Goal: Information Seeking & Learning: Learn about a topic

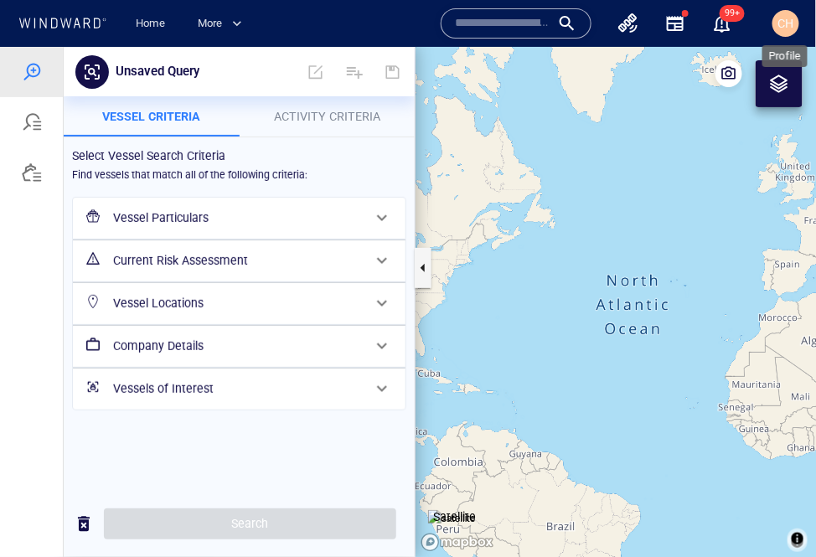
click at [732, 24] on span "CH" at bounding box center [787, 23] width 16 height 13
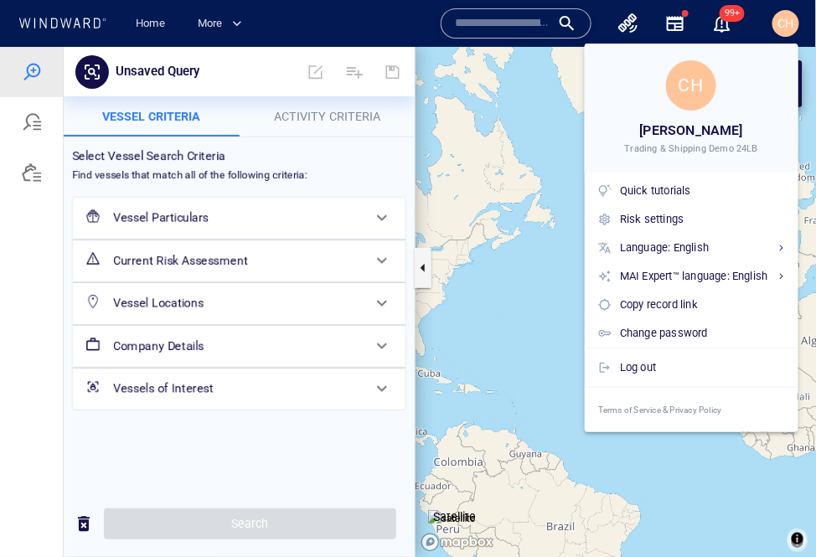
click at [510, 97] on div at bounding box center [408, 278] width 816 height 557
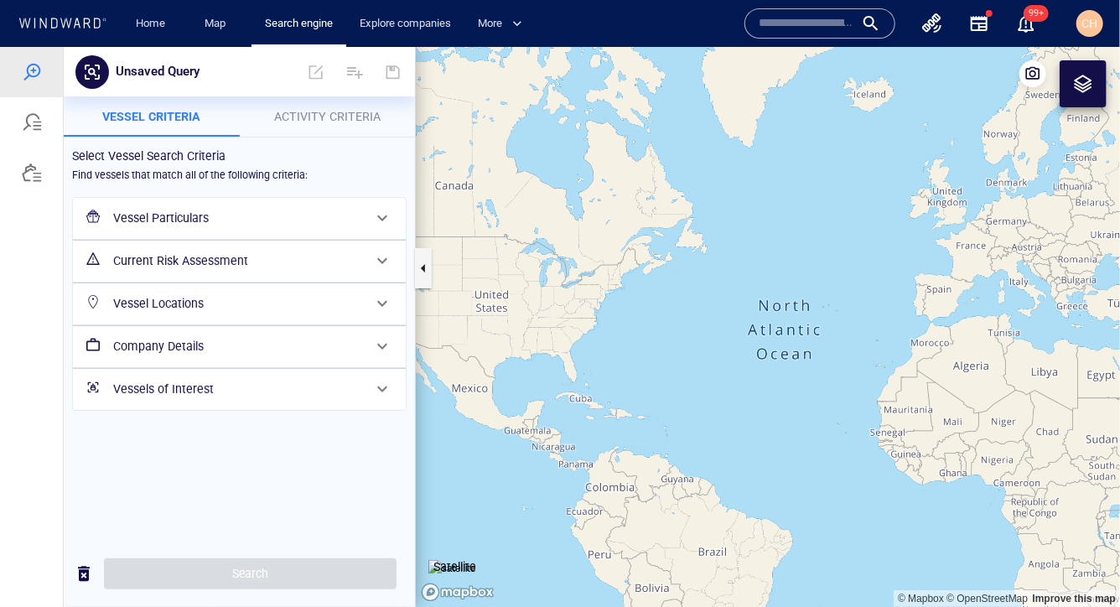
drag, startPoint x: 997, startPoint y: 357, endPoint x: 669, endPoint y: 299, distance: 333.6
click at [669, 299] on canvas "Map" at bounding box center [768, 326] width 704 height 561
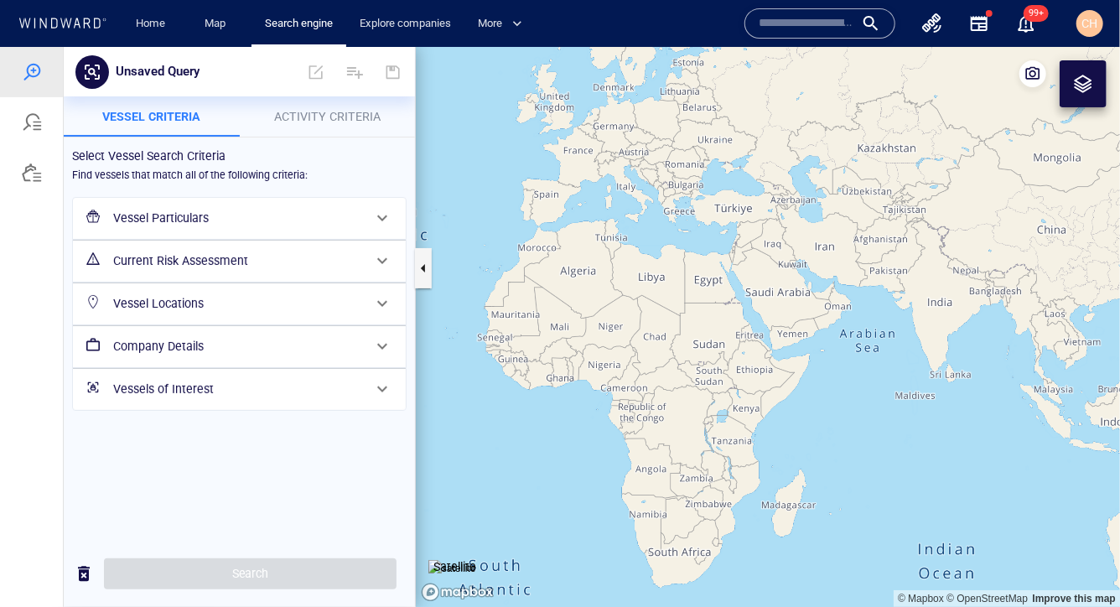
click at [732, 314] on canvas "Map" at bounding box center [768, 326] width 704 height 561
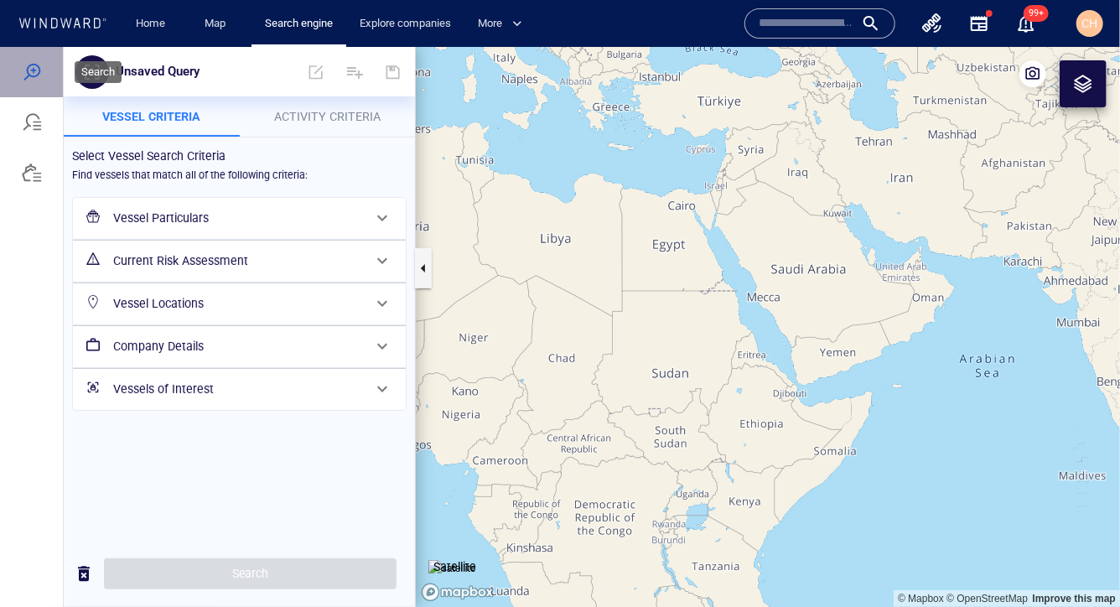
click at [39, 68] on div at bounding box center [32, 71] width 20 height 20
click at [162, 25] on link "Home" at bounding box center [151, 23] width 43 height 29
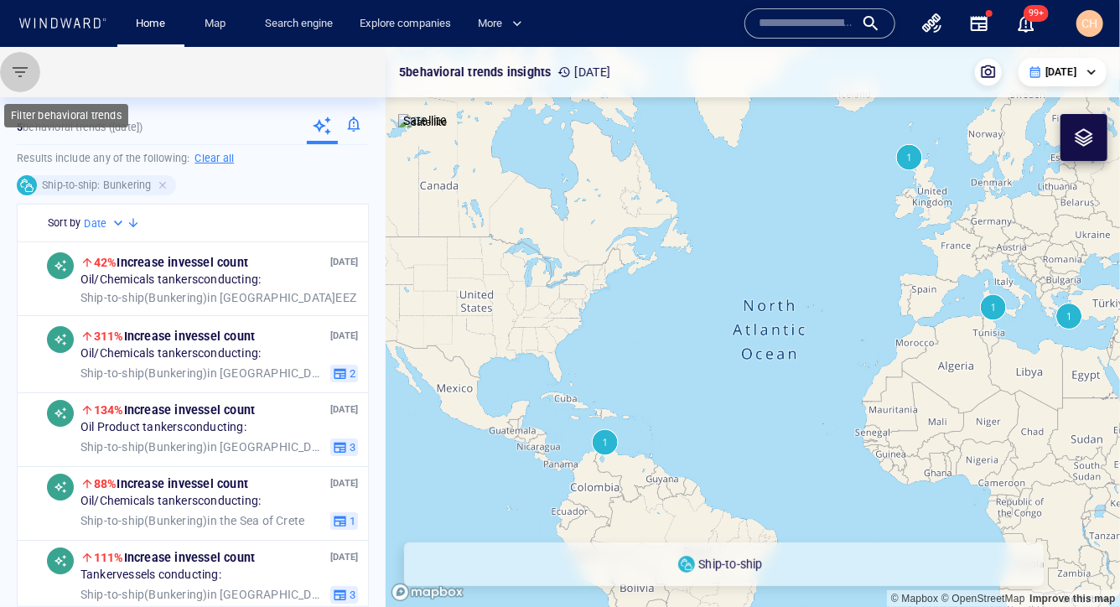
click at [19, 68] on span "button" at bounding box center [20, 72] width 20 height 20
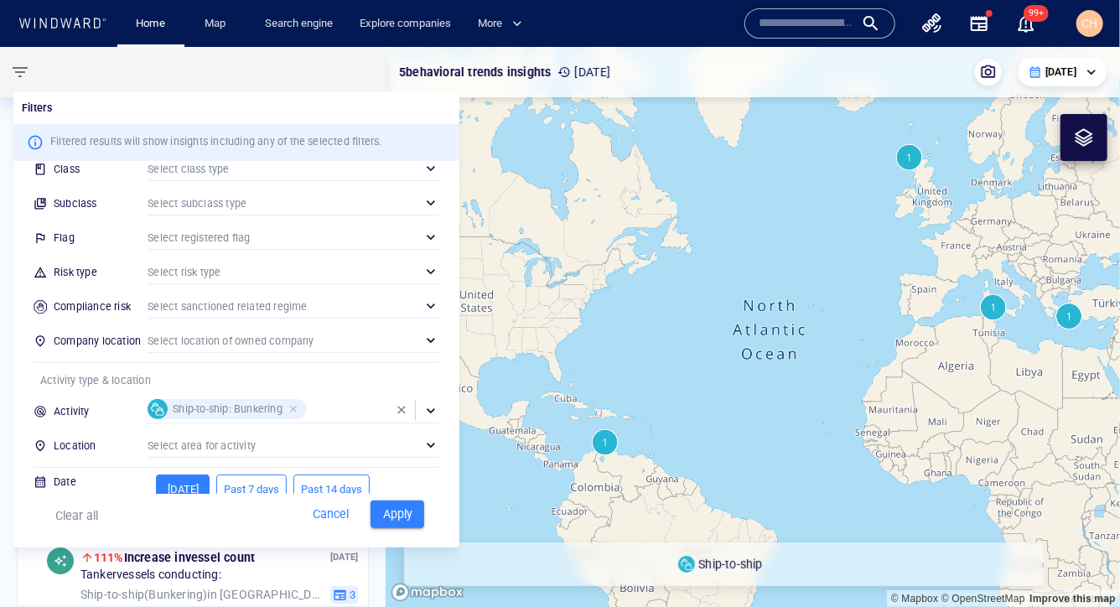
scroll to position [174, 0]
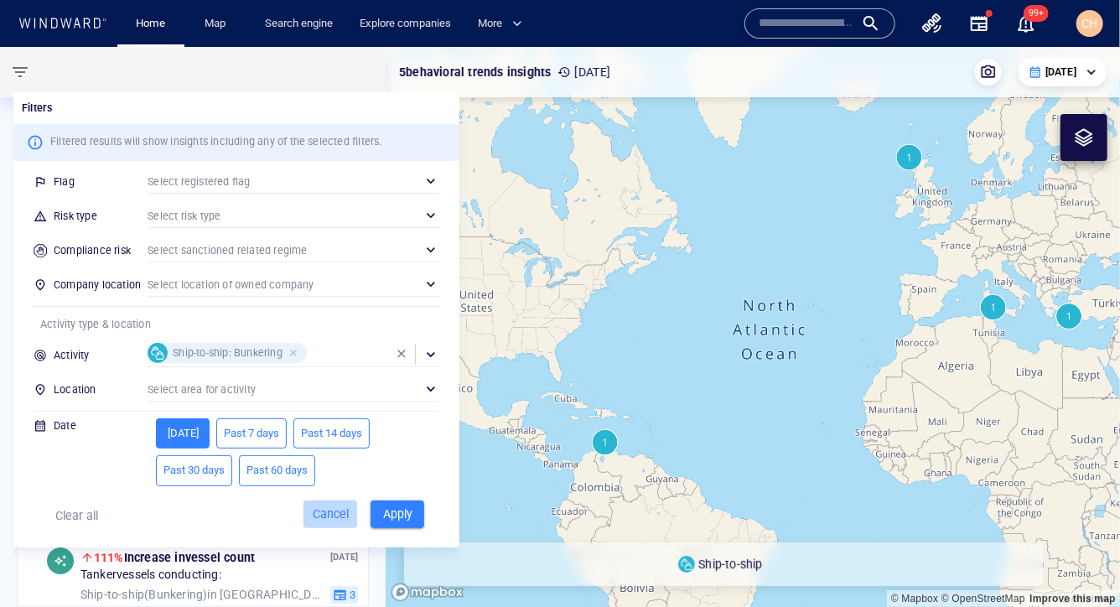
click at [325, 514] on span "Cancel" at bounding box center [330, 514] width 45 height 21
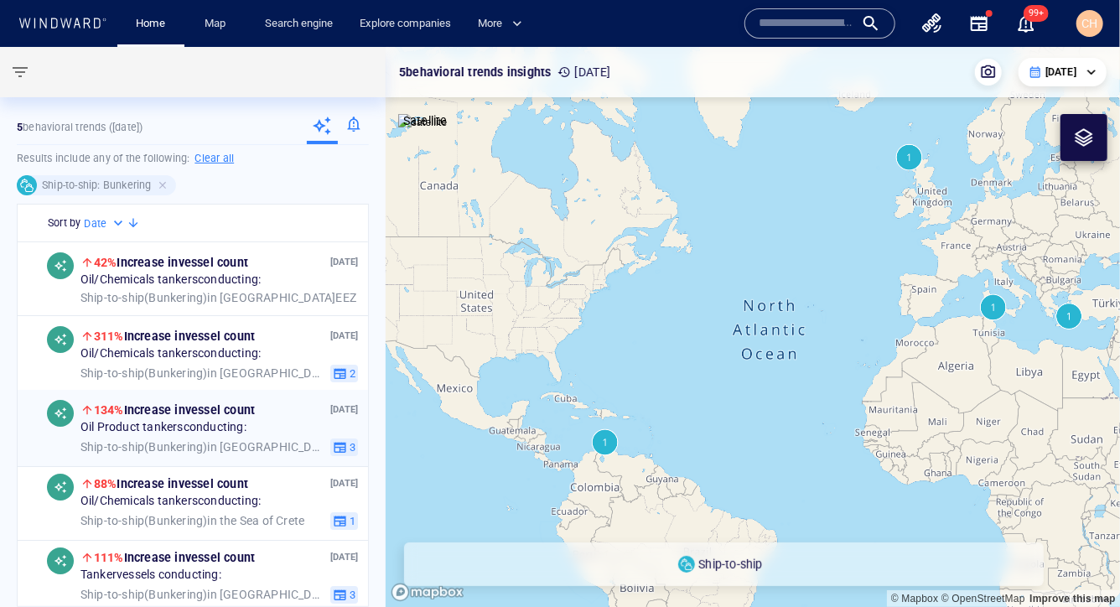
scroll to position [8, 0]
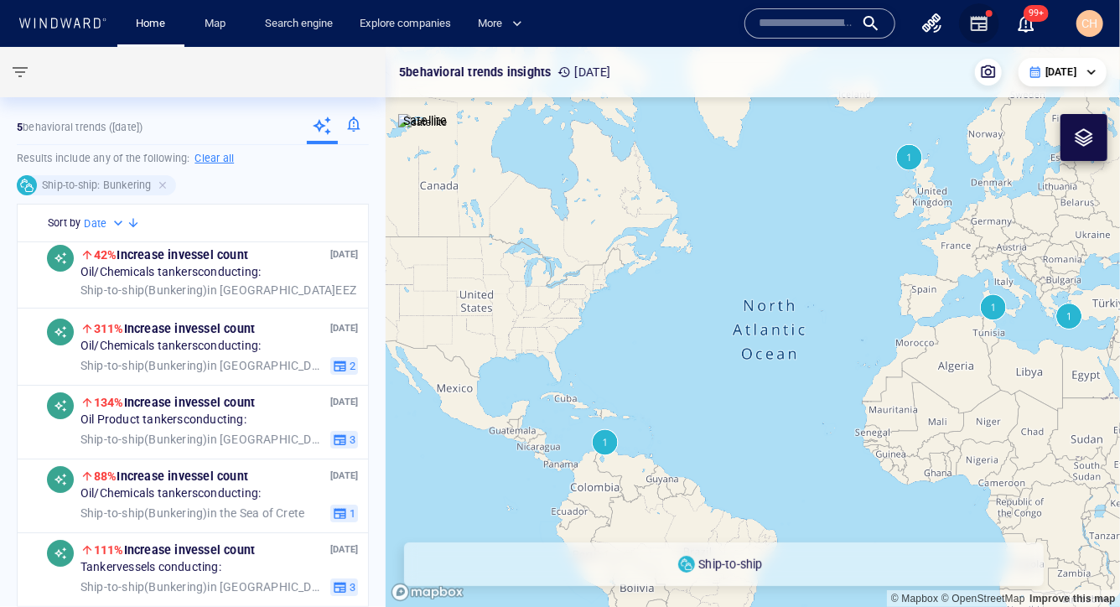
click at [732, 23] on icon "button" at bounding box center [979, 23] width 20 height 20
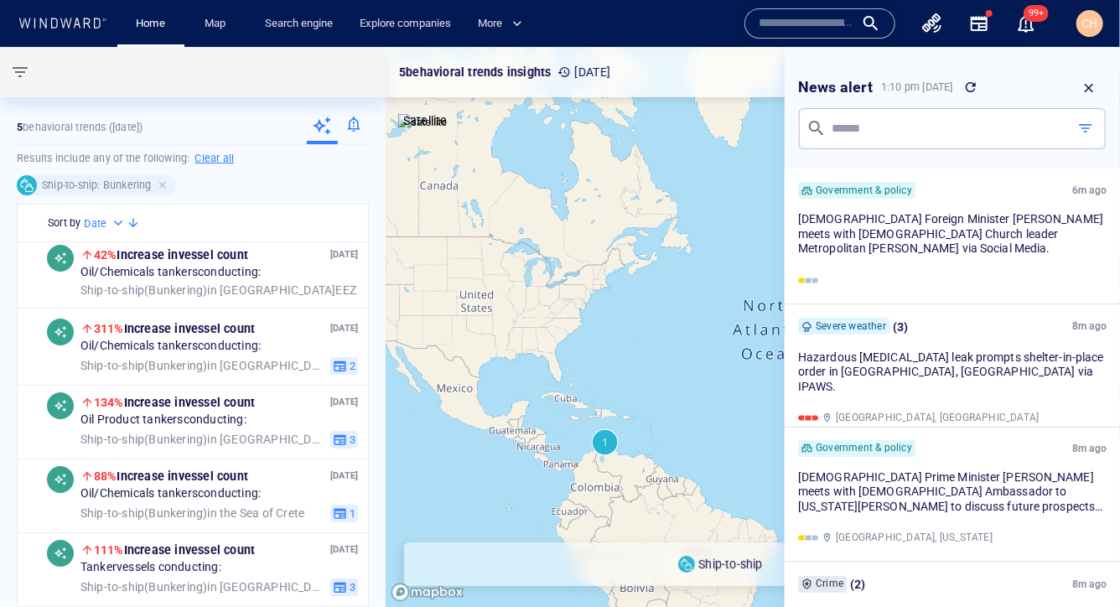
click at [732, 128] on span "button" at bounding box center [1085, 128] width 17 height 17
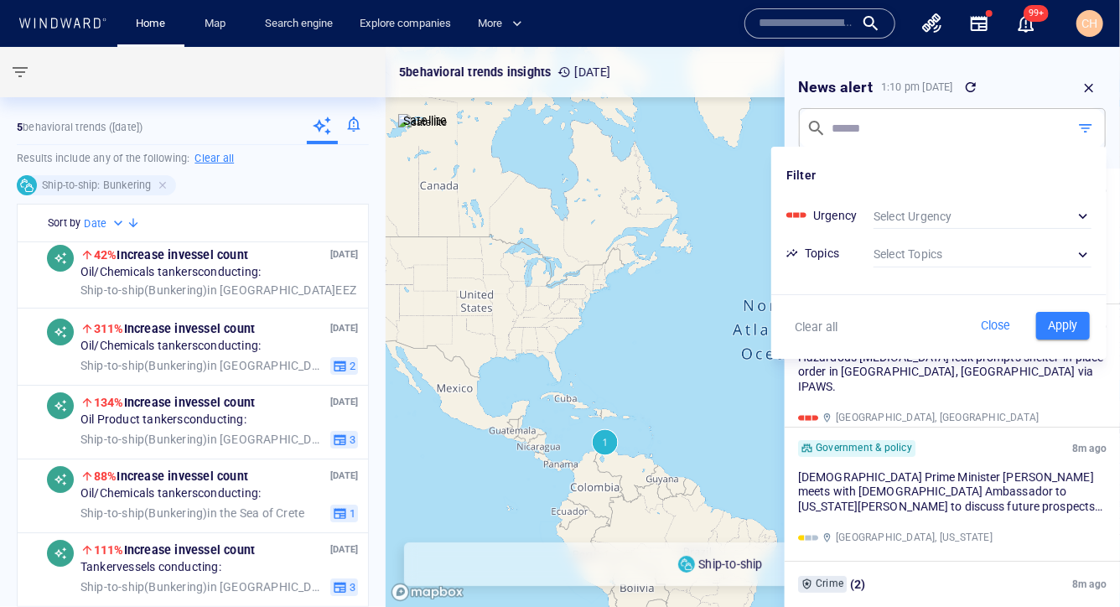
click at [732, 248] on div "​" at bounding box center [982, 254] width 218 height 25
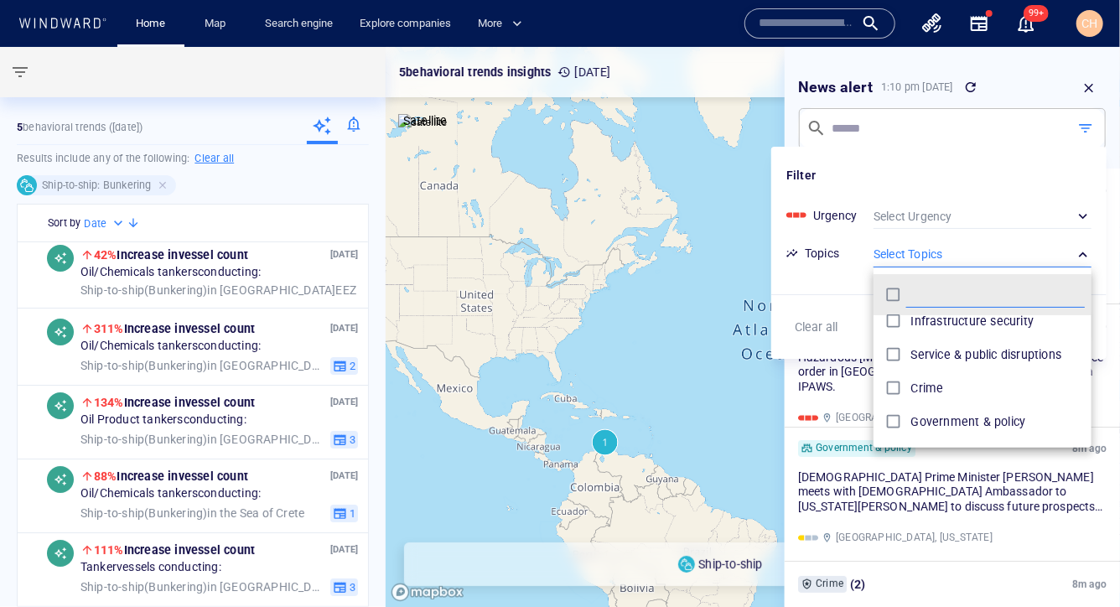
scroll to position [142, 0]
click at [732, 123] on div at bounding box center [560, 303] width 1120 height 607
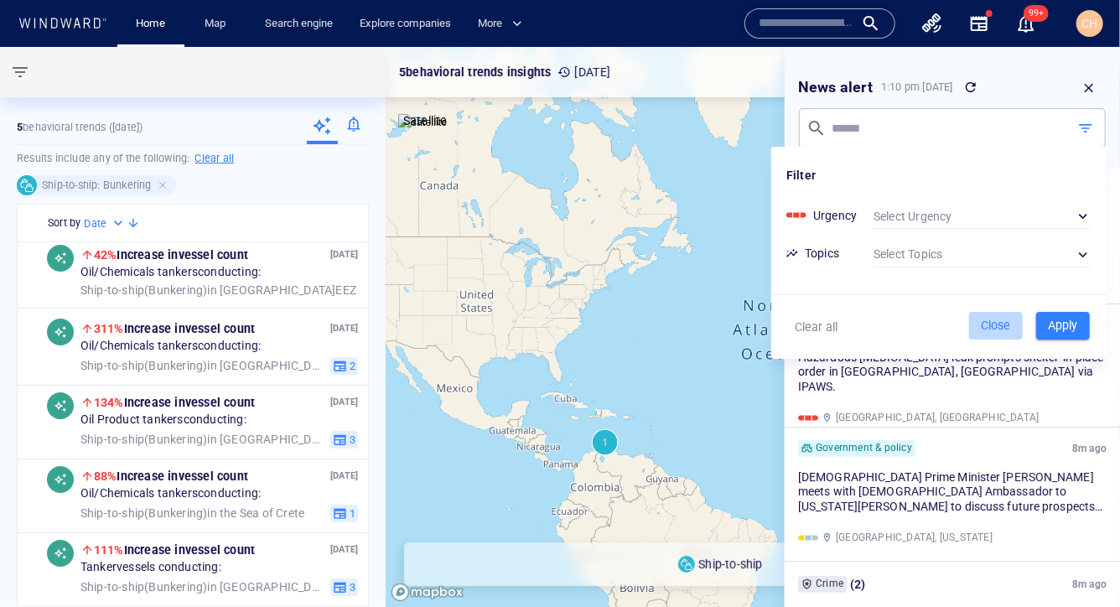
click at [732, 322] on span "Close" at bounding box center [995, 325] width 45 height 21
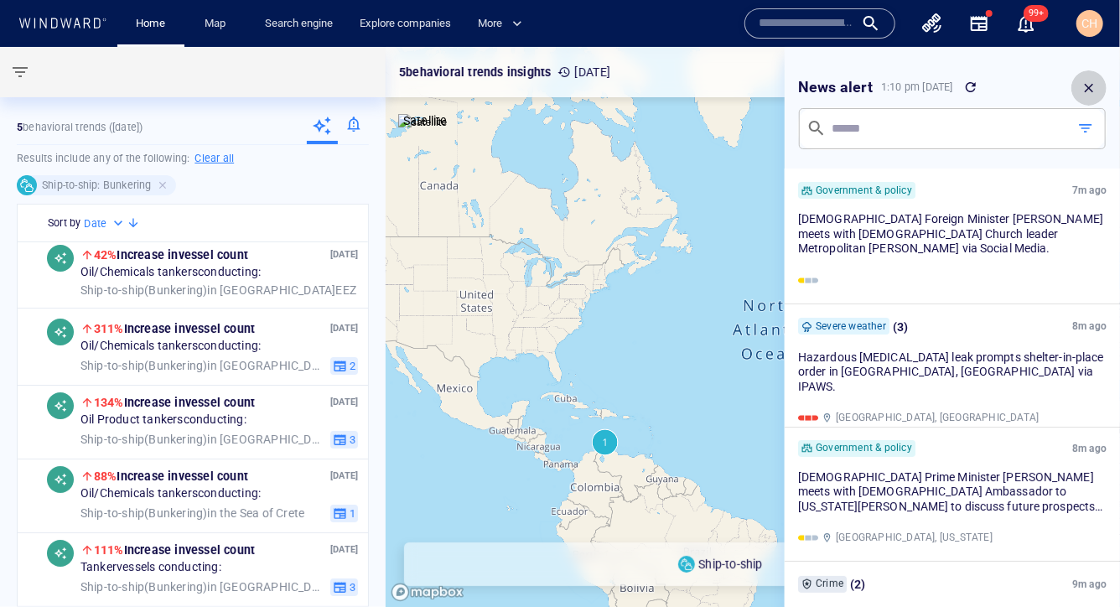
click at [732, 85] on icon "button" at bounding box center [1088, 87] width 15 height 15
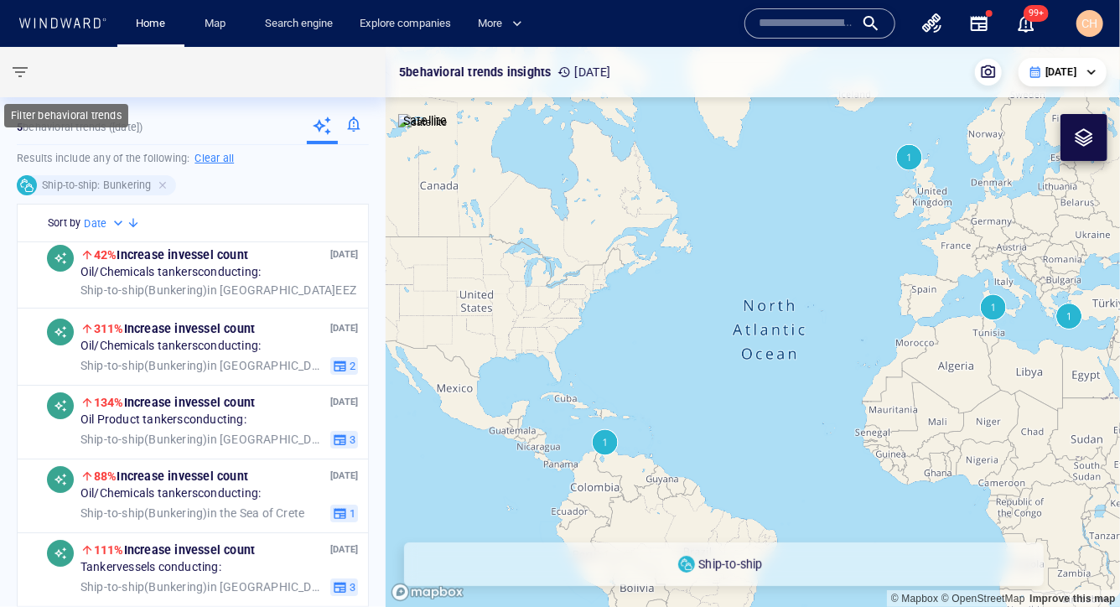
click at [17, 65] on span "button" at bounding box center [20, 72] width 20 height 20
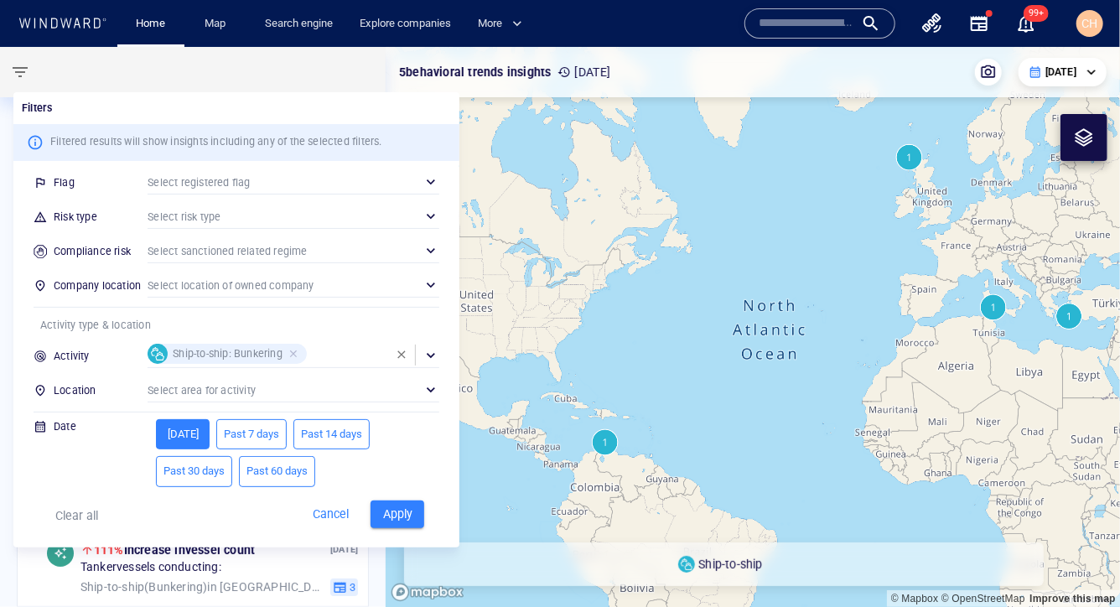
scroll to position [174, 0]
click at [732, 397] on div at bounding box center [560, 303] width 1120 height 607
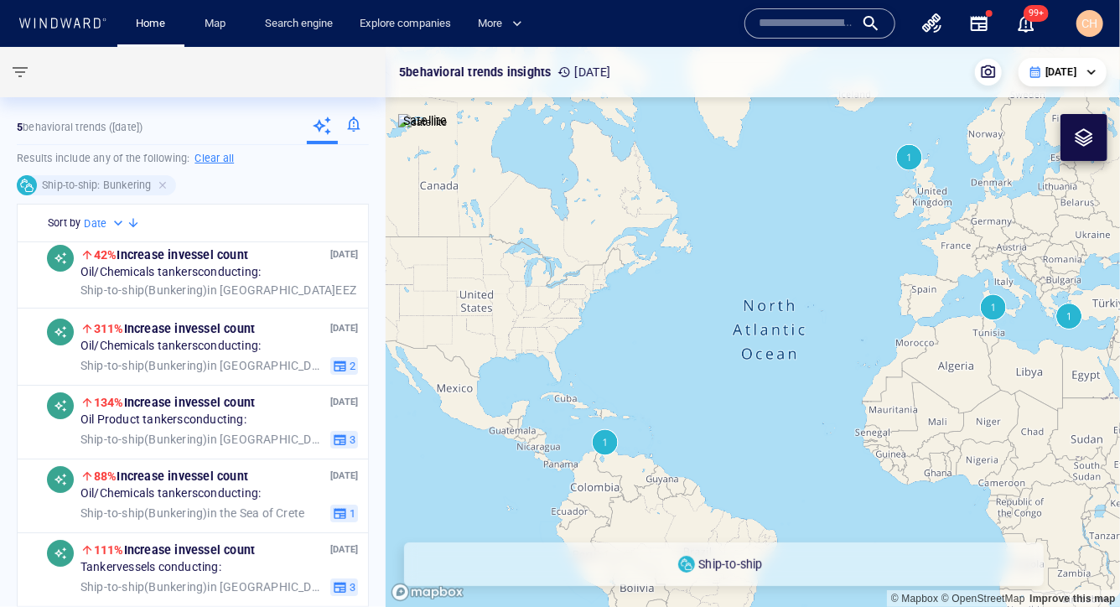
drag, startPoint x: 953, startPoint y: 397, endPoint x: 703, endPoint y: 319, distance: 261.9
click at [703, 319] on canvas "Map" at bounding box center [753, 327] width 734 height 561
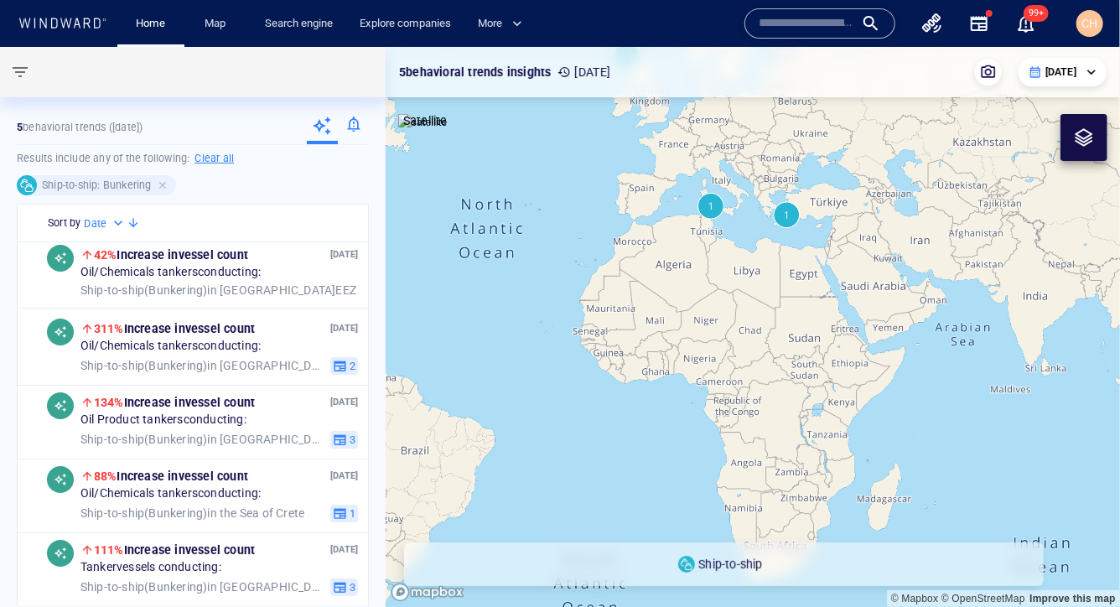
click at [732, 318] on canvas "Map" at bounding box center [753, 327] width 734 height 561
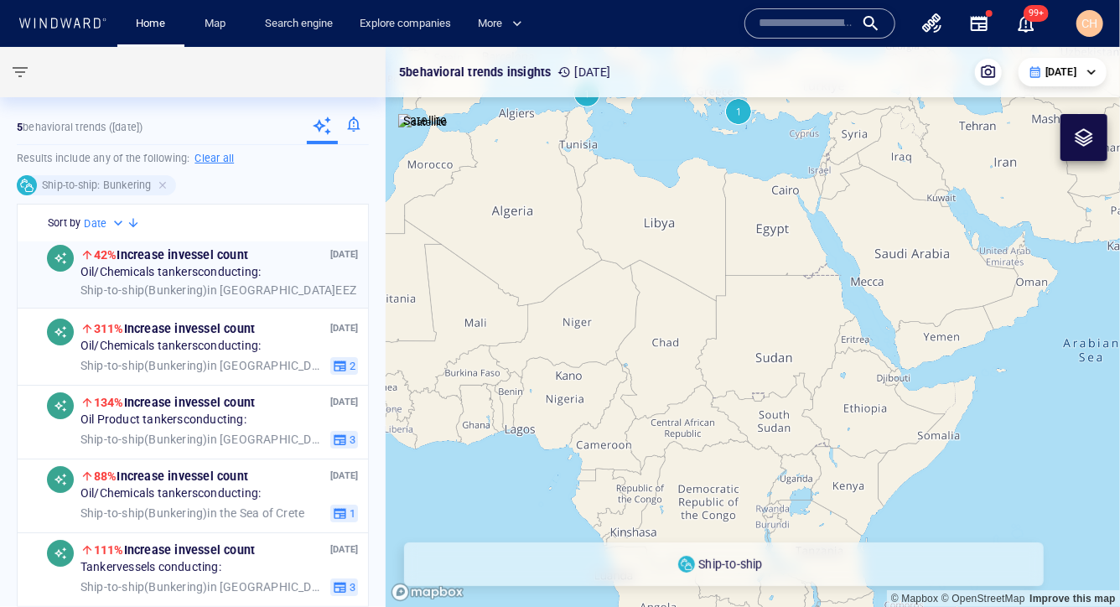
click at [154, 271] on span "Oil/Chemicals tankers conducting:" at bounding box center [170, 273] width 180 height 15
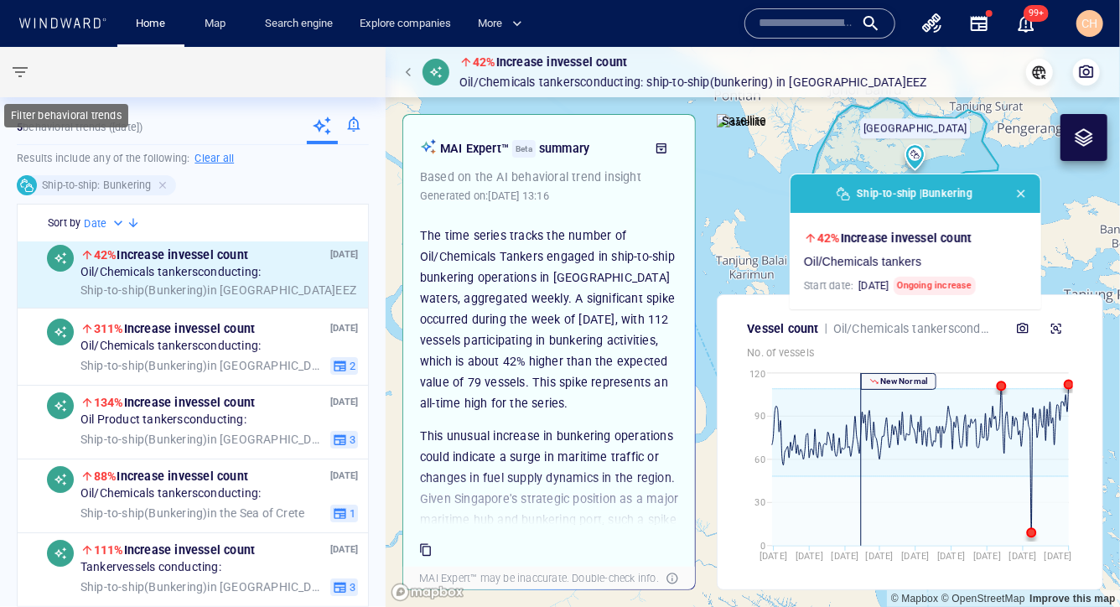
click at [15, 68] on span "button" at bounding box center [20, 72] width 20 height 20
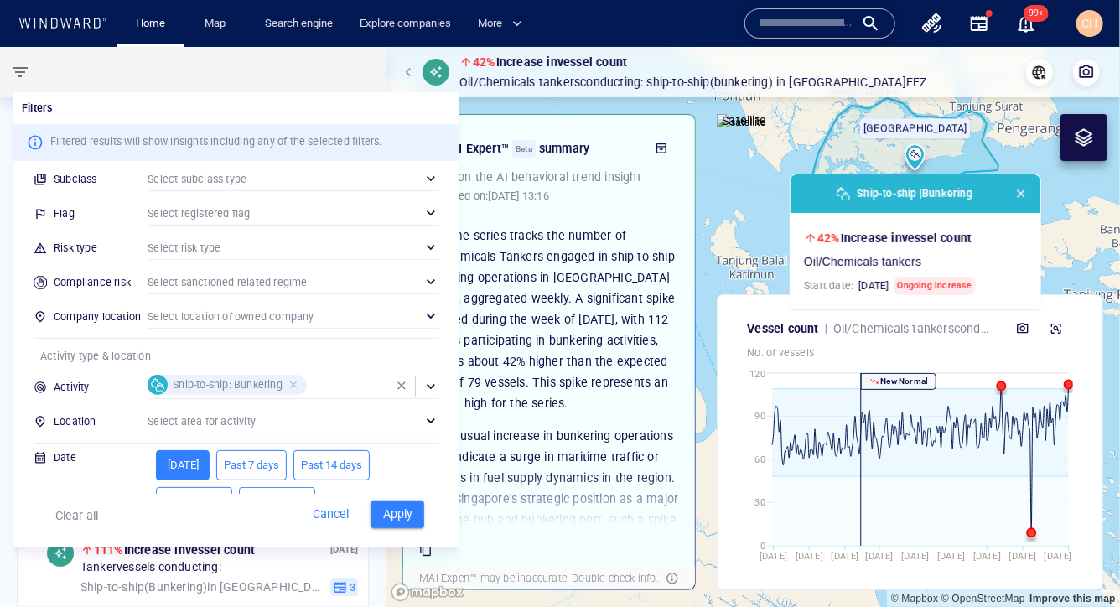
scroll to position [144, 0]
click at [295, 382] on div at bounding box center [295, 383] width 15 height 15
click at [291, 382] on div "​" at bounding box center [294, 384] width 292 height 25
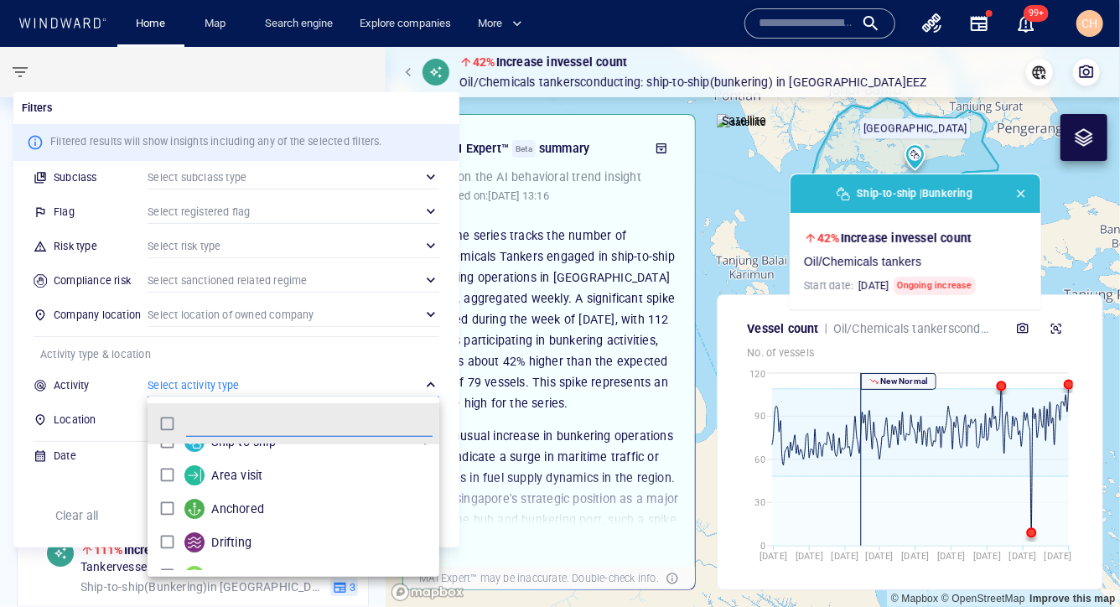
scroll to position [124, 0]
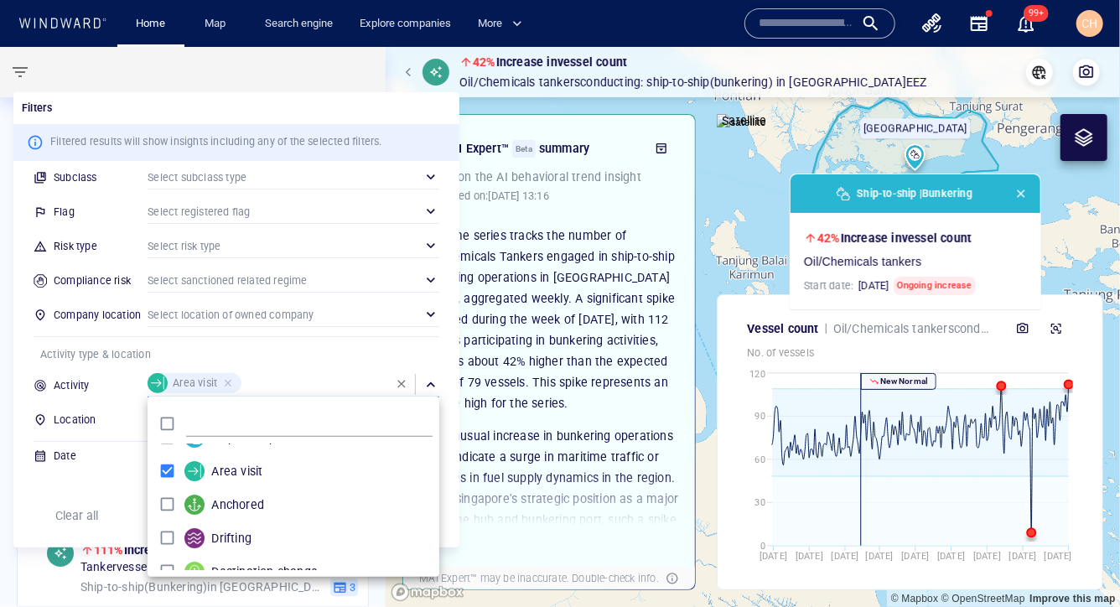
click at [443, 332] on div at bounding box center [560, 303] width 1120 height 607
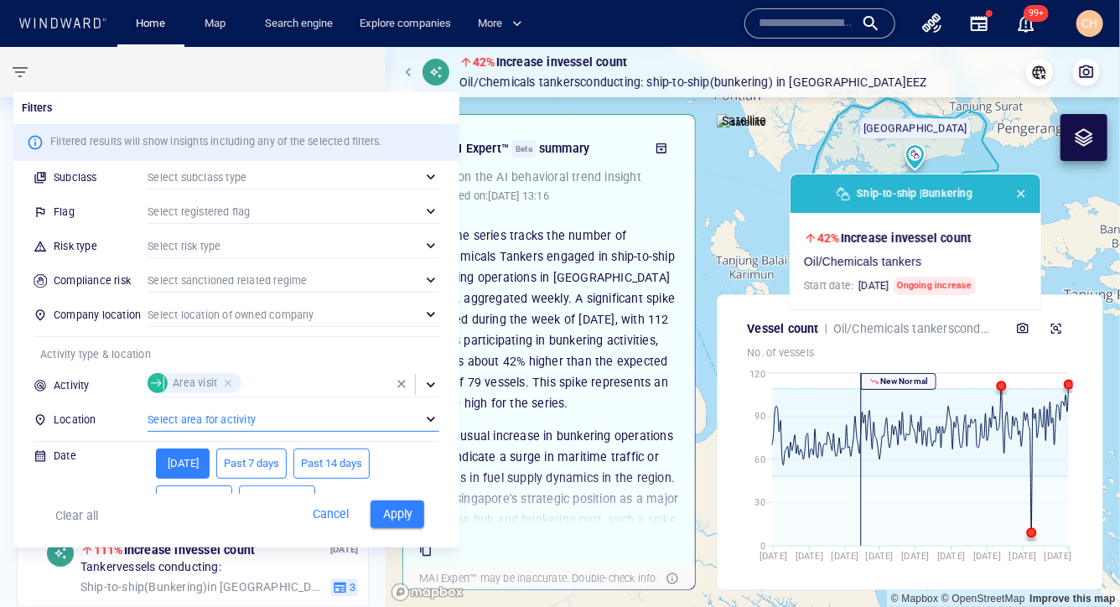
click at [189, 415] on div "​" at bounding box center [294, 419] width 292 height 25
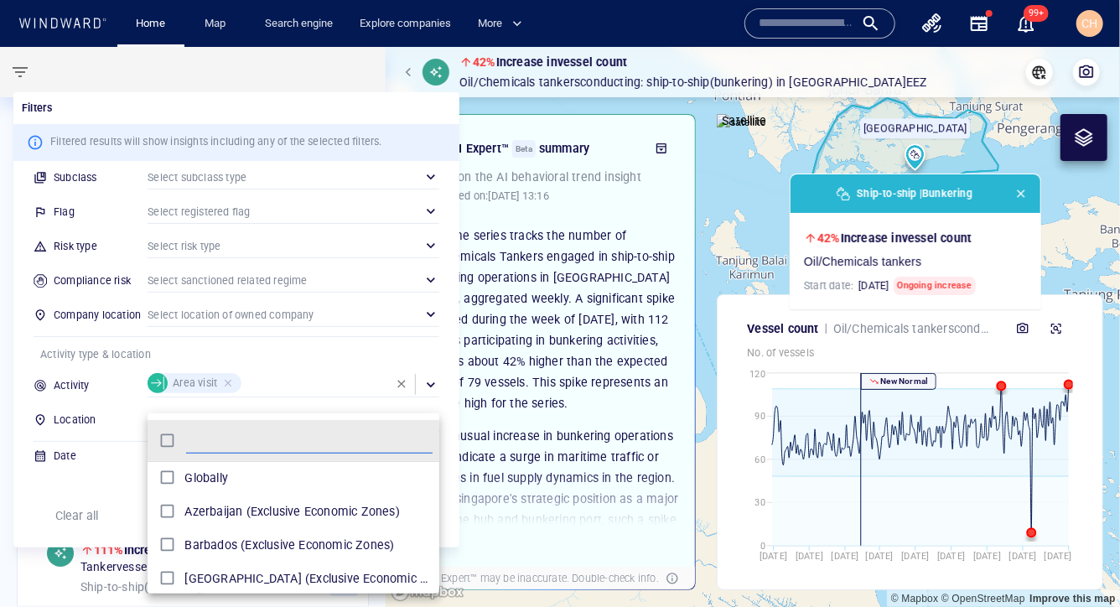
scroll to position [167, 291]
type input "*****"
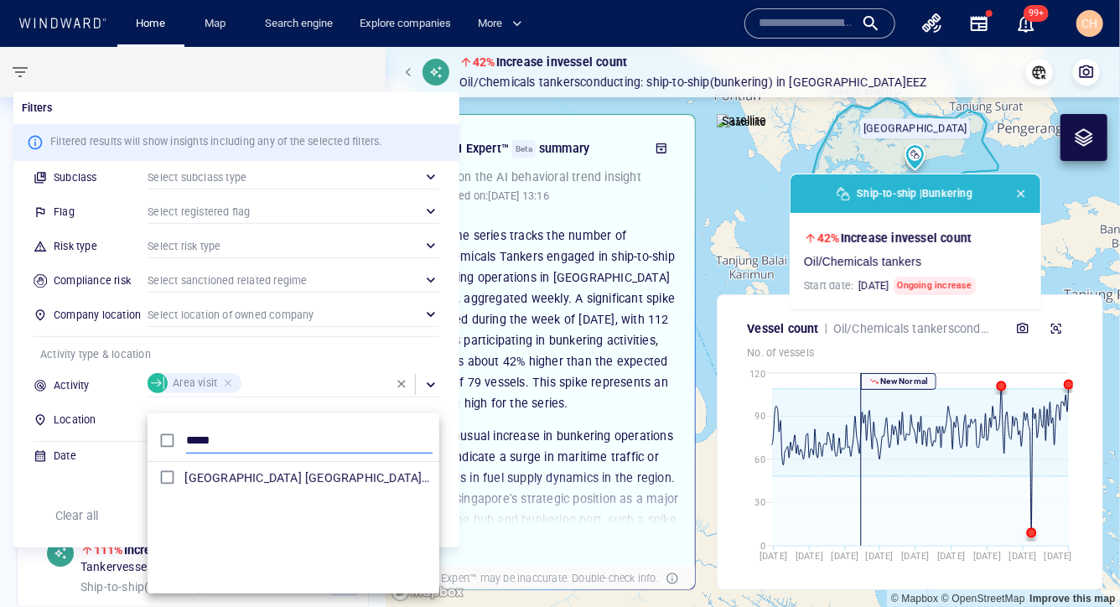
click at [197, 438] on input "*****" at bounding box center [309, 440] width 246 height 25
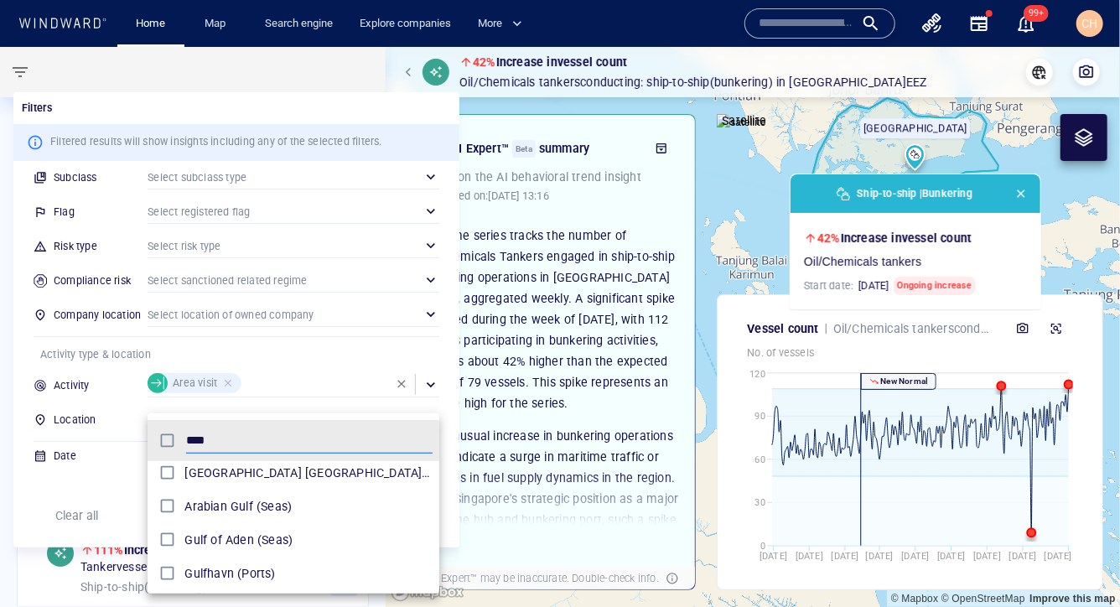
scroll to position [54, 0]
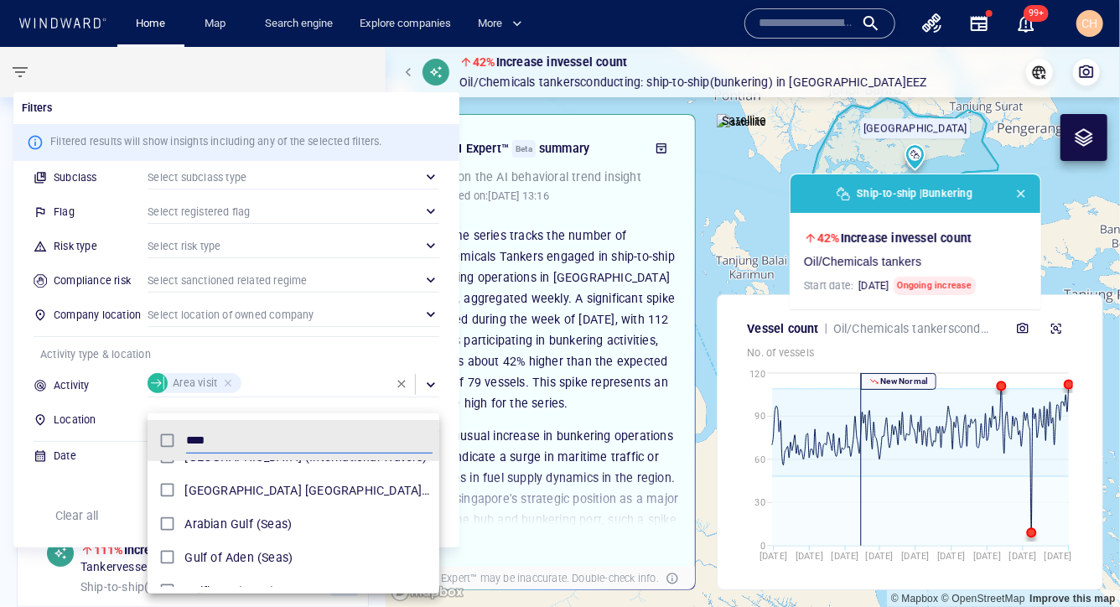
type input "****"
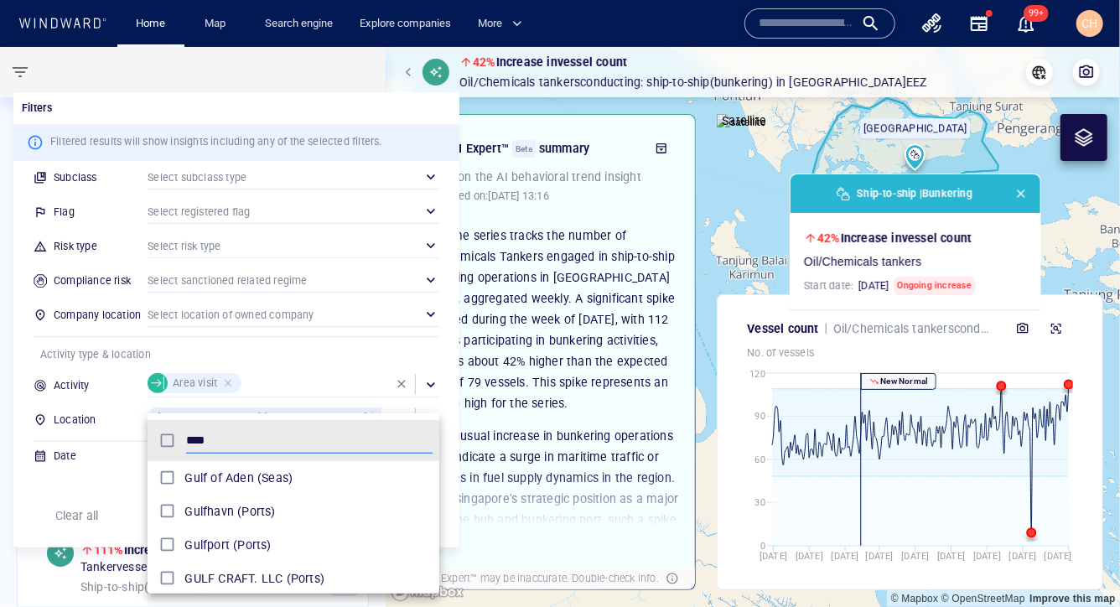
scroll to position [142, 0]
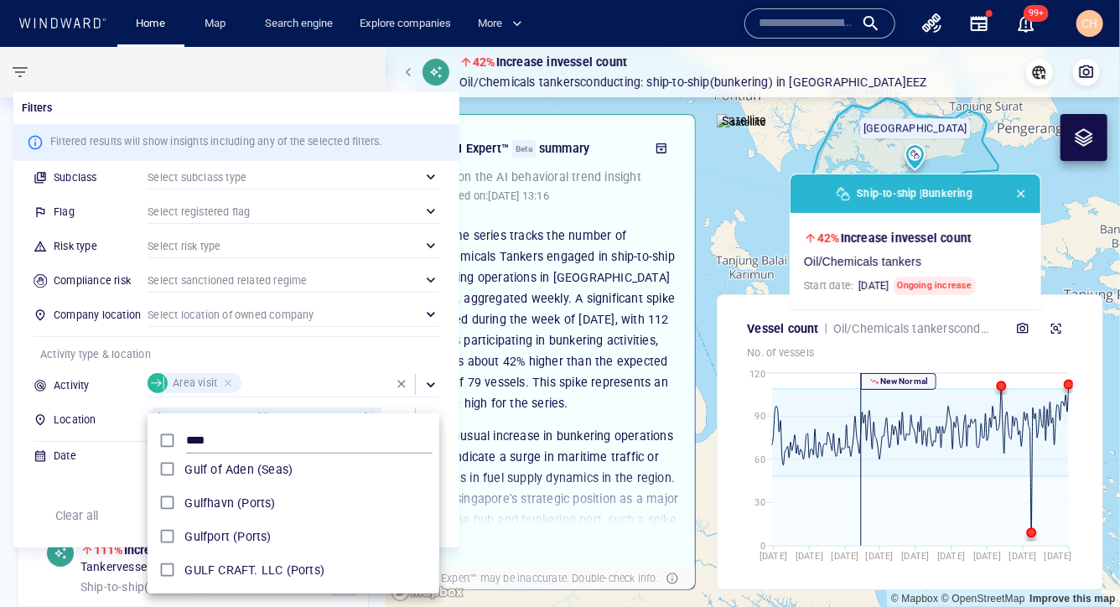
click at [448, 369] on div at bounding box center [560, 303] width 1120 height 607
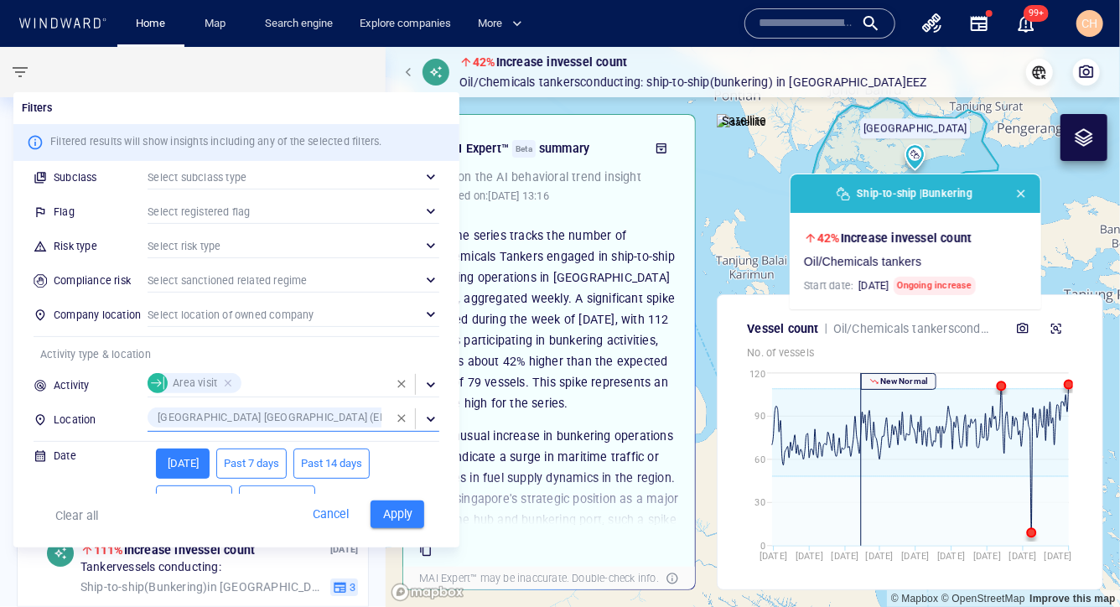
click at [409, 515] on span "Apply" at bounding box center [397, 514] width 37 height 21
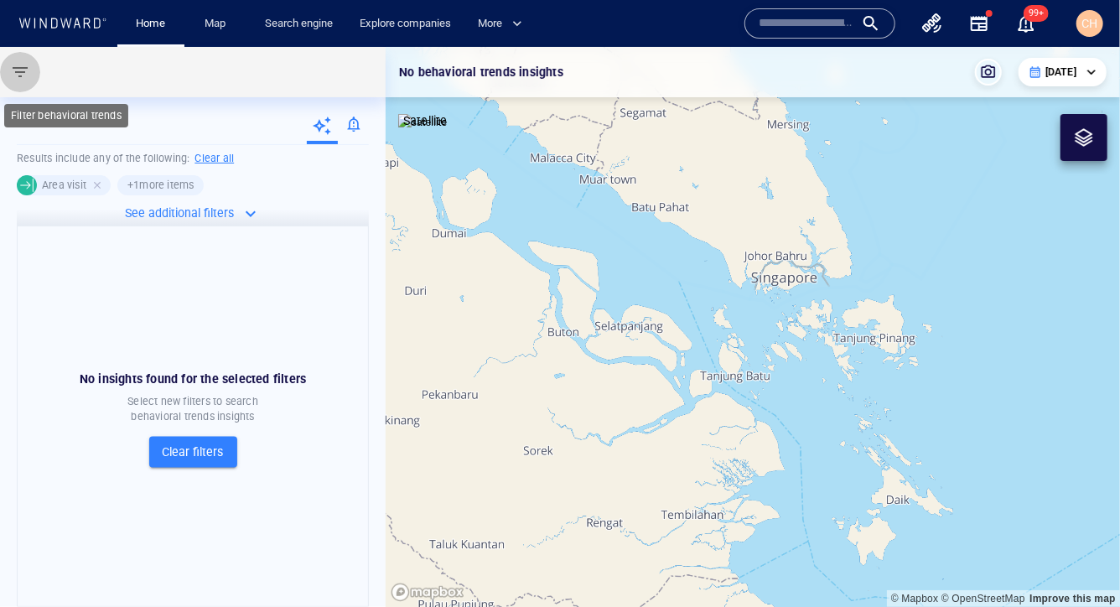
click at [21, 66] on span "button" at bounding box center [20, 72] width 20 height 20
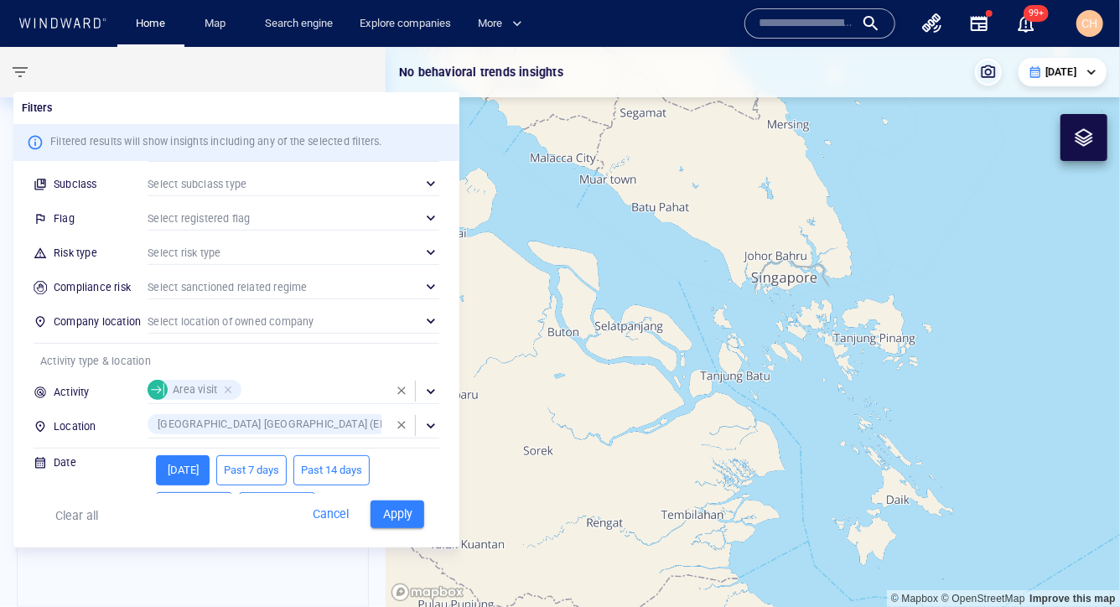
scroll to position [174, 0]
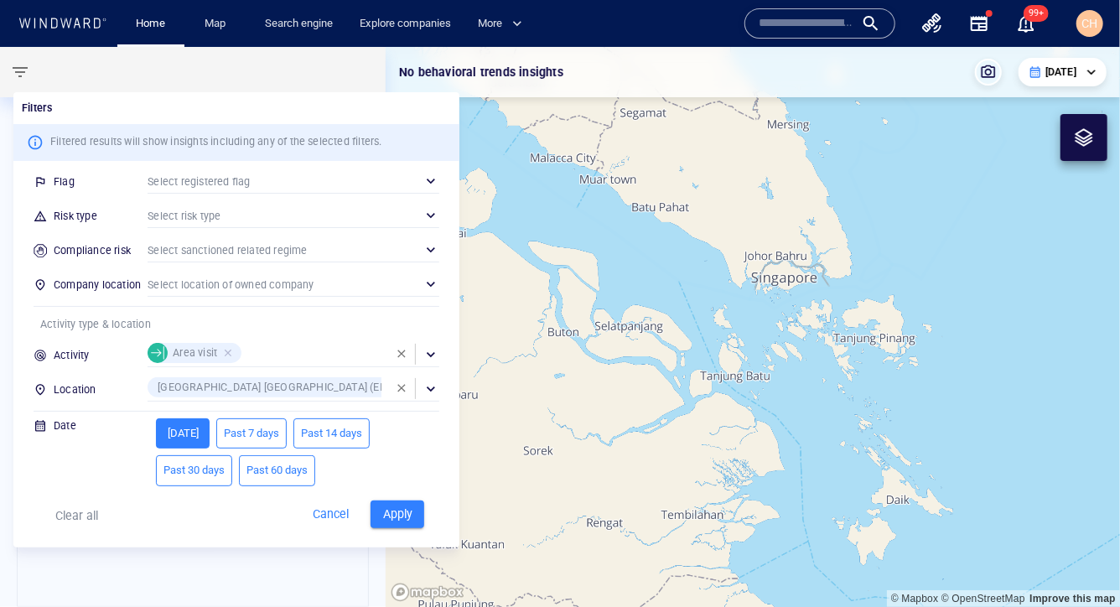
click at [294, 471] on span "Past 60 days" at bounding box center [276, 470] width 61 height 19
click at [403, 506] on span "Apply" at bounding box center [397, 514] width 37 height 21
type input "**********"
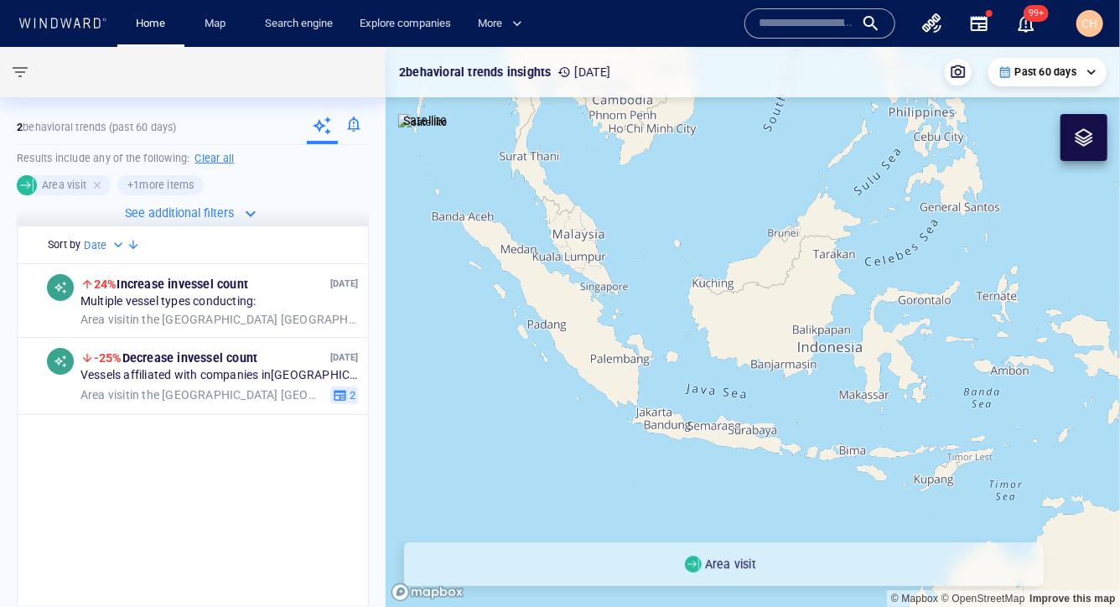
drag, startPoint x: 580, startPoint y: 288, endPoint x: 795, endPoint y: 391, distance: 238.1
click at [732, 391] on canvas "Map" at bounding box center [753, 327] width 734 height 561
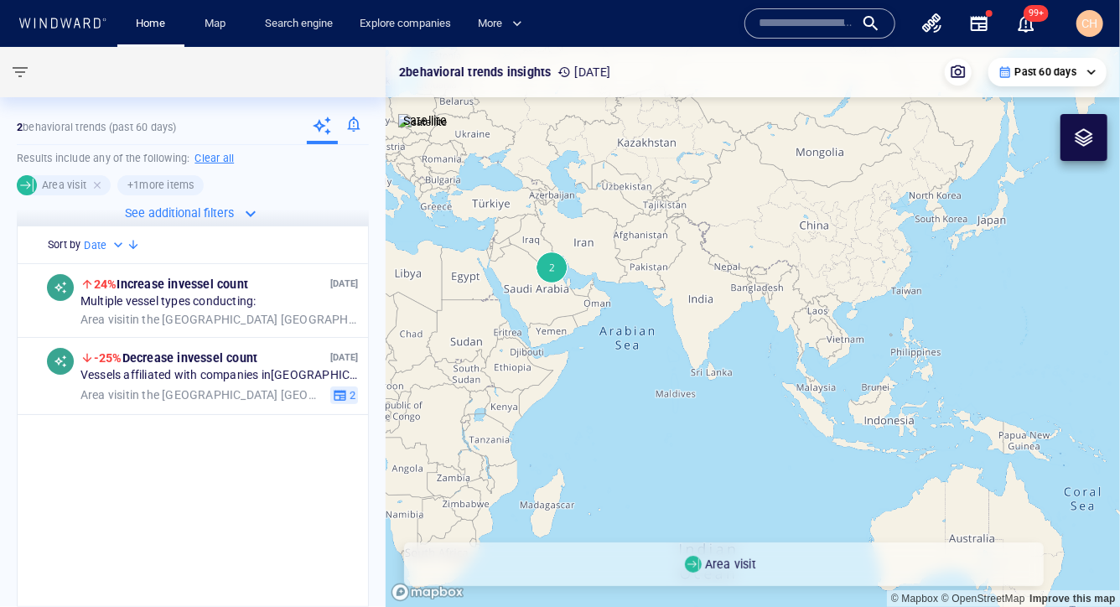
drag, startPoint x: 607, startPoint y: 314, endPoint x: 698, endPoint y: 347, distance: 97.0
click at [698, 348] on canvas "Map" at bounding box center [753, 327] width 734 height 561
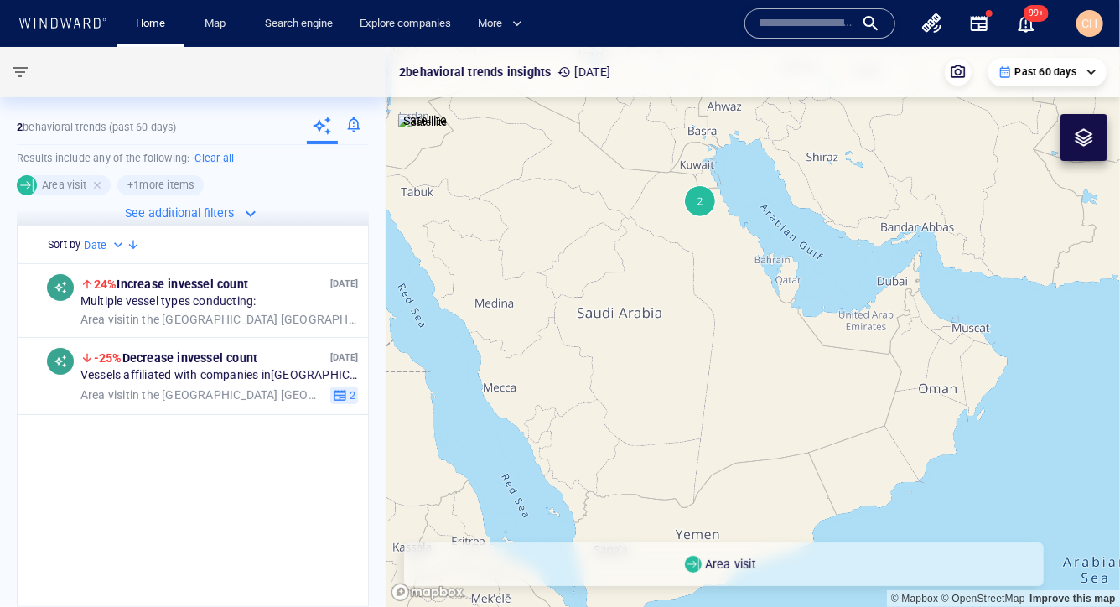
drag, startPoint x: 649, startPoint y: 231, endPoint x: 640, endPoint y: 289, distance: 58.4
click at [640, 290] on canvas "Map" at bounding box center [753, 327] width 734 height 561
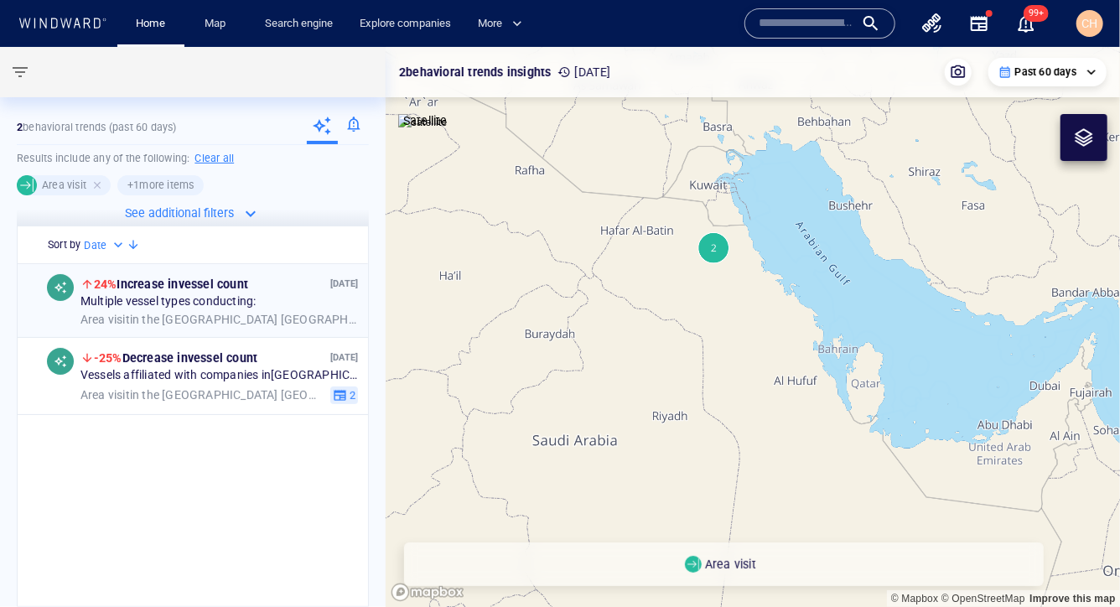
click at [176, 302] on span "Multiple vessel types conducting:" at bounding box center [168, 302] width 176 height 15
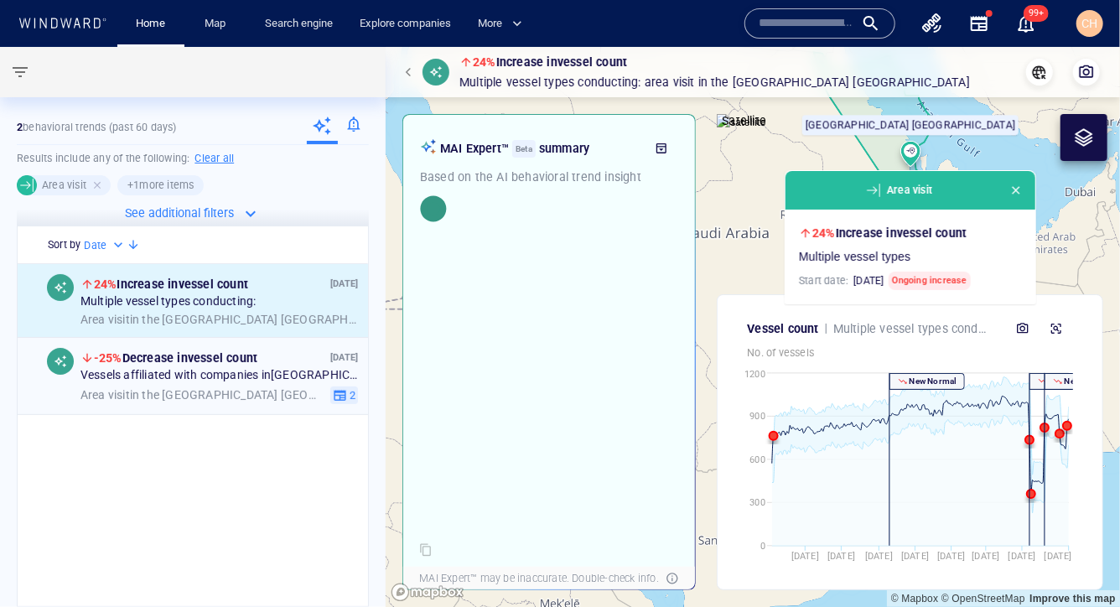
click at [183, 383] on div "26 Sept '25 -25% Decrease in vessel count Vessels affiliated with companies in …" at bounding box center [218, 376] width 277 height 56
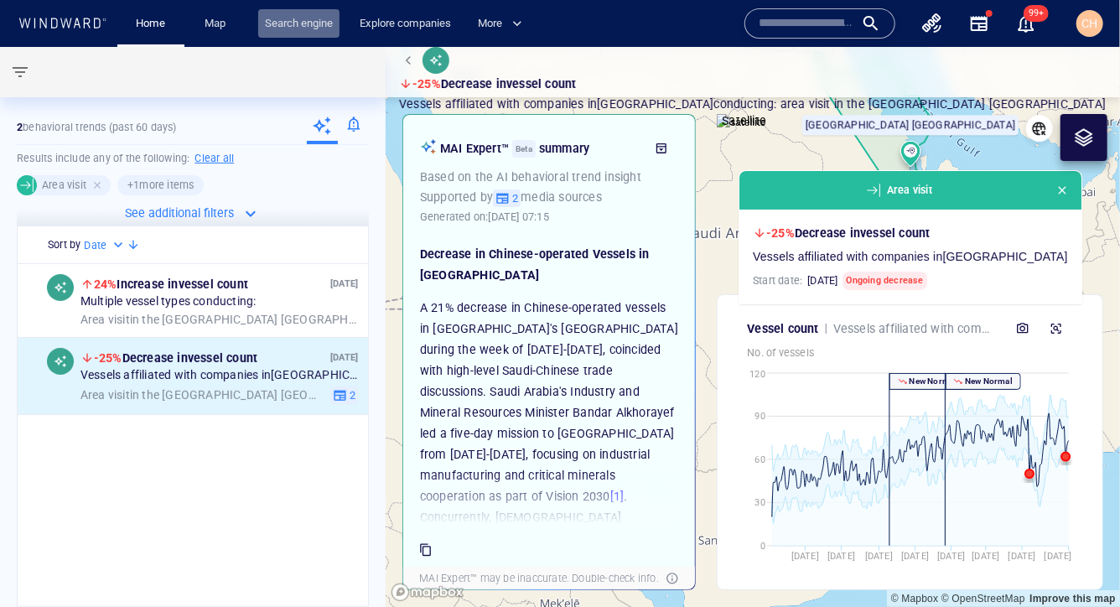
click at [300, 25] on link "Search engine" at bounding box center [298, 23] width 81 height 29
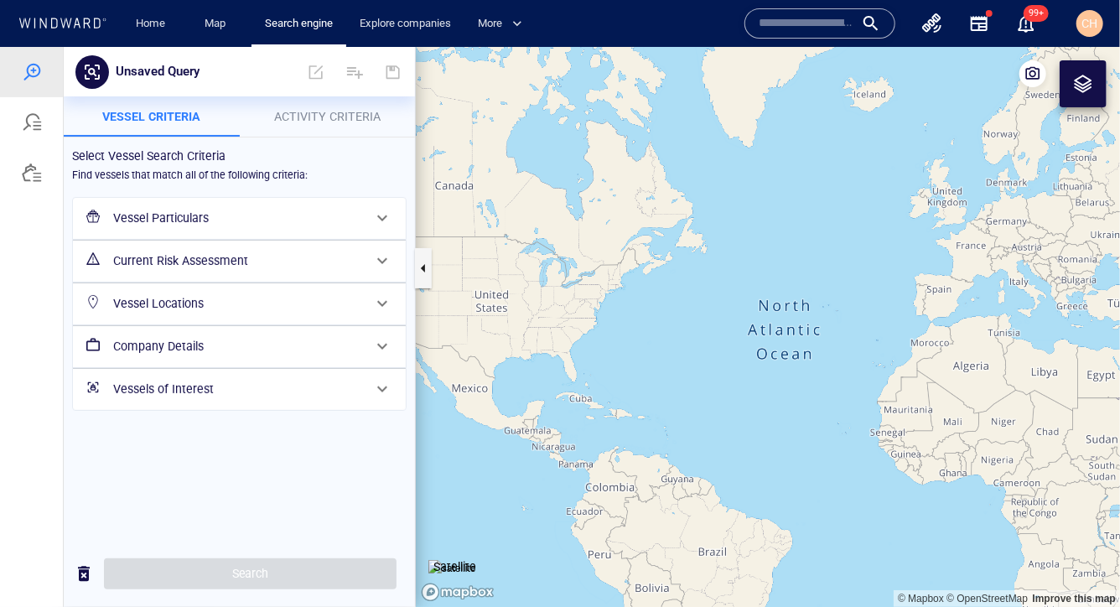
click at [171, 335] on h6 "Company Details" at bounding box center [237, 345] width 249 height 21
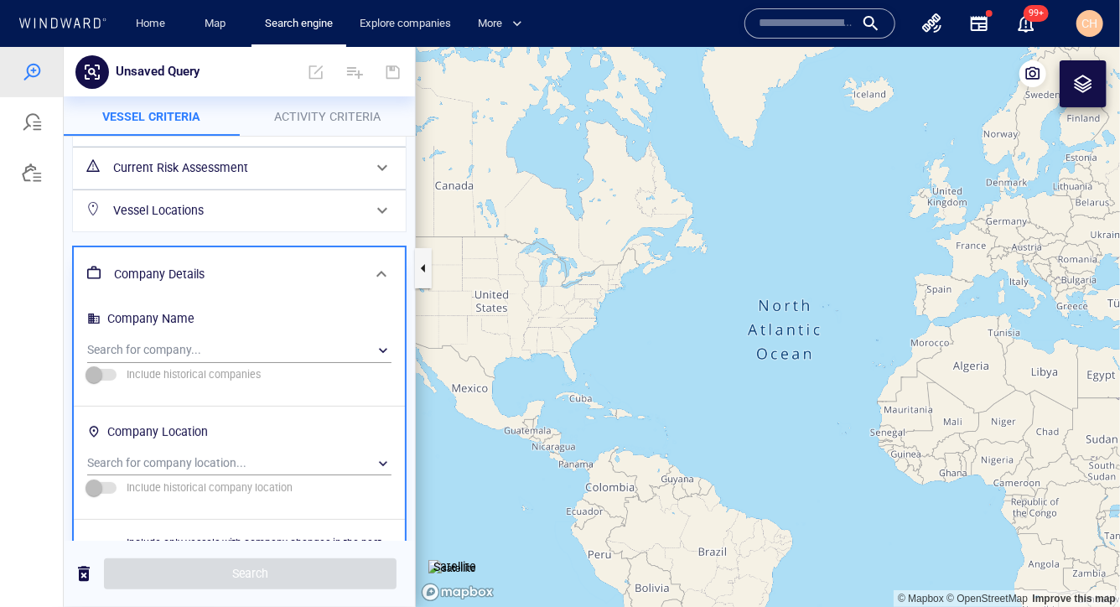
scroll to position [94, 0]
click at [330, 110] on span "Activity Criteria" at bounding box center [327, 115] width 106 height 13
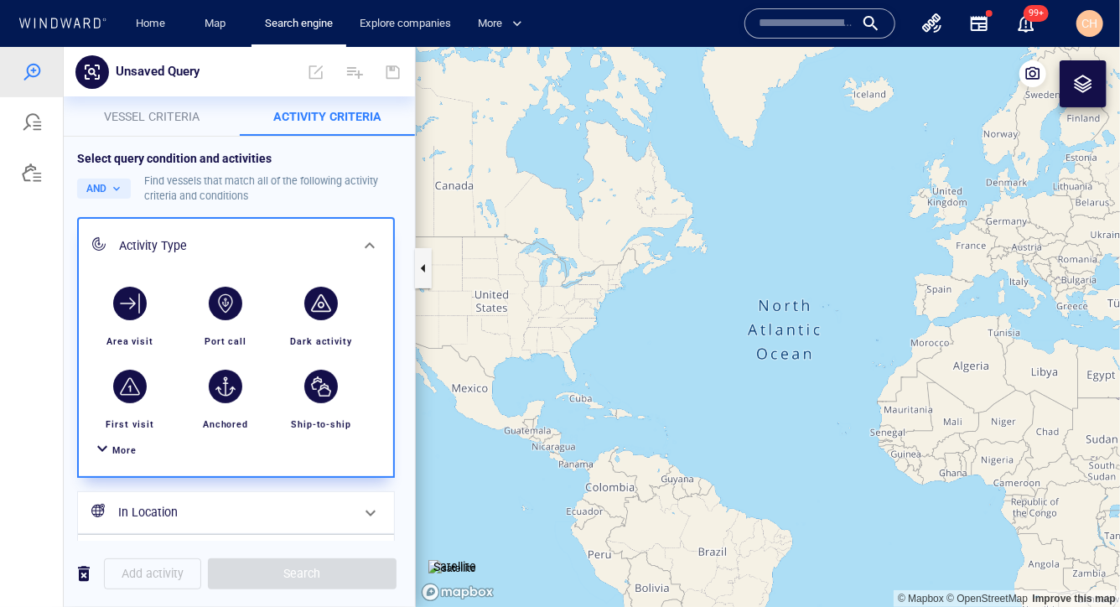
drag, startPoint x: 928, startPoint y: 319, endPoint x: 776, endPoint y: 292, distance: 154.2
click at [732, 293] on canvas "Map" at bounding box center [768, 326] width 704 height 561
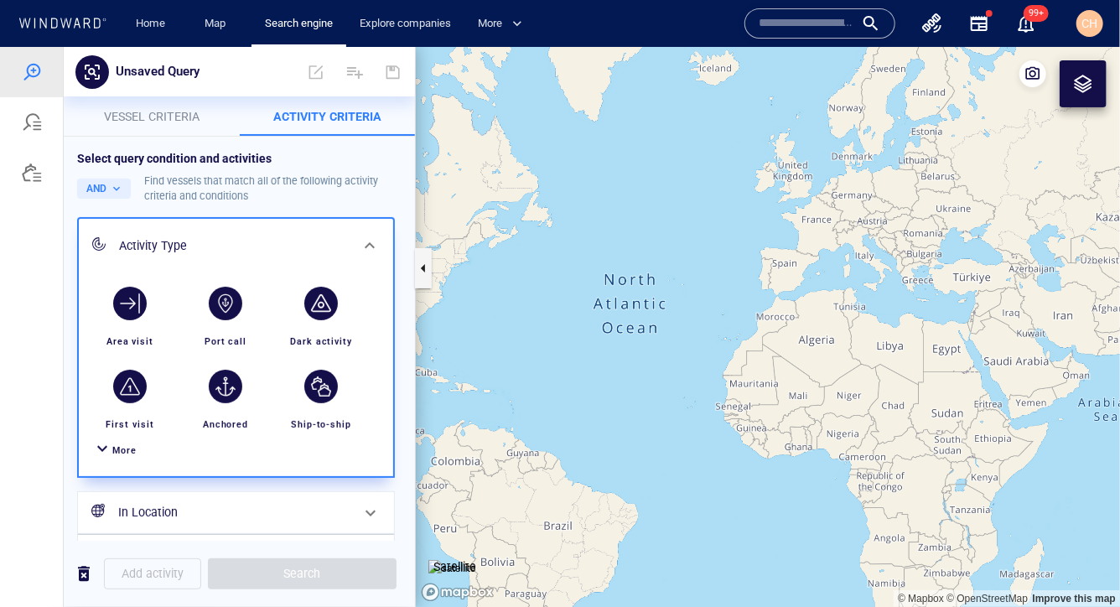
drag, startPoint x: 965, startPoint y: 309, endPoint x: 761, endPoint y: 300, distance: 203.9
click at [732, 300] on canvas "Map" at bounding box center [768, 326] width 704 height 561
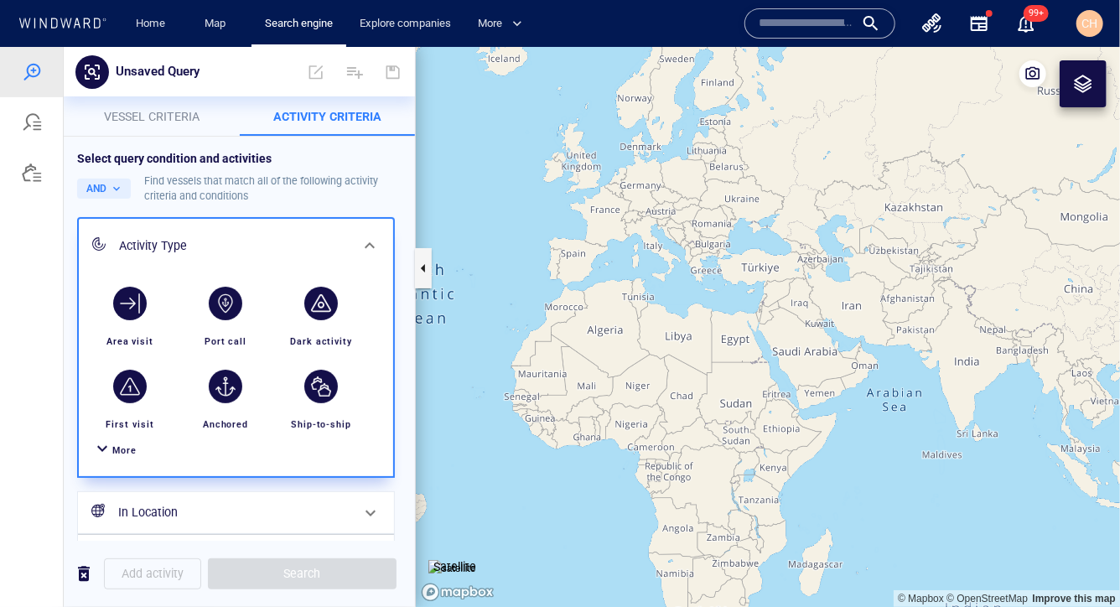
click at [732, 340] on canvas "Map" at bounding box center [768, 326] width 704 height 561
click at [732, 347] on canvas "Map" at bounding box center [768, 326] width 704 height 561
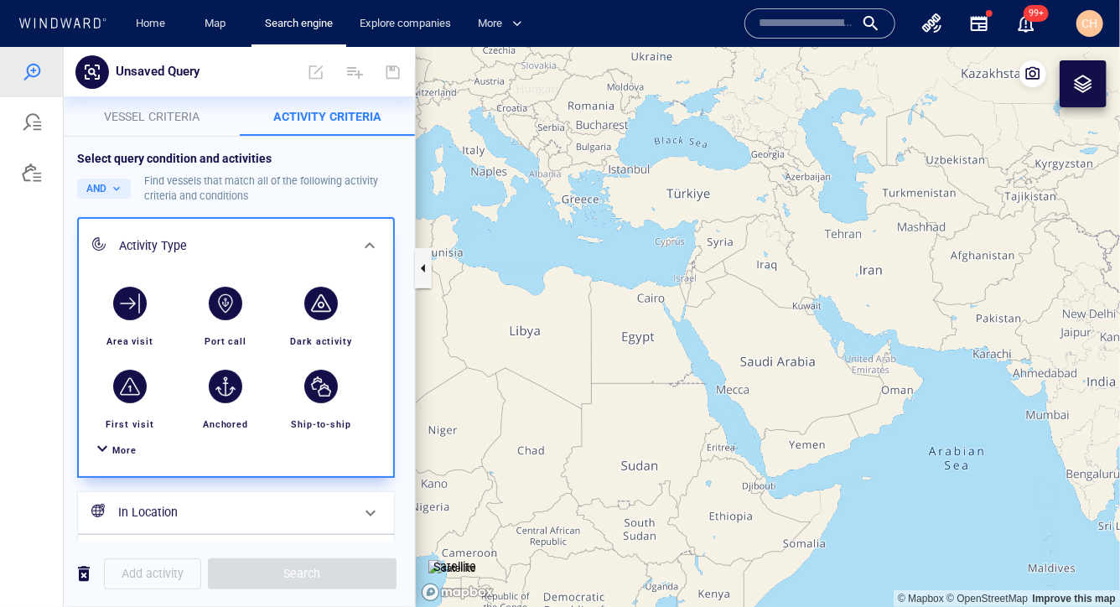
click at [732, 347] on canvas "Map" at bounding box center [768, 326] width 704 height 561
click at [732, 346] on canvas "Map" at bounding box center [768, 326] width 704 height 561
click at [732, 345] on canvas "Map" at bounding box center [768, 326] width 704 height 561
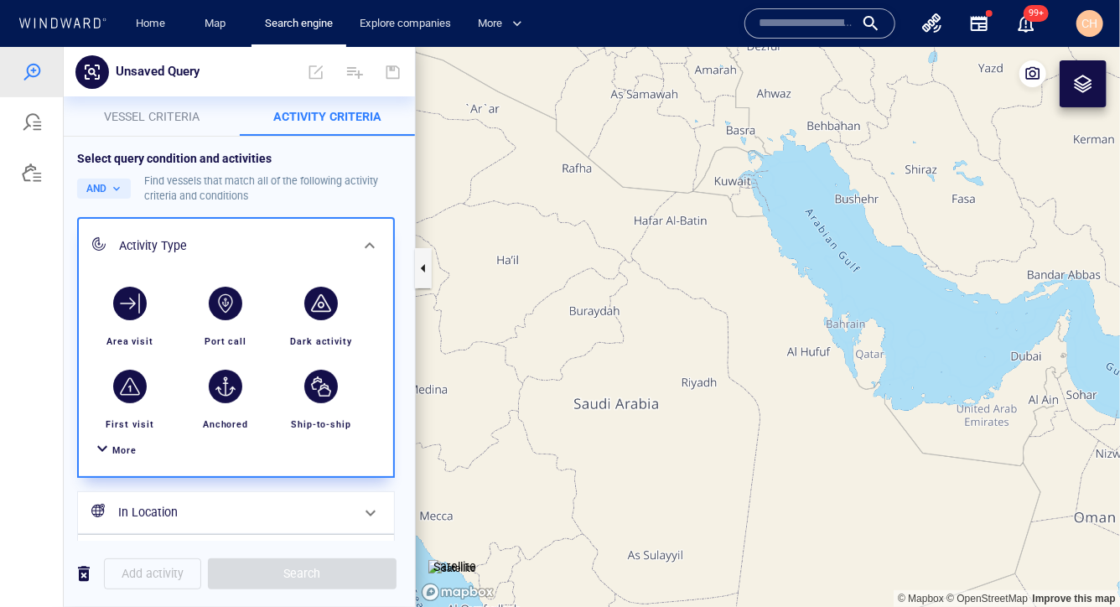
click at [732, 334] on canvas "Map" at bounding box center [768, 326] width 704 height 561
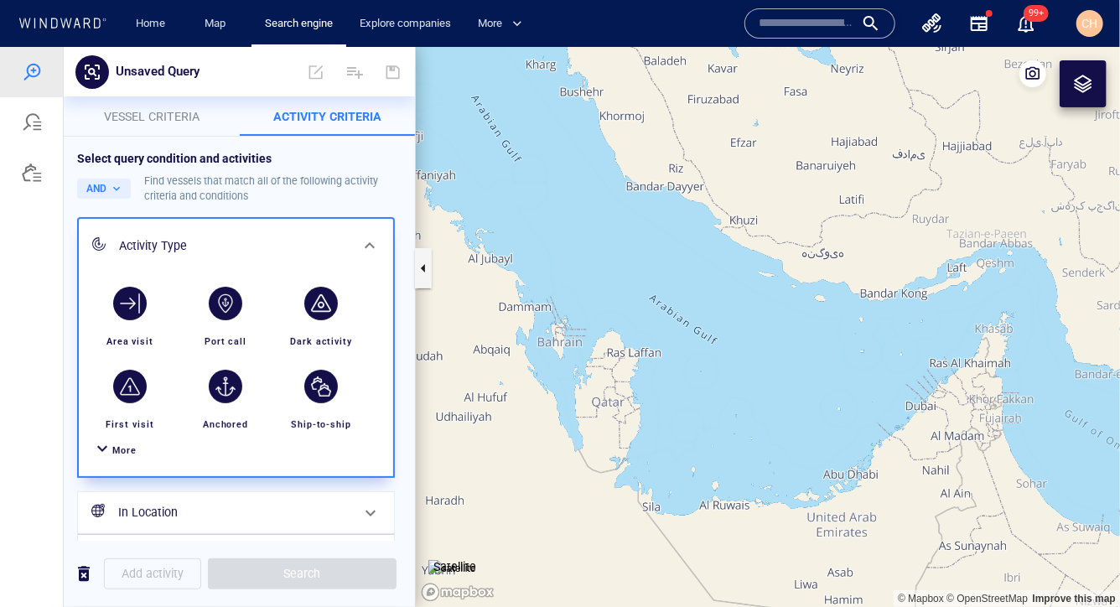
drag, startPoint x: 934, startPoint y: 344, endPoint x: 735, endPoint y: 372, distance: 200.7
click at [732, 372] on canvas "Map" at bounding box center [768, 326] width 704 height 561
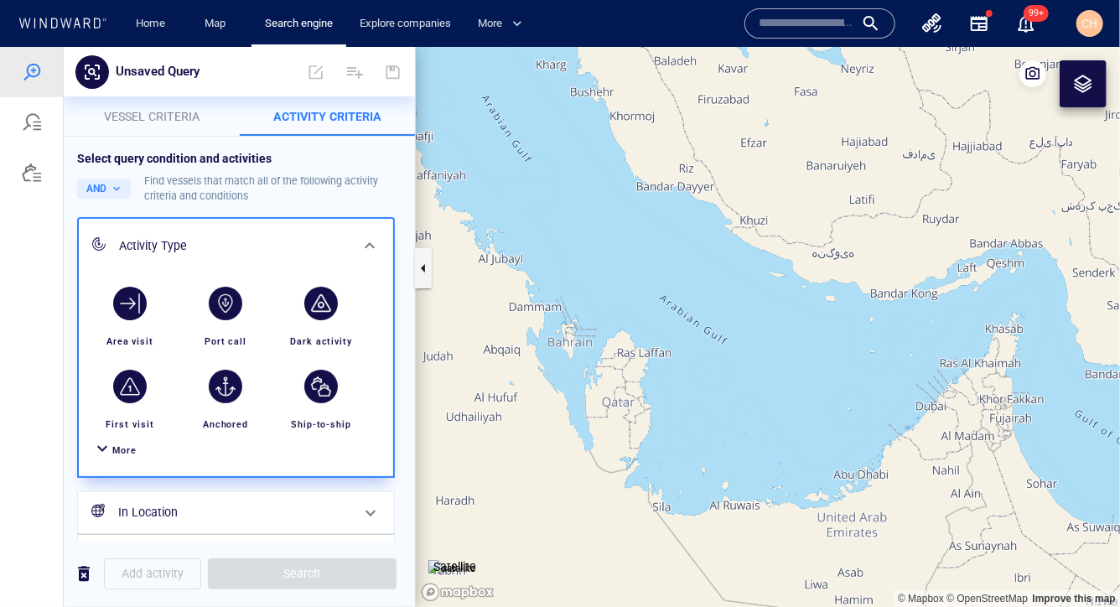
click at [98, 451] on div at bounding box center [102, 450] width 20 height 24
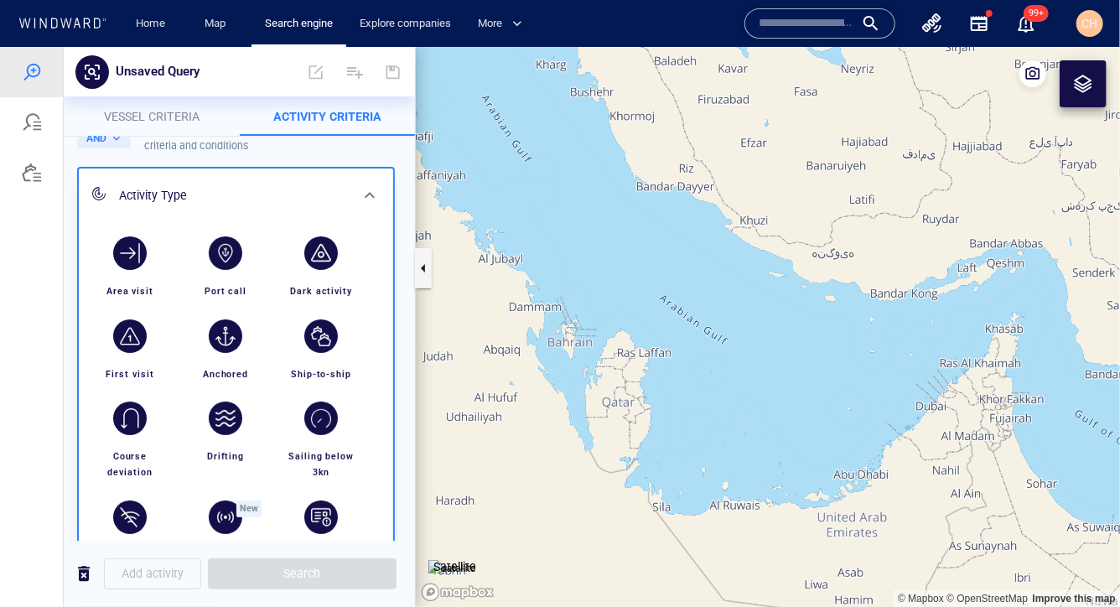
scroll to position [0, 0]
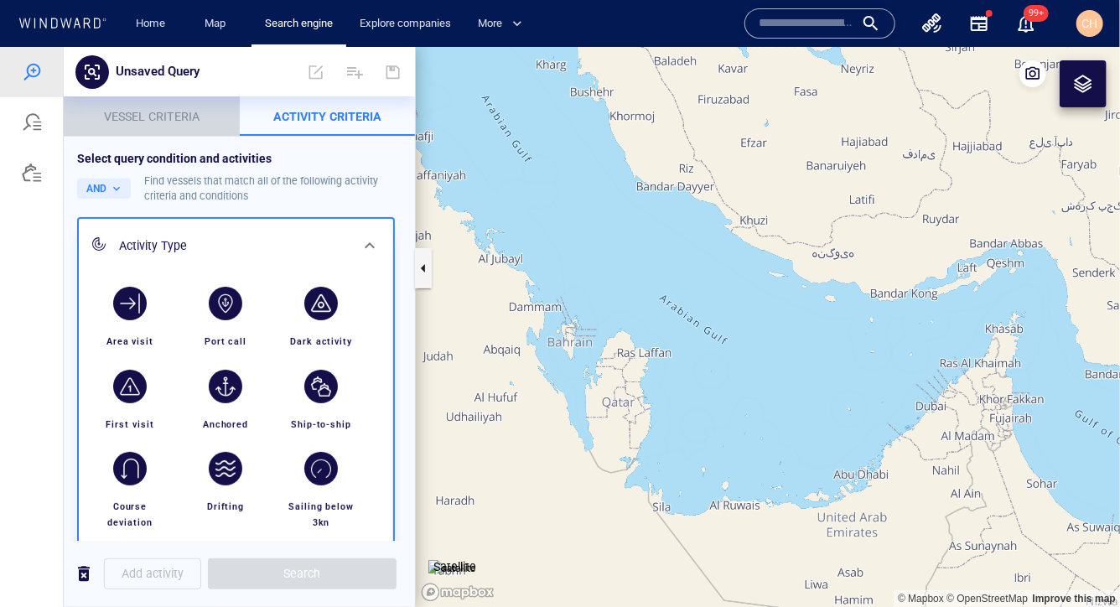
click at [159, 115] on span "Vessel criteria" at bounding box center [152, 115] width 96 height 13
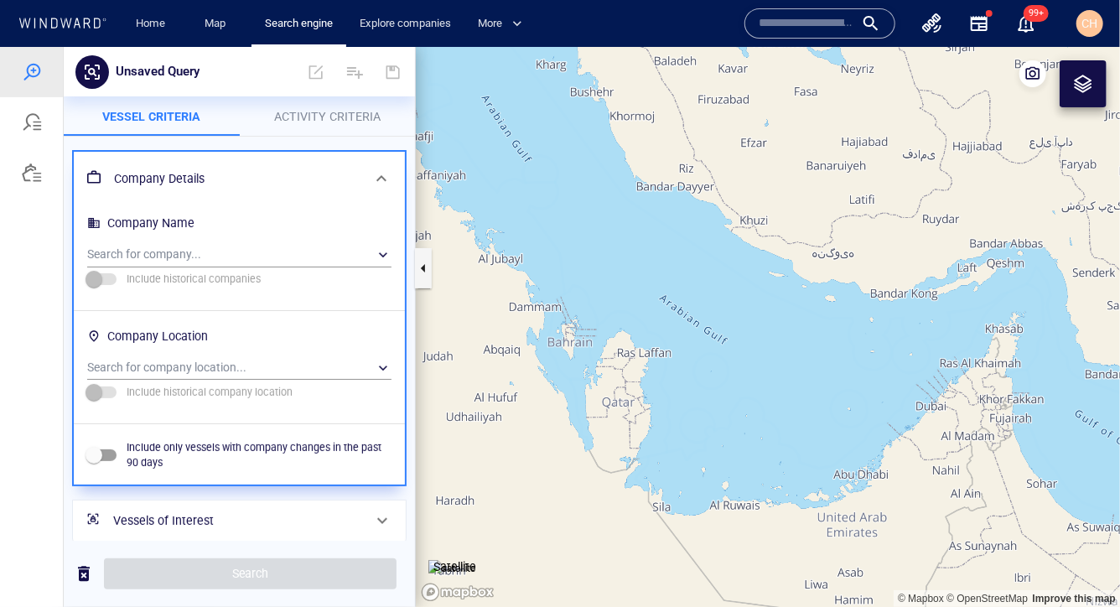
scroll to position [196, 0]
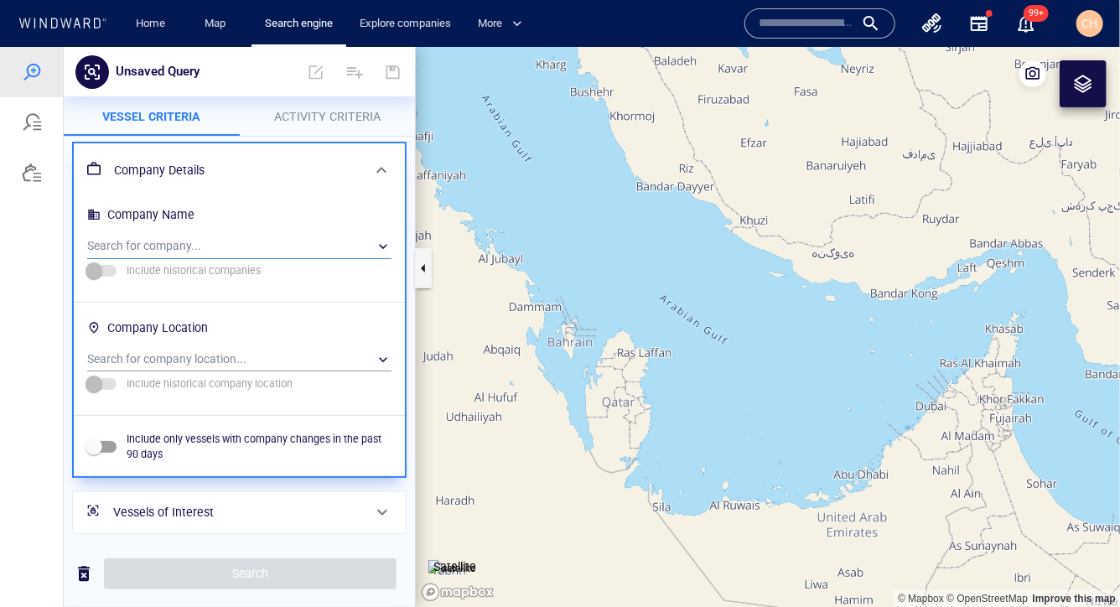
click at [168, 244] on div "​" at bounding box center [239, 245] width 304 height 25
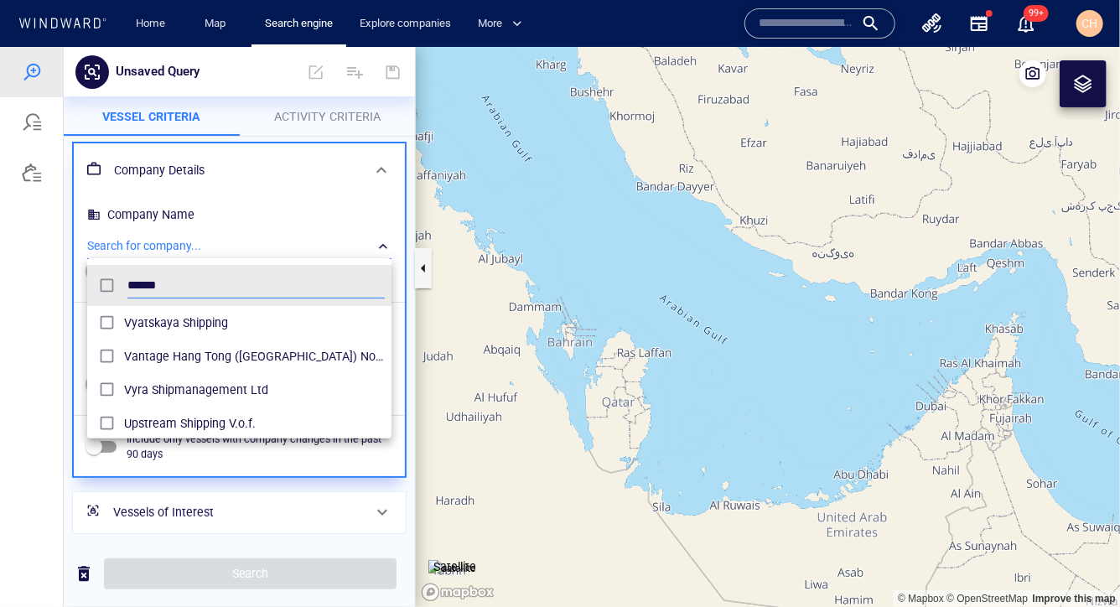
scroll to position [167, 303]
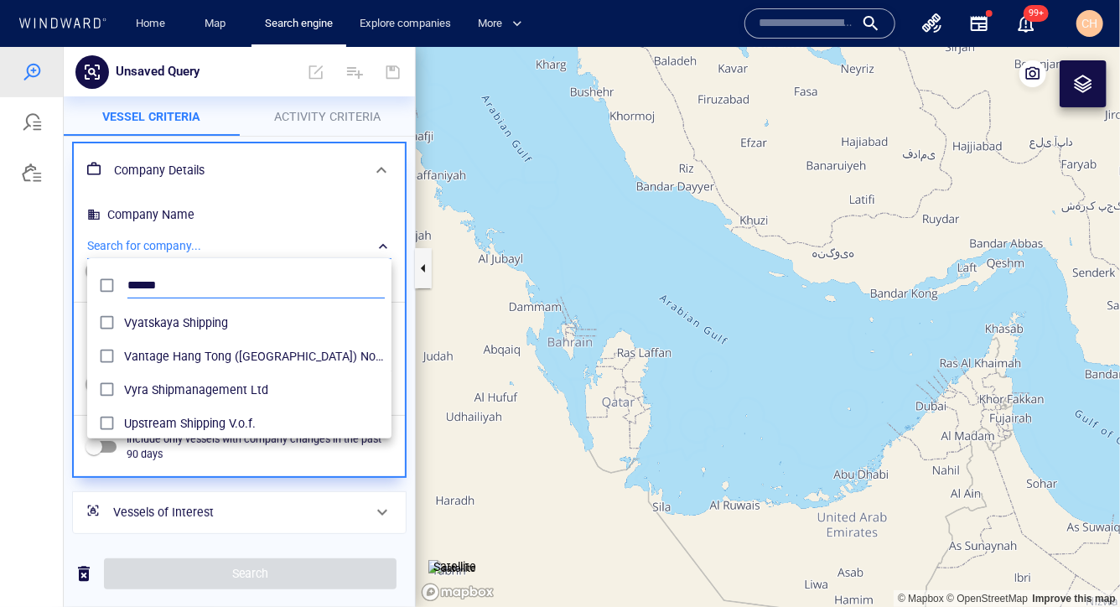
click at [137, 283] on input "******" at bounding box center [255, 284] width 257 height 25
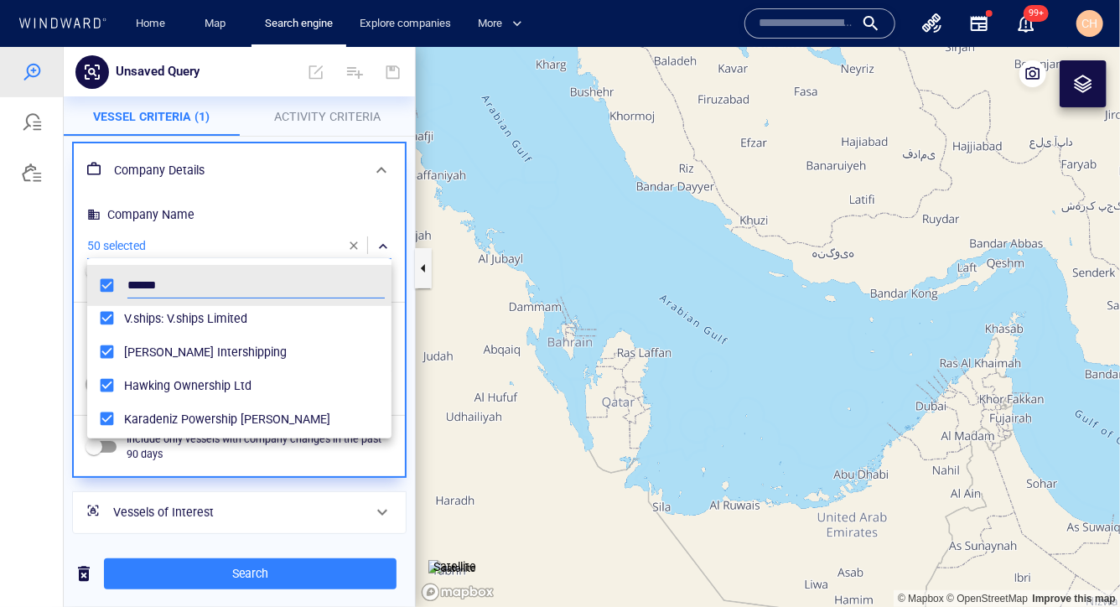
scroll to position [240, 0]
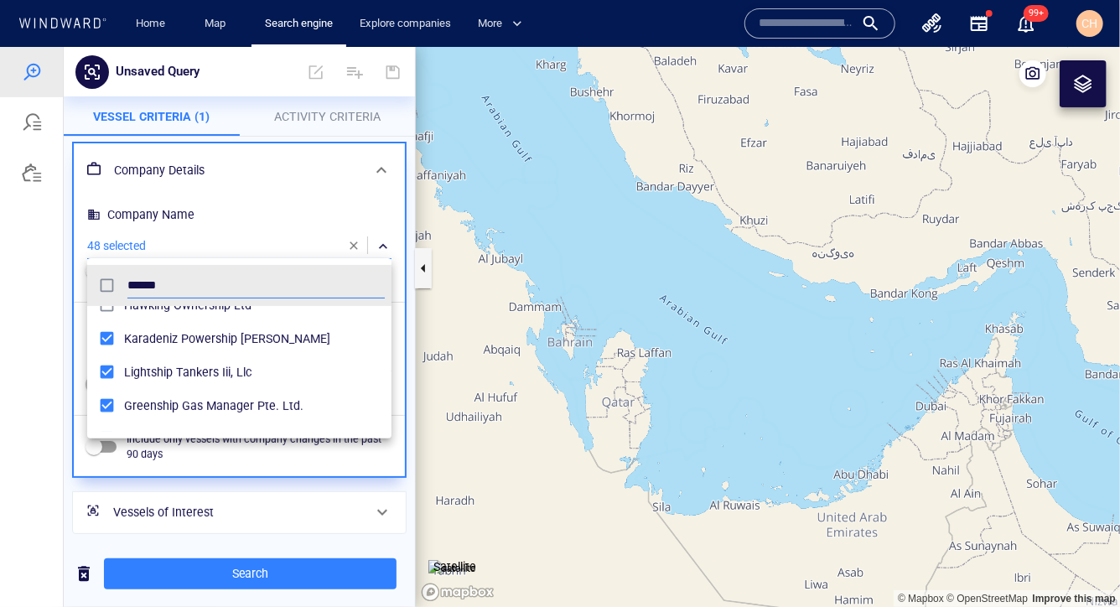
scroll to position [321, 0]
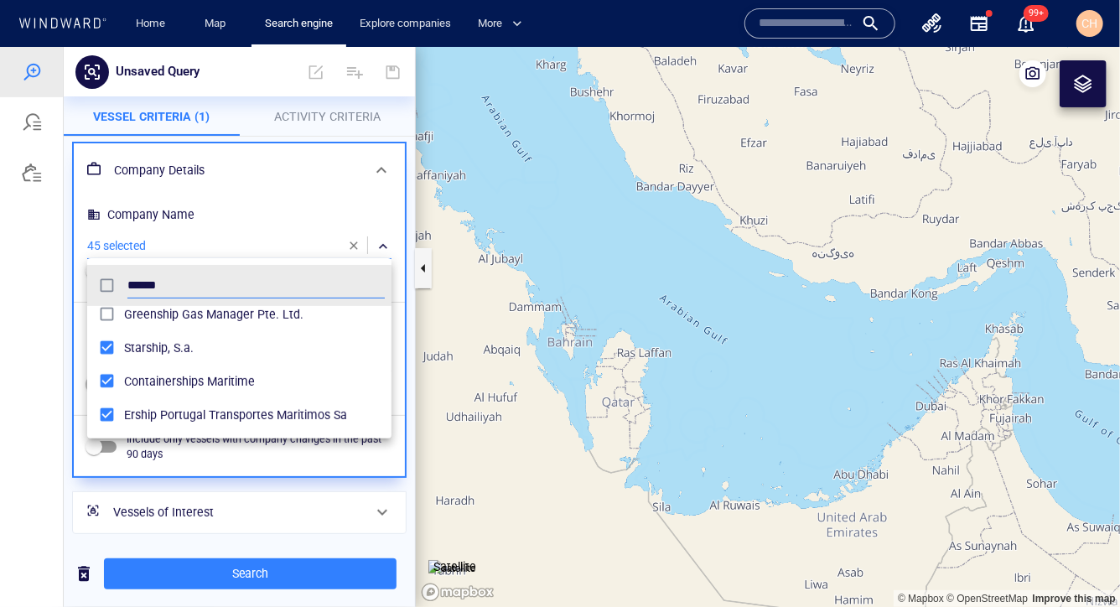
scroll to position [413, 0]
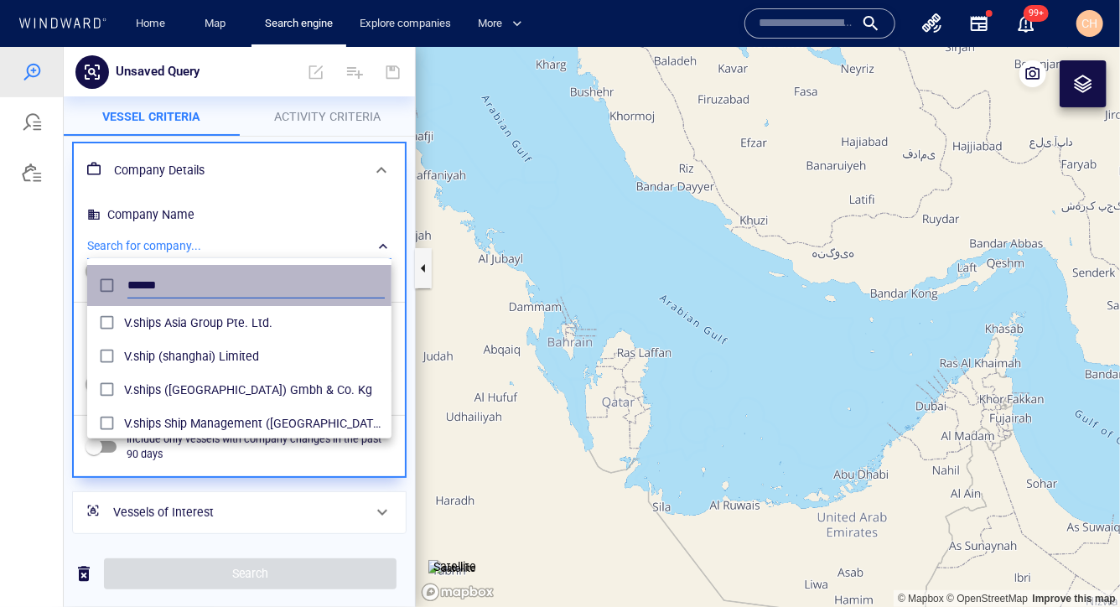
click at [163, 285] on input "******" at bounding box center [255, 284] width 257 height 25
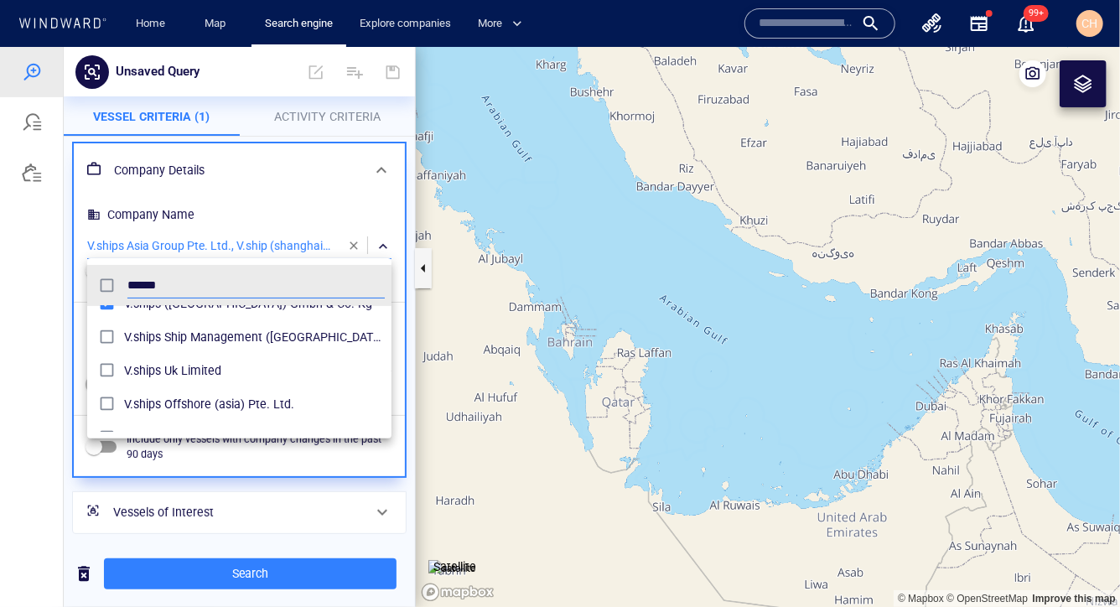
scroll to position [85, 0]
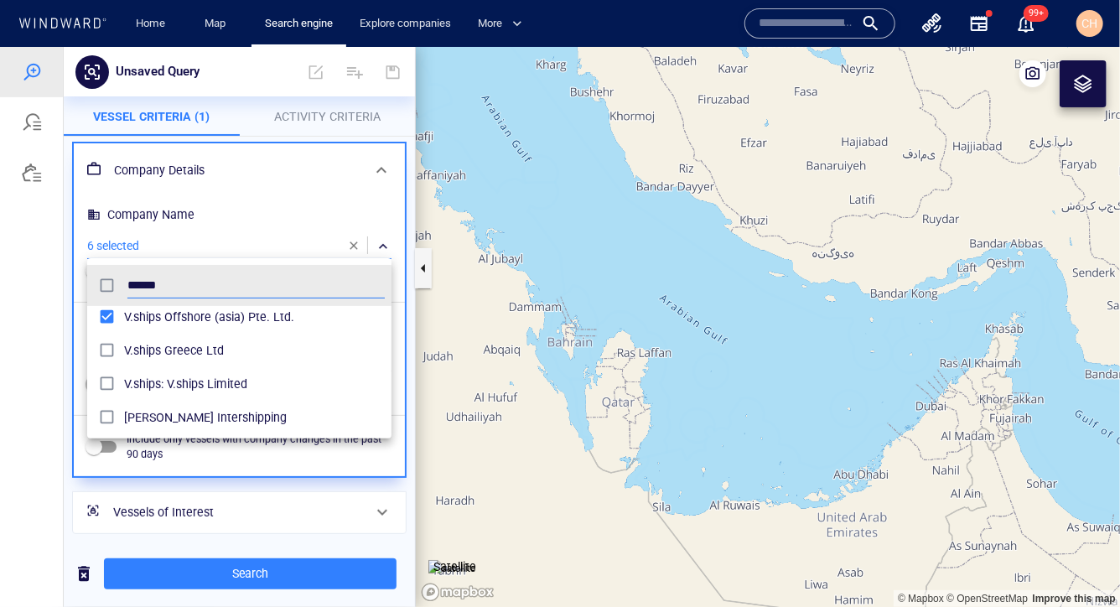
scroll to position [179, 0]
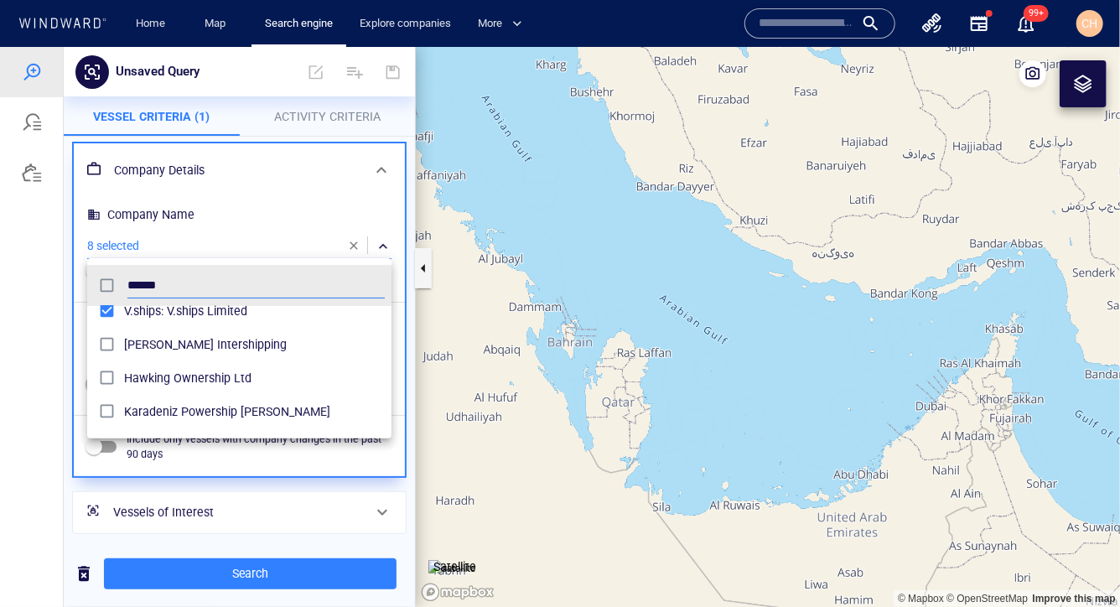
scroll to position [248, 0]
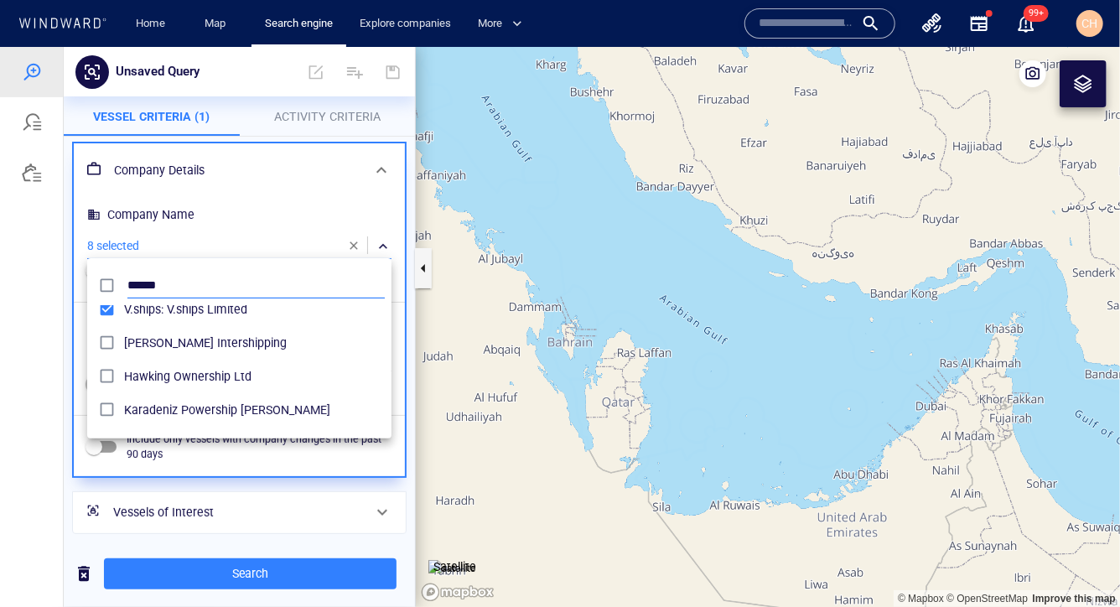
click at [145, 285] on input "******" at bounding box center [255, 284] width 257 height 25
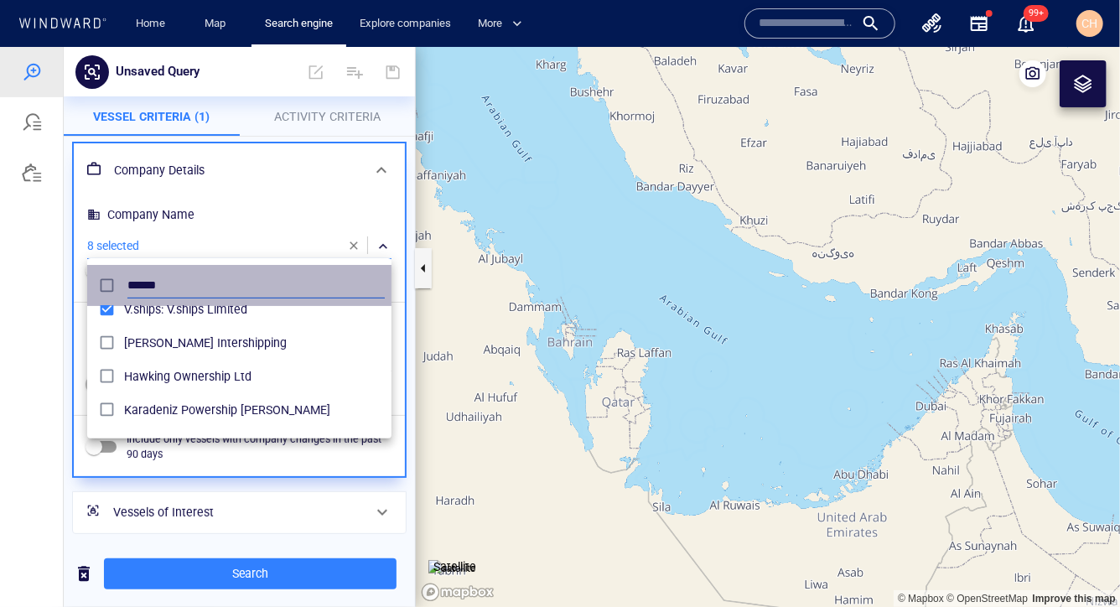
click at [145, 285] on input "******" at bounding box center [255, 284] width 257 height 25
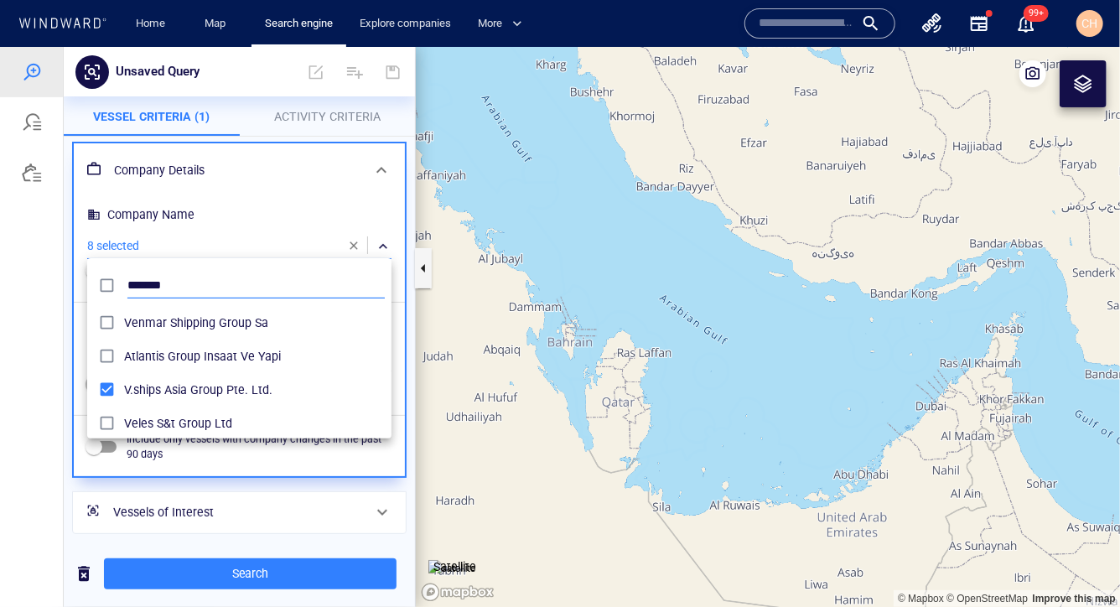
scroll to position [167, 303]
click at [136, 283] on input "*******" at bounding box center [255, 284] width 257 height 25
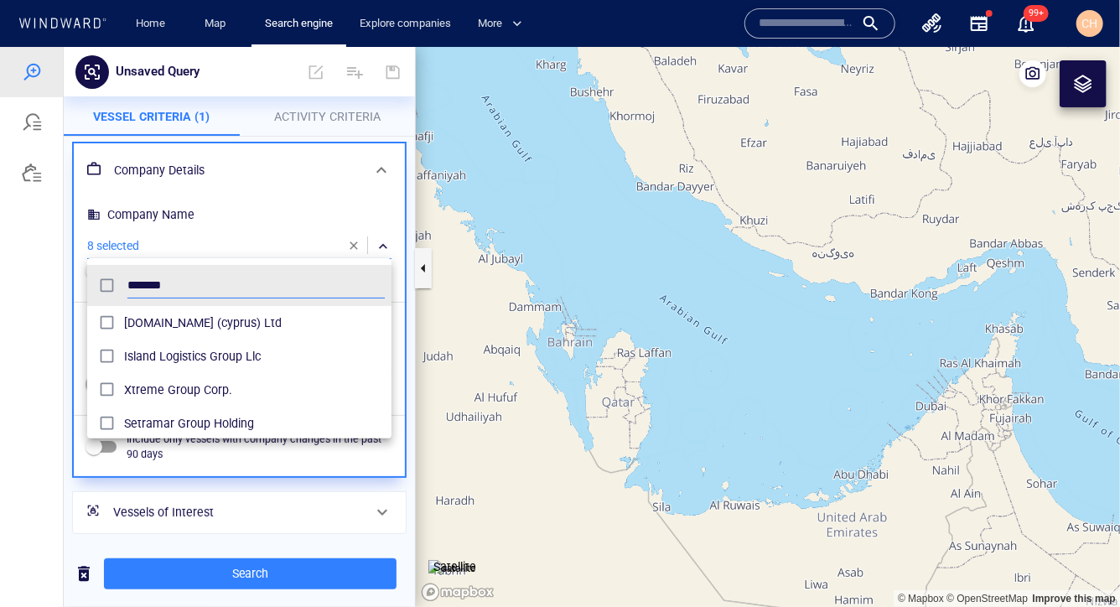
type input "*******"
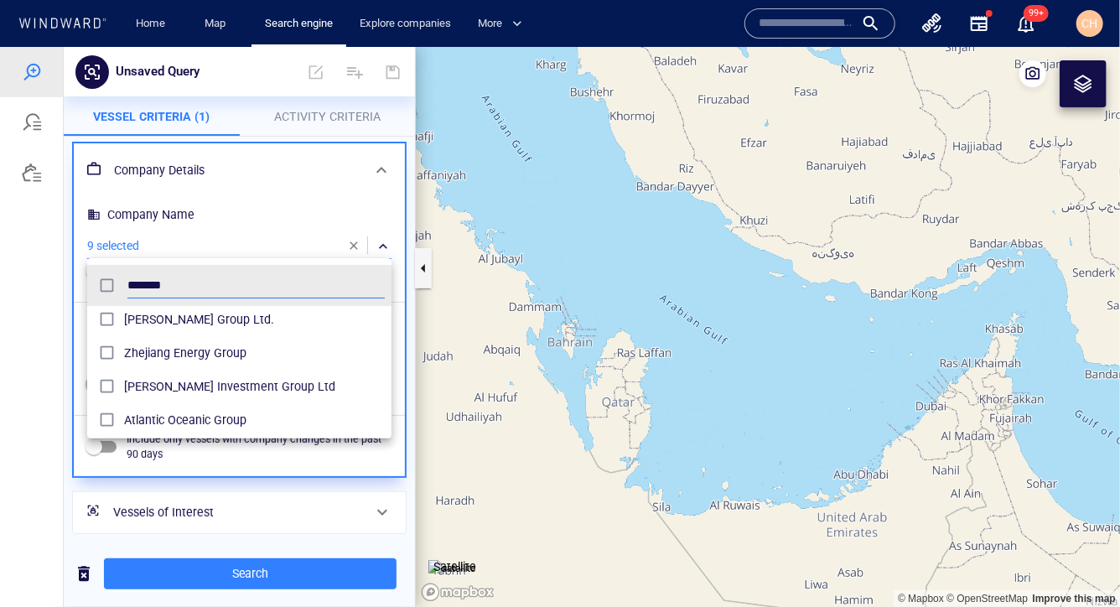
scroll to position [179, 0]
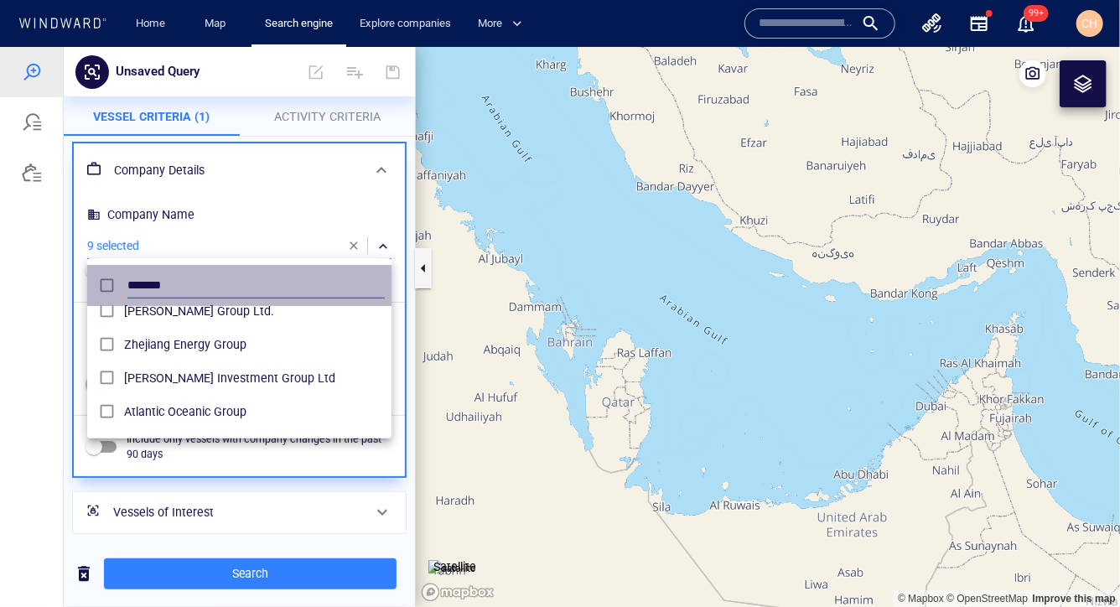
click at [180, 284] on input "*******" at bounding box center [255, 284] width 257 height 25
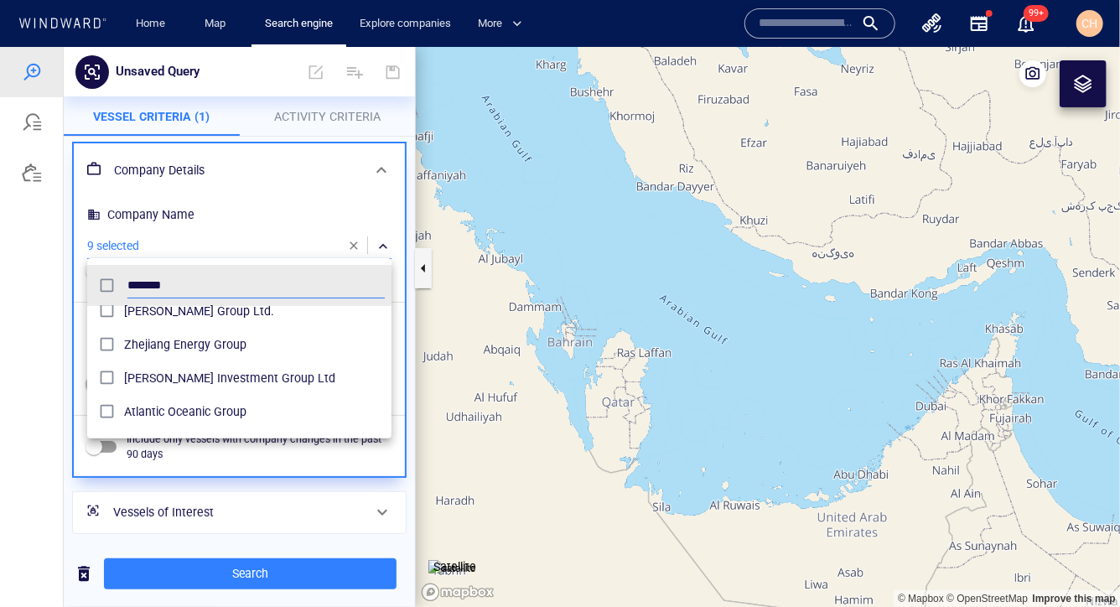
click at [409, 210] on div at bounding box center [560, 326] width 1120 height 560
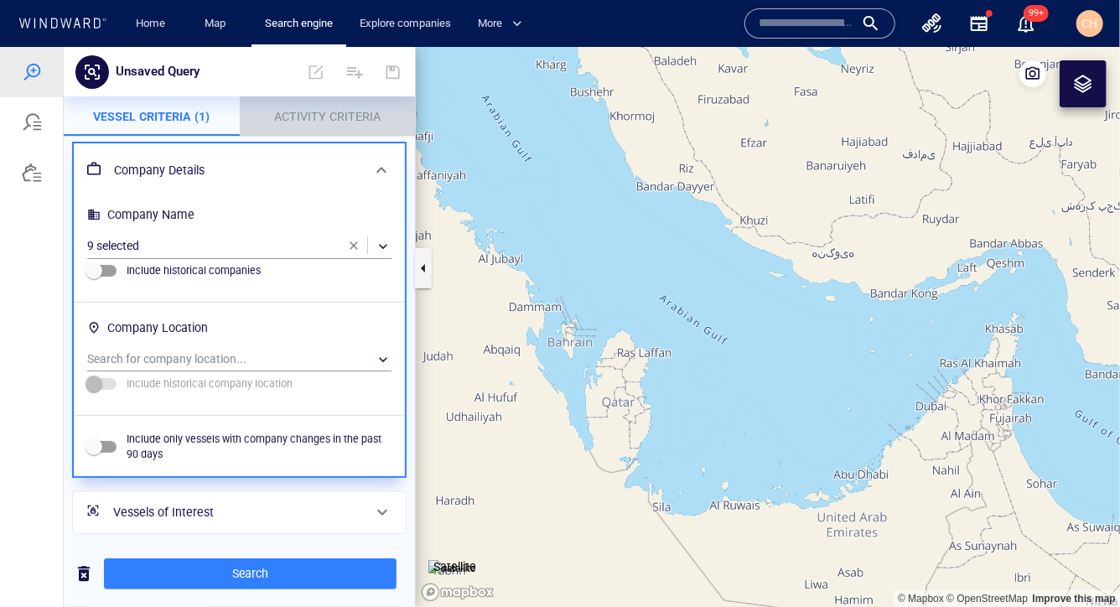
click at [320, 116] on span "Activity Criteria" at bounding box center [327, 115] width 106 height 13
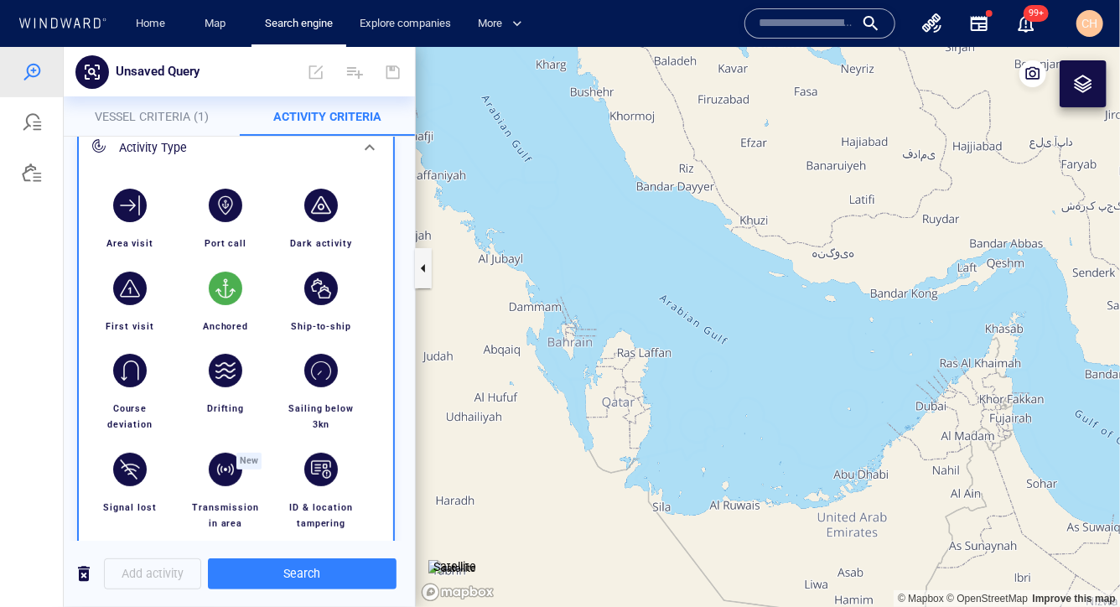
scroll to position [97, 0]
click at [226, 205] on div "button" at bounding box center [226, 206] width 34 height 34
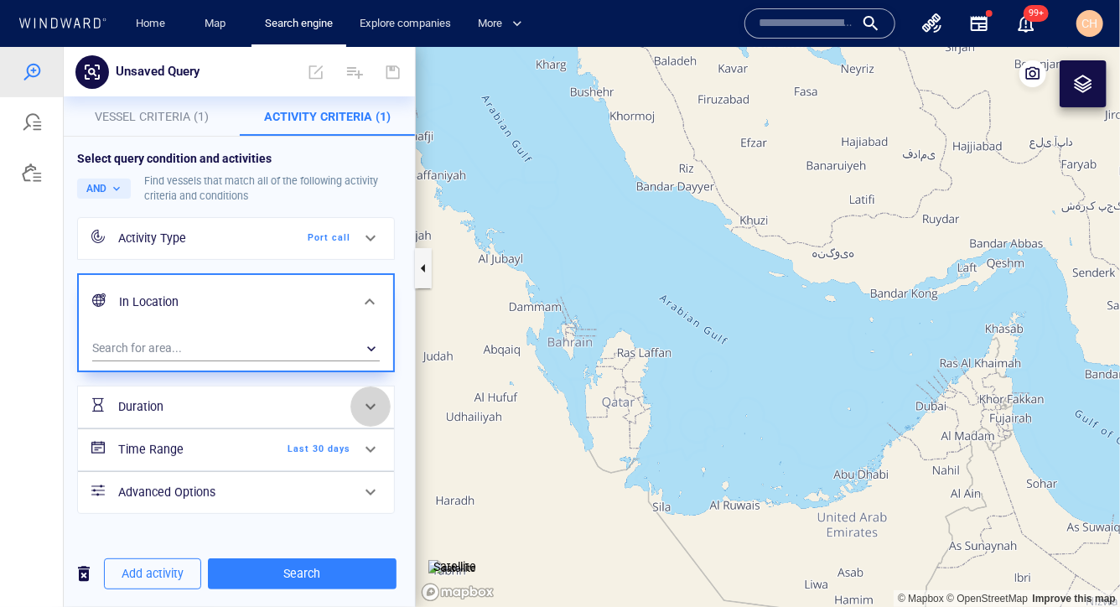
click at [368, 406] on span at bounding box center [370, 406] width 20 height 20
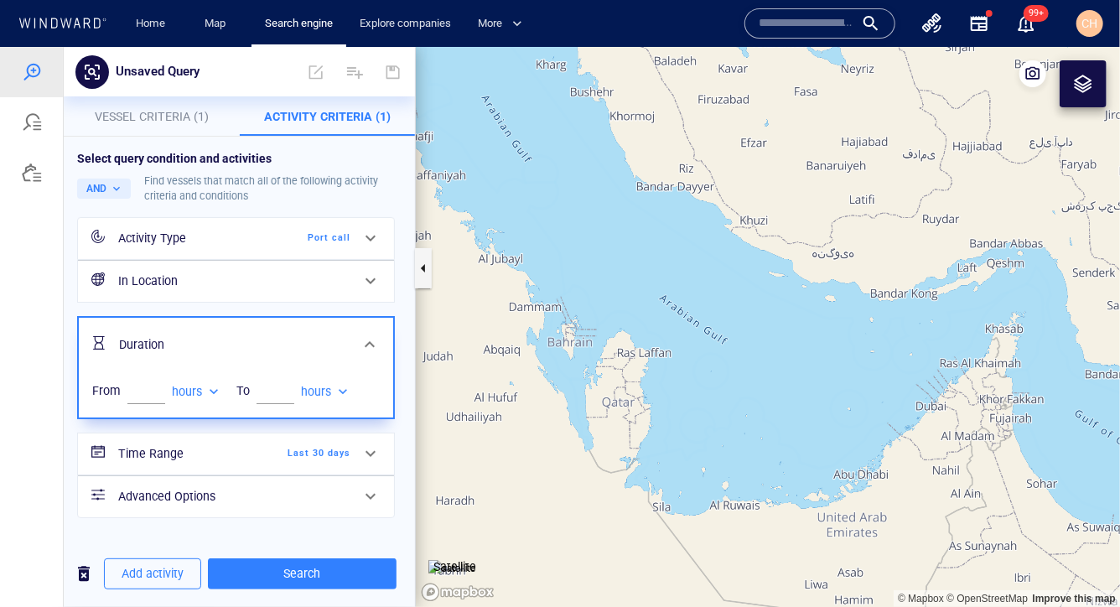
click at [213, 388] on div "hours" at bounding box center [197, 391] width 50 height 14
click at [194, 451] on li "days" at bounding box center [199, 449] width 57 height 30
type input "****"
click at [344, 390] on div "hours" at bounding box center [326, 391] width 50 height 14
click at [332, 442] on li "days" at bounding box center [329, 449] width 57 height 30
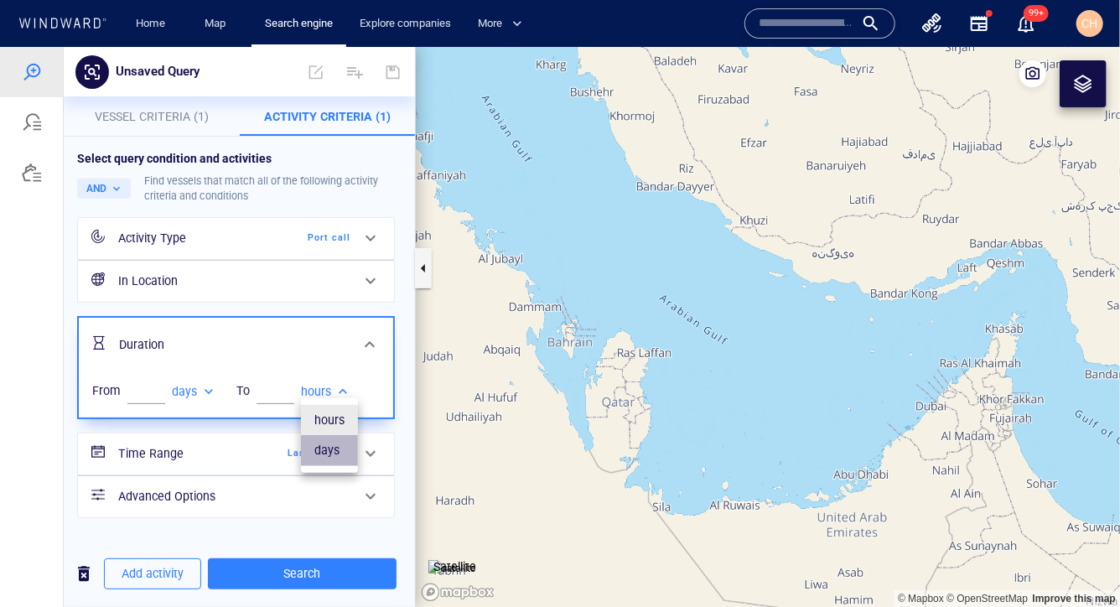
type input "****"
click at [187, 281] on h6 "In Location" at bounding box center [234, 280] width 232 height 21
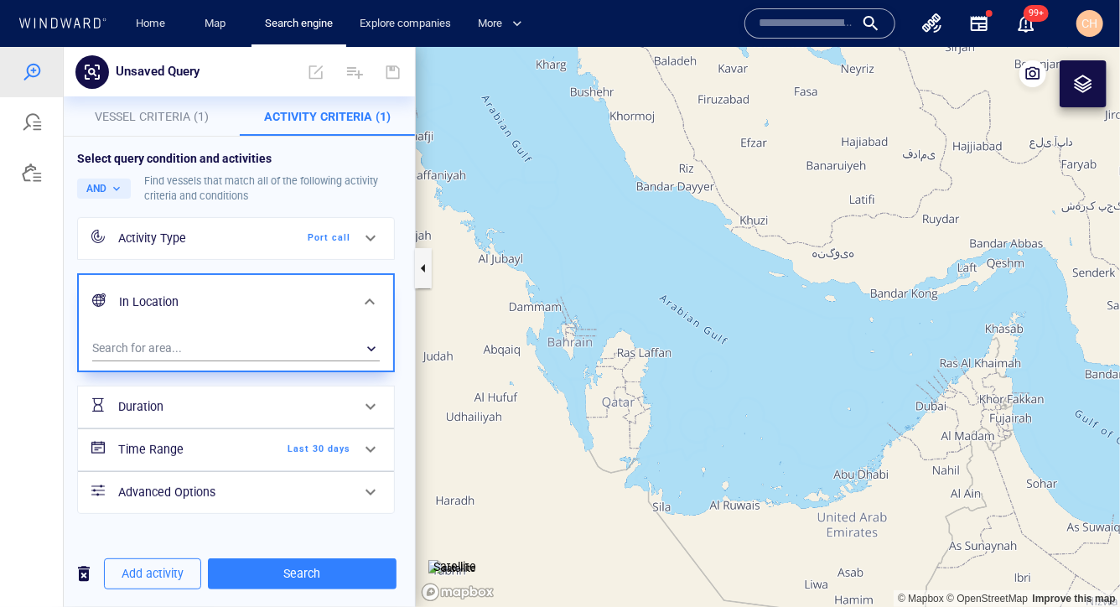
click at [216, 407] on h6 "Duration" at bounding box center [186, 406] width 136 height 21
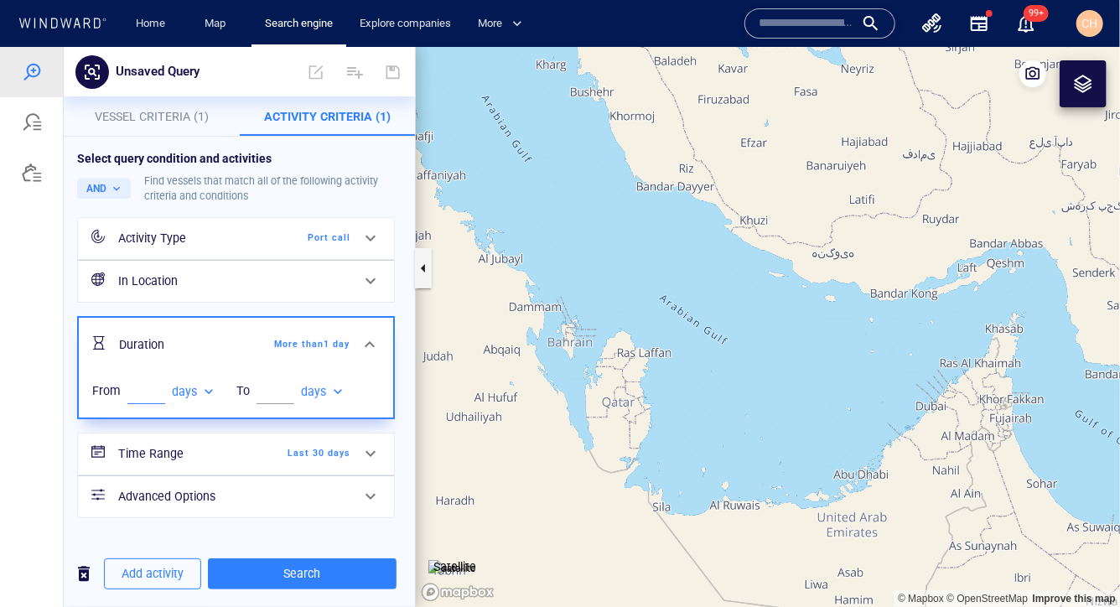
click at [153, 386] on input "*" at bounding box center [146, 390] width 38 height 25
click at [156, 386] on input "*" at bounding box center [146, 390] width 38 height 25
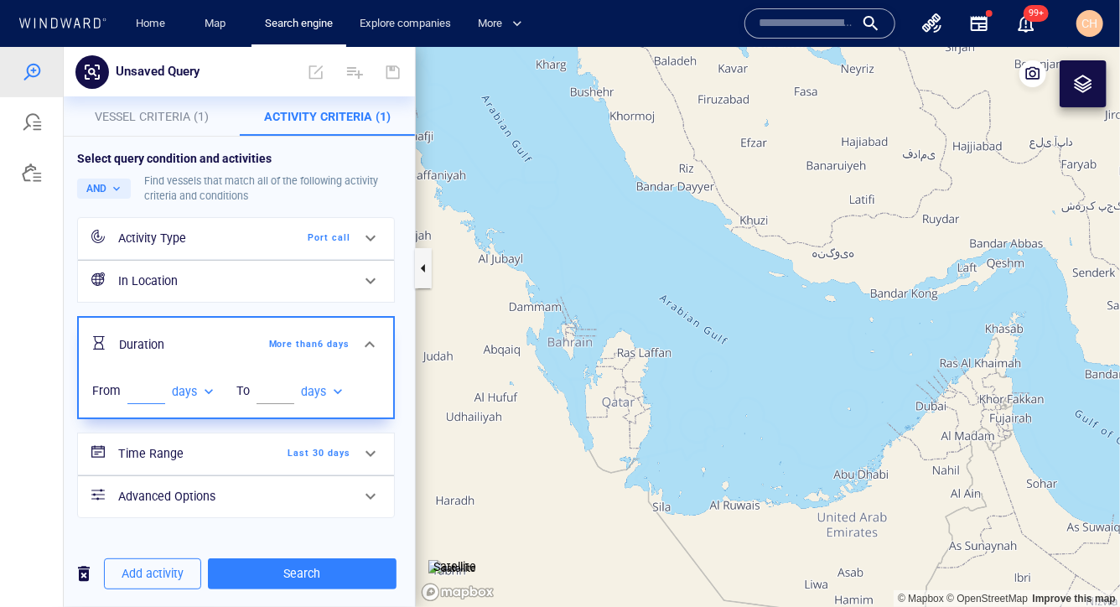
click at [158, 386] on input "*" at bounding box center [146, 390] width 38 height 25
click at [158, 386] on input "**" at bounding box center [146, 390] width 38 height 25
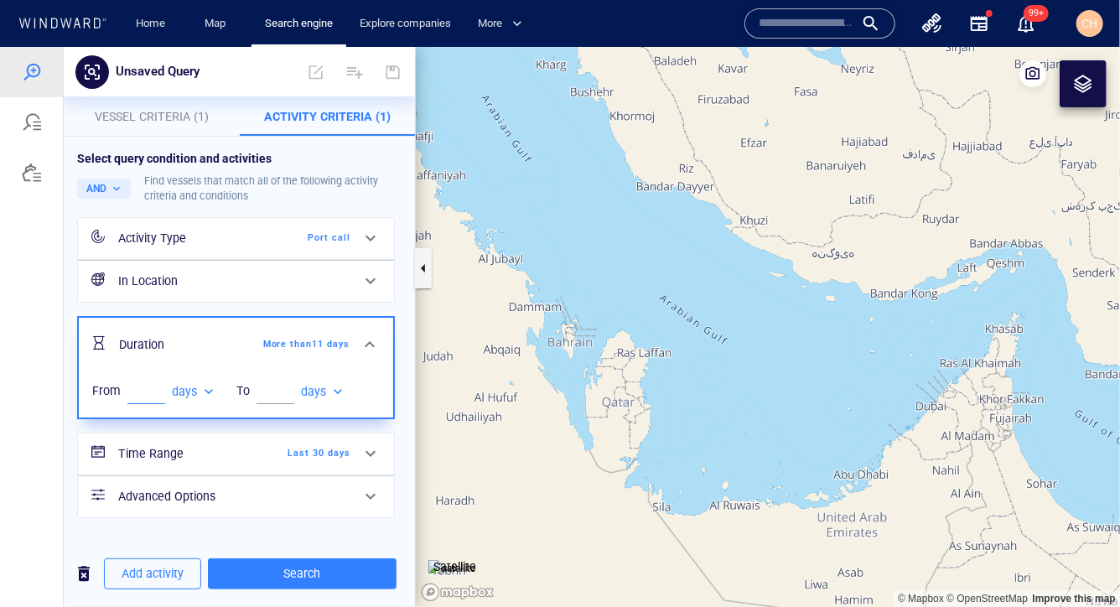
click at [158, 386] on input "**" at bounding box center [146, 390] width 38 height 25
click at [158, 387] on input "**" at bounding box center [146, 390] width 38 height 25
click at [158, 395] on input "**" at bounding box center [146, 390] width 38 height 25
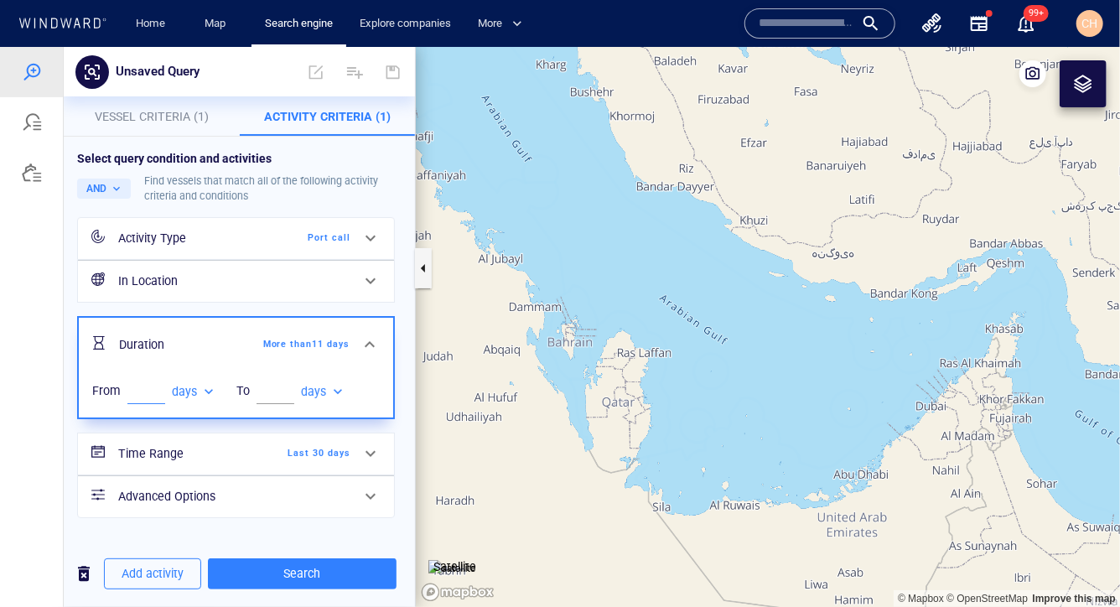
click at [158, 395] on input "**" at bounding box center [146, 390] width 38 height 25
click at [158, 395] on input "*" at bounding box center [146, 390] width 38 height 25
click at [158, 391] on input "*" at bounding box center [146, 390] width 38 height 25
click at [158, 392] on input "*" at bounding box center [146, 390] width 38 height 25
click at [158, 385] on input "*" at bounding box center [146, 390] width 38 height 25
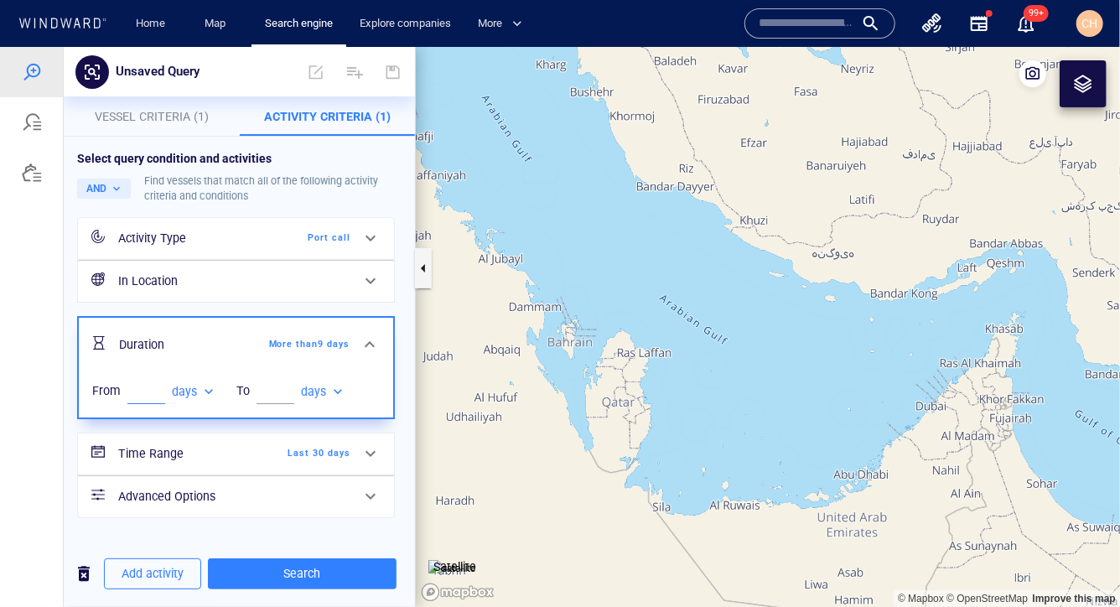
click at [158, 385] on input "*" at bounding box center [146, 390] width 38 height 25
type input "**"
click at [158, 385] on input "**" at bounding box center [146, 390] width 38 height 25
click at [407, 366] on div "Select query condition and activities AND Find vessels that match all of the fo…" at bounding box center [239, 351] width 351 height 430
click at [368, 450] on span at bounding box center [370, 453] width 20 height 20
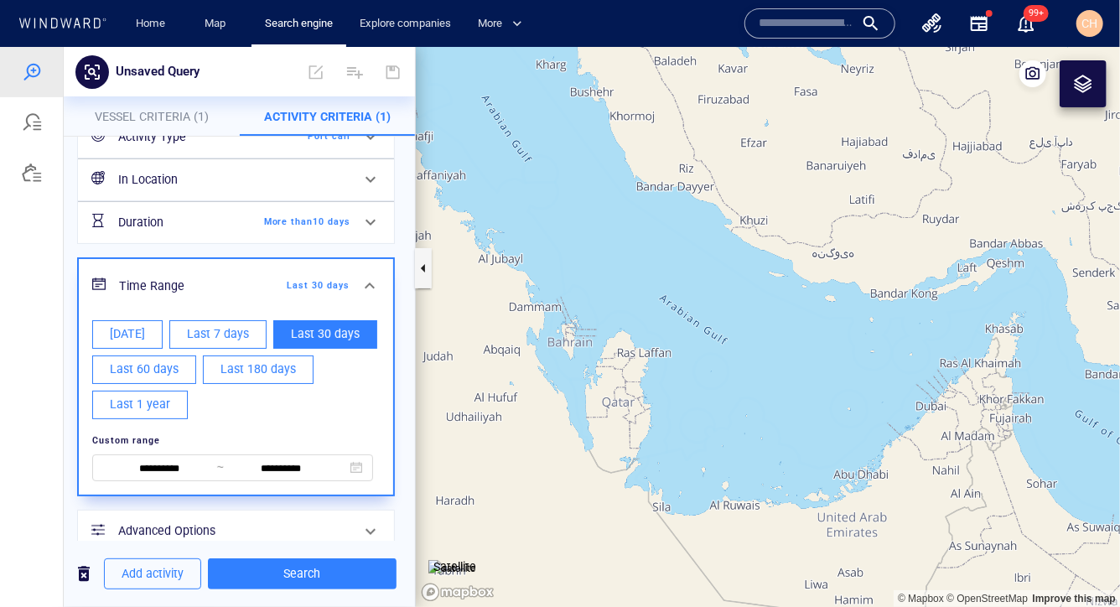
scroll to position [126, 0]
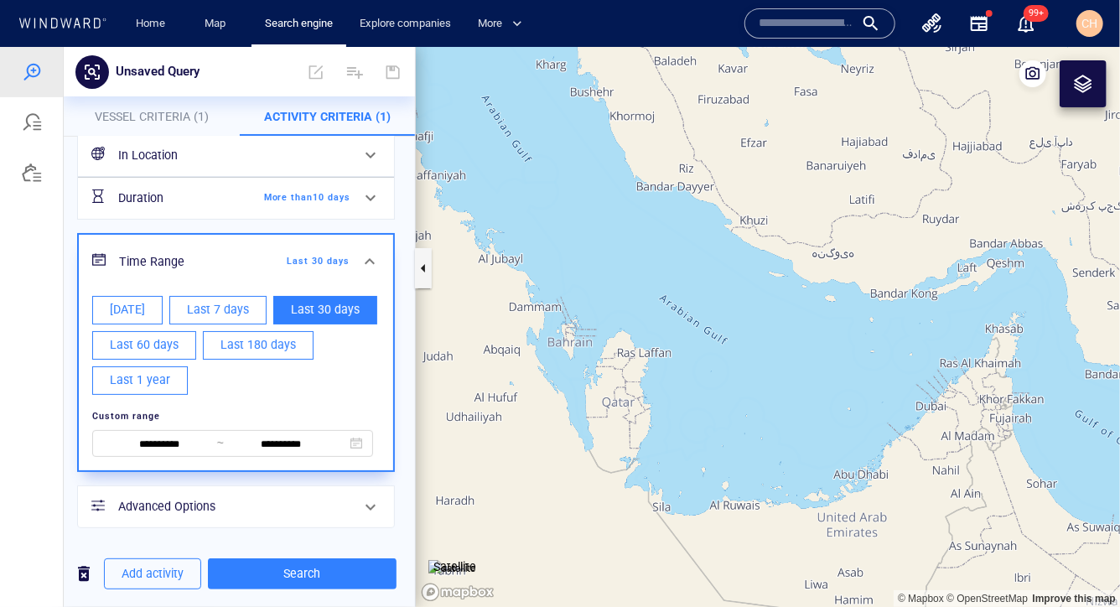
click at [162, 382] on span "Last 1 year" at bounding box center [140, 379] width 60 height 21
type input "**********"
click at [407, 293] on div "**********" at bounding box center [239, 275] width 351 height 531
click at [374, 194] on span at bounding box center [370, 197] width 20 height 20
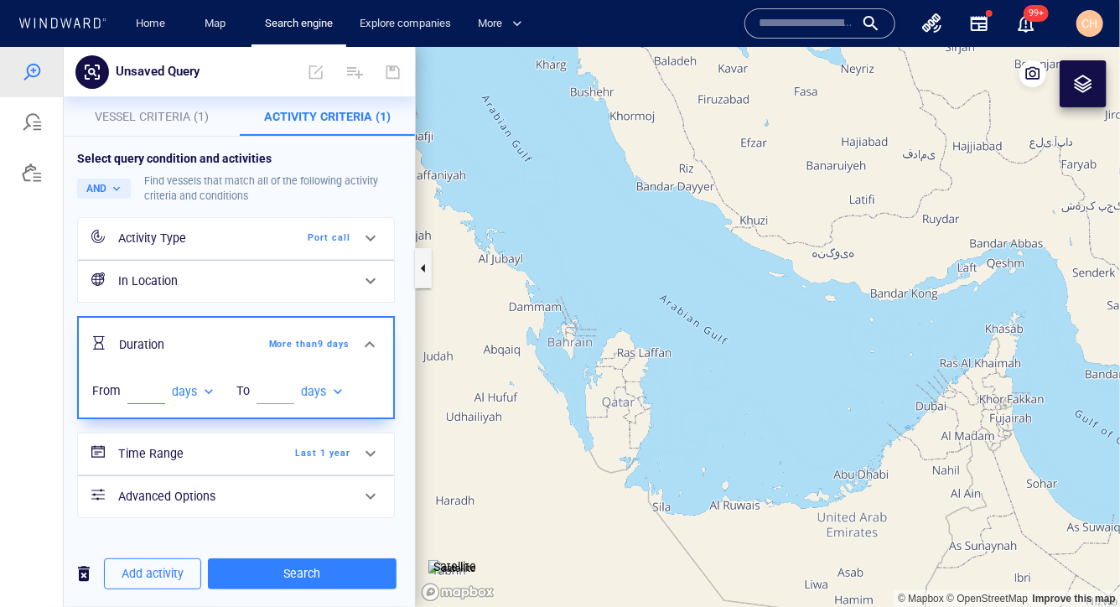
click at [157, 392] on input "*" at bounding box center [146, 390] width 38 height 25
type input "*"
click at [157, 392] on input "*" at bounding box center [146, 390] width 38 height 25
click at [399, 316] on div "Activity Type Port call In Location Duration More than 7 days From * days **** …" at bounding box center [239, 384] width 324 height 337
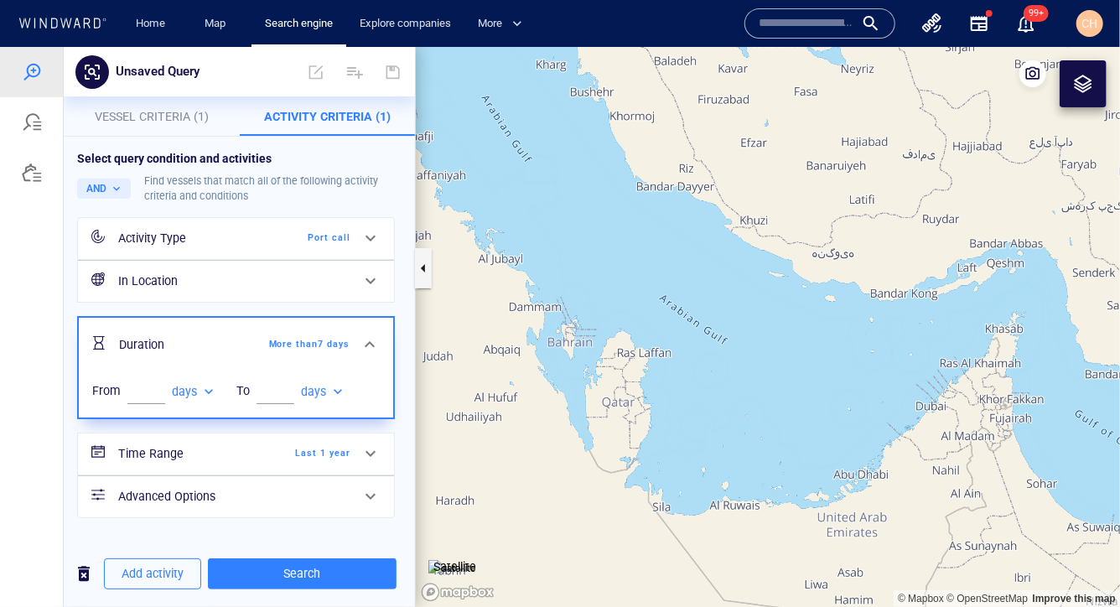
scroll to position [25, 0]
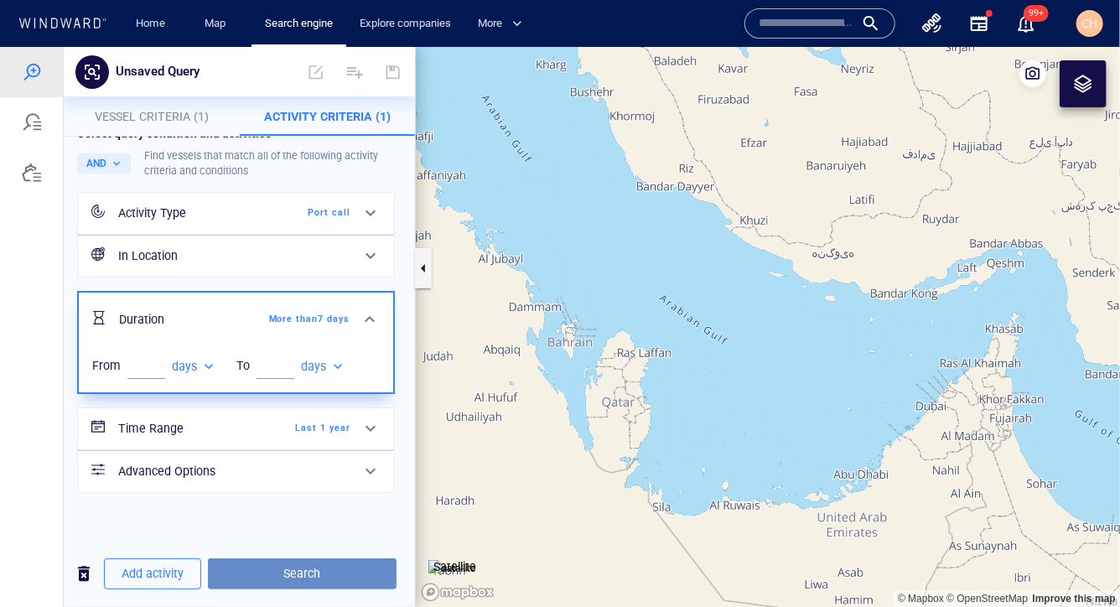
click at [299, 557] on span "Search" at bounding box center [302, 572] width 162 height 21
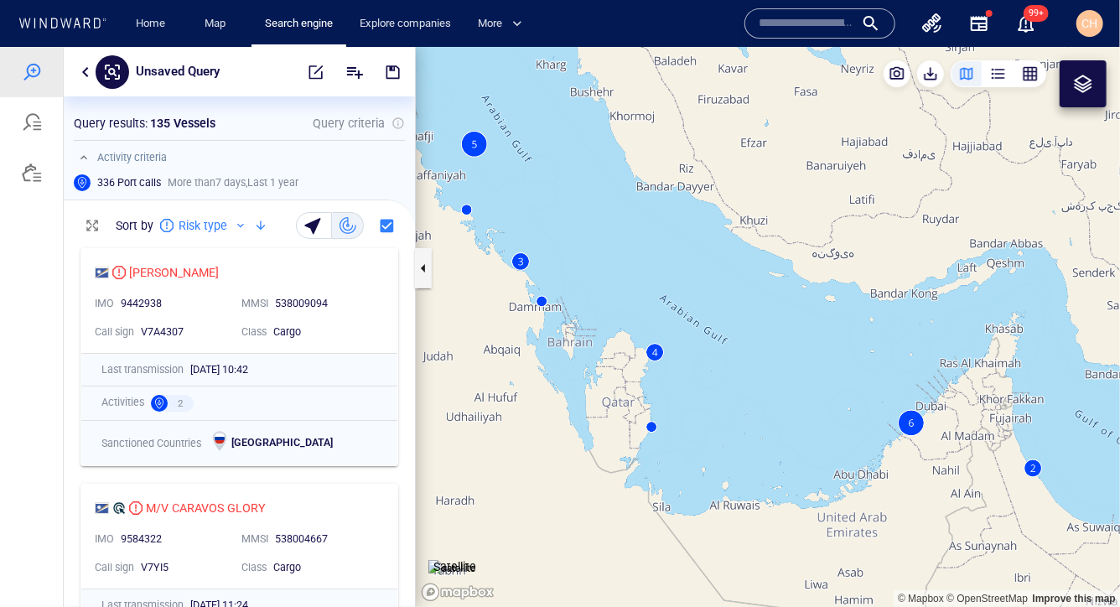
scroll to position [22, 0]
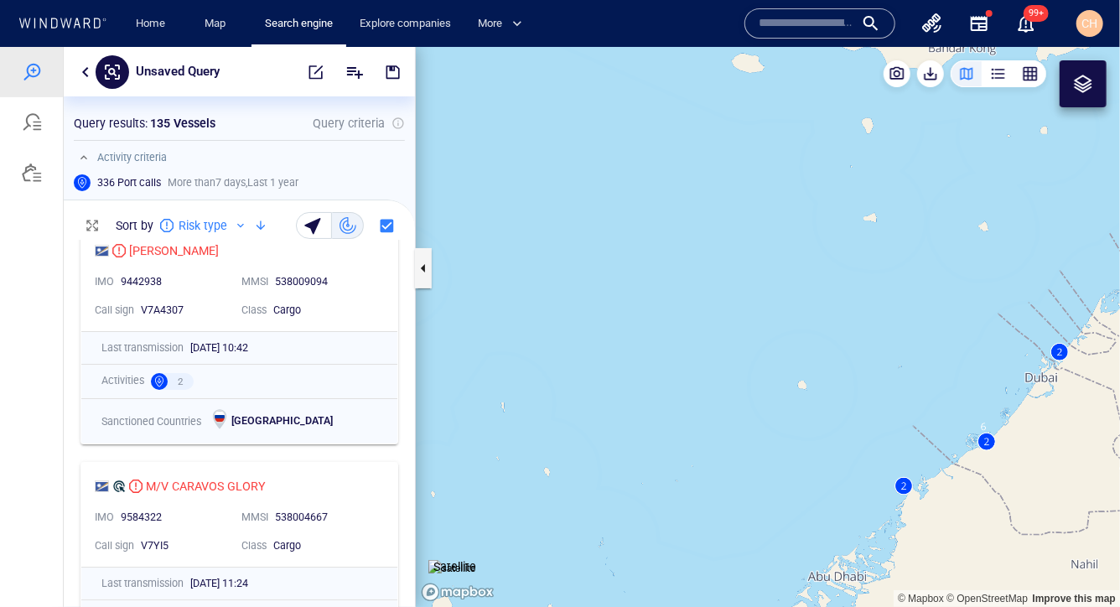
drag, startPoint x: 940, startPoint y: 447, endPoint x: 835, endPoint y: 385, distance: 122.5
click at [732, 385] on canvas "Map" at bounding box center [768, 326] width 704 height 561
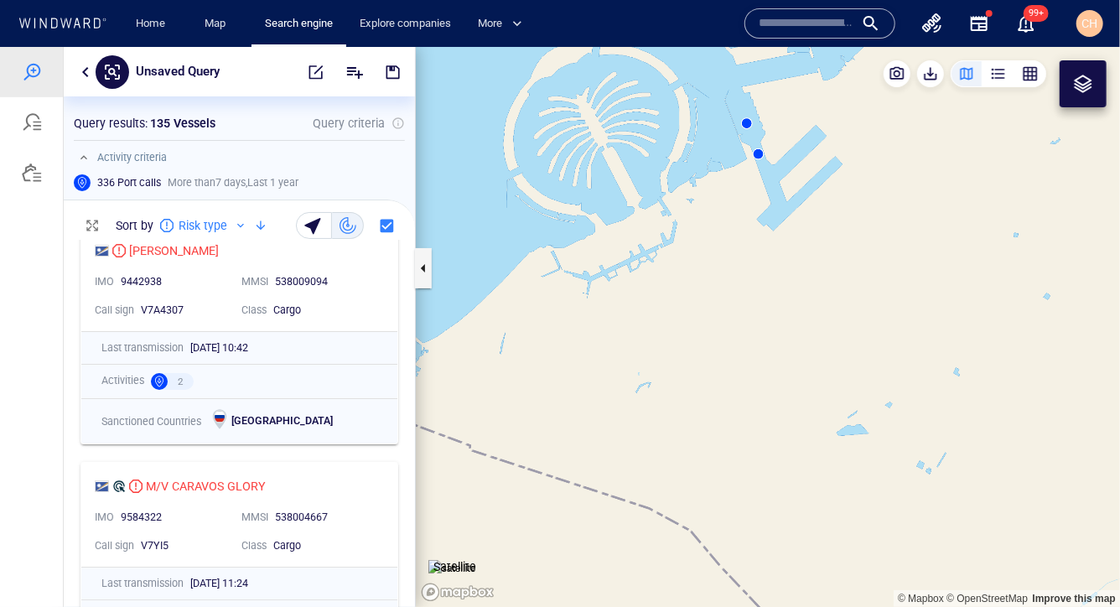
drag, startPoint x: 787, startPoint y: 137, endPoint x: 785, endPoint y: 213, distance: 75.5
click at [732, 214] on canvas "Map" at bounding box center [768, 326] width 704 height 561
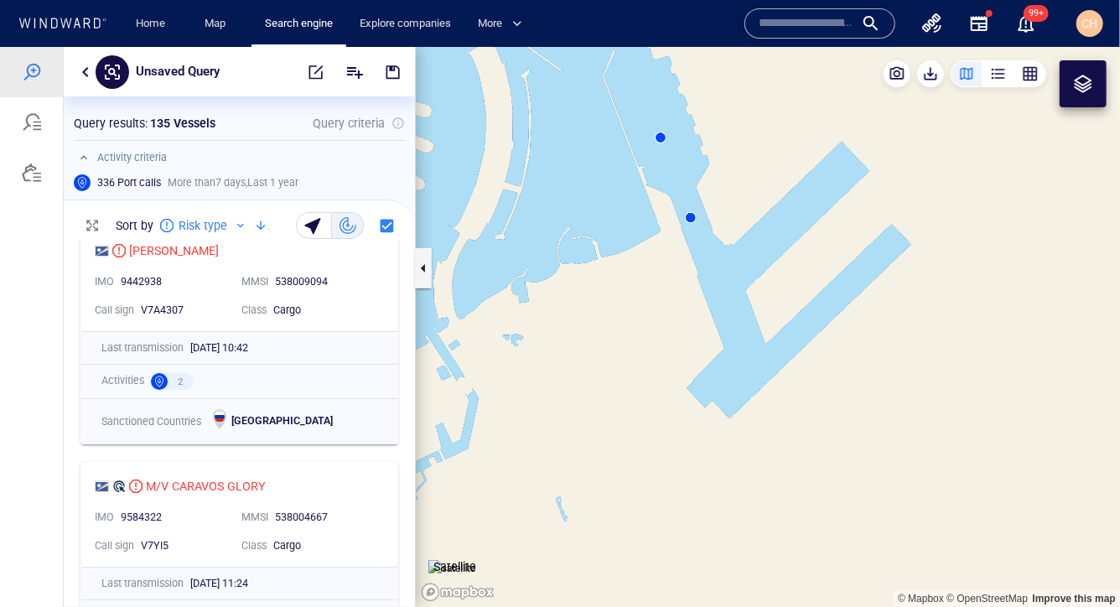
click at [691, 215] on canvas "Map" at bounding box center [768, 326] width 704 height 561
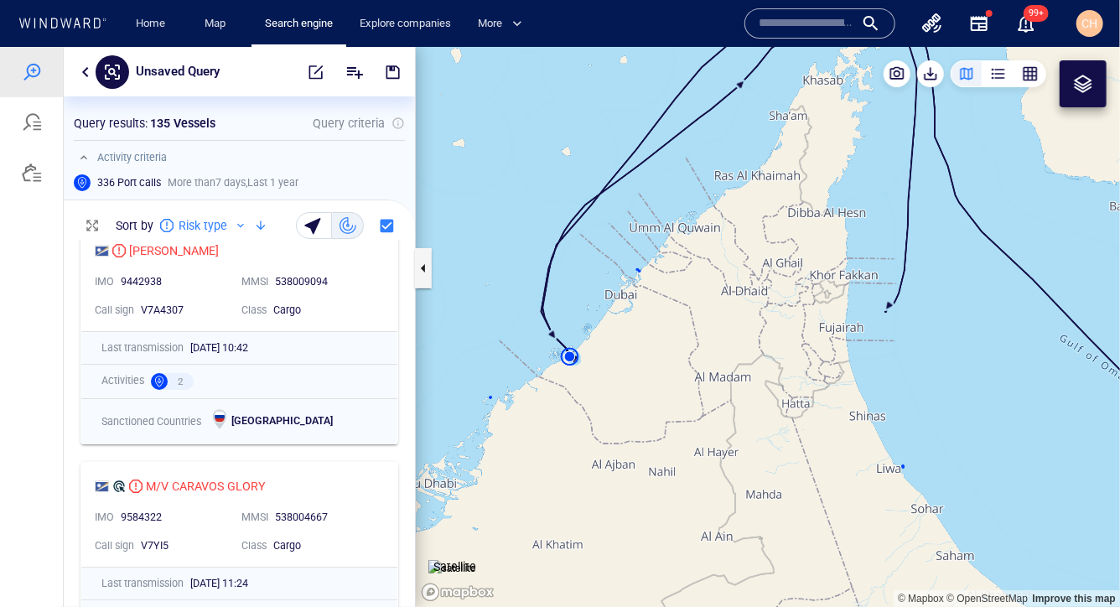
drag, startPoint x: 474, startPoint y: 428, endPoint x: 583, endPoint y: 317, distance: 155.9
click at [583, 317] on canvas "Map" at bounding box center [768, 326] width 704 height 561
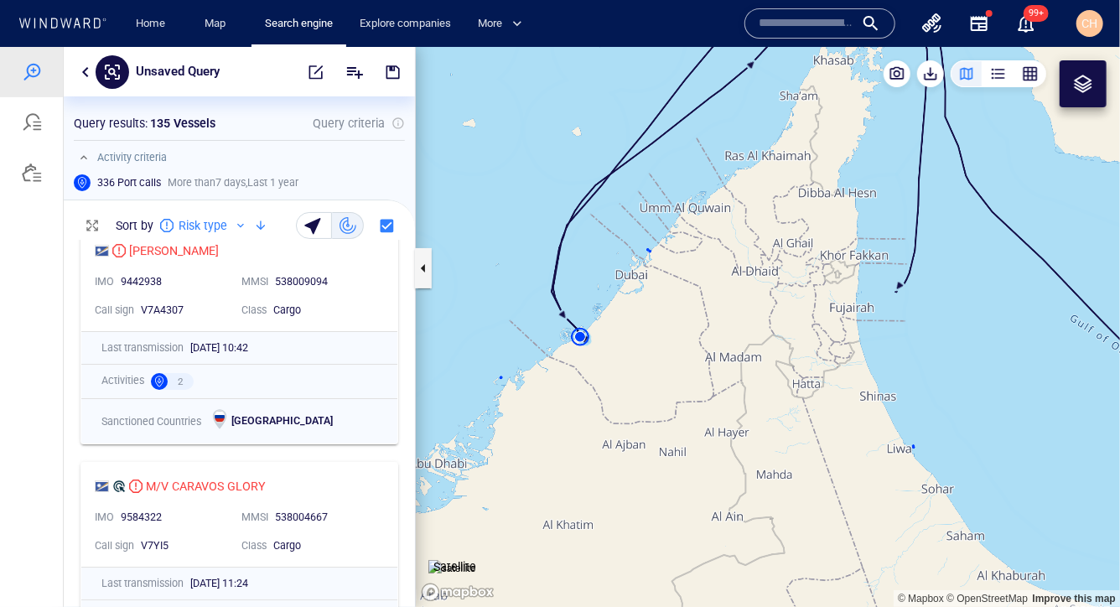
click at [580, 289] on canvas "Map" at bounding box center [768, 326] width 704 height 561
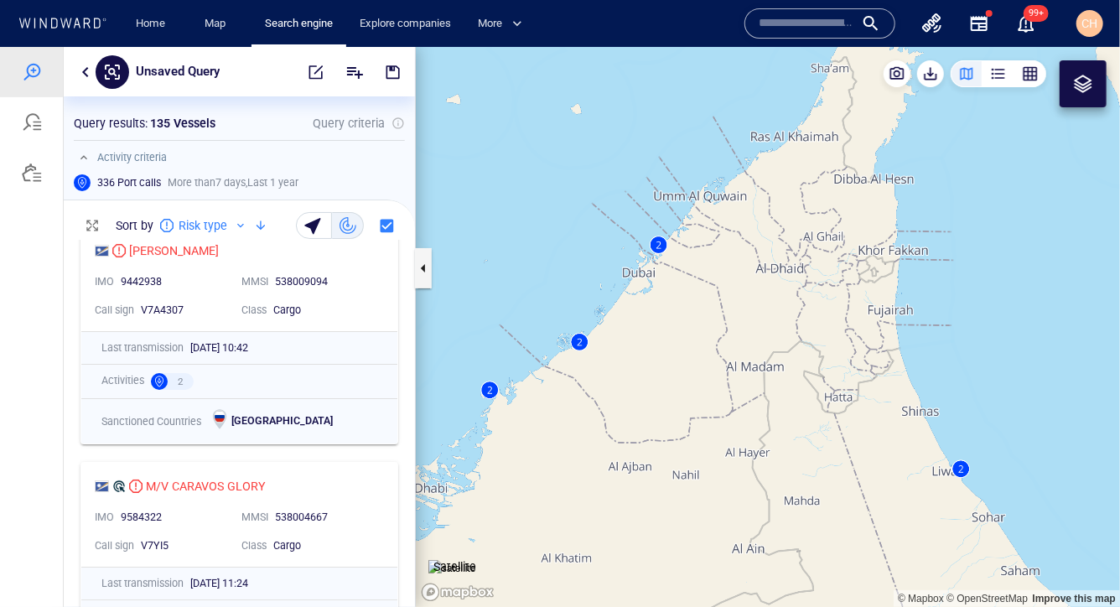
click at [583, 308] on canvas "Map" at bounding box center [768, 326] width 704 height 561
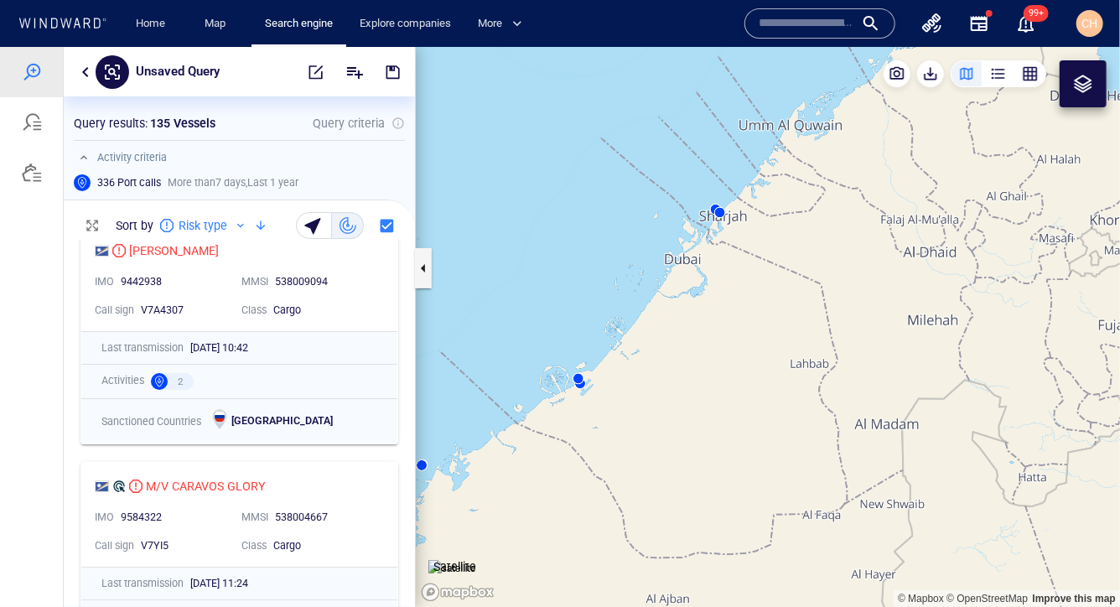
click at [583, 308] on canvas "Map" at bounding box center [768, 326] width 704 height 561
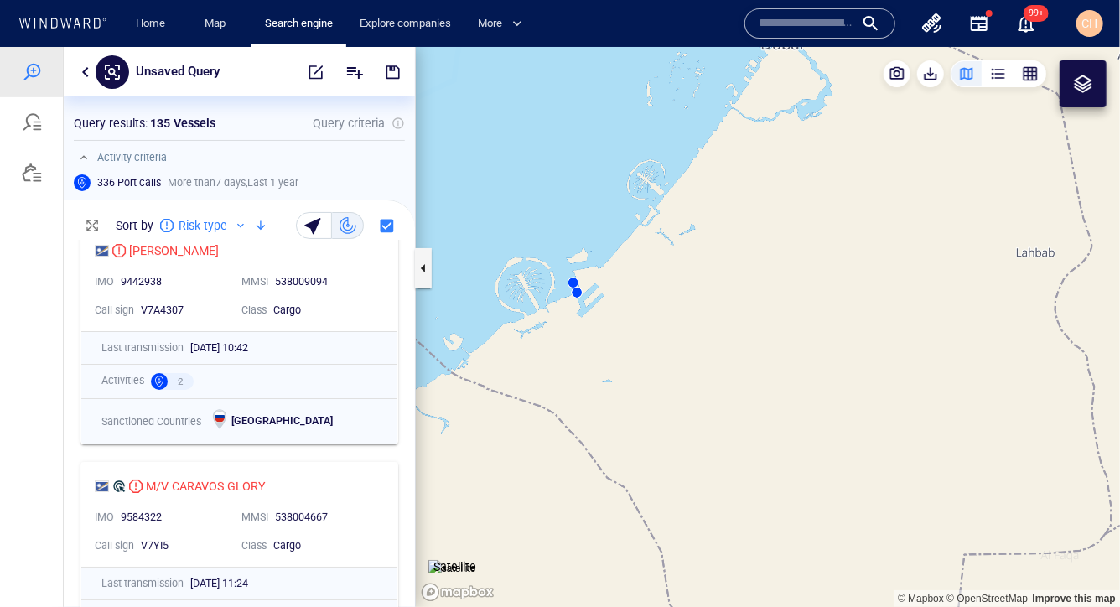
drag, startPoint x: 601, startPoint y: 412, endPoint x: 601, endPoint y: 244, distance: 167.6
click at [601, 244] on canvas "Map" at bounding box center [768, 326] width 704 height 561
click at [582, 302] on canvas "Map" at bounding box center [768, 326] width 704 height 561
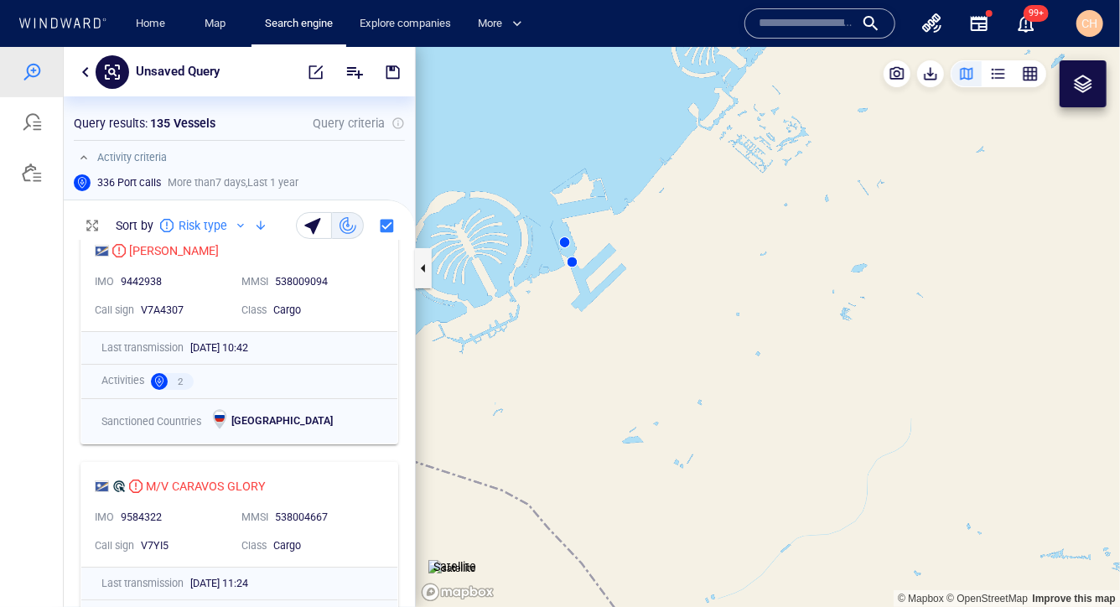
click at [547, 264] on canvas "Map" at bounding box center [768, 326] width 704 height 561
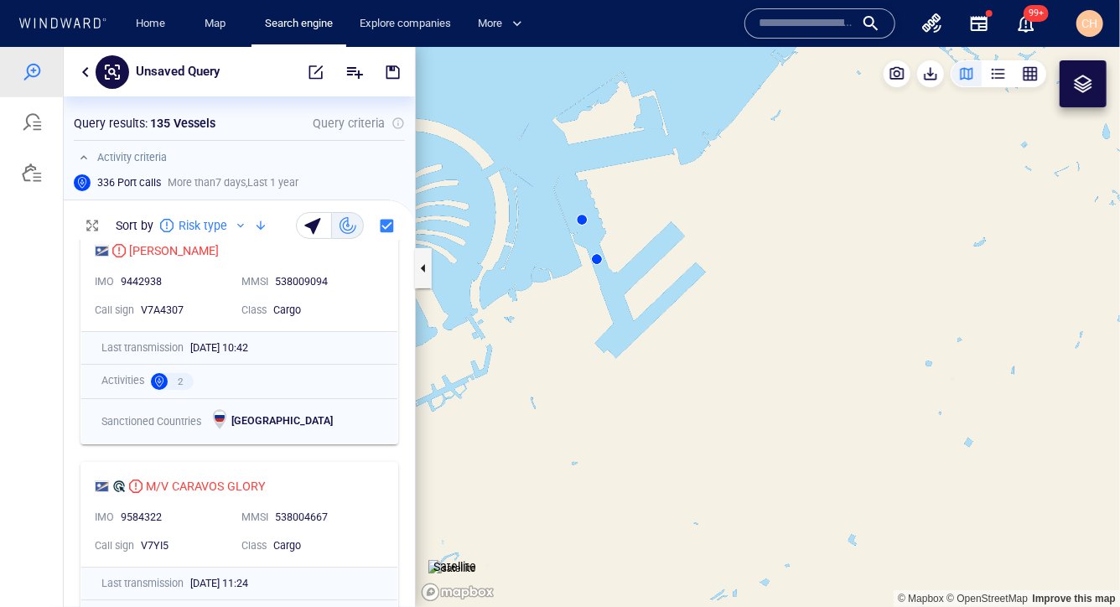
click at [732, 77] on div at bounding box center [1083, 83] width 20 height 20
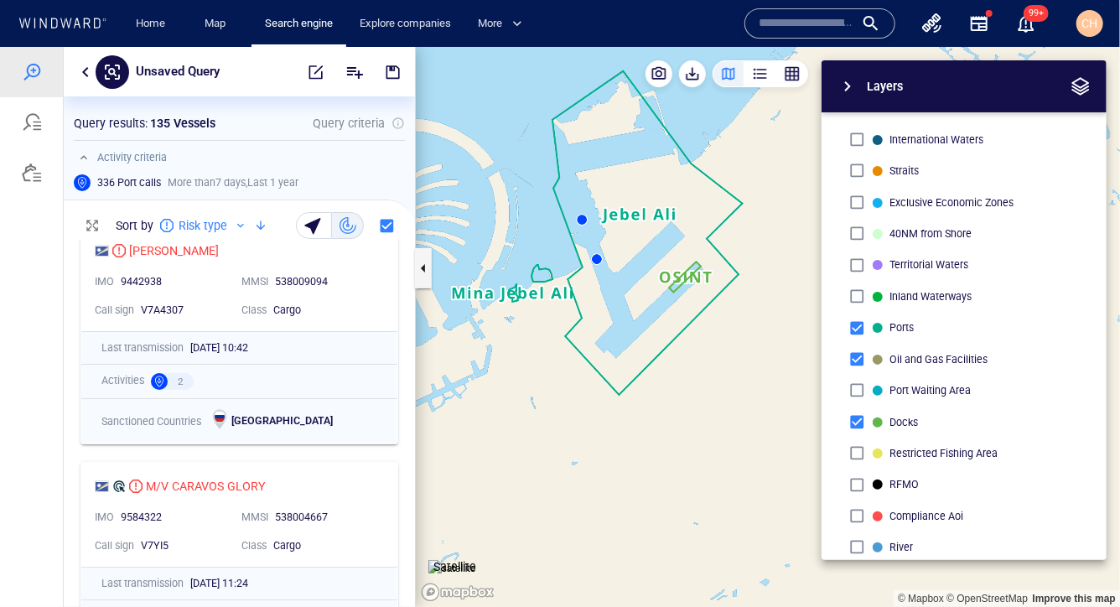
scroll to position [0, 0]
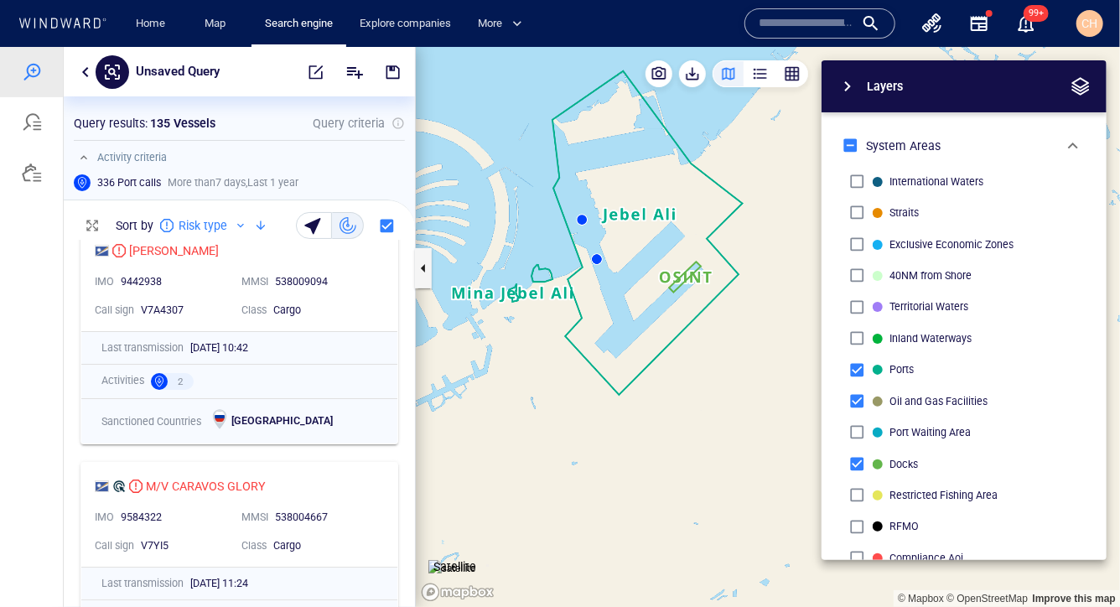
click at [732, 82] on span "button" at bounding box center [847, 85] width 20 height 20
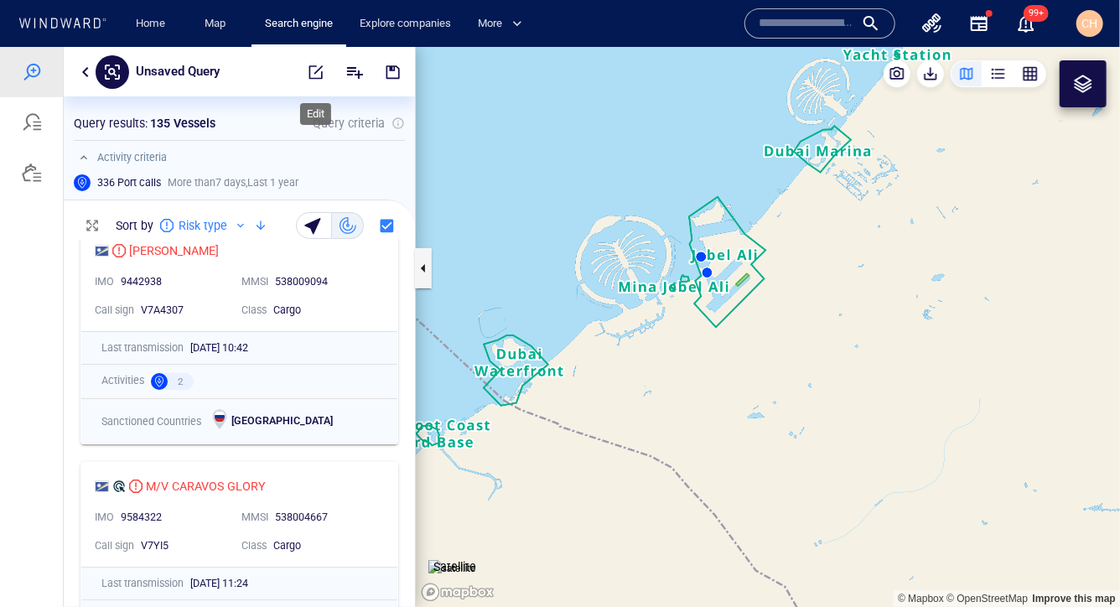
click at [310, 68] on span "button" at bounding box center [316, 71] width 17 height 17
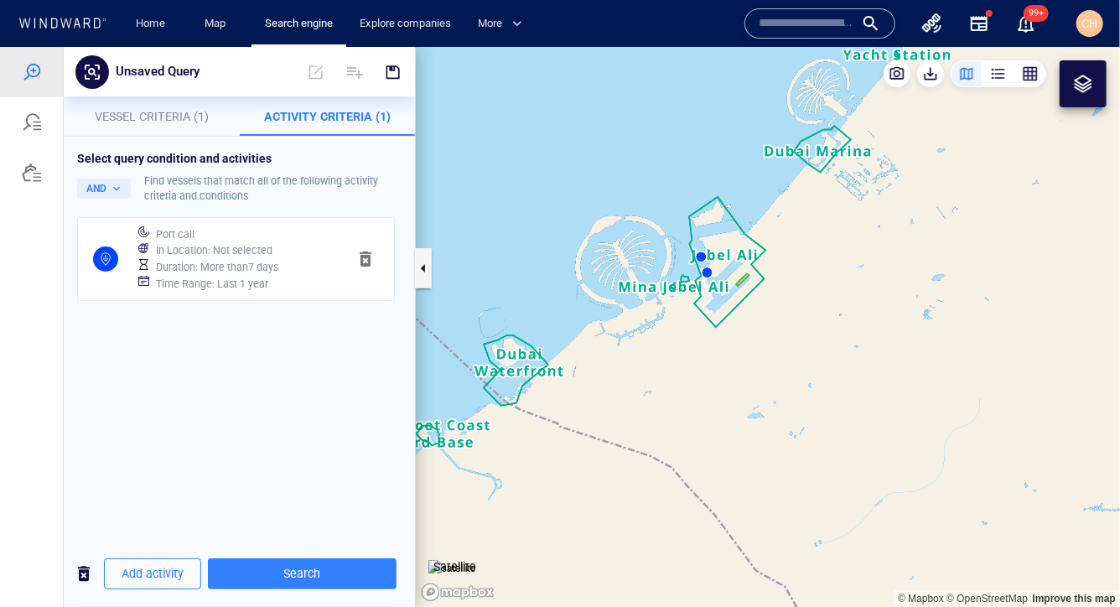
click at [256, 256] on div "Duration : More than 7 days" at bounding box center [245, 266] width 184 height 23
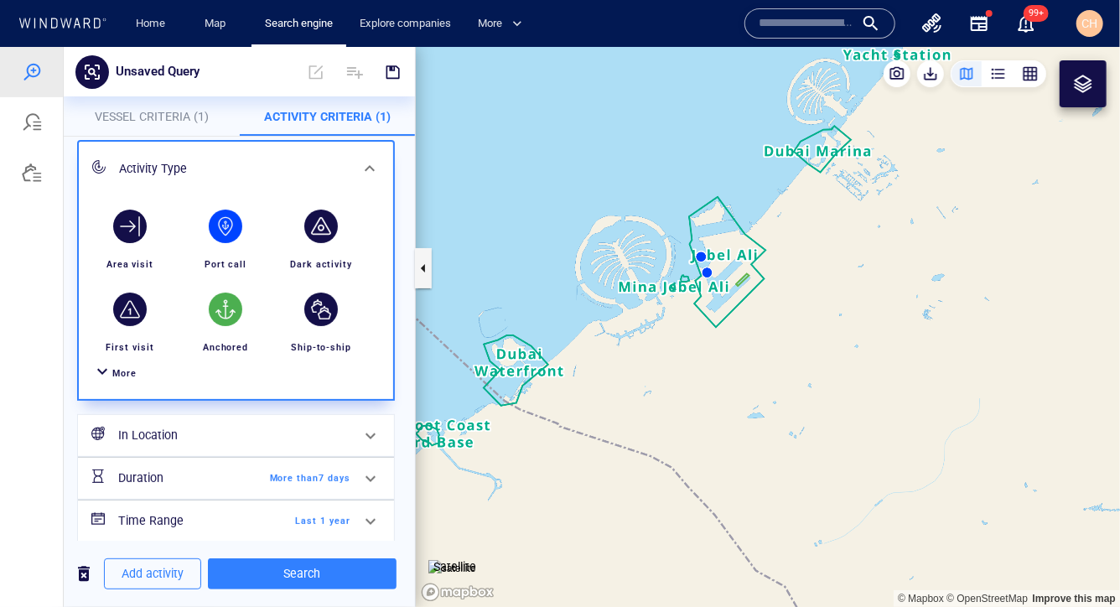
scroll to position [132, 0]
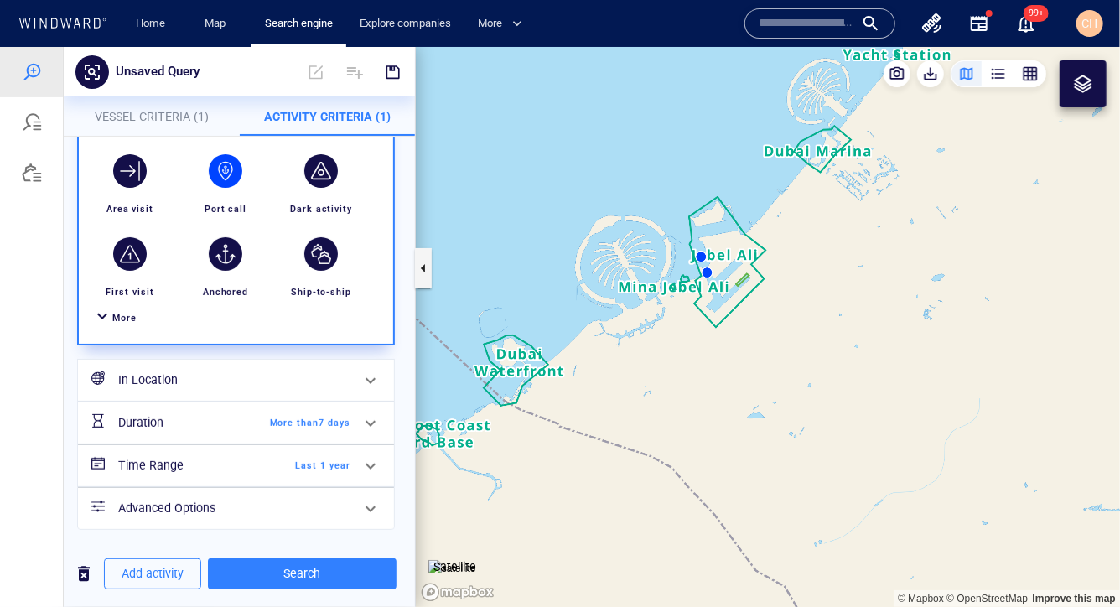
click at [339, 467] on span "Last 1 year" at bounding box center [302, 465] width 96 height 15
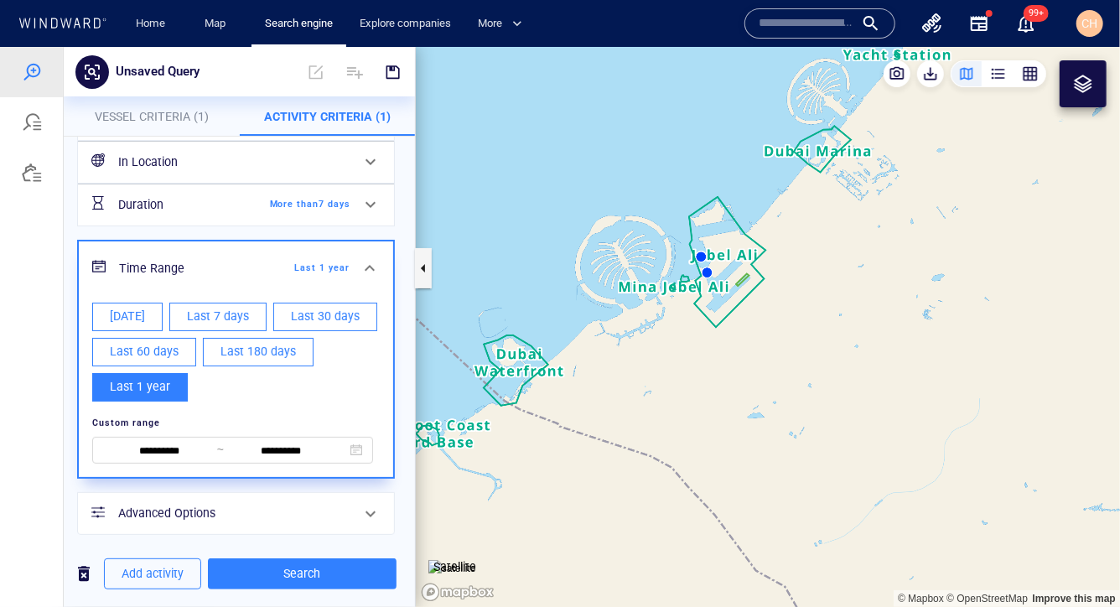
scroll to position [125, 0]
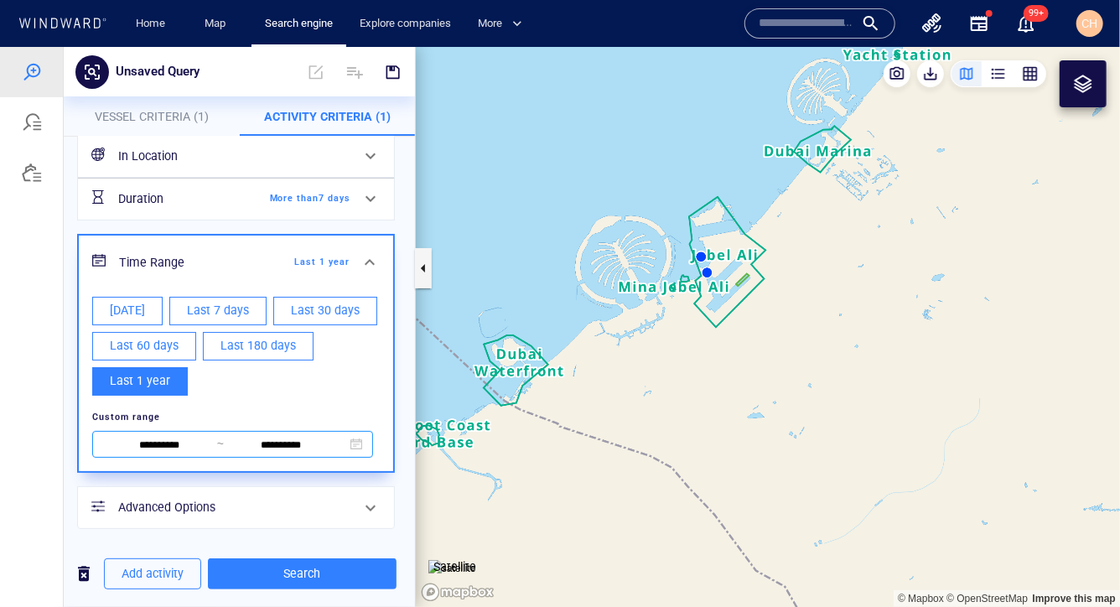
click at [198, 443] on input "**********" at bounding box center [159, 445] width 115 height 18
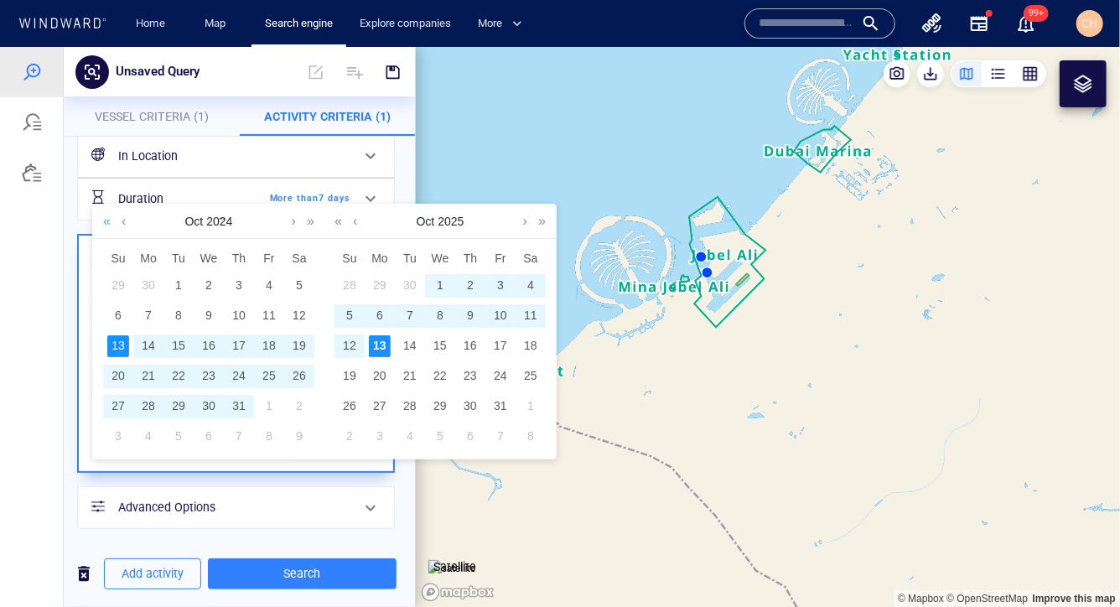
click at [110, 220] on link at bounding box center [107, 221] width 16 height 34
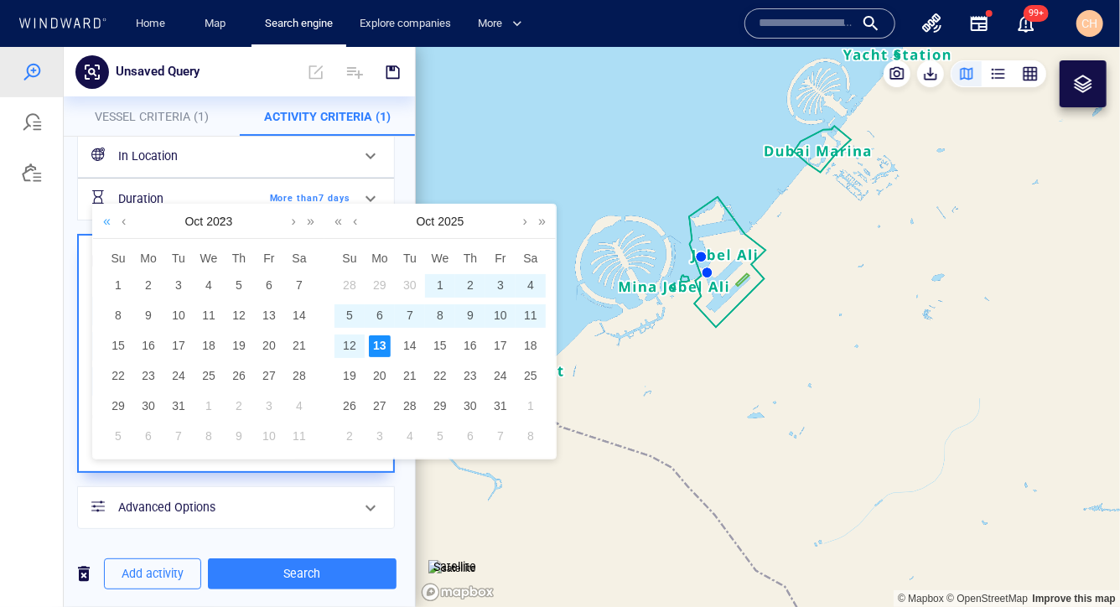
click at [109, 220] on link at bounding box center [107, 221] width 16 height 34
click at [150, 344] on div "12" at bounding box center [148, 345] width 22 height 22
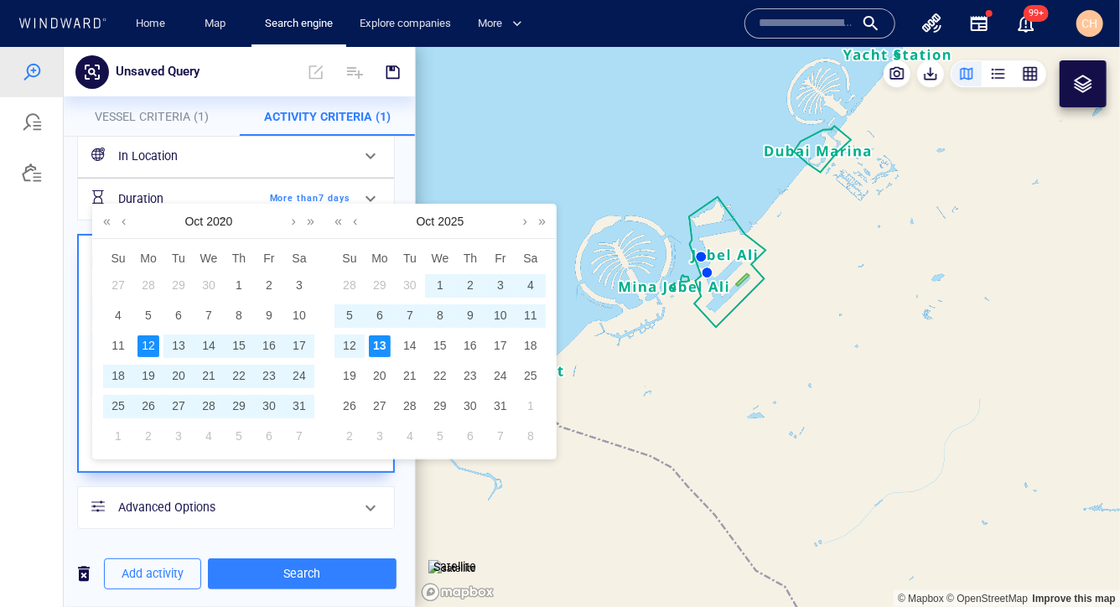
click at [381, 344] on div "13" at bounding box center [380, 345] width 22 height 22
type input "**********"
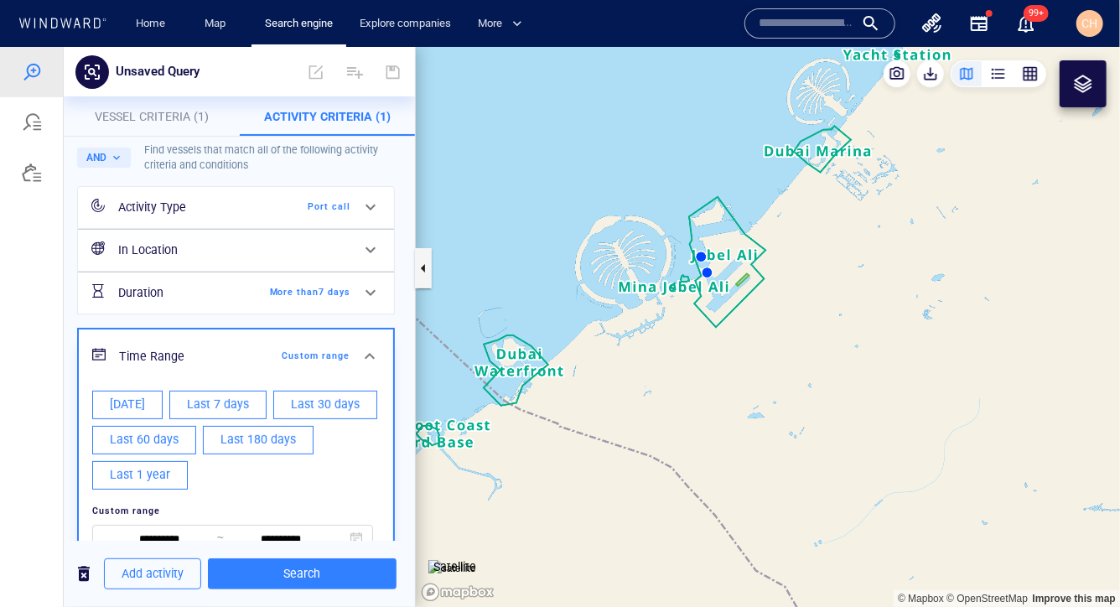
click at [401, 322] on div "**********" at bounding box center [239, 370] width 334 height 514
click at [298, 557] on span "Search" at bounding box center [302, 572] width 162 height 21
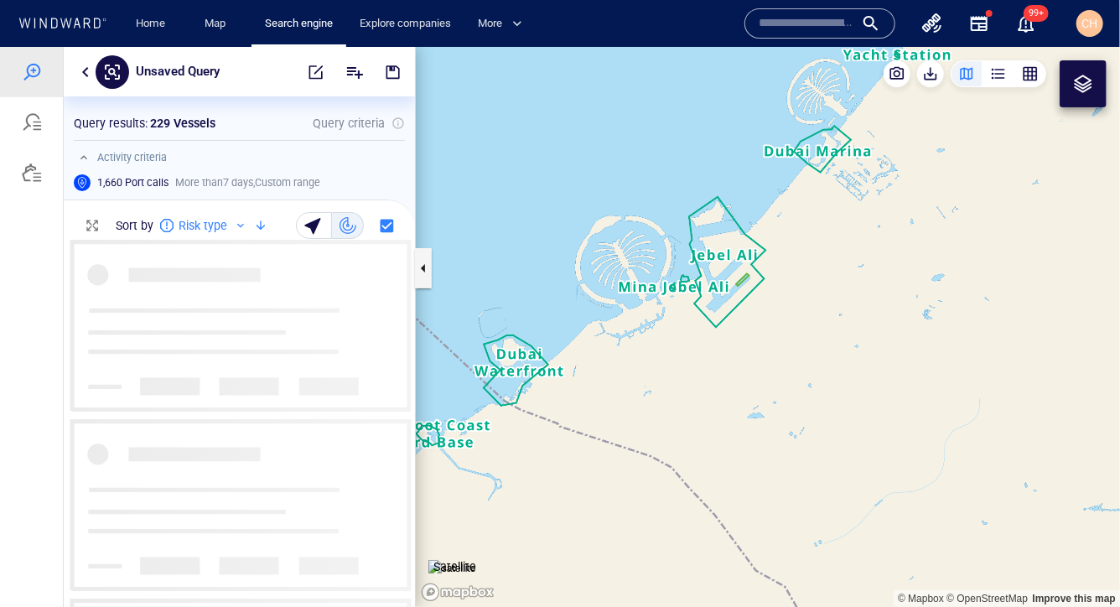
scroll to position [368, 351]
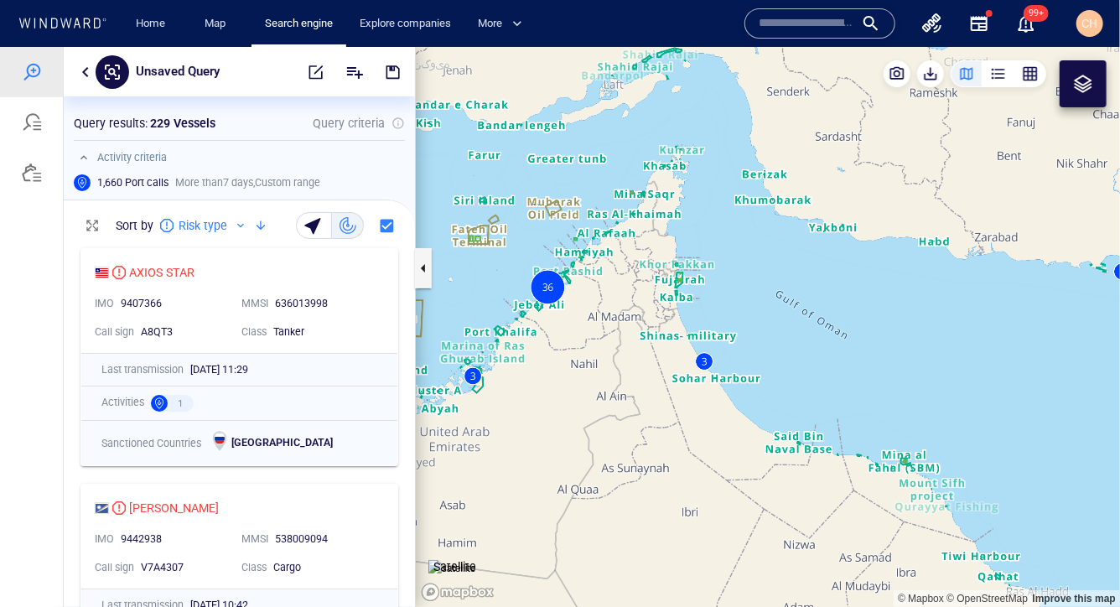
drag, startPoint x: 589, startPoint y: 373, endPoint x: 733, endPoint y: 374, distance: 144.2
click at [732, 373] on canvas "Map" at bounding box center [768, 326] width 704 height 561
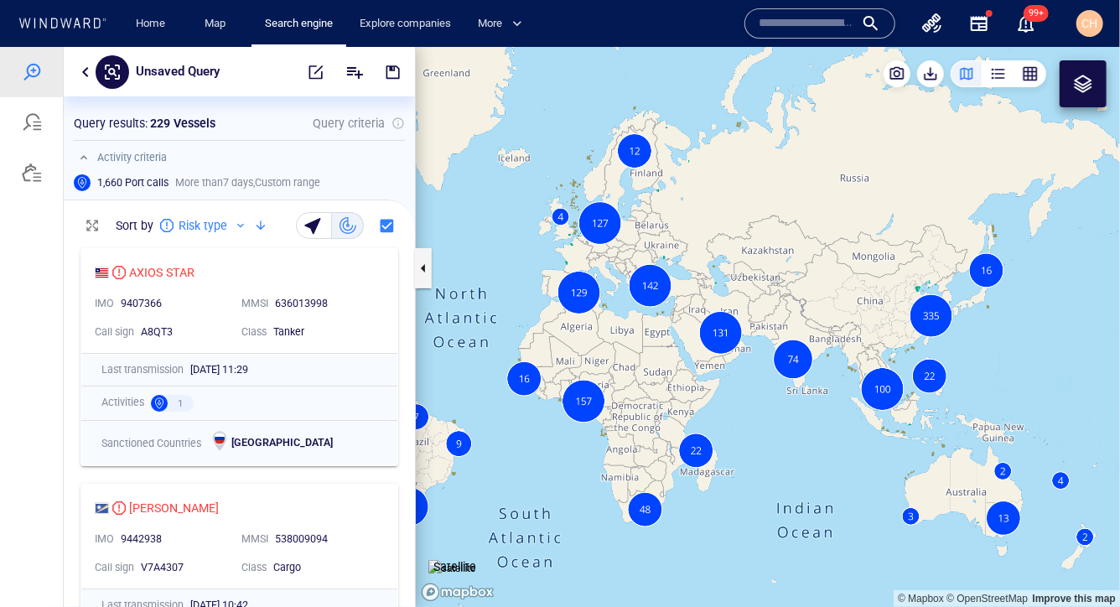
drag, startPoint x: 820, startPoint y: 289, endPoint x: 823, endPoint y: 191, distance: 98.1
click at [732, 191] on canvas "Map" at bounding box center [768, 326] width 704 height 561
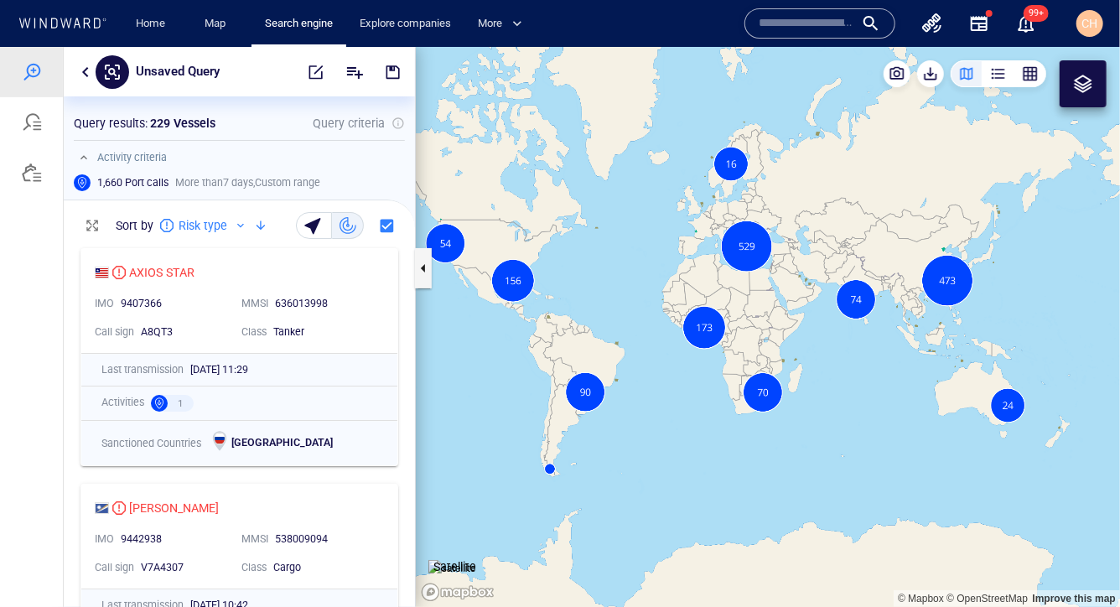
drag, startPoint x: 806, startPoint y: 199, endPoint x: 891, endPoint y: 245, distance: 96.0
click at [732, 245] on canvas "Map" at bounding box center [768, 326] width 704 height 561
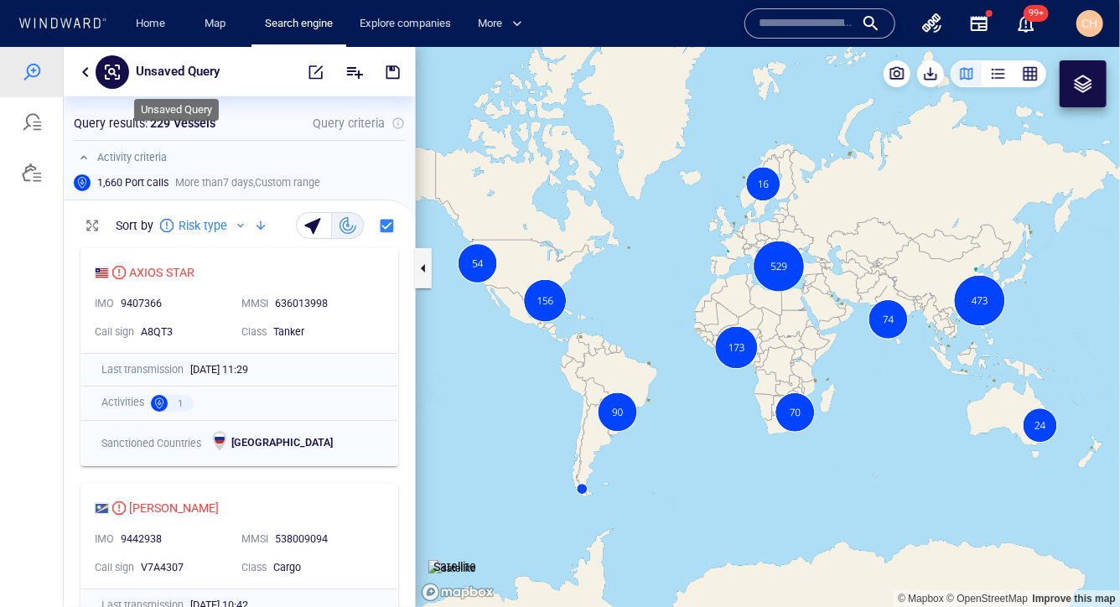
click at [161, 67] on p "Unsaved Query" at bounding box center [178, 71] width 84 height 22
type input "**********"
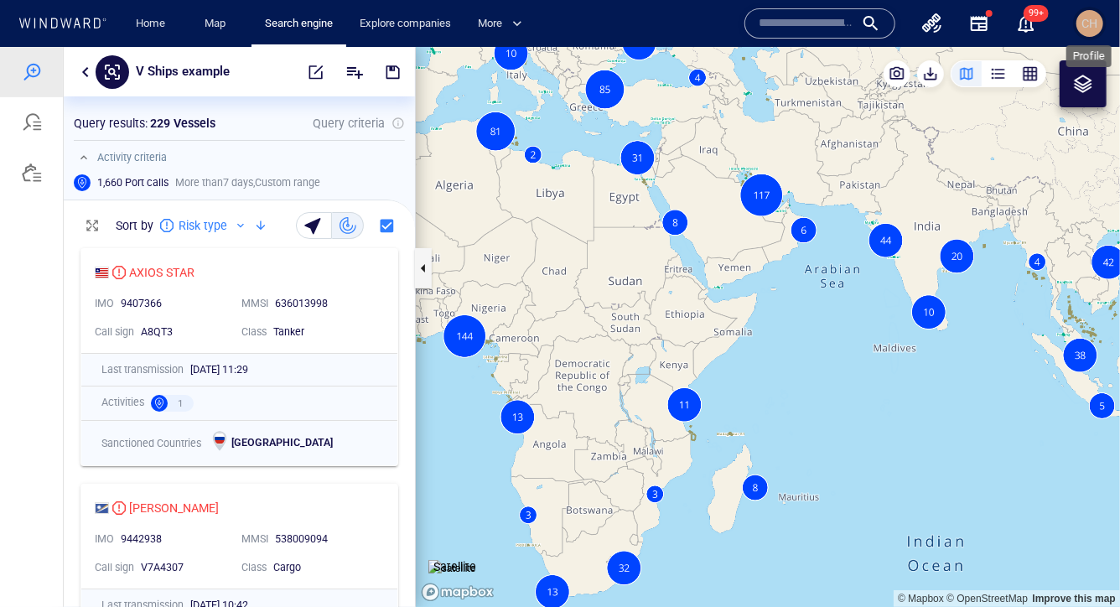
click at [732, 29] on span "CH" at bounding box center [1090, 23] width 16 height 13
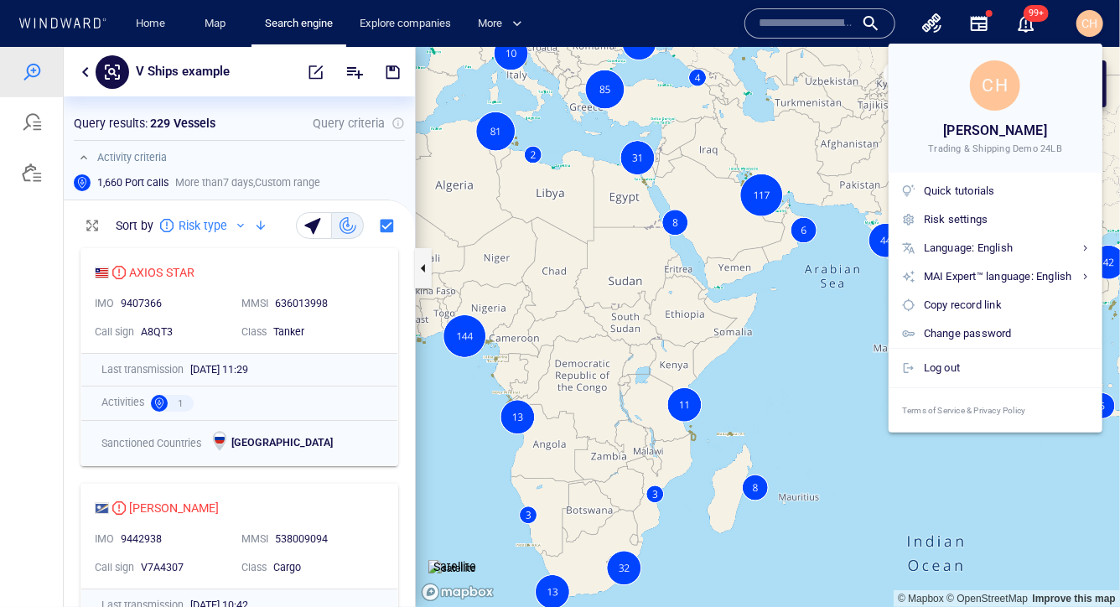
click at [732, 122] on div at bounding box center [560, 303] width 1120 height 607
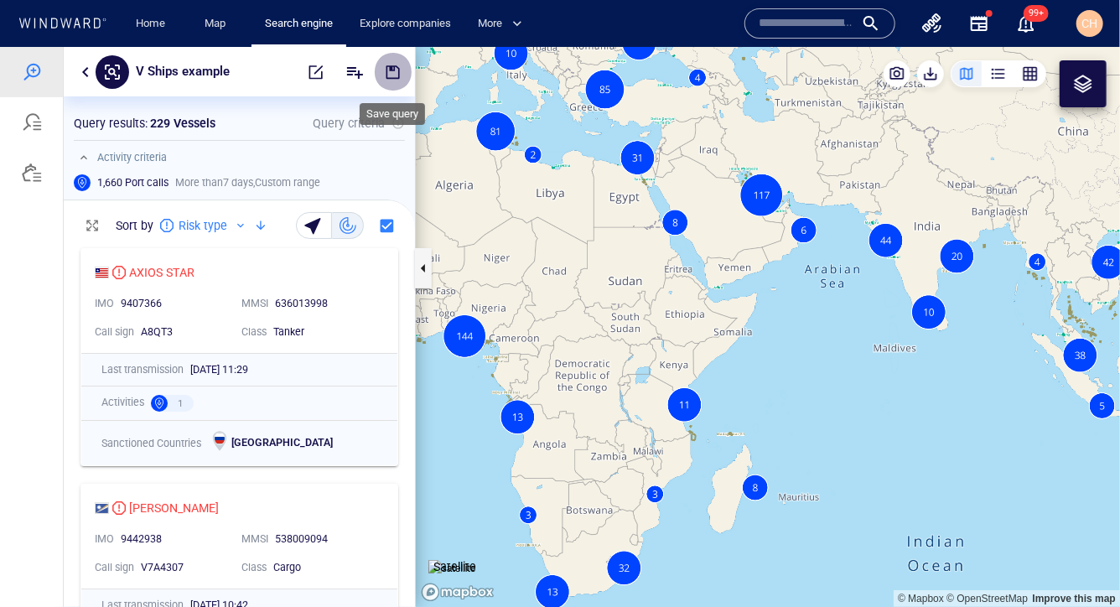
click at [397, 71] on span "button" at bounding box center [393, 71] width 17 height 17
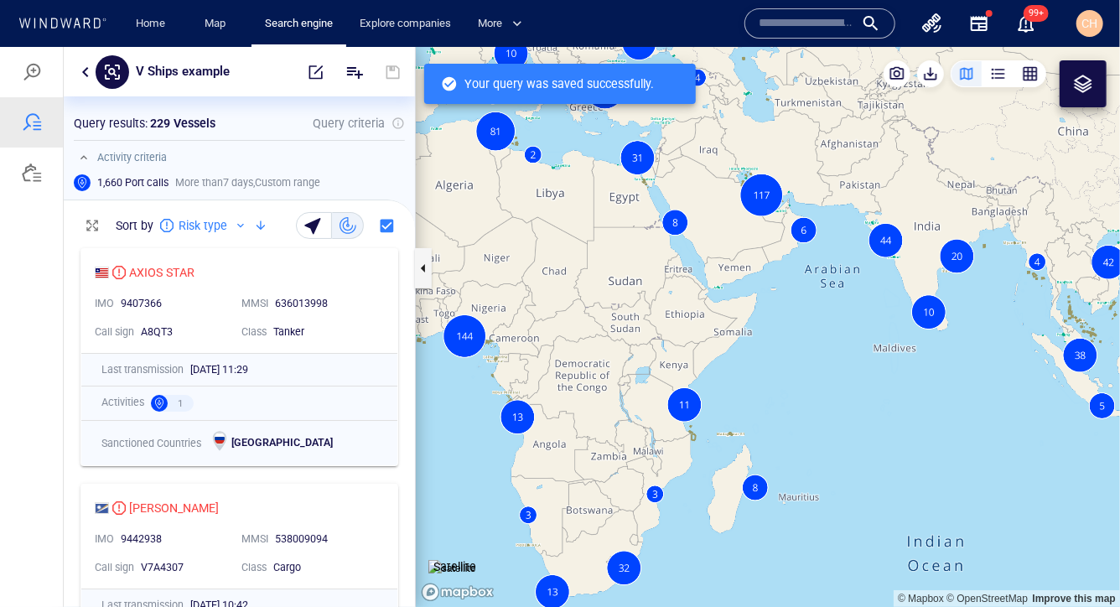
scroll to position [368, 351]
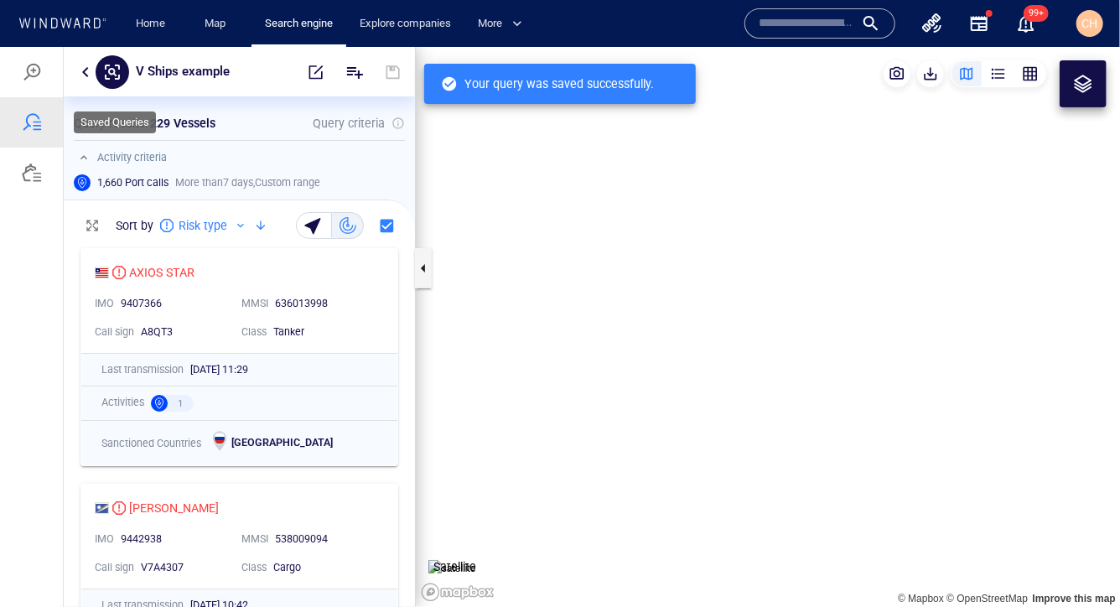
scroll to position [368, 351]
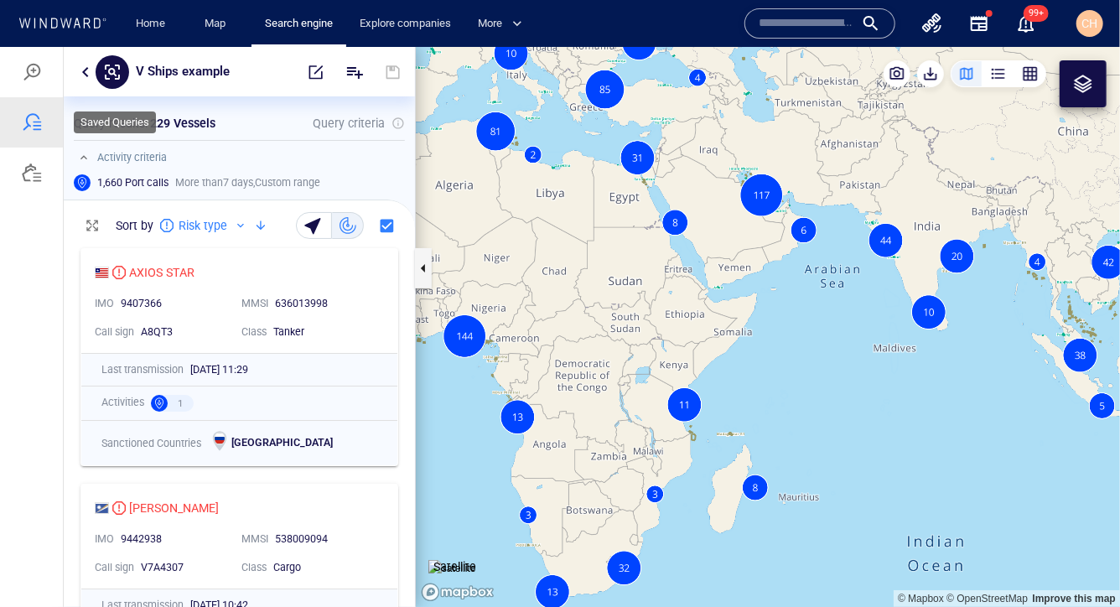
click at [34, 121] on div at bounding box center [32, 121] width 20 height 20
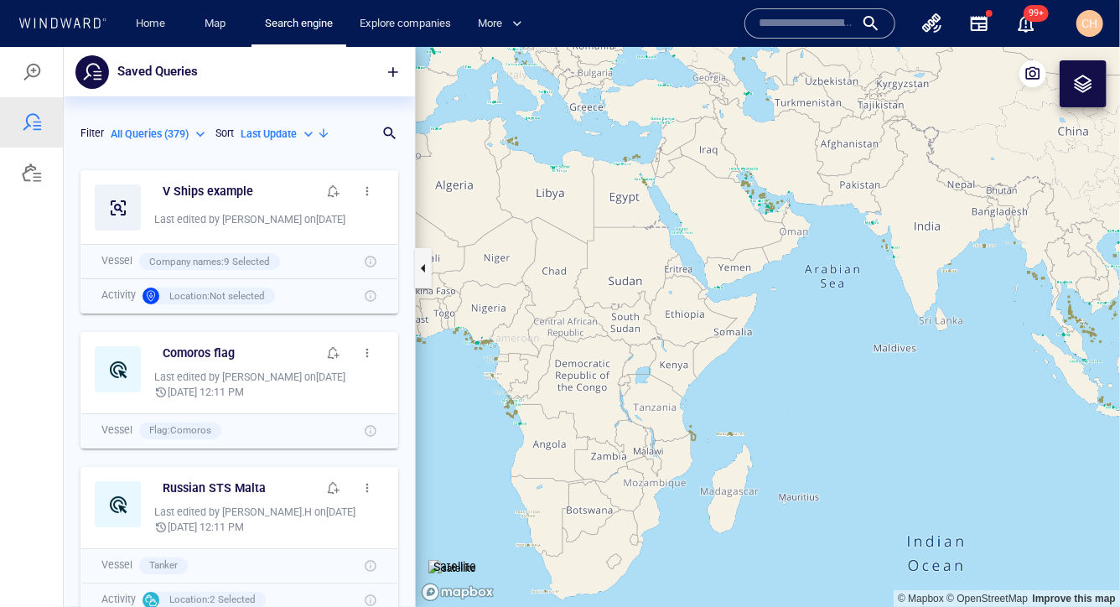
scroll to position [445, 351]
click at [198, 133] on div "All Queries ( 379 )" at bounding box center [160, 133] width 98 height 15
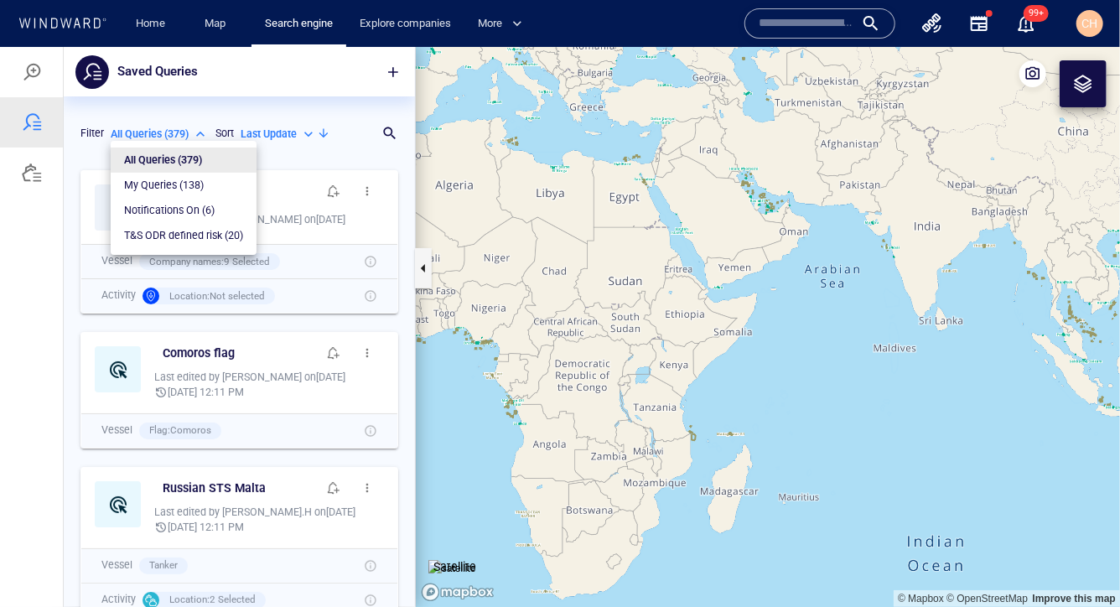
click at [166, 158] on p "All Queries ( 379 )" at bounding box center [163, 159] width 78 height 15
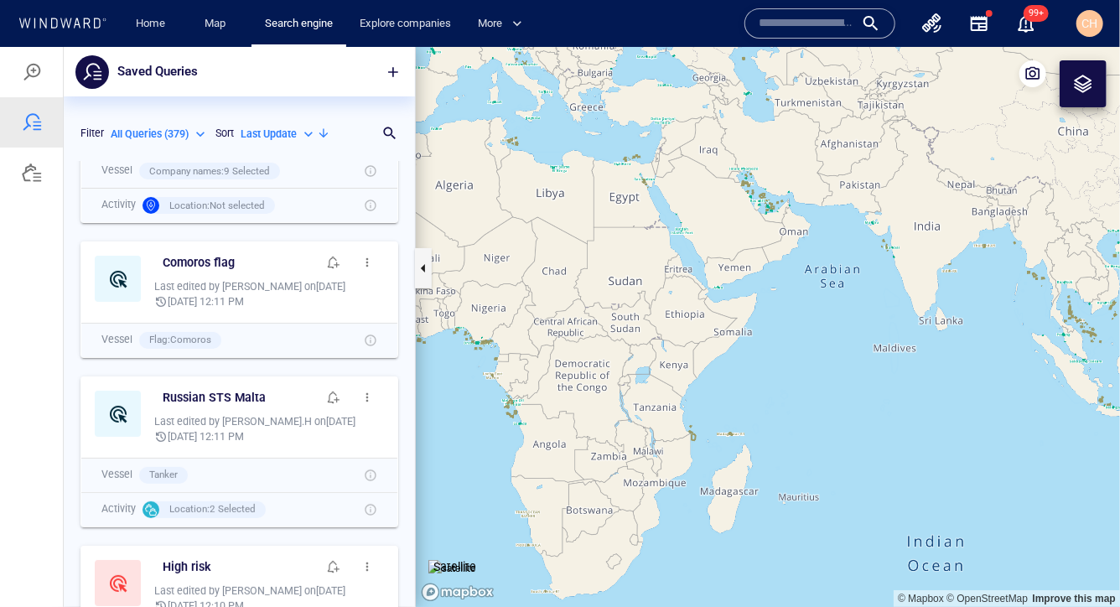
scroll to position [0, 0]
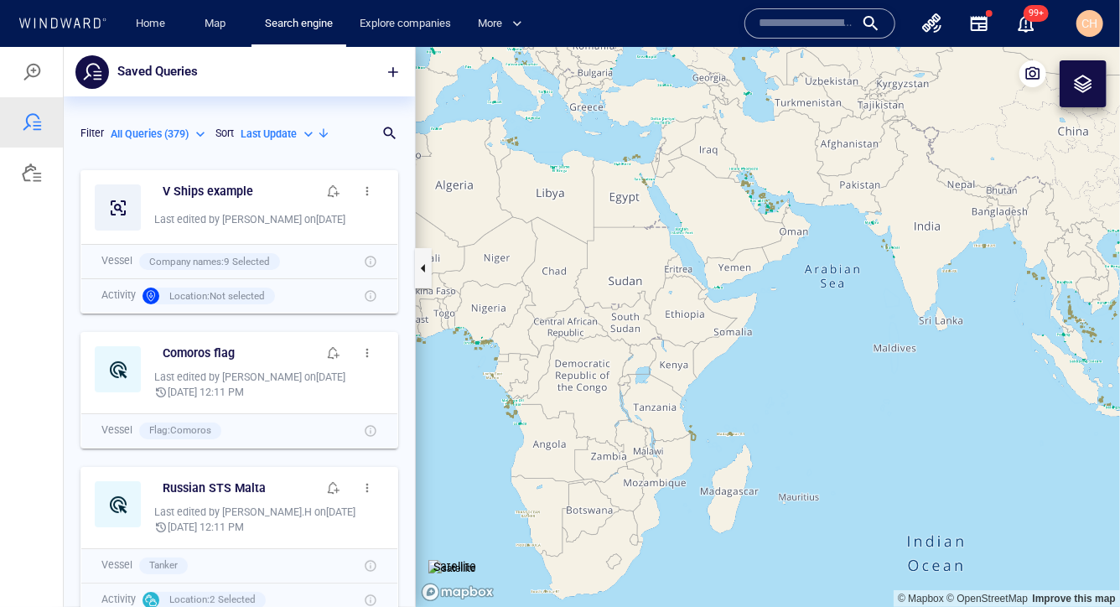
click at [795, 225] on canvas "Map" at bounding box center [768, 326] width 704 height 561
click at [790, 202] on canvas "Map" at bounding box center [768, 326] width 704 height 561
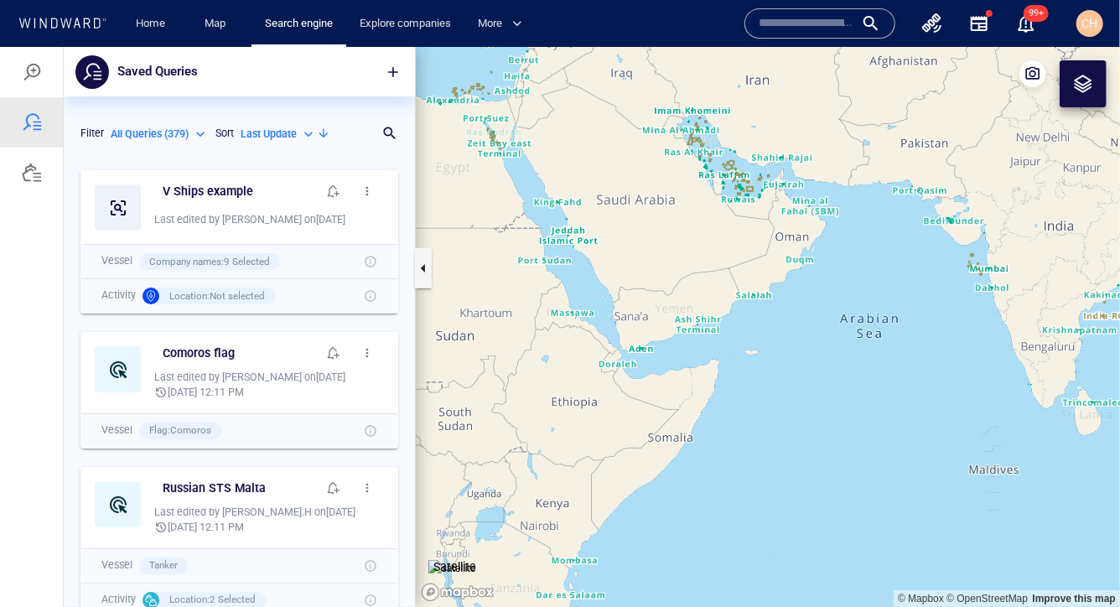
click at [790, 202] on canvas "Map" at bounding box center [768, 326] width 704 height 561
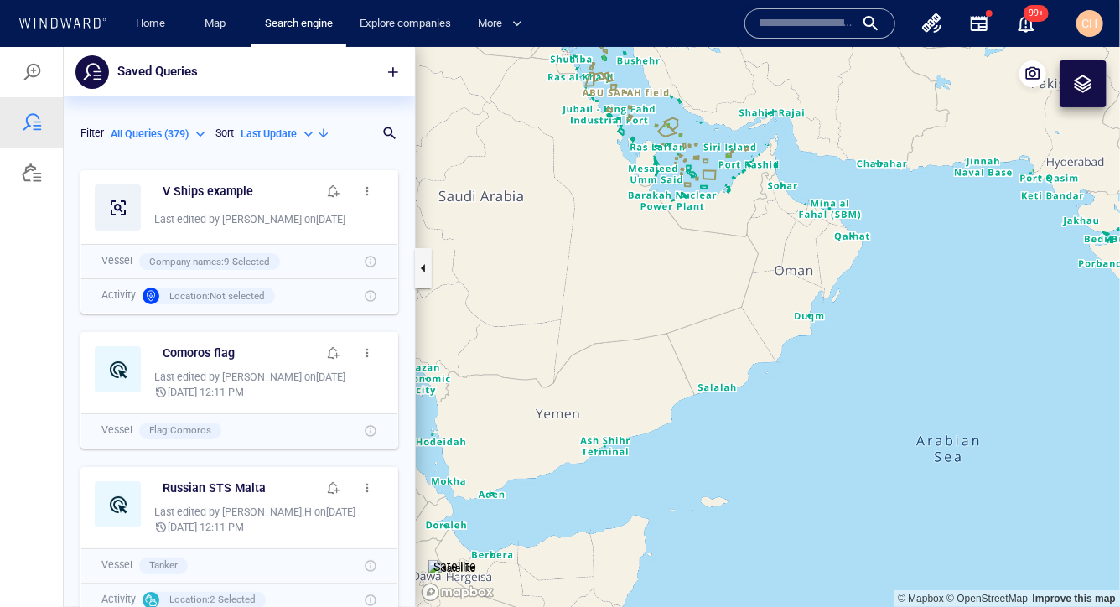
click at [740, 214] on canvas "Map" at bounding box center [768, 326] width 704 height 561
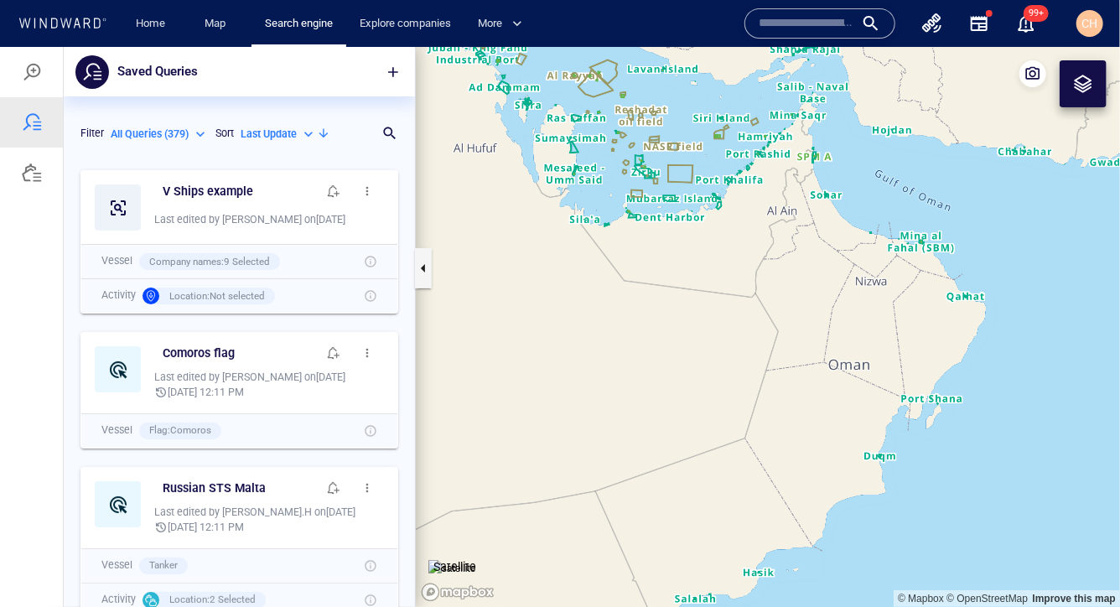
drag, startPoint x: 643, startPoint y: 220, endPoint x: 671, endPoint y: 328, distance: 111.0
click at [671, 328] on canvas "Map" at bounding box center [768, 326] width 704 height 561
click at [536, 315] on canvas "Map" at bounding box center [768, 326] width 704 height 561
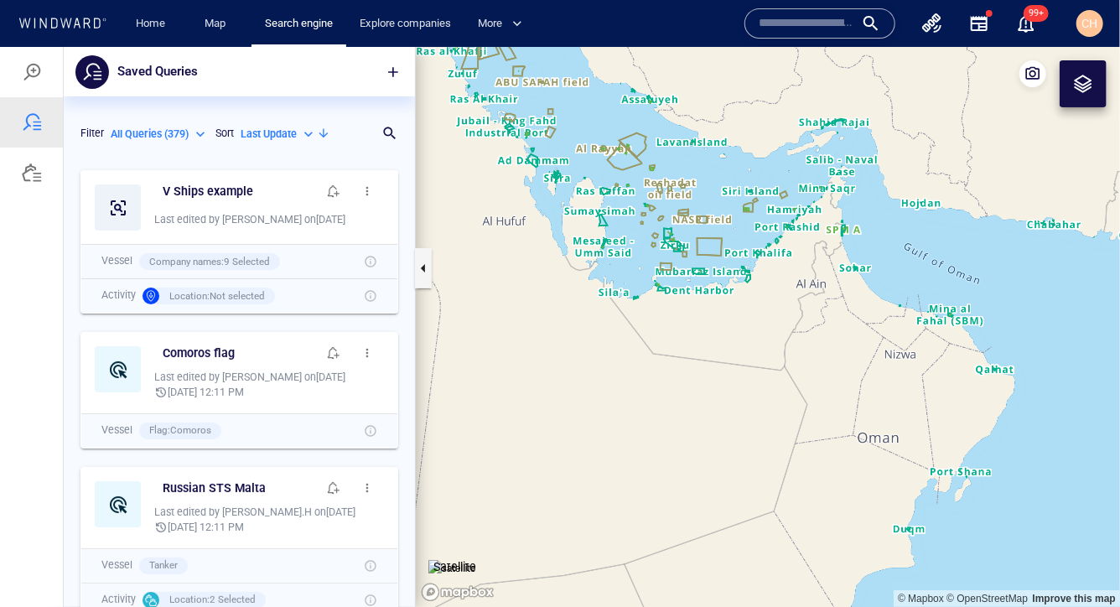
click at [536, 315] on canvas "Map" at bounding box center [768, 326] width 704 height 561
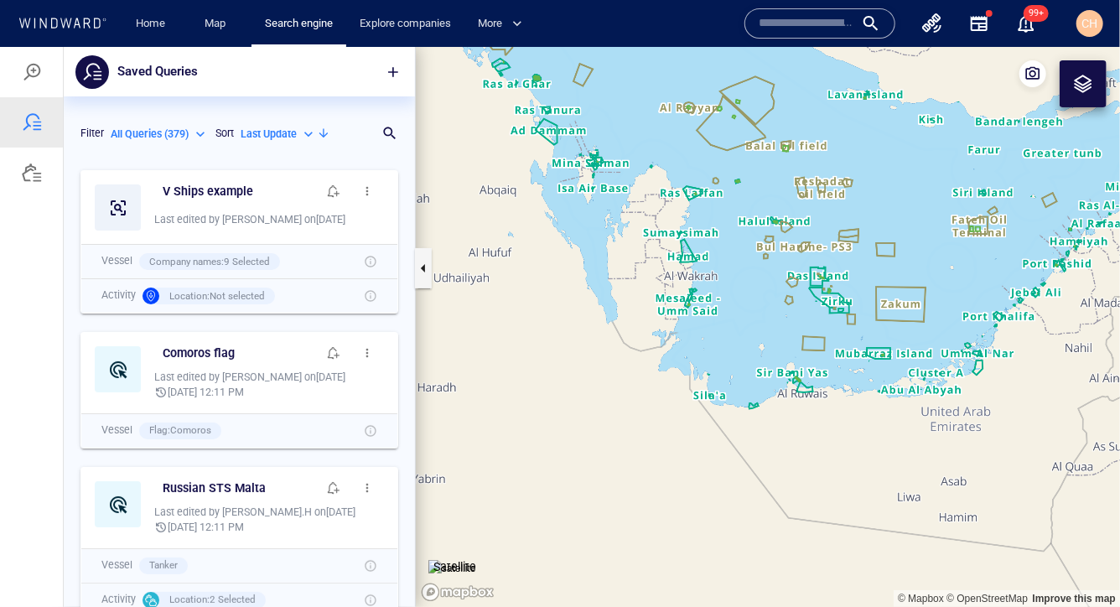
drag, startPoint x: 599, startPoint y: 275, endPoint x: 620, endPoint y: 422, distance: 148.2
click at [620, 422] on canvas "Map" at bounding box center [768, 326] width 704 height 561
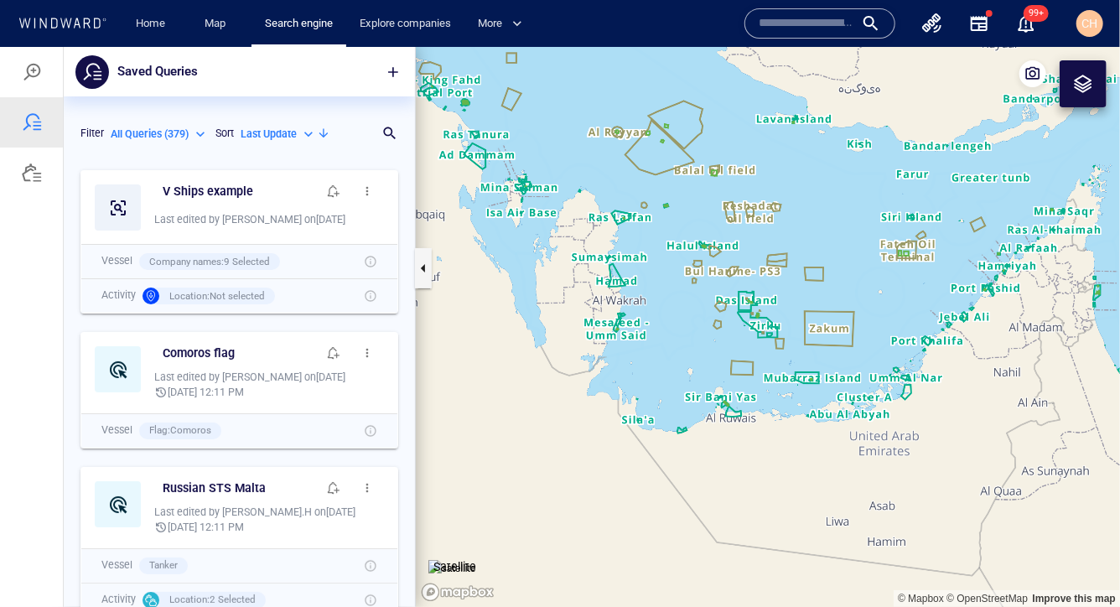
drag, startPoint x: 982, startPoint y: 348, endPoint x: 827, endPoint y: 300, distance: 161.5
click at [827, 300] on canvas "Map" at bounding box center [768, 326] width 704 height 561
click at [896, 298] on canvas "Map" at bounding box center [768, 326] width 704 height 561
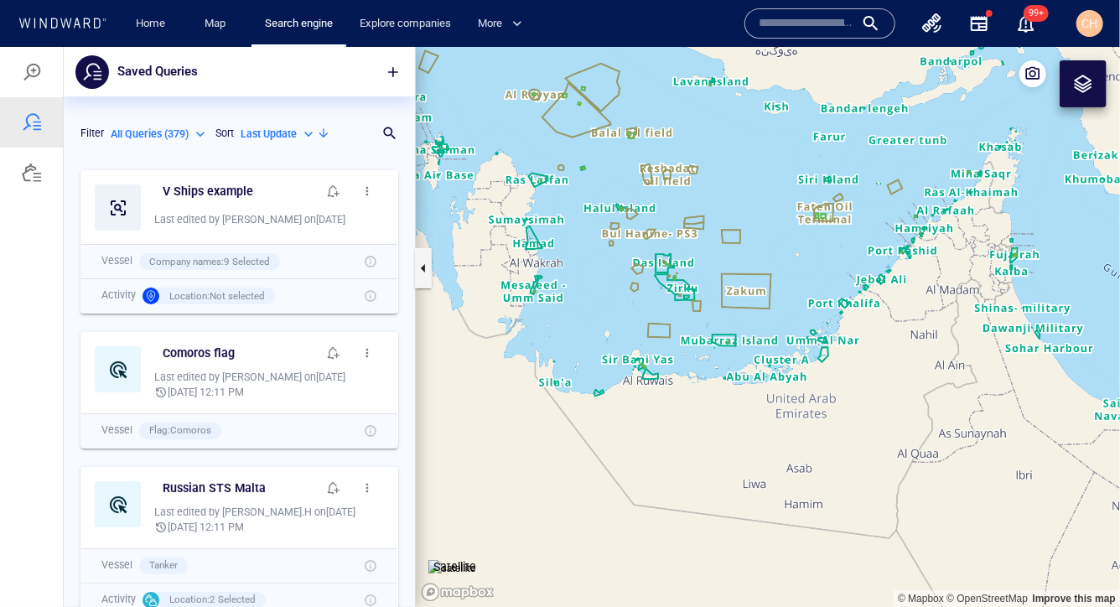
click at [896, 298] on canvas "Map" at bounding box center [768, 326] width 704 height 561
click at [881, 276] on canvas "Map" at bounding box center [768, 326] width 704 height 561
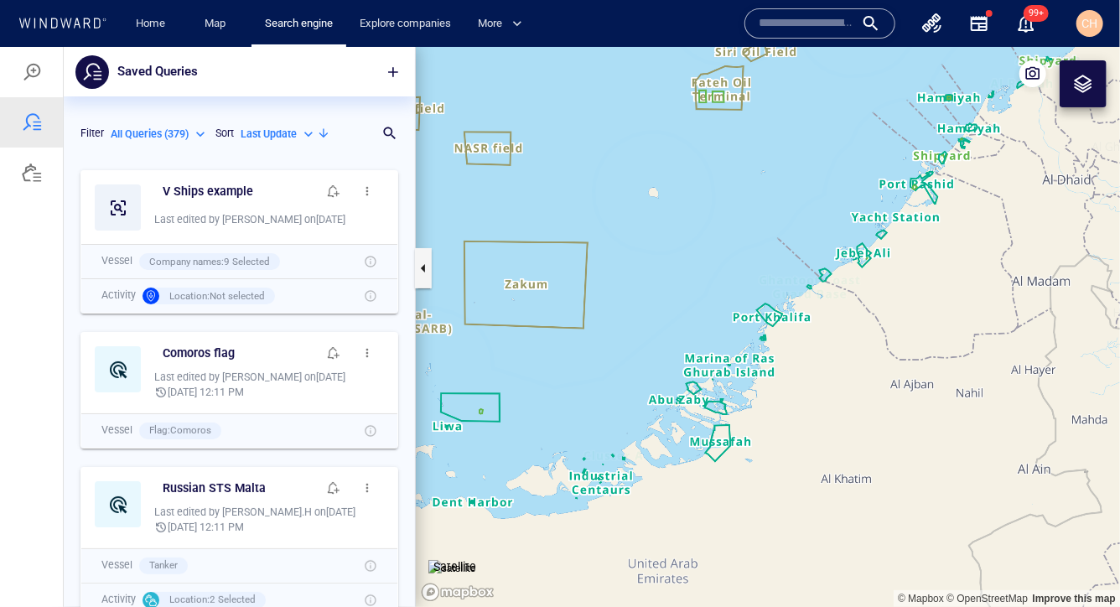
click at [874, 256] on canvas "Map" at bounding box center [768, 326] width 704 height 561
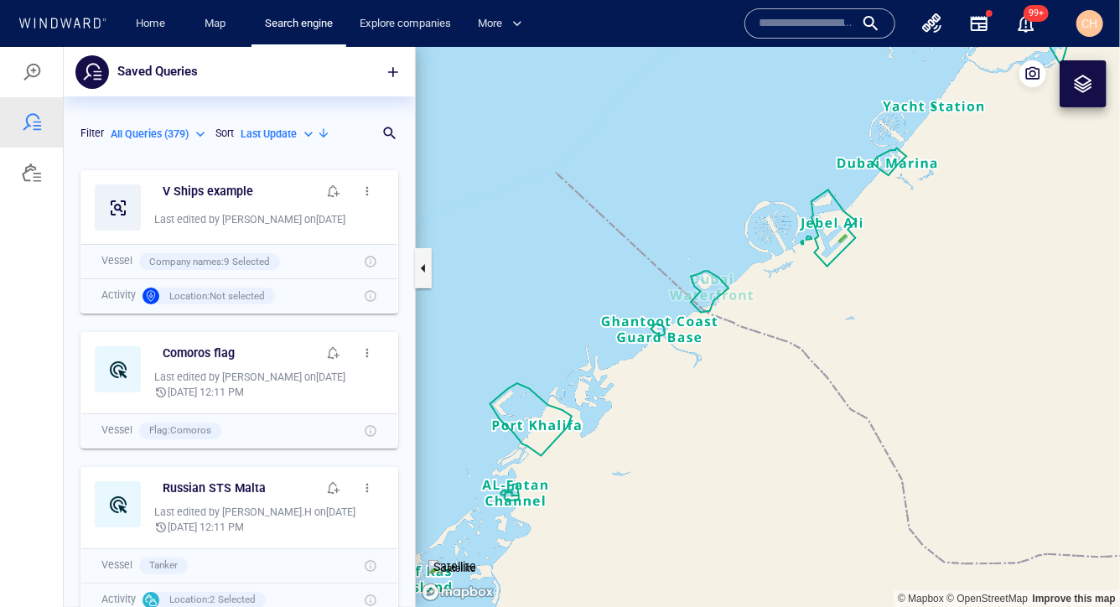
click at [872, 250] on canvas "Map" at bounding box center [768, 326] width 704 height 561
click at [852, 229] on canvas "Map" at bounding box center [768, 326] width 704 height 561
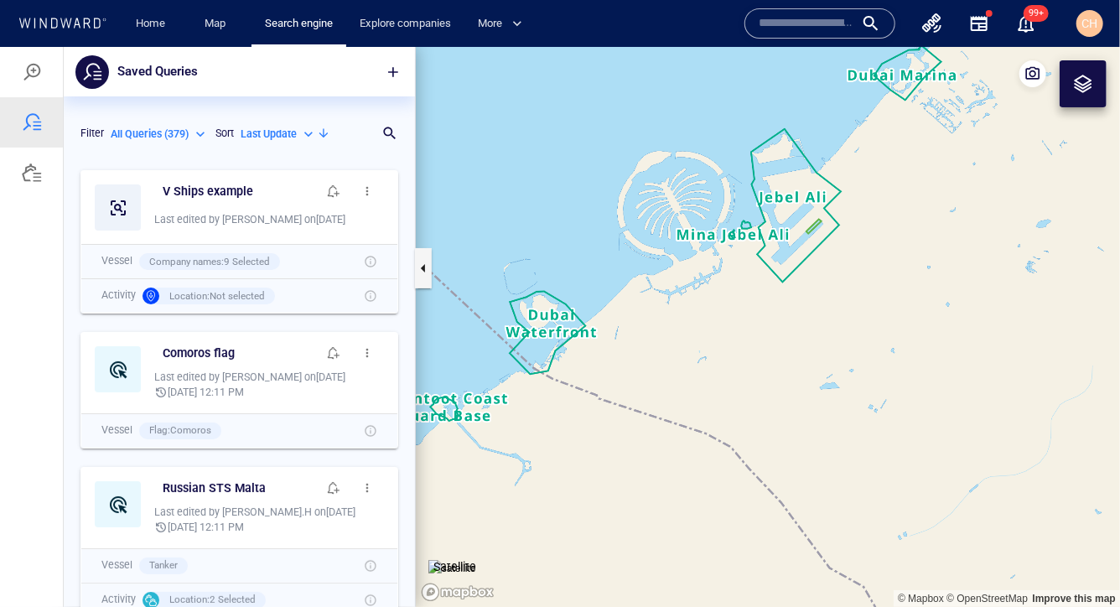
click at [852, 228] on canvas "Map" at bounding box center [768, 326] width 704 height 561
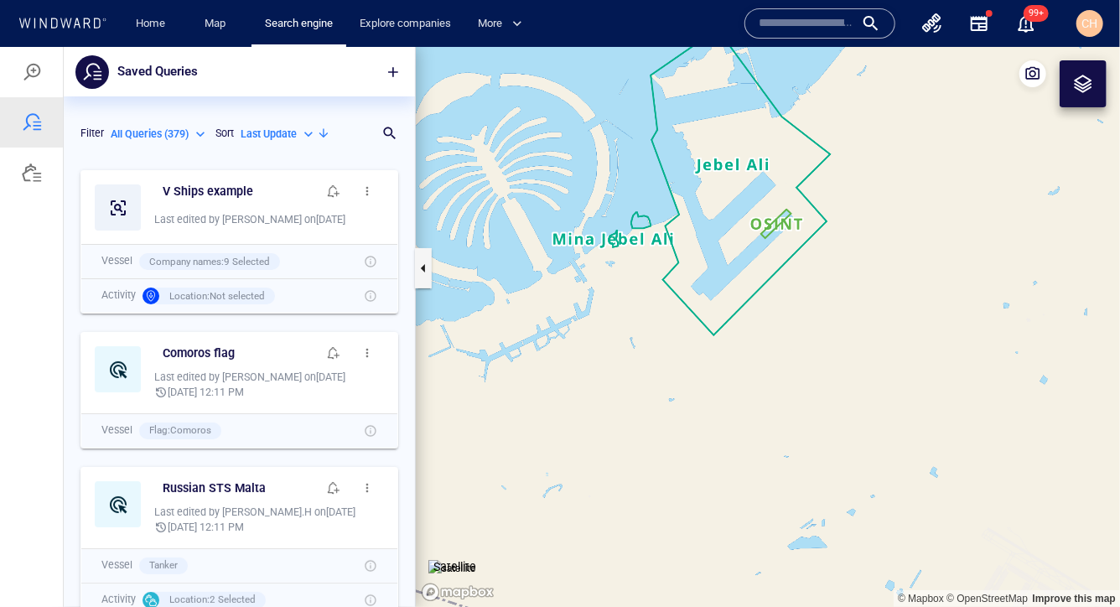
click at [1087, 88] on div at bounding box center [1083, 83] width 20 height 20
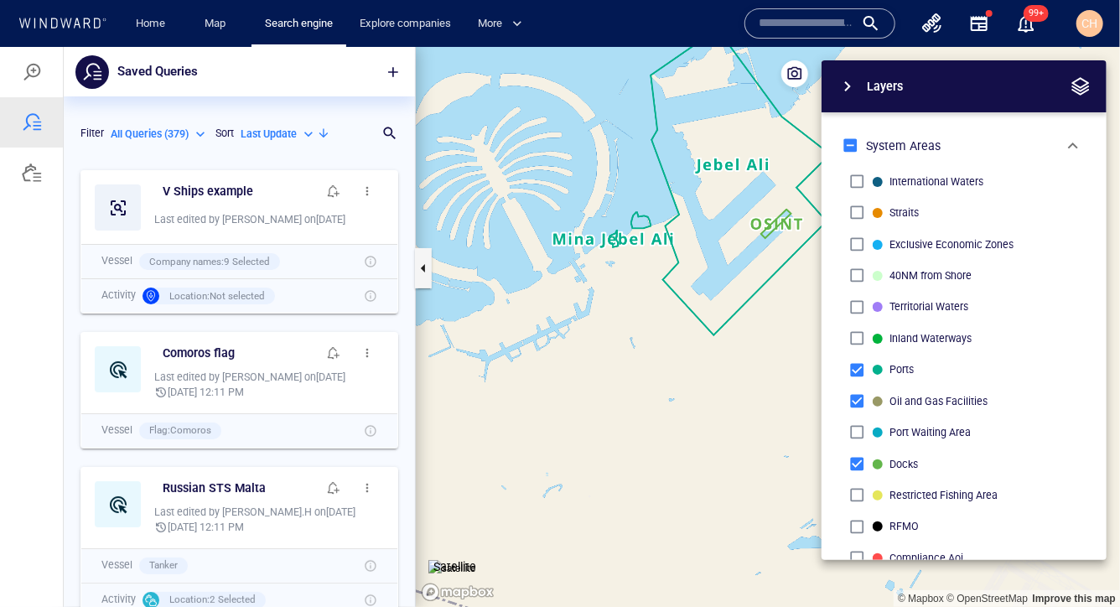
click at [852, 85] on span "button" at bounding box center [847, 85] width 20 height 20
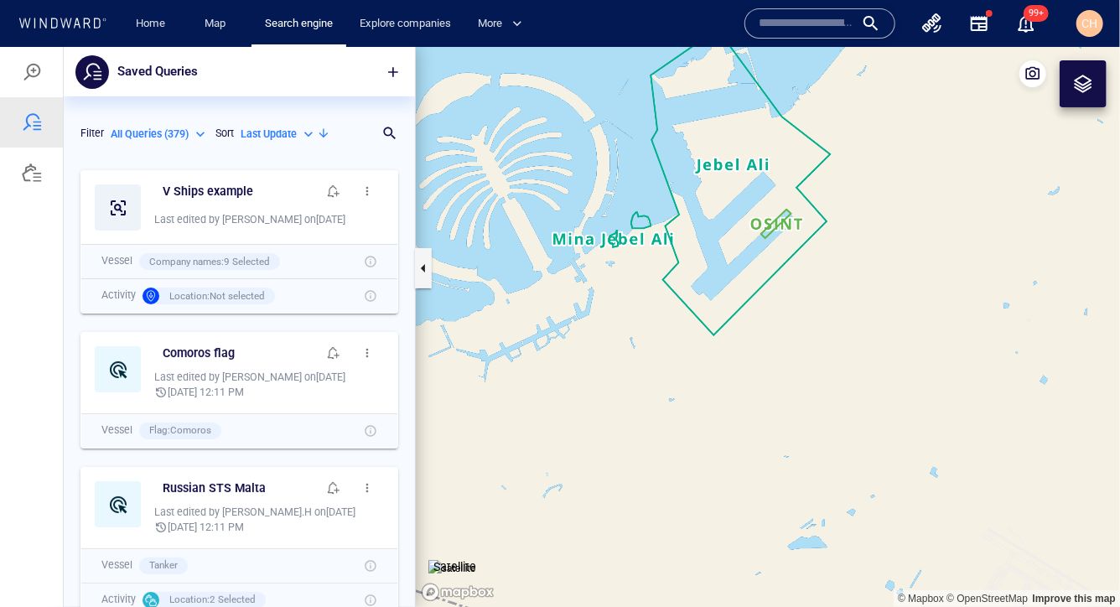
click at [1074, 85] on div at bounding box center [1083, 83] width 20 height 20
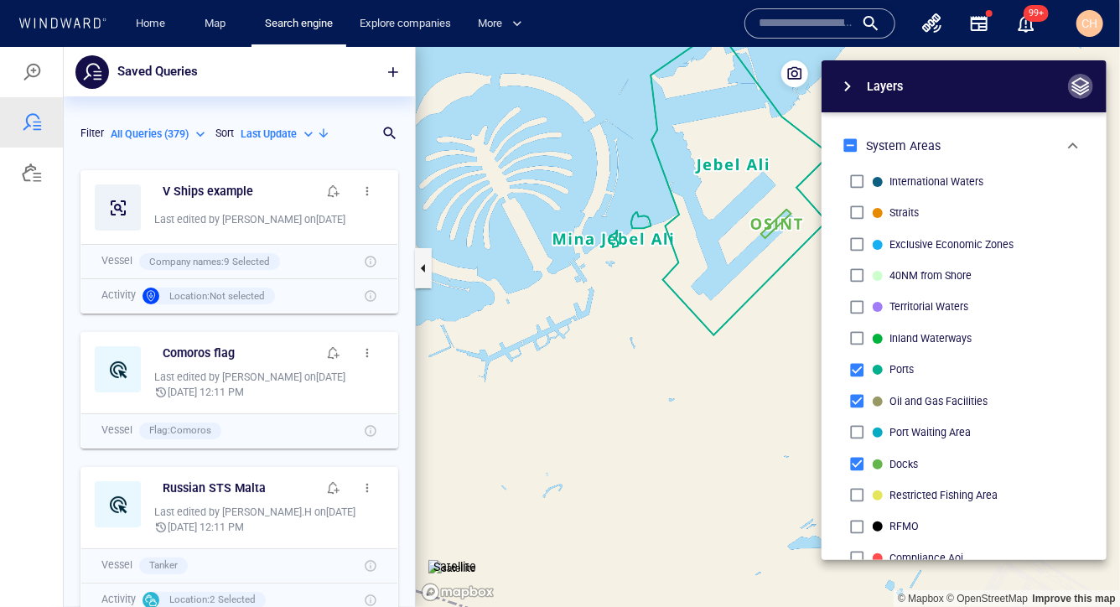
click at [1083, 84] on span "button" at bounding box center [1080, 85] width 20 height 20
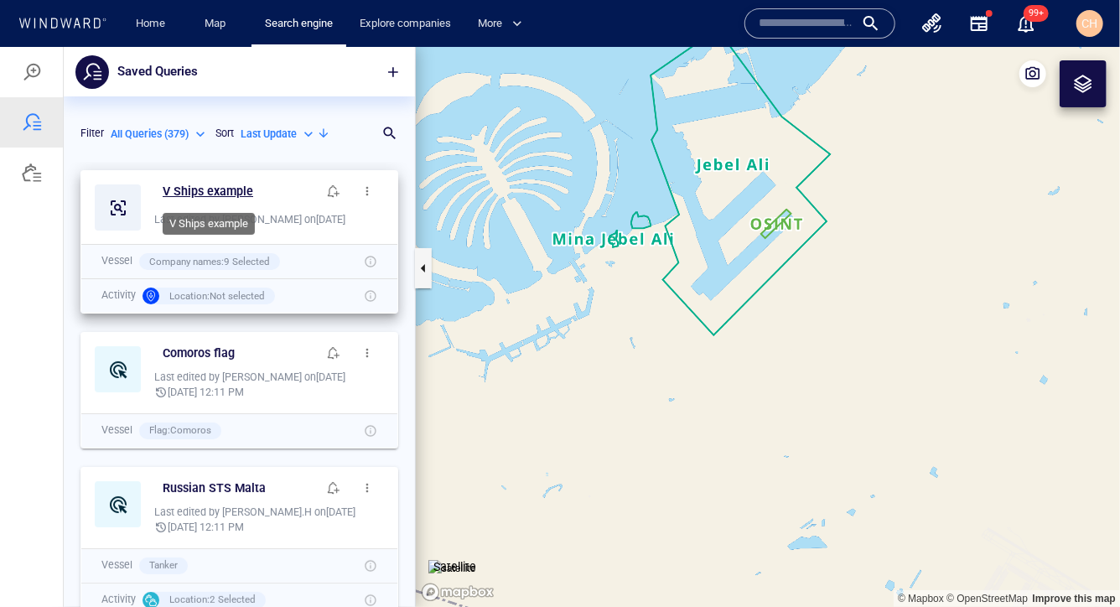
click at [196, 191] on h6 "V Ships example" at bounding box center [208, 190] width 91 height 21
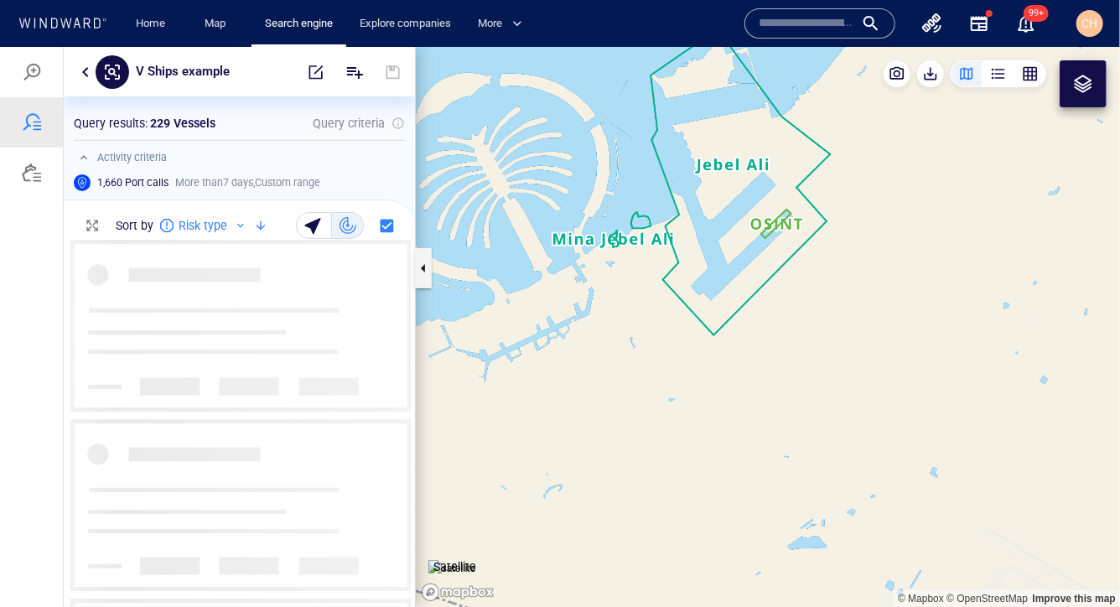
scroll to position [368, 351]
click at [1032, 72] on div "button" at bounding box center [1030, 73] width 17 height 17
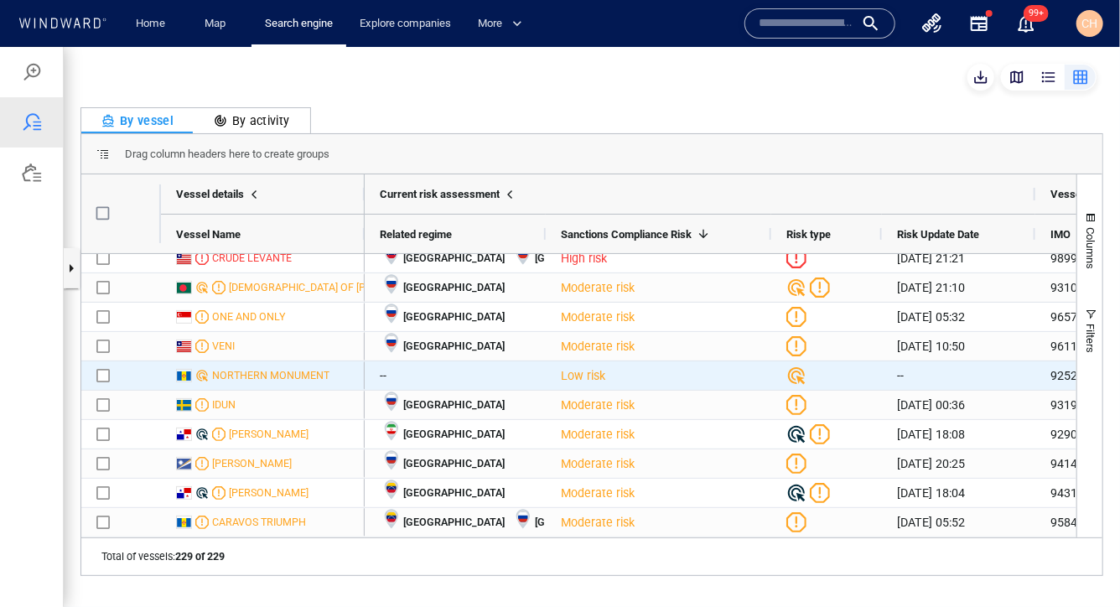
scroll to position [0, 0]
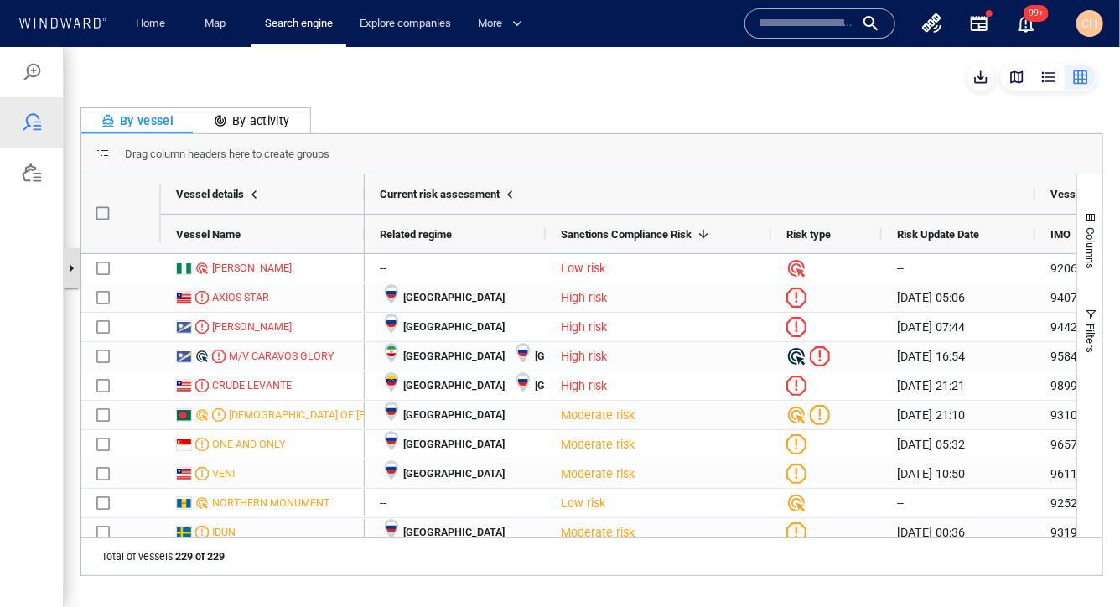
click at [70, 259] on button "button" at bounding box center [71, 267] width 17 height 40
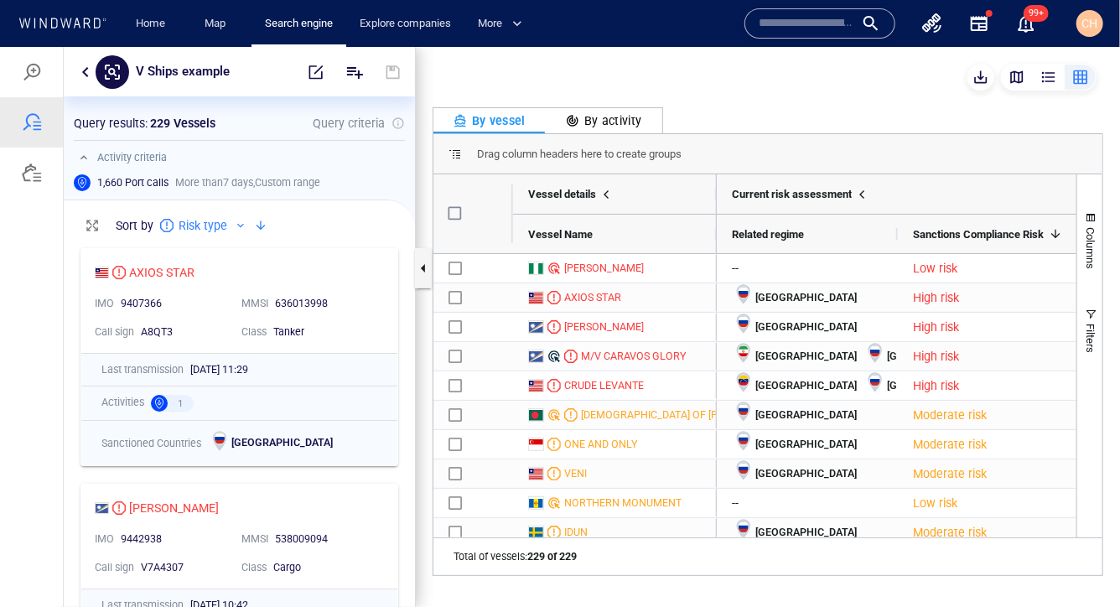
click at [1008, 73] on div "button" at bounding box center [1016, 76] width 17 height 17
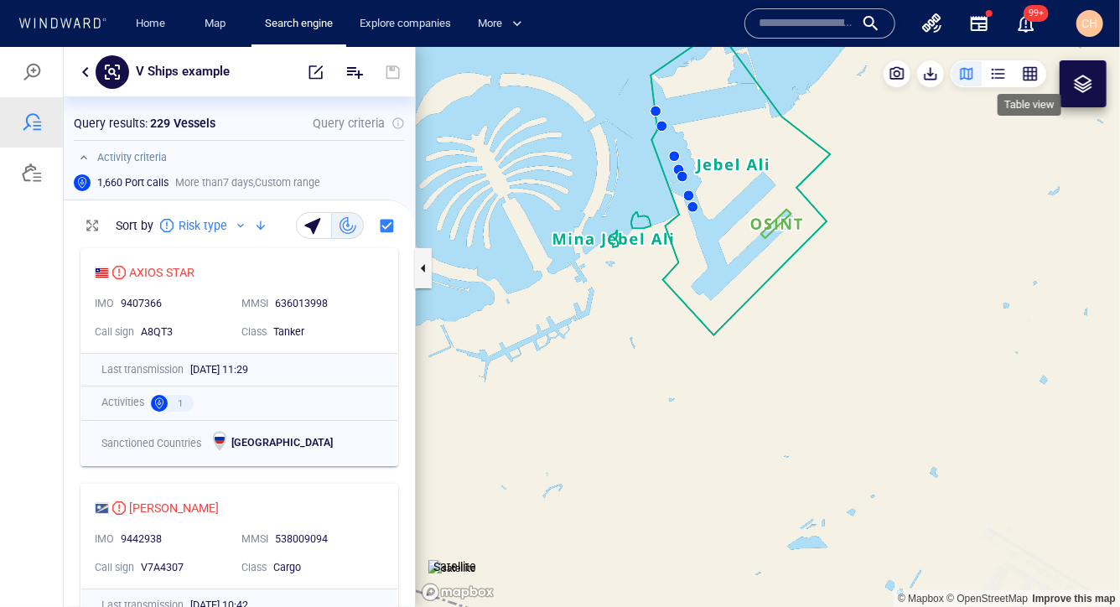
click at [1025, 72] on div "button" at bounding box center [1030, 73] width 17 height 17
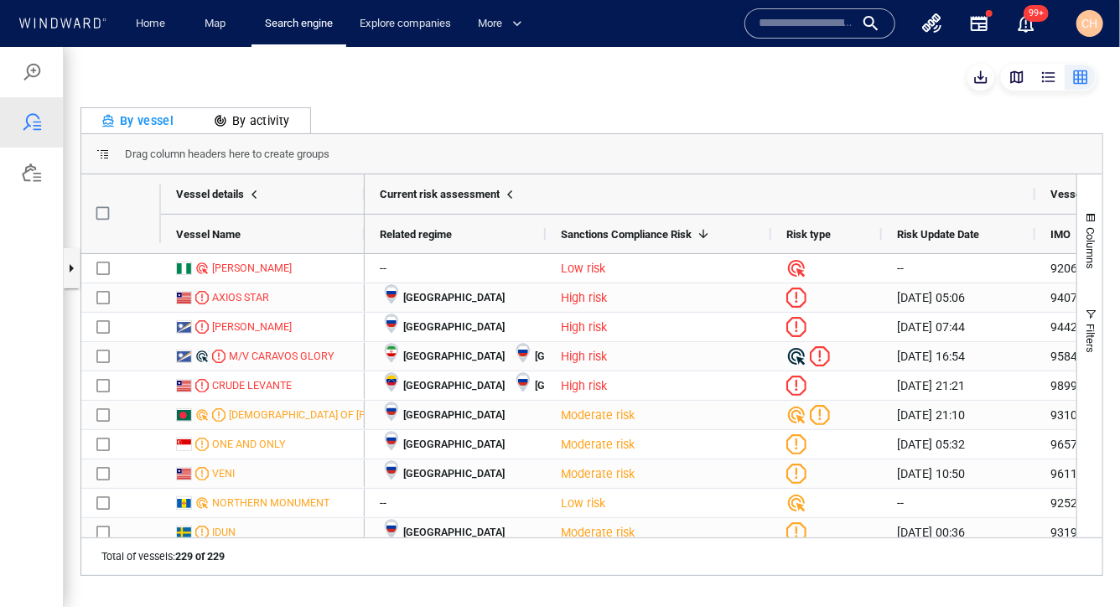
click at [1052, 70] on div "button" at bounding box center [1048, 76] width 17 height 17
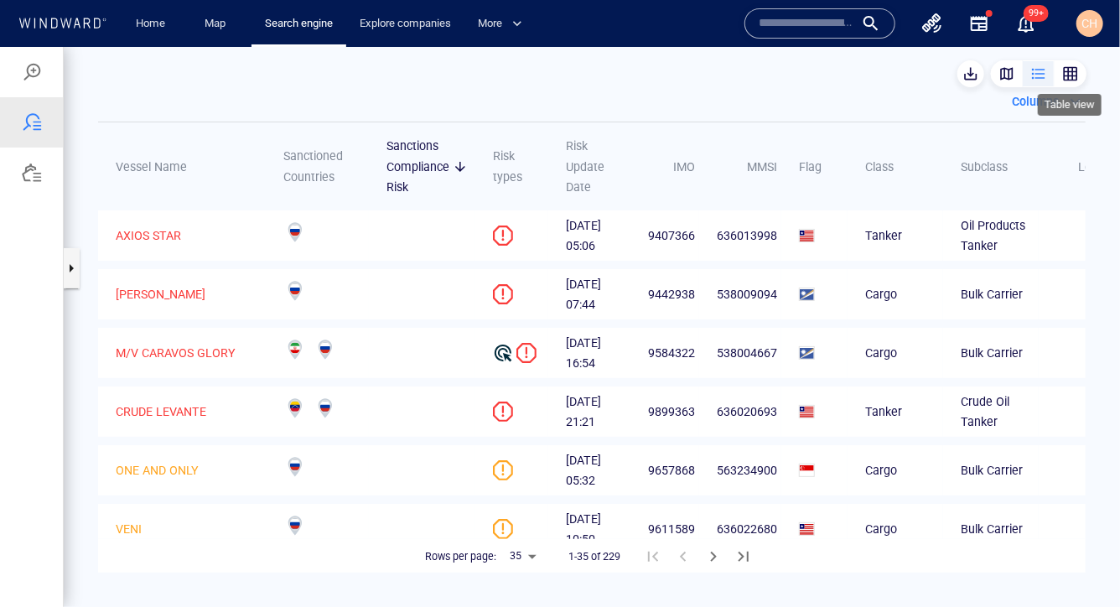
click at [1069, 73] on div "button" at bounding box center [1070, 73] width 17 height 17
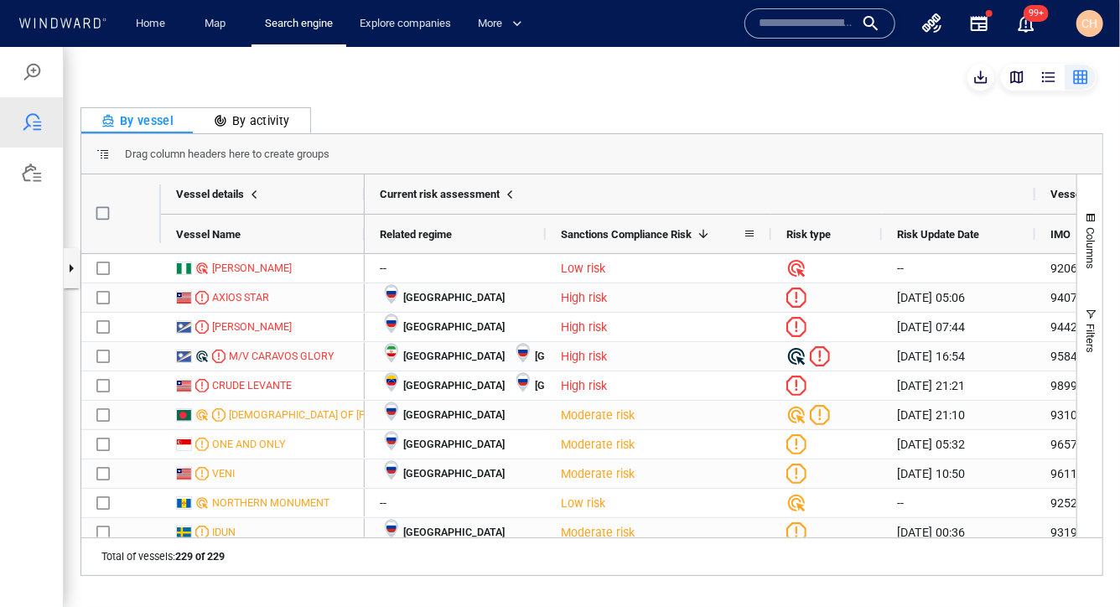
click at [641, 232] on span "Sanctions Compliance Risk" at bounding box center [626, 233] width 131 height 13
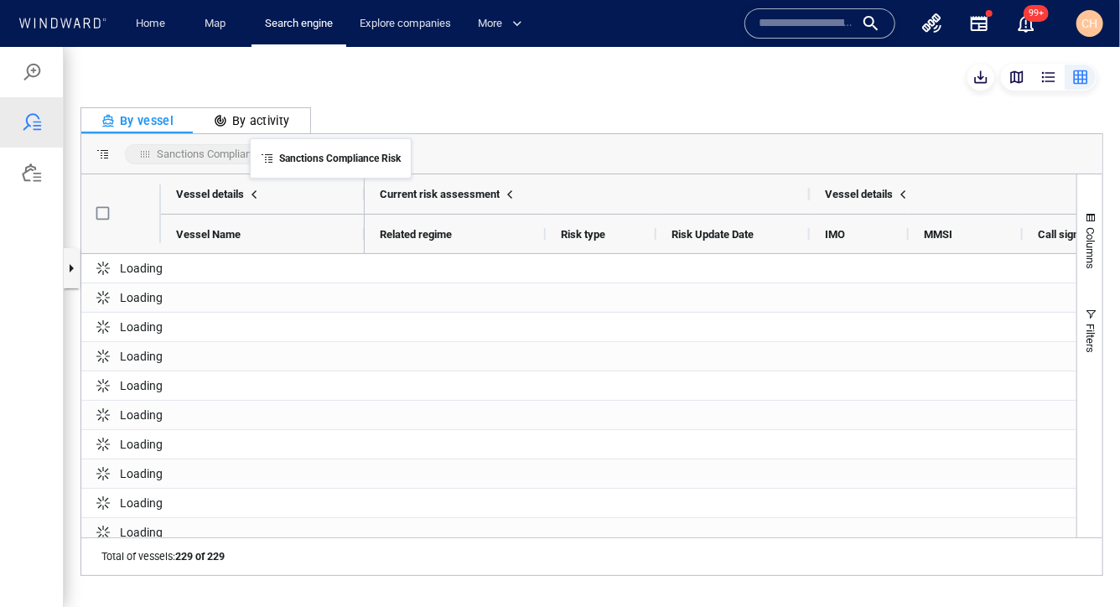
drag, startPoint x: 662, startPoint y: 234, endPoint x: 241, endPoint y: 151, distance: 428.9
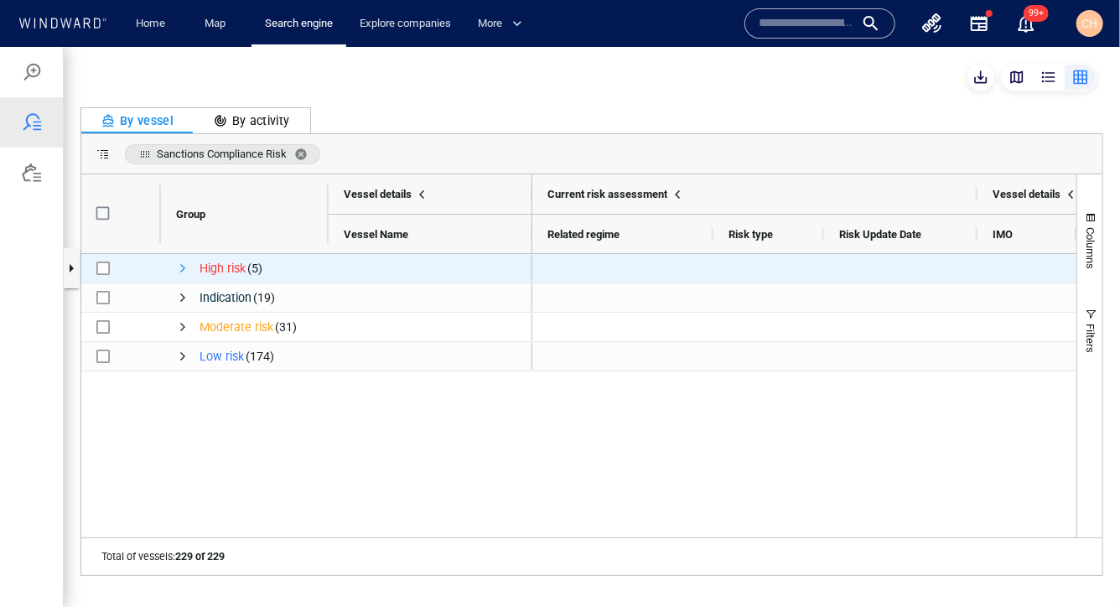
click at [179, 265] on span "Press SPACE to select this row." at bounding box center [182, 267] width 13 height 13
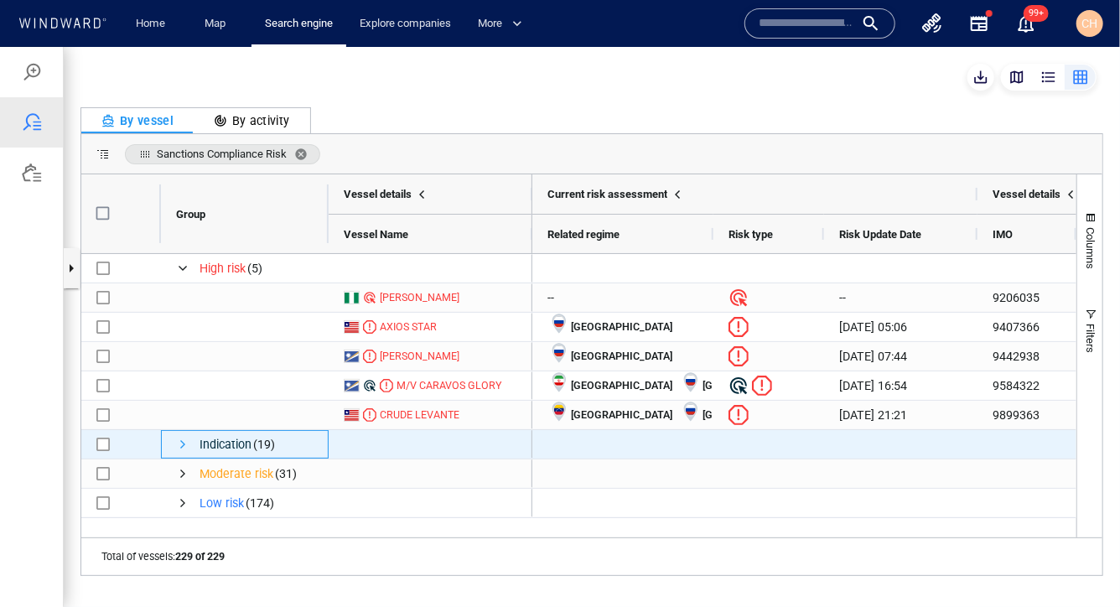
click at [179, 443] on span "Press SPACE to select this row." at bounding box center [182, 443] width 13 height 13
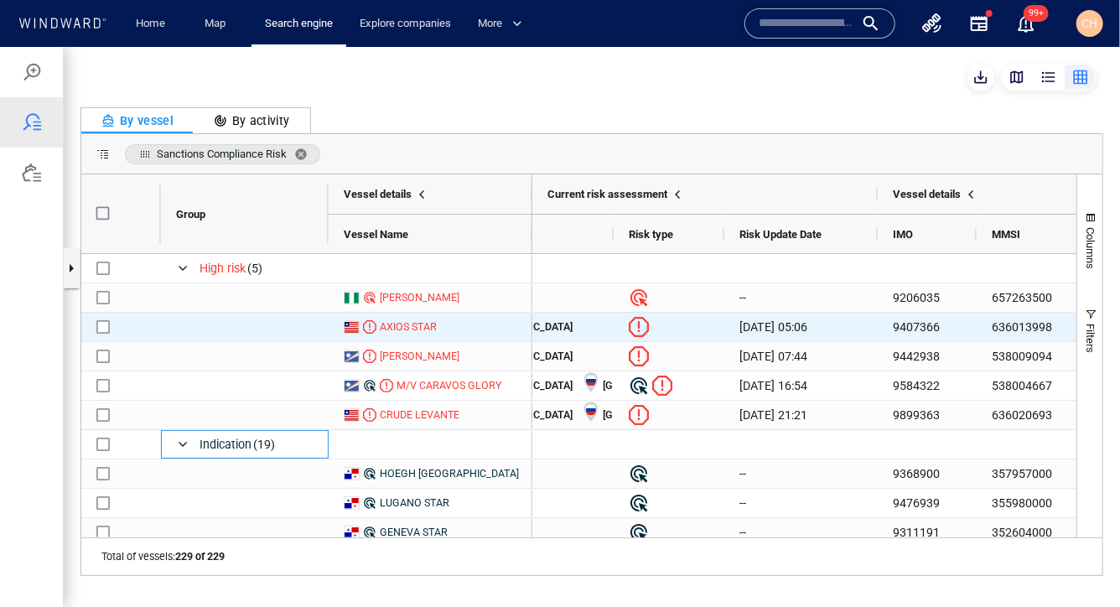
scroll to position [0, 113]
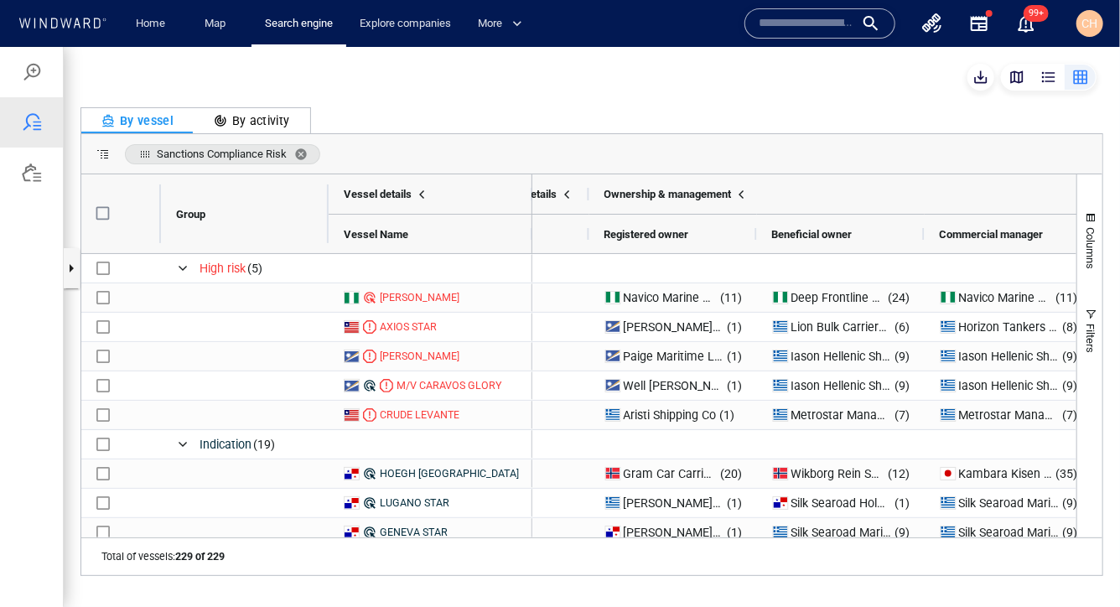
click at [805, 91] on div "By vessel By activity Sanctions Compliance Risk Drag here to set column labels …" at bounding box center [592, 326] width 1056 height 560
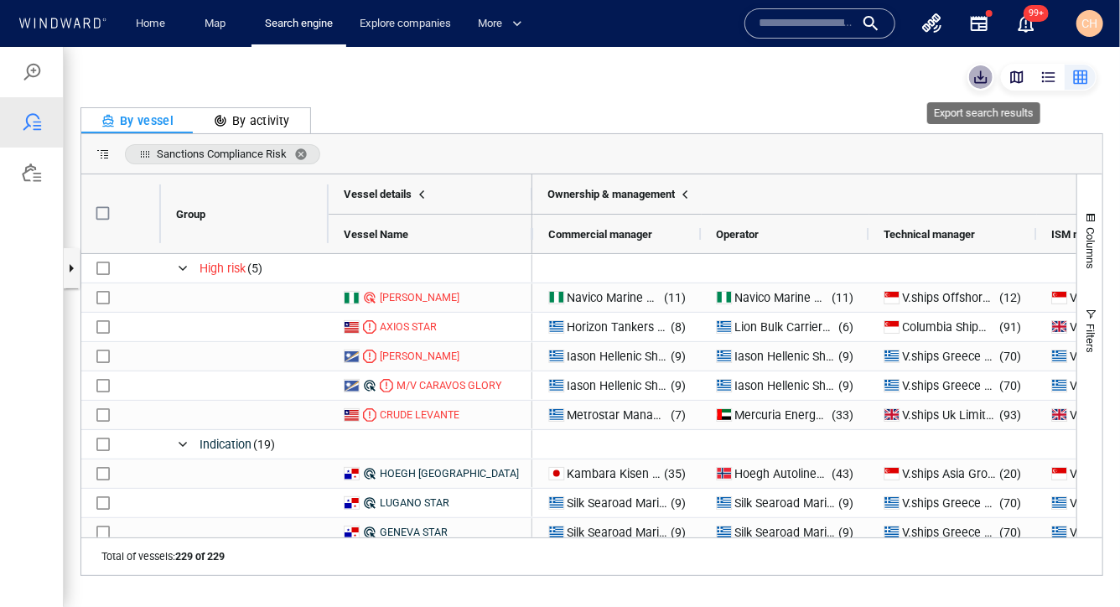
click at [978, 77] on span "button" at bounding box center [980, 76] width 17 height 17
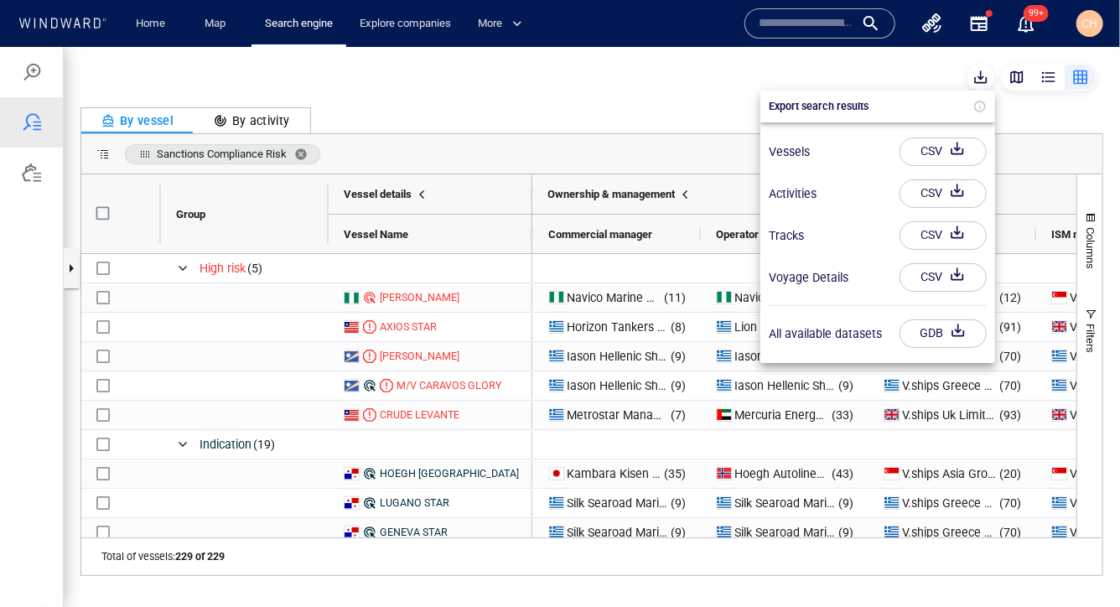
click at [870, 60] on div at bounding box center [560, 326] width 1120 height 560
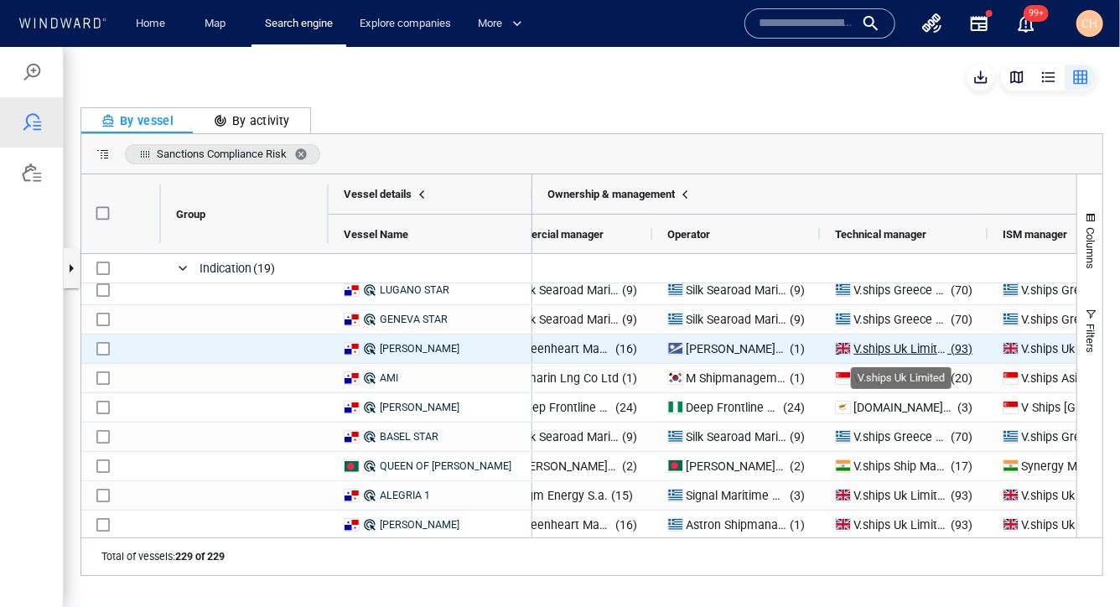
click at [883, 350] on span "V.ships Uk Limited" at bounding box center [901, 347] width 97 height 13
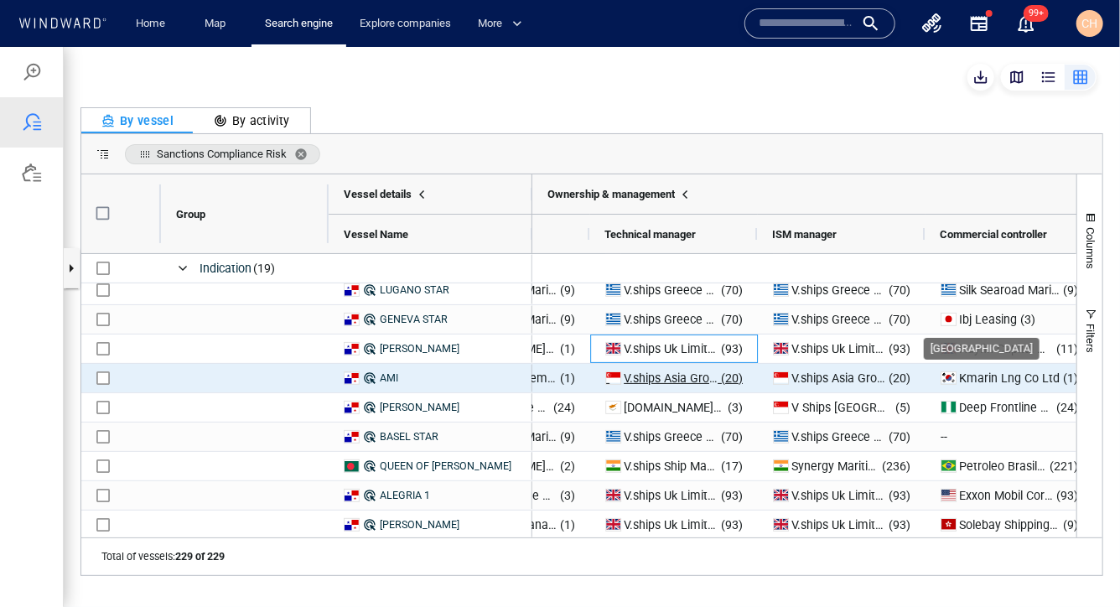
scroll to position [0, 2677]
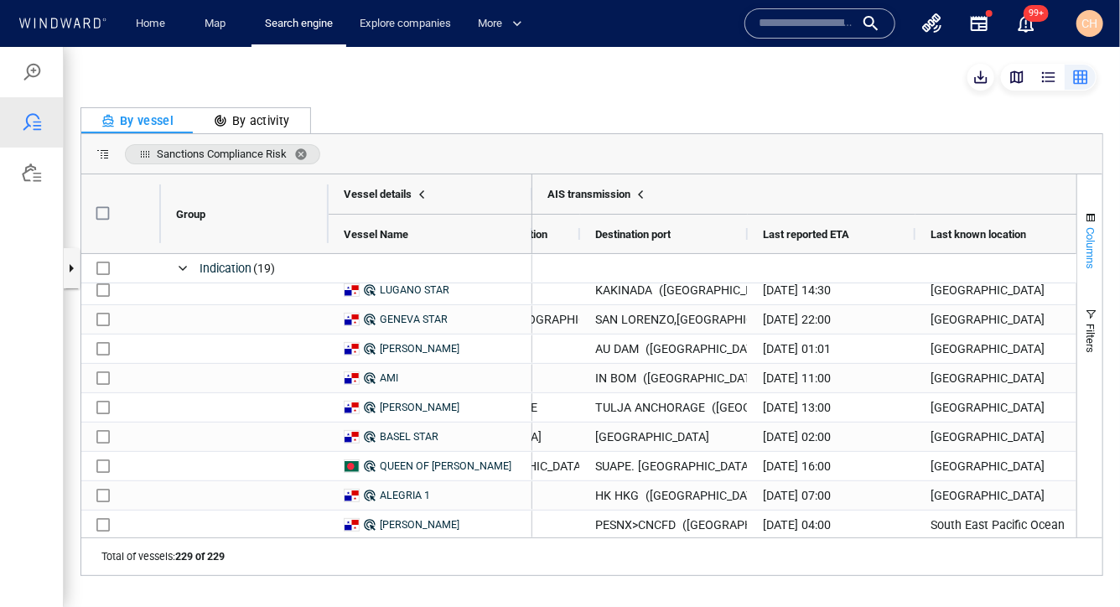
click at [1090, 237] on span "Columns" at bounding box center [1091, 247] width 13 height 42
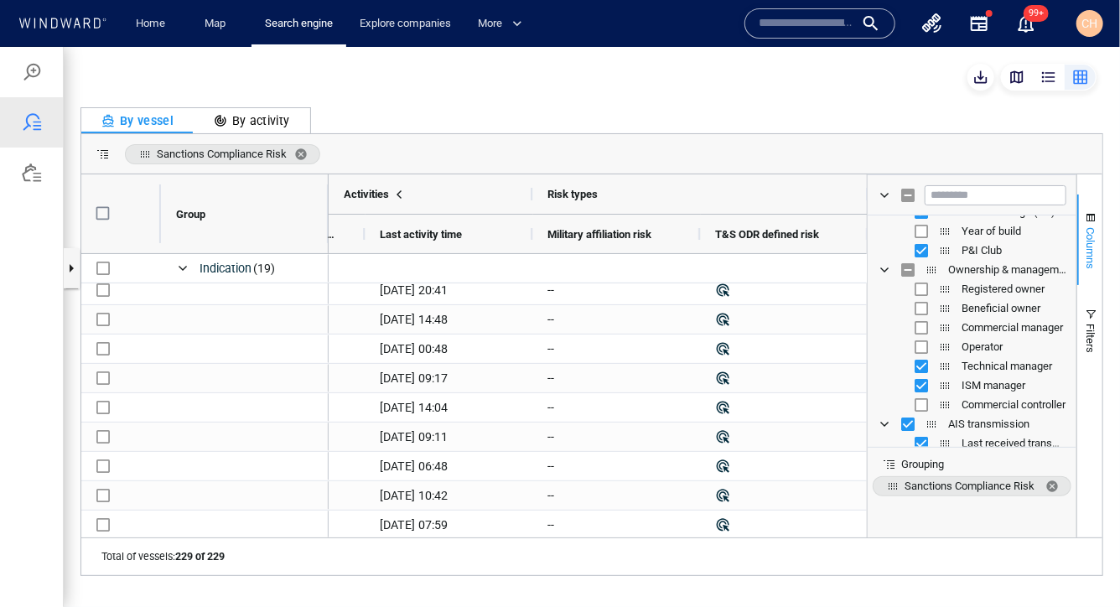
click at [1090, 234] on span "Columns" at bounding box center [1091, 247] width 13 height 42
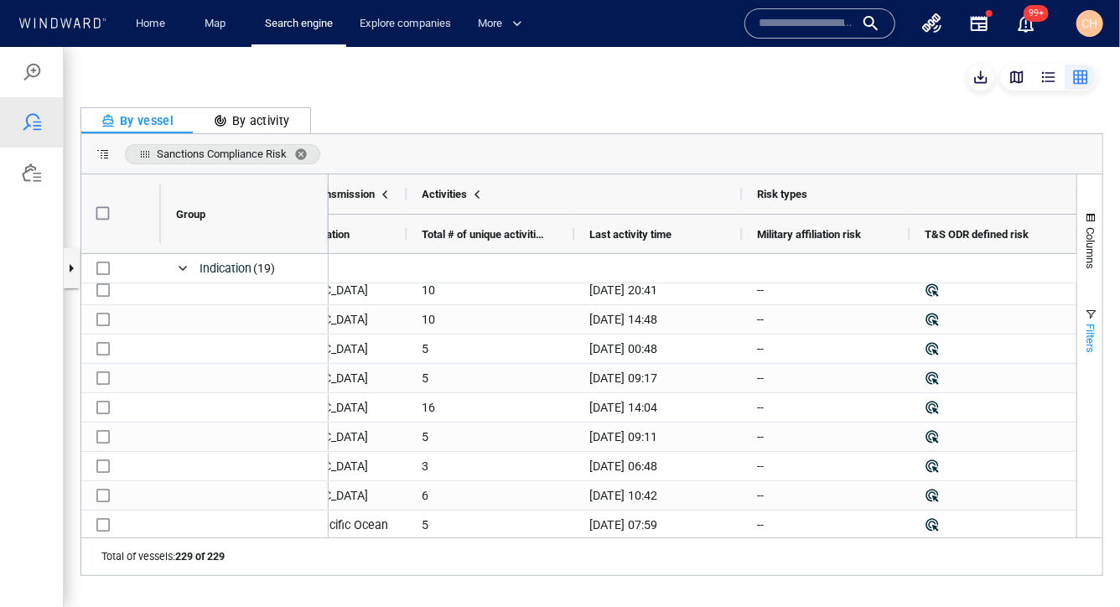
click at [1090, 331] on span "Filters" at bounding box center [1091, 337] width 13 height 29
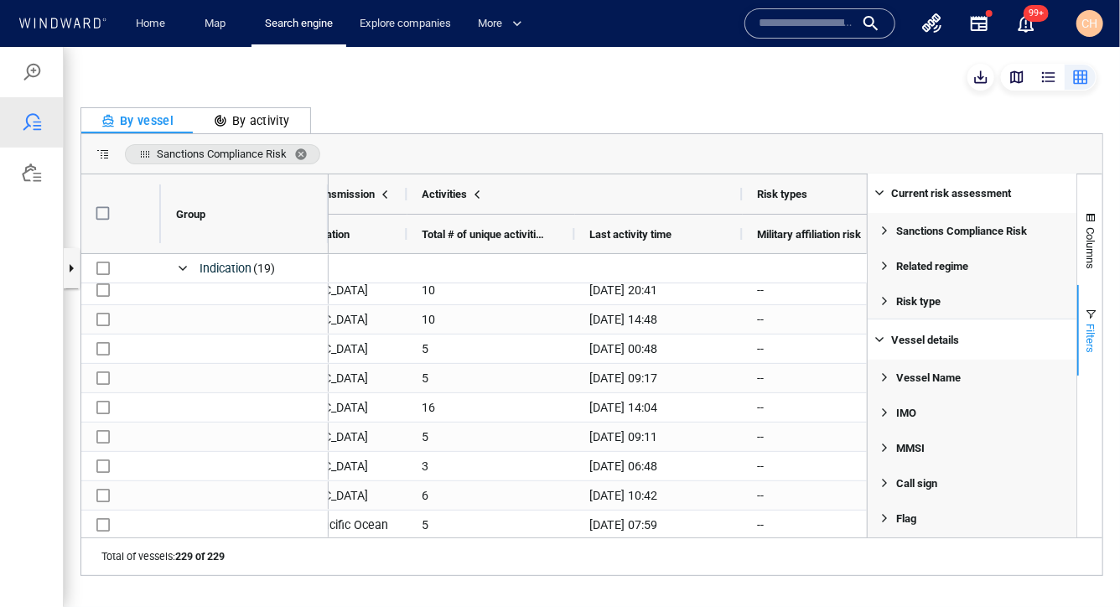
click at [1091, 336] on span "Filters" at bounding box center [1091, 337] width 13 height 29
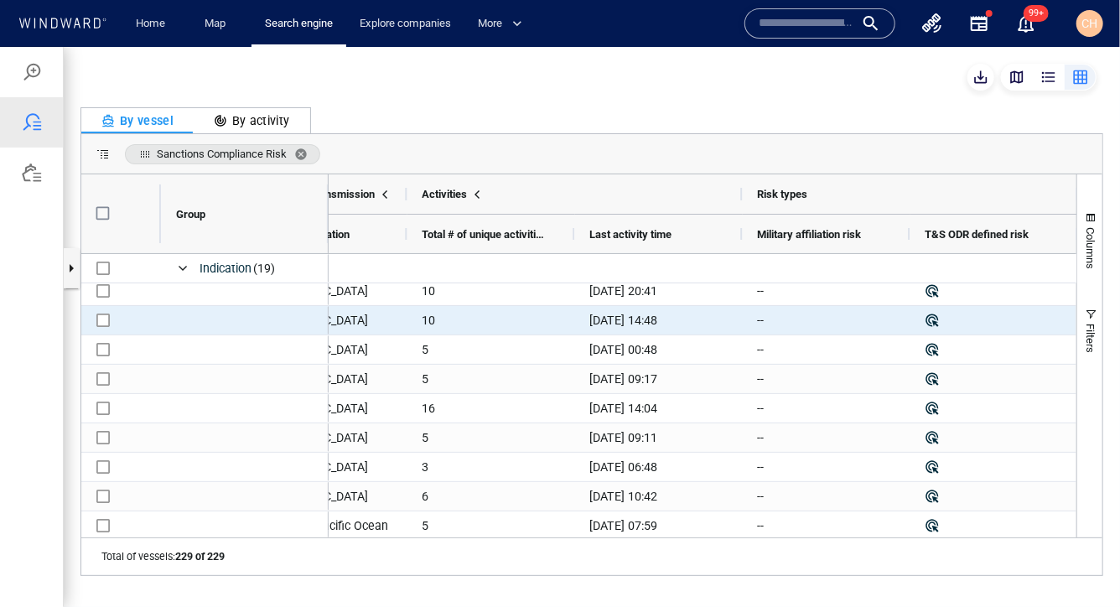
click at [386, 333] on div "Argentina" at bounding box center [323, 319] width 168 height 28
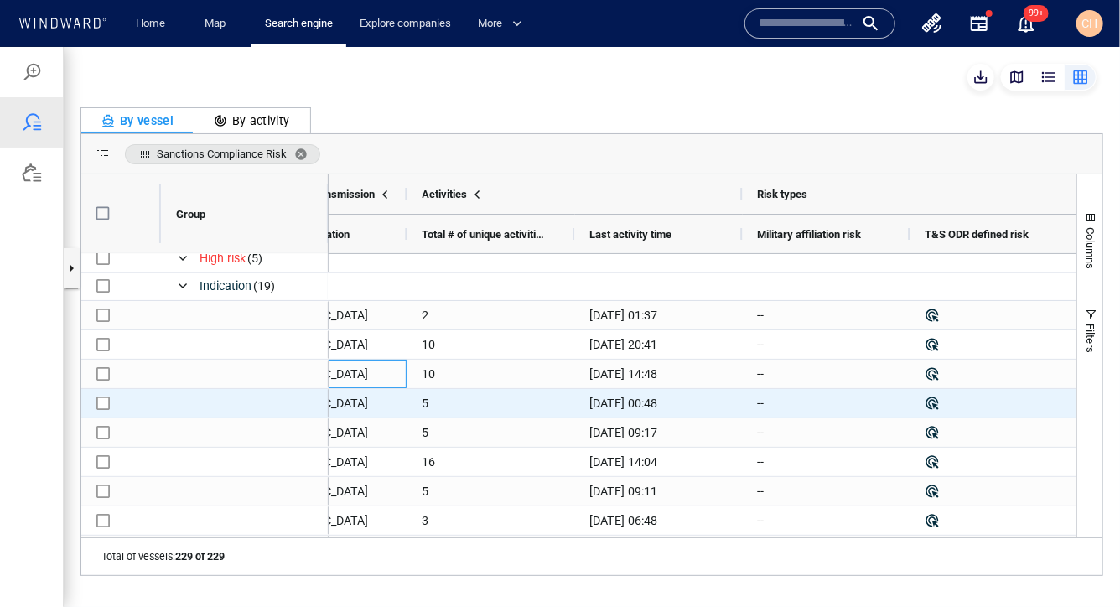
scroll to position [127, 0]
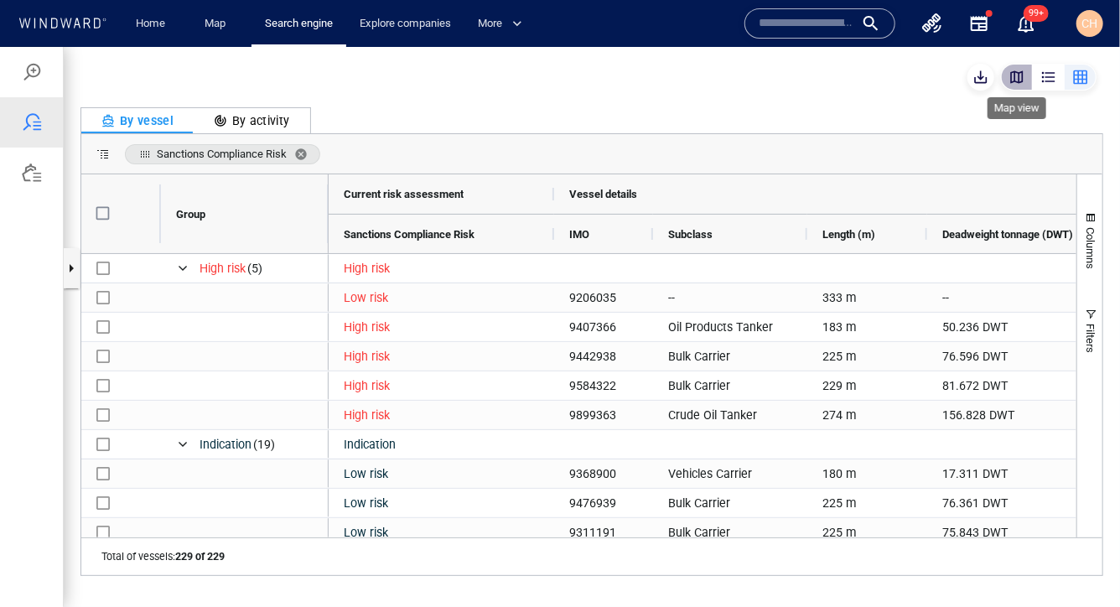
click at [1021, 74] on div "button" at bounding box center [1016, 76] width 17 height 17
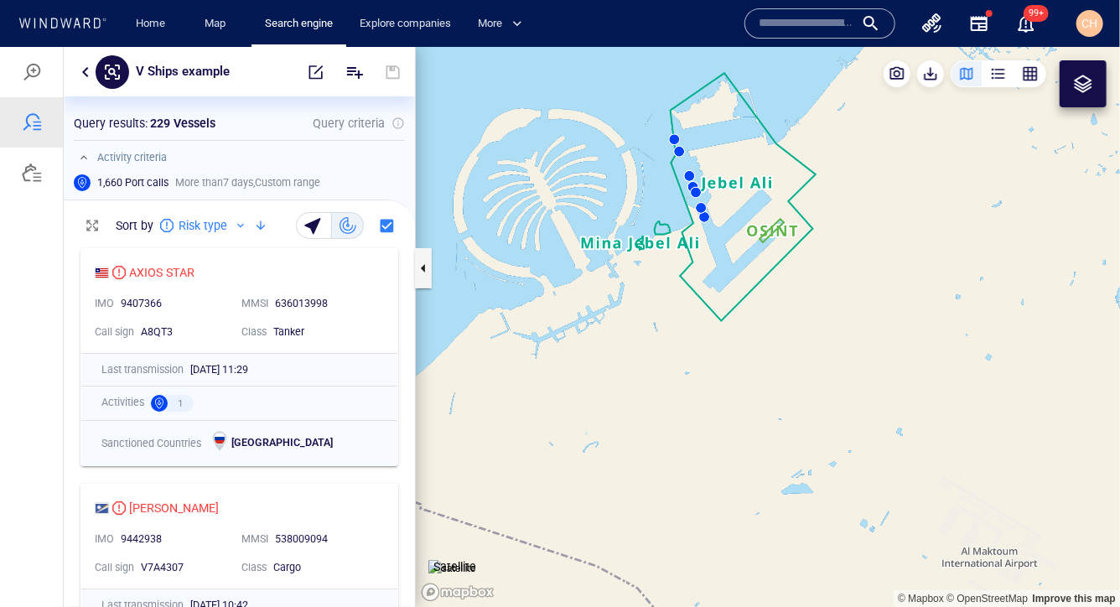
click at [1090, 80] on div at bounding box center [1083, 83] width 20 height 20
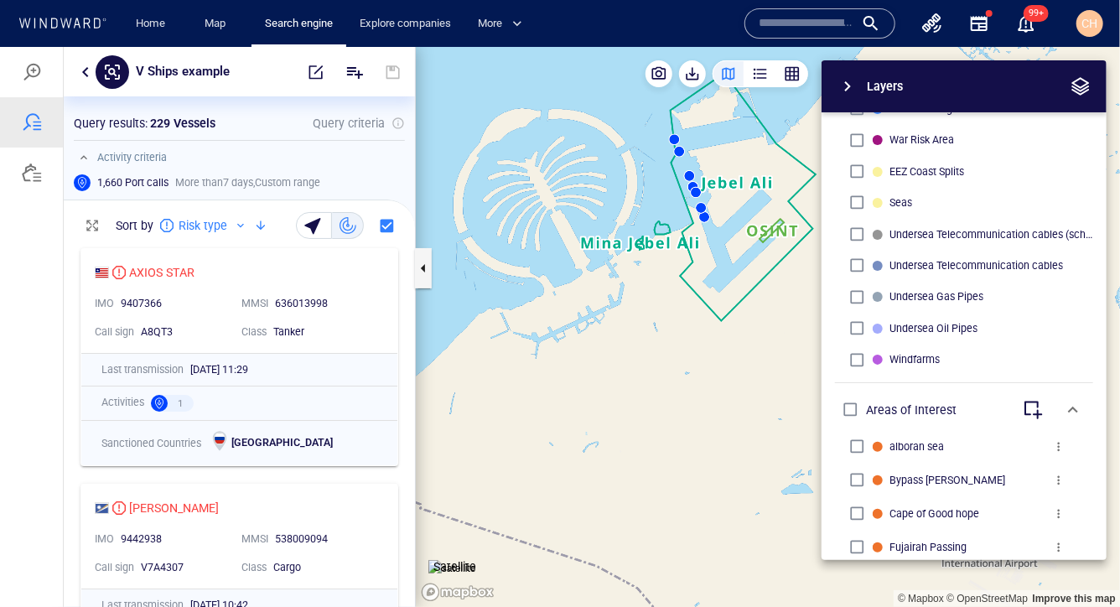
scroll to position [702, 0]
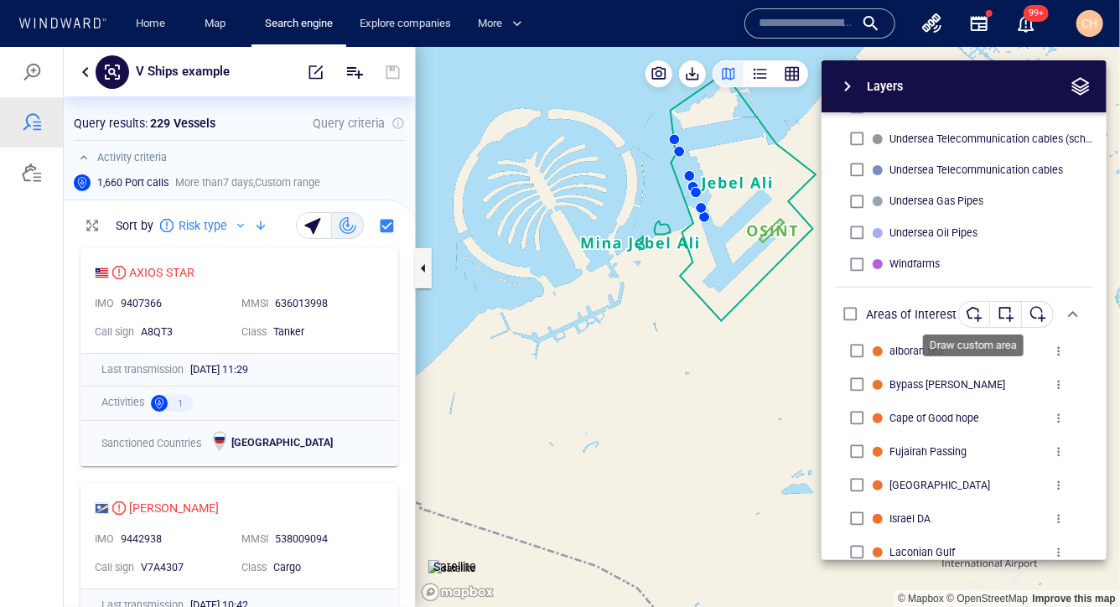
click at [975, 311] on div "button" at bounding box center [974, 313] width 17 height 17
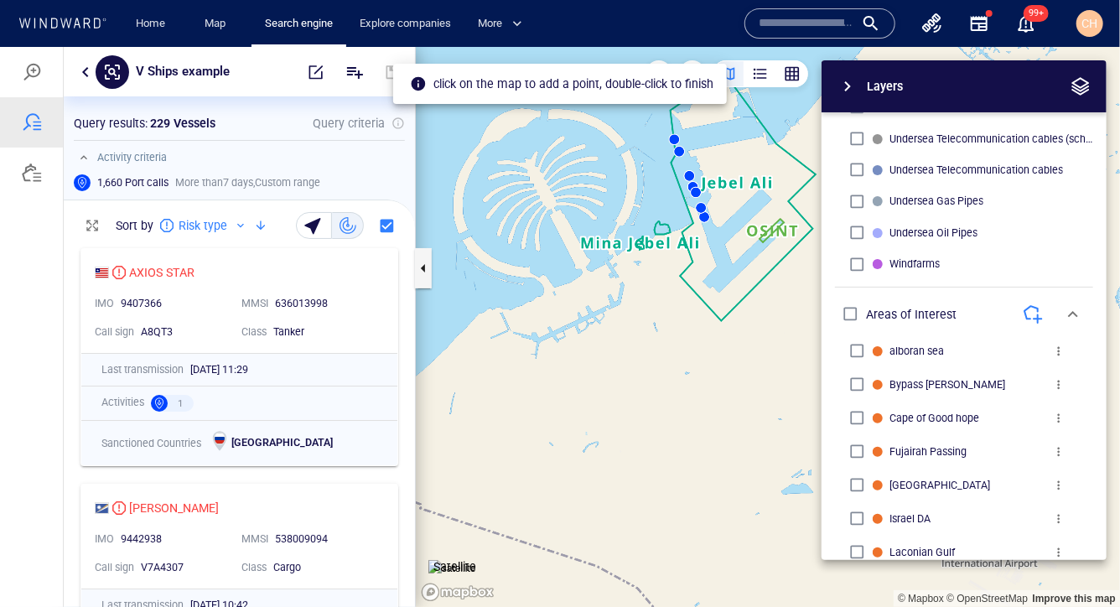
click at [754, 227] on div "Layers System Areas International Waters Straits Exclusive Economic Zones 40NM …" at bounding box center [875, 310] width 461 height 500
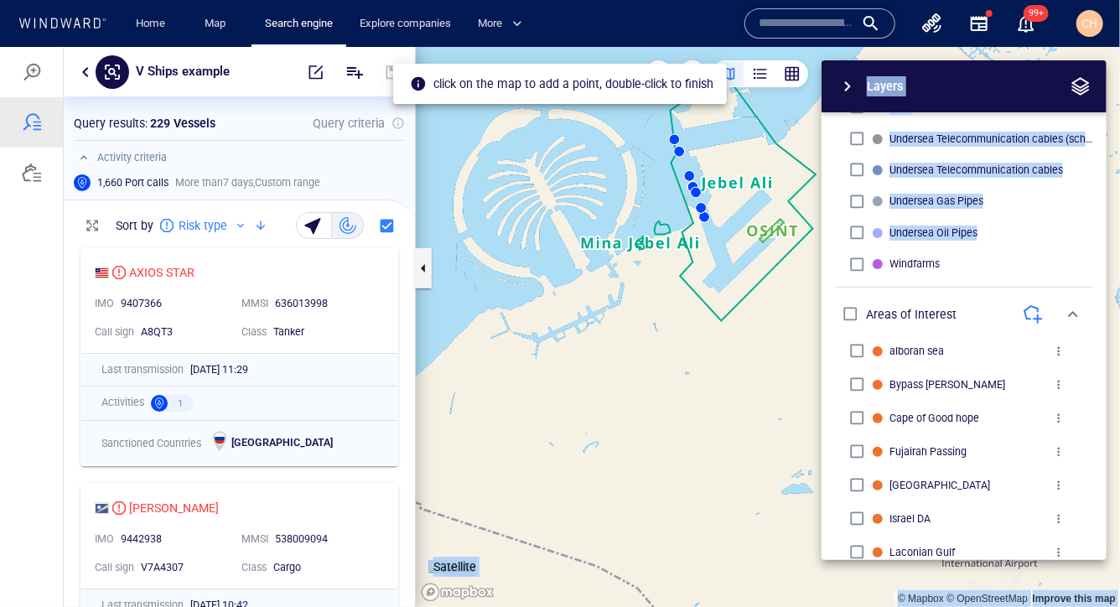
drag, startPoint x: 681, startPoint y: 257, endPoint x: 513, endPoint y: 255, distance: 168.5
click at [500, 255] on div "© Mapbox © OpenStreetMap Improve this map Satellite Layers System Areas Interna…" at bounding box center [768, 326] width 704 height 560
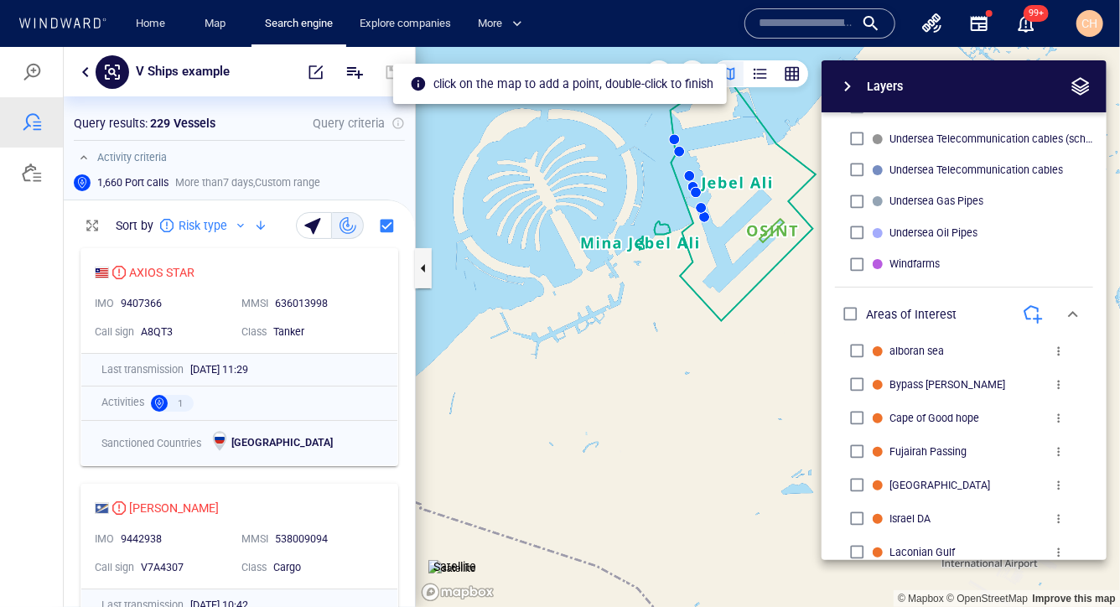
click at [564, 80] on div "click on the map to add a point, double-click to finish" at bounding box center [561, 83] width 303 height 30
click at [648, 223] on div "Layers System Areas International Waters Straits Exclusive Economic Zones 40NM …" at bounding box center [875, 310] width 461 height 500
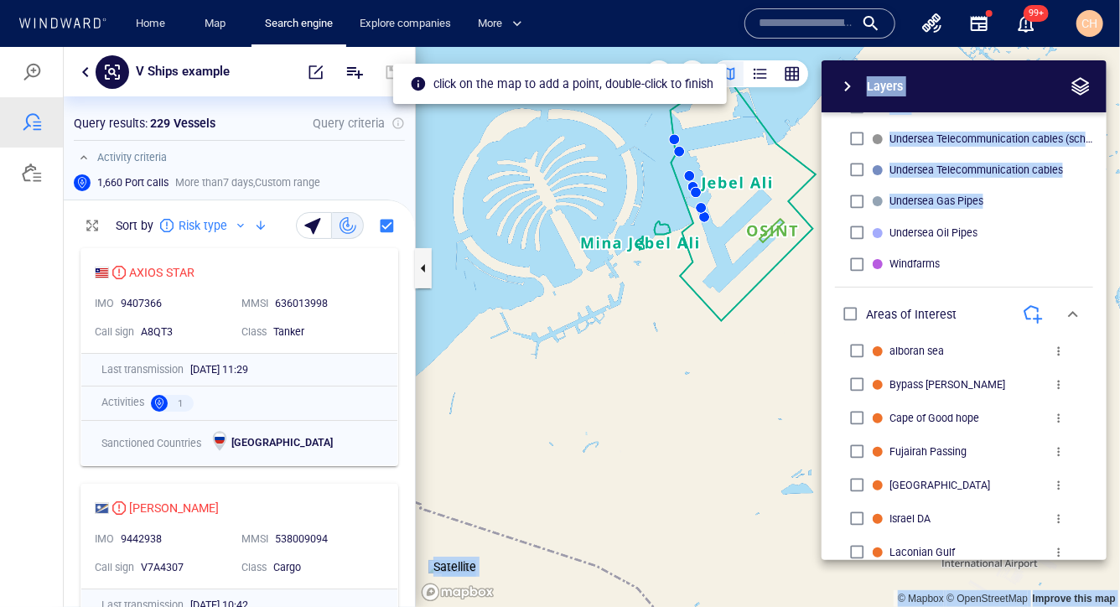
drag, startPoint x: 712, startPoint y: 224, endPoint x: 511, endPoint y: 212, distance: 201.5
click at [511, 214] on div "© Mapbox © OpenStreetMap Improve this map Satellite Layers System Areas Interna…" at bounding box center [768, 326] width 704 height 560
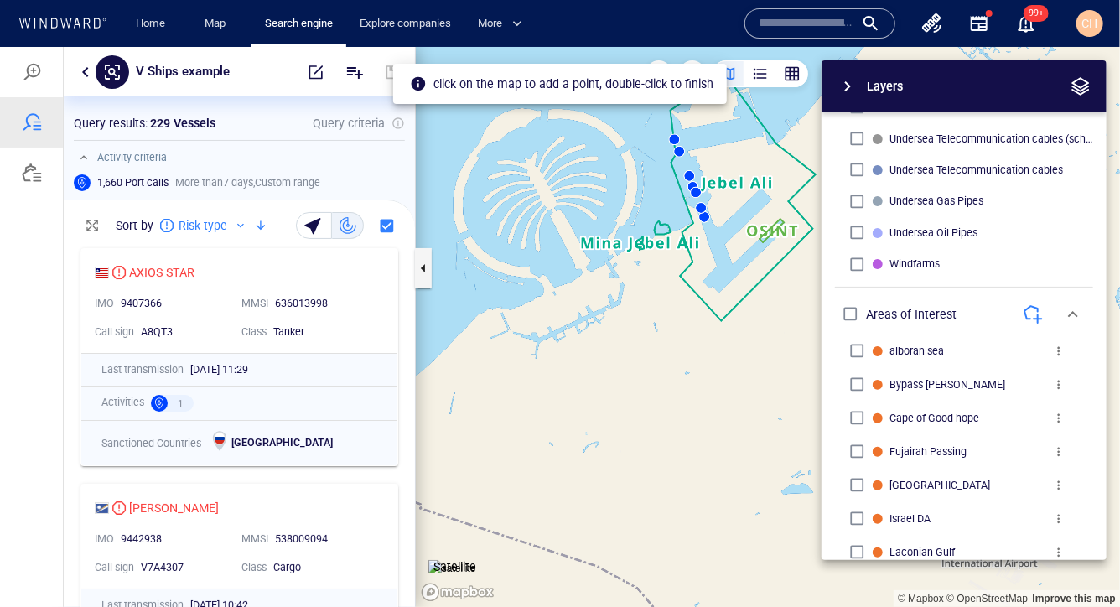
click at [740, 246] on div "Layers System Areas International Waters Straits Exclusive Economic Zones 40NM …" at bounding box center [875, 310] width 461 height 500
click at [756, 264] on div "Layers System Areas International Waters Straits Exclusive Economic Zones 40NM …" at bounding box center [875, 310] width 461 height 500
click at [847, 82] on span "button" at bounding box center [847, 85] width 20 height 20
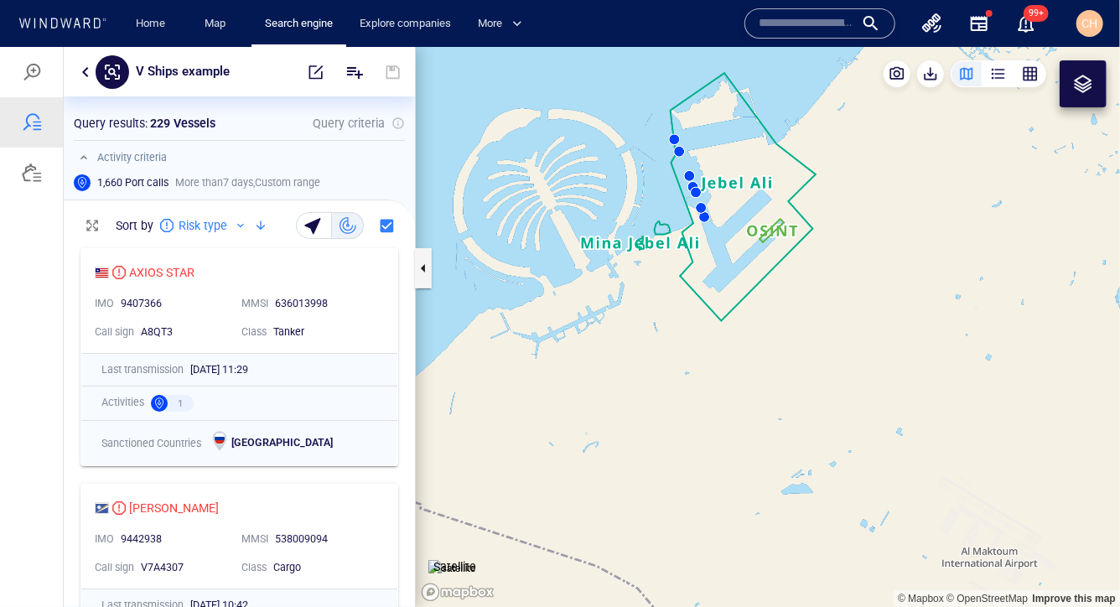
click at [805, 118] on canvas "Map" at bounding box center [768, 326] width 704 height 561
click at [800, 136] on canvas "Map" at bounding box center [768, 326] width 704 height 561
click at [1076, 80] on div at bounding box center [1083, 83] width 20 height 20
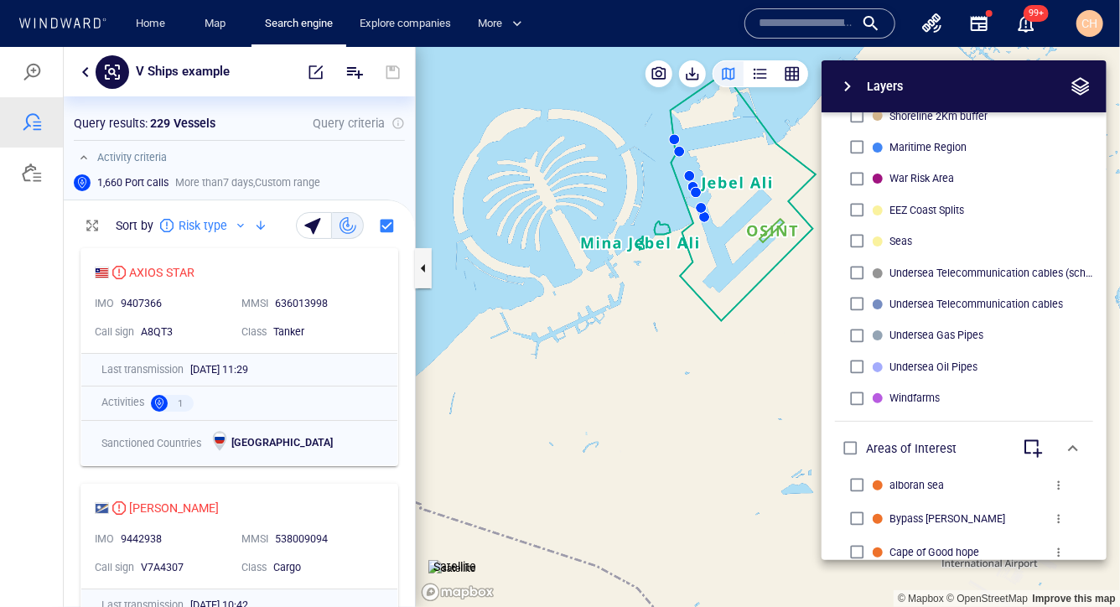
scroll to position [568, 0]
click at [971, 446] on div "button" at bounding box center [974, 446] width 17 height 17
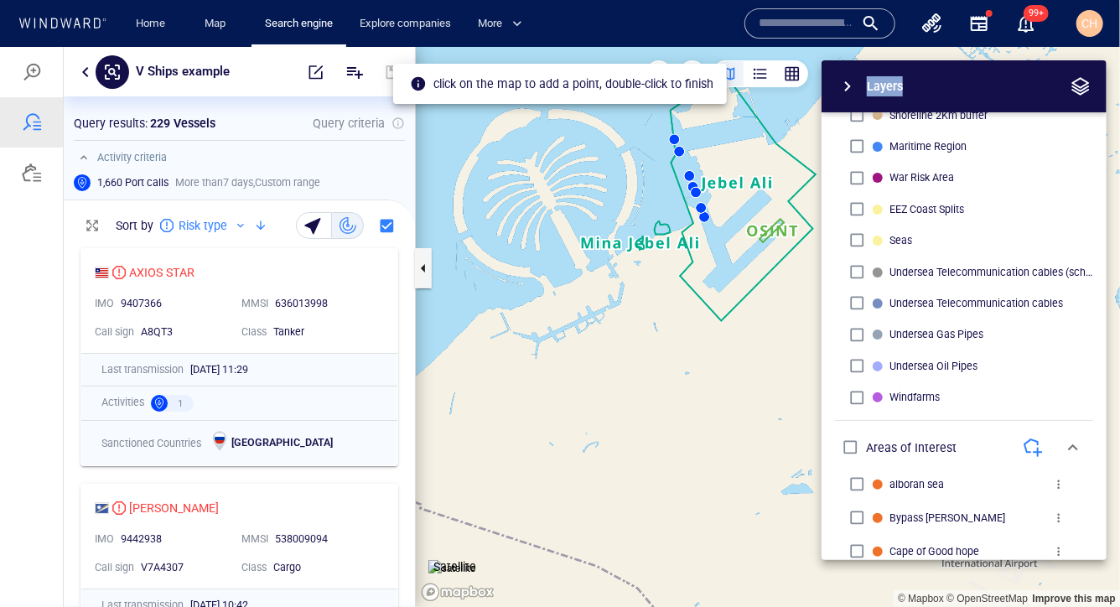
click at [781, 108] on div "Layers System Areas International Waters Straits Exclusive Economic Zones 40NM …" at bounding box center [875, 310] width 461 height 500
click at [633, 114] on canvas "Map" at bounding box center [768, 326] width 704 height 561
click at [848, 84] on span "button" at bounding box center [847, 85] width 20 height 20
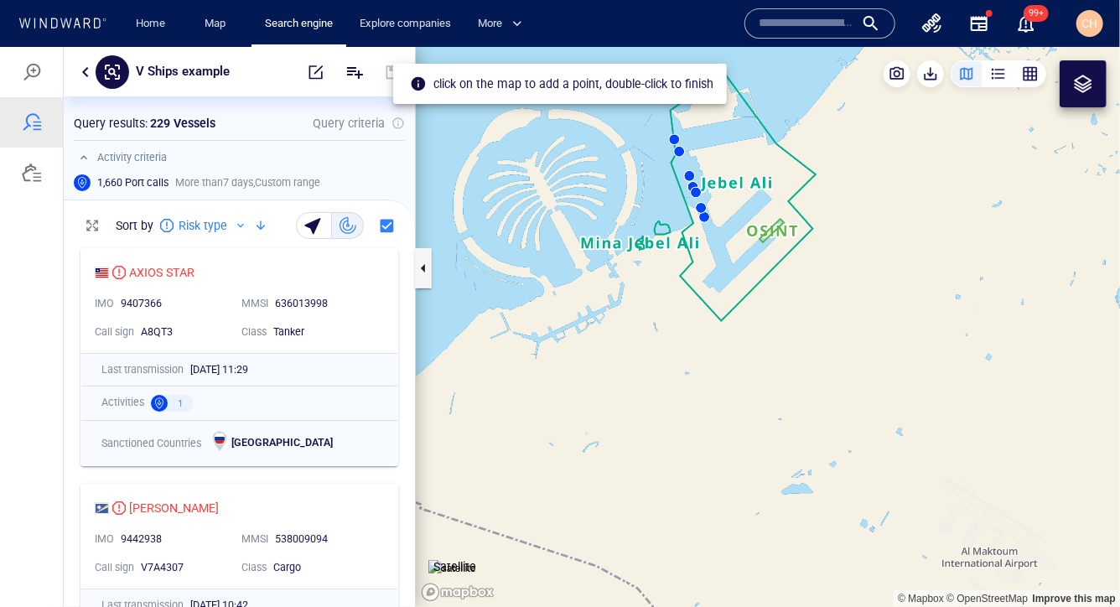
click at [806, 109] on canvas "Map" at bounding box center [768, 326] width 704 height 561
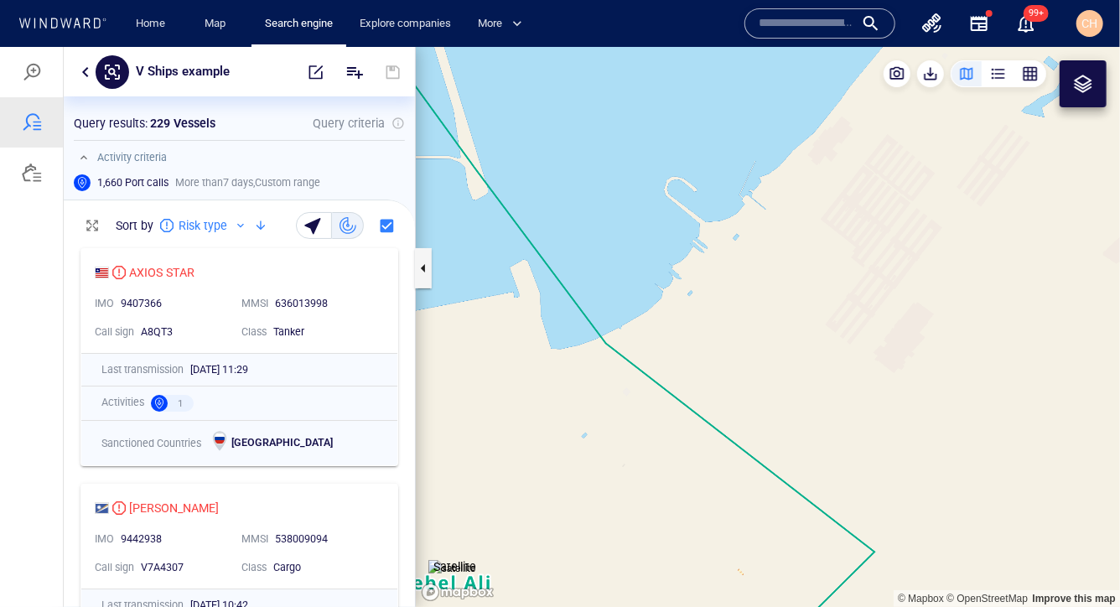
click at [821, 132] on canvas "Map" at bounding box center [768, 326] width 704 height 561
click at [1077, 81] on div at bounding box center [1083, 83] width 20 height 20
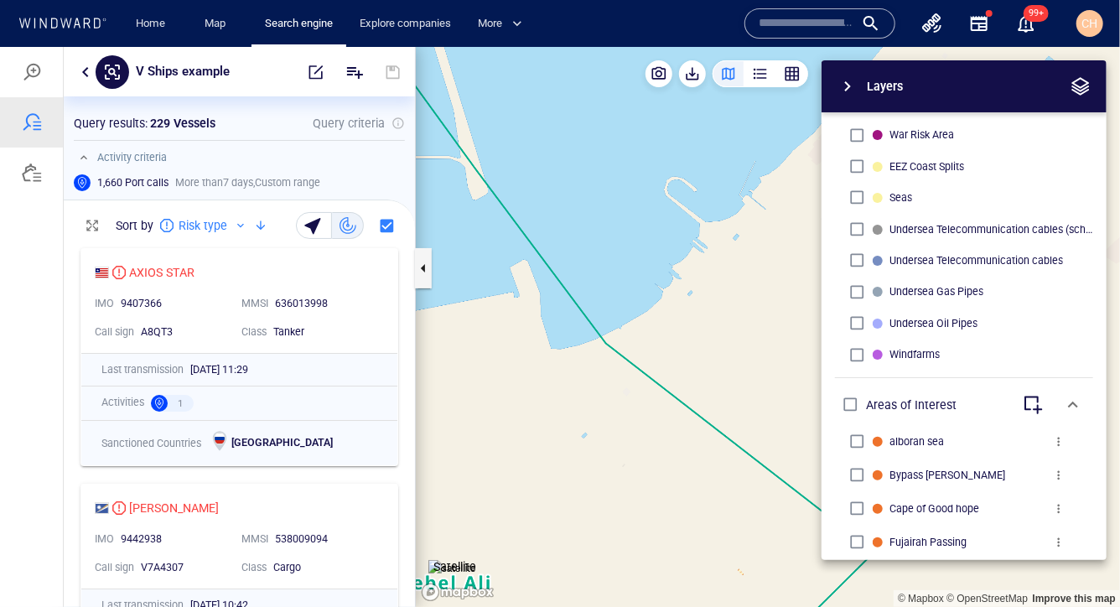
scroll to position [660, 0]
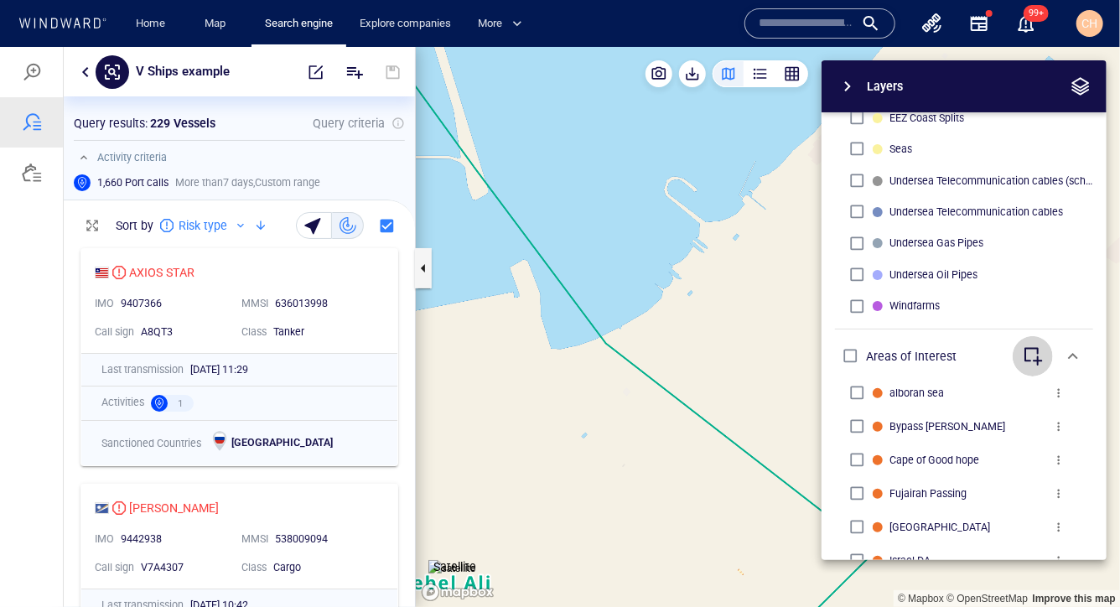
click at [1033, 354] on span "button" at bounding box center [1033, 355] width 20 height 20
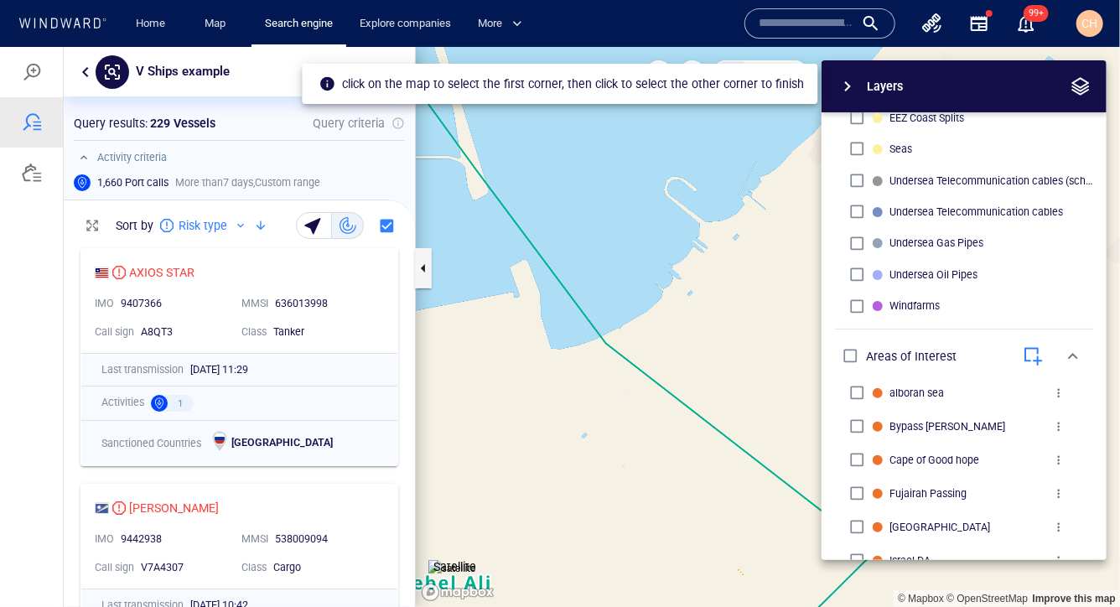
click at [1033, 354] on span "button" at bounding box center [1033, 355] width 20 height 20
click at [976, 354] on div "button" at bounding box center [974, 355] width 17 height 17
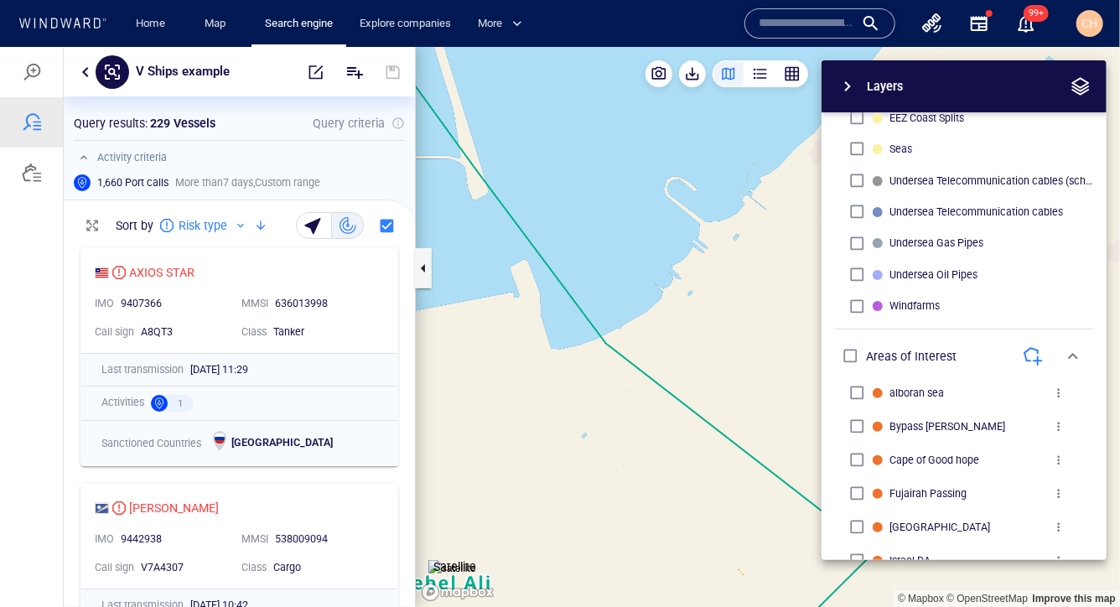
click at [744, 208] on div "Layers System Areas International Waters Straits Exclusive Economic Zones 40NM …" at bounding box center [875, 310] width 461 height 500
click at [38, 123] on div at bounding box center [32, 121] width 20 height 20
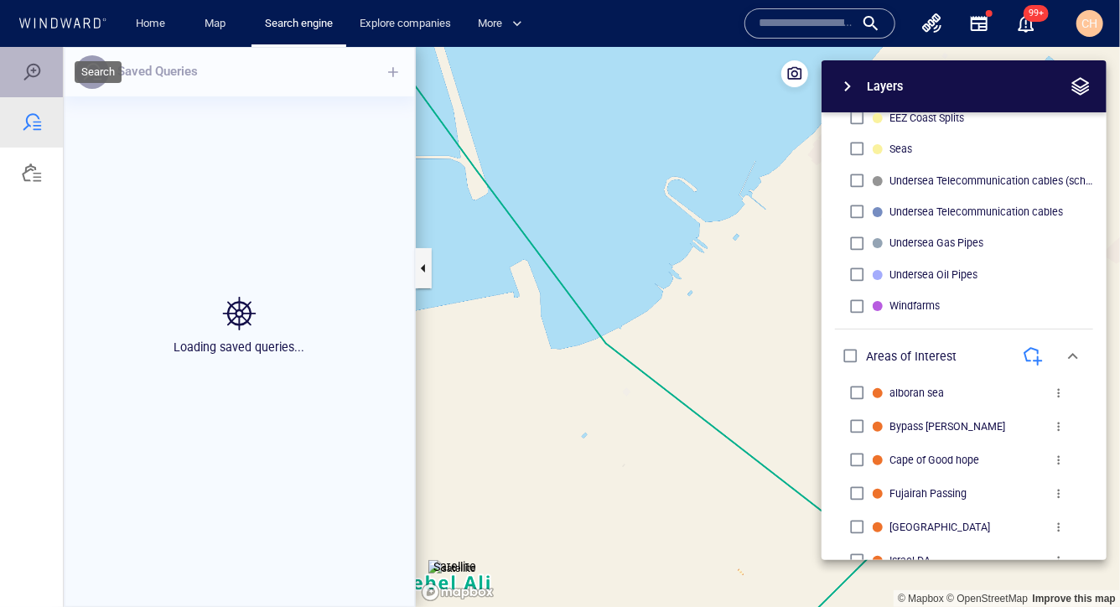
click at [31, 75] on div at bounding box center [32, 71] width 20 height 20
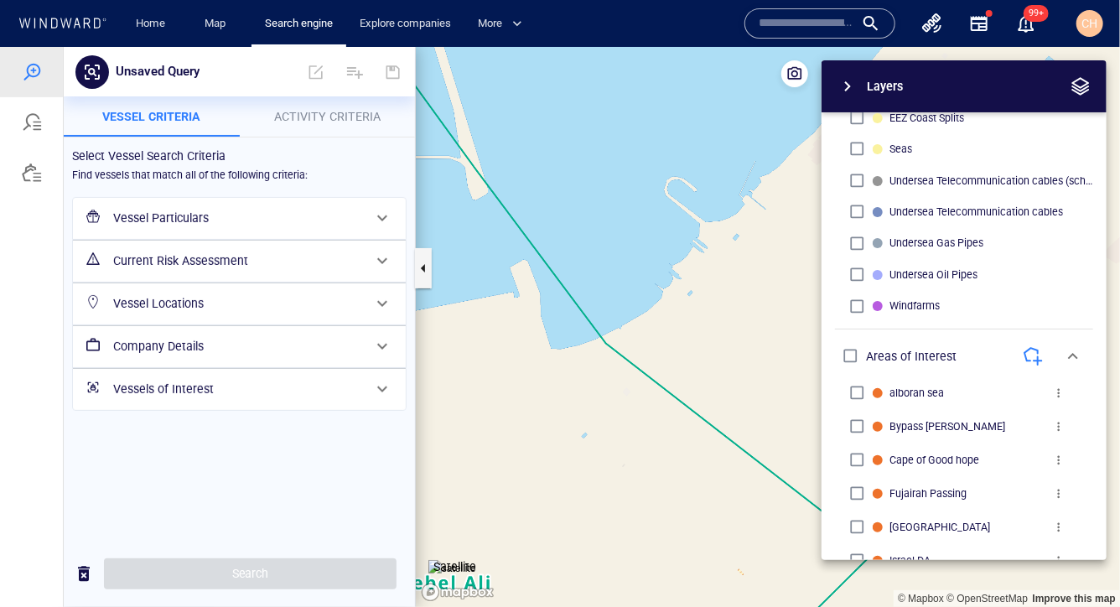
click at [842, 77] on span "button" at bounding box center [847, 85] width 20 height 20
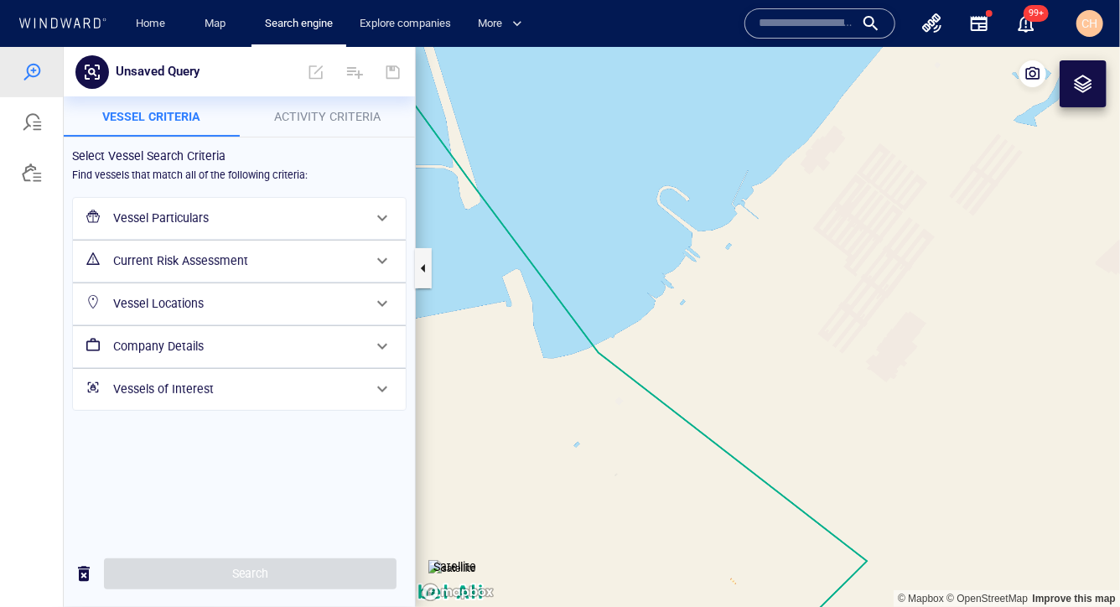
drag, startPoint x: 780, startPoint y: 192, endPoint x: 686, endPoint y: 302, distance: 144.5
click at [686, 303] on canvas "Map" at bounding box center [768, 326] width 704 height 561
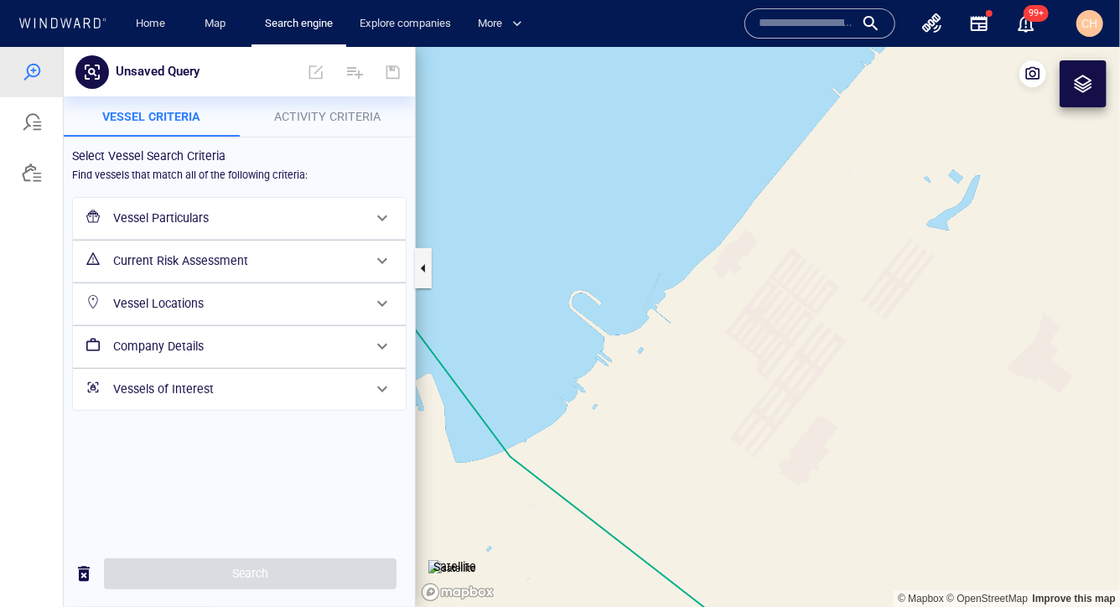
click at [754, 209] on canvas "Map" at bounding box center [768, 326] width 704 height 561
click at [719, 187] on canvas "Map" at bounding box center [768, 326] width 704 height 561
click at [650, 258] on canvas "Map" at bounding box center [768, 326] width 704 height 561
click at [680, 294] on canvas "Map" at bounding box center [768, 326] width 704 height 561
click at [755, 208] on canvas "Map" at bounding box center [768, 326] width 704 height 561
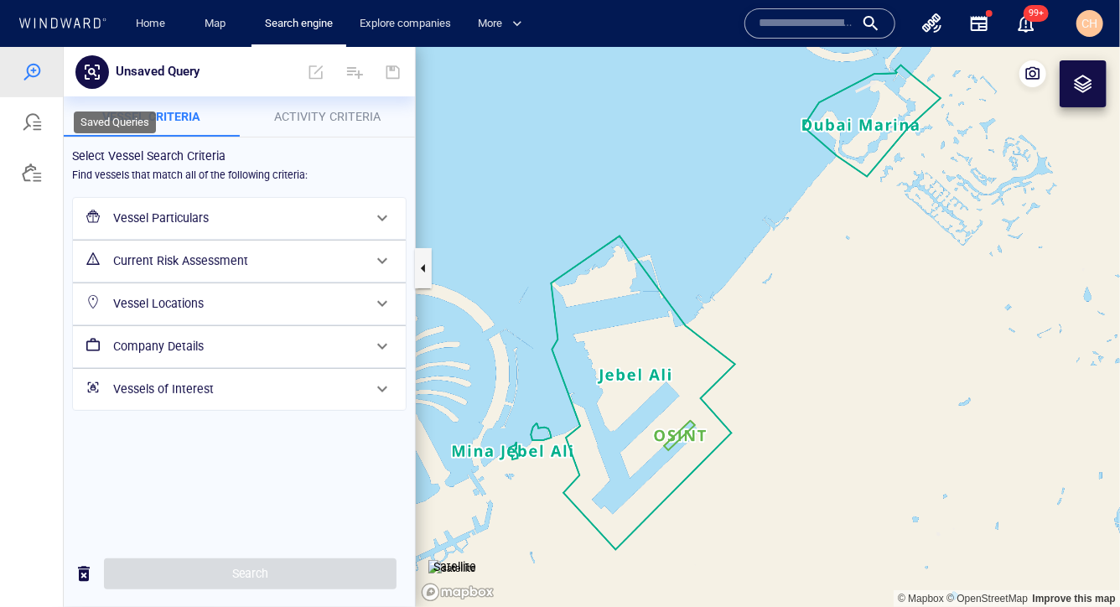
click at [37, 120] on div at bounding box center [32, 121] width 20 height 20
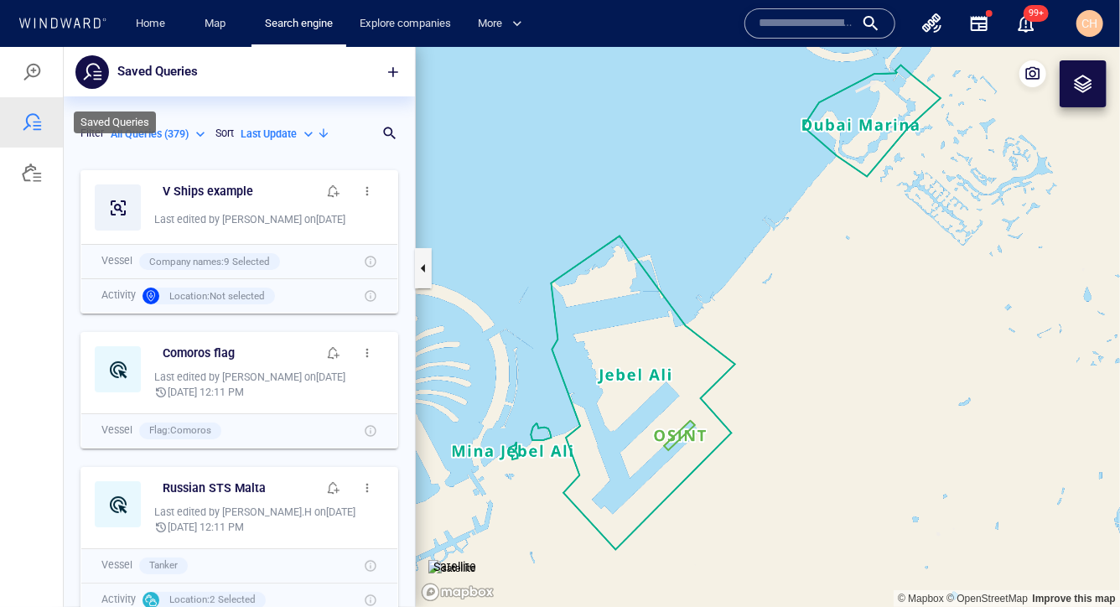
scroll to position [445, 351]
click at [391, 70] on span "button" at bounding box center [393, 71] width 17 height 17
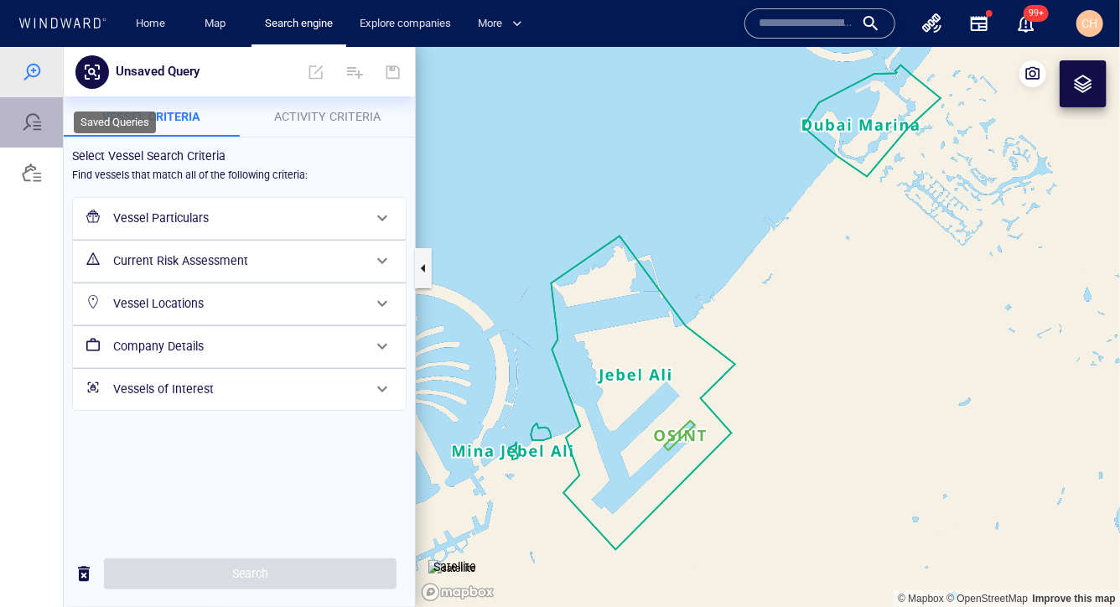
click at [34, 122] on div at bounding box center [32, 121] width 20 height 20
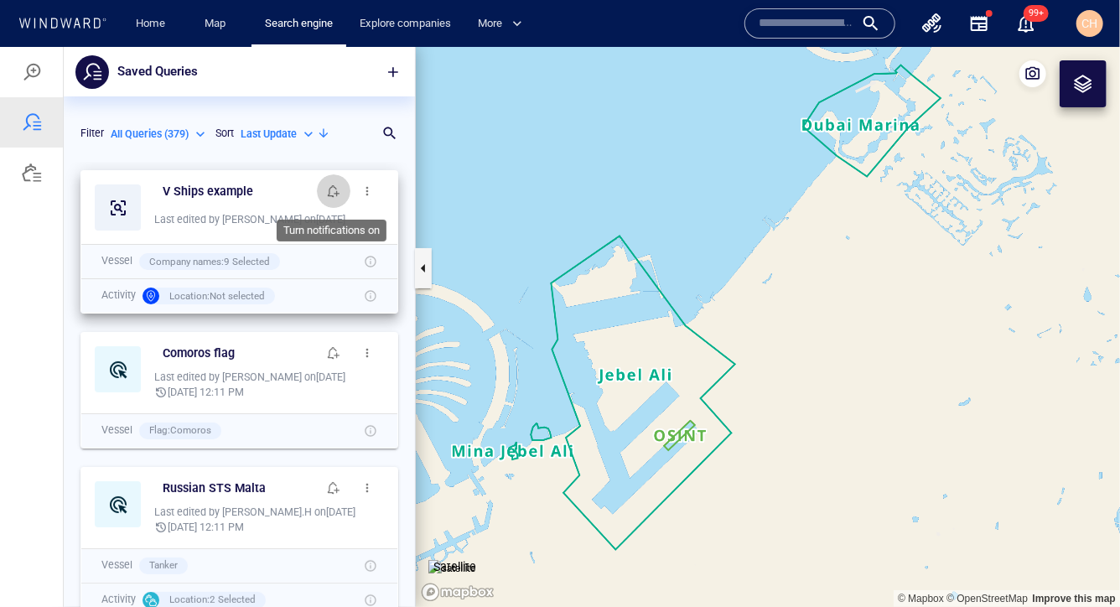
click at [336, 188] on span "button" at bounding box center [333, 190] width 13 height 13
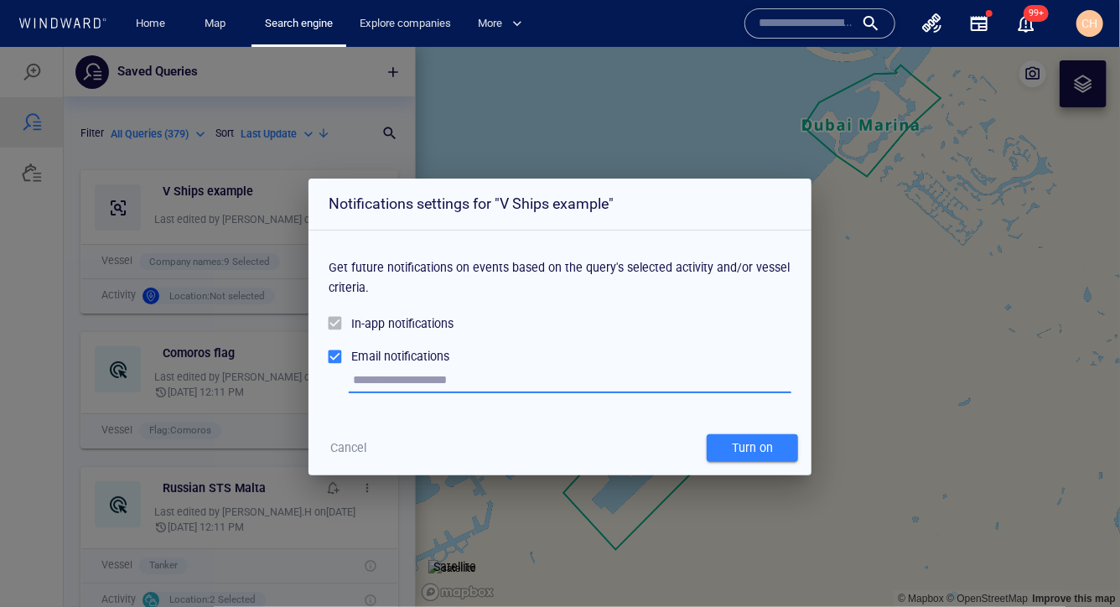
click at [432, 376] on input "text" at bounding box center [572, 379] width 438 height 25
type input "**********"
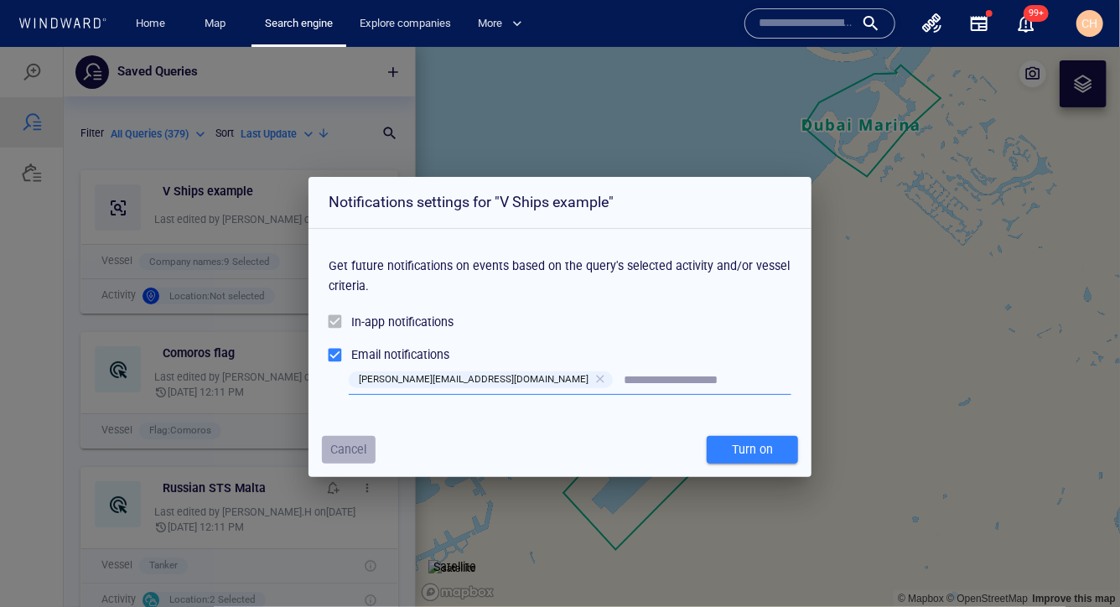
click at [341, 446] on span "Cancel" at bounding box center [349, 448] width 36 height 21
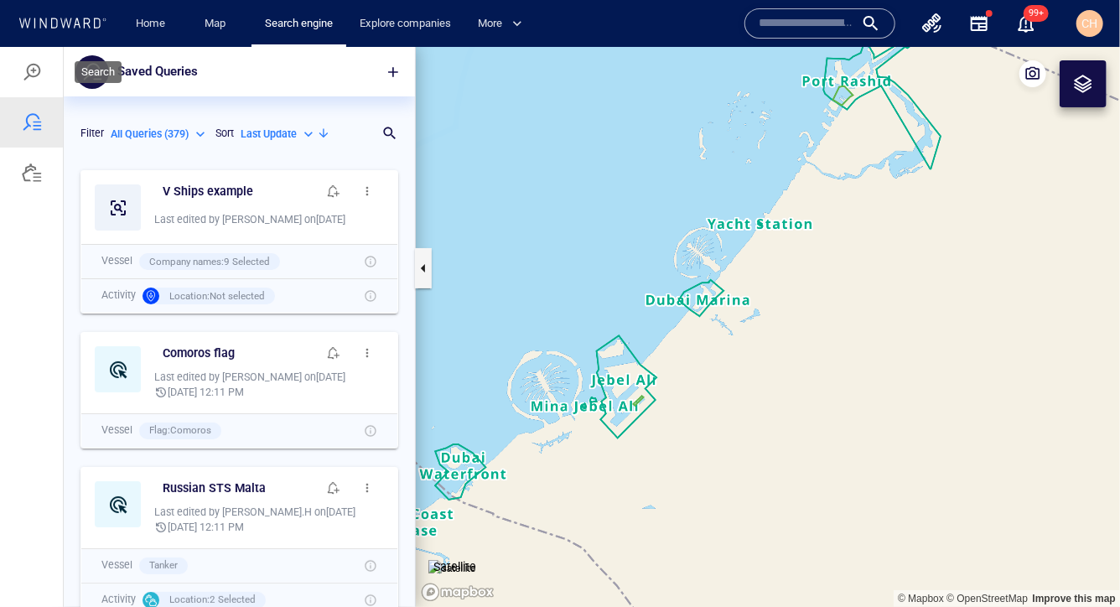
click at [35, 74] on div at bounding box center [32, 71] width 20 height 20
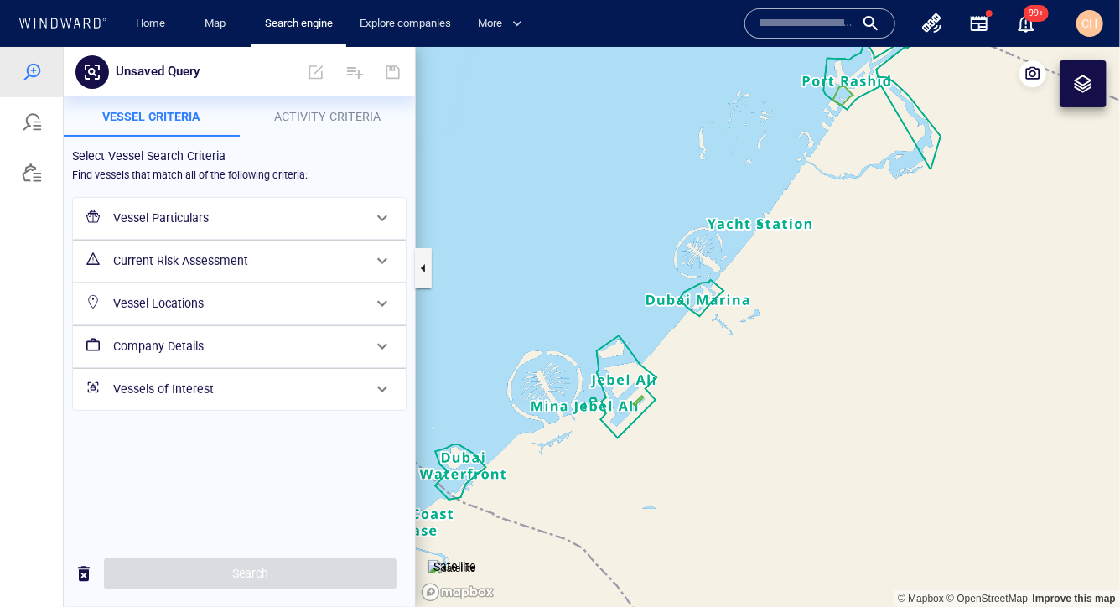
click at [313, 119] on span "Activity Criteria" at bounding box center [327, 115] width 106 height 13
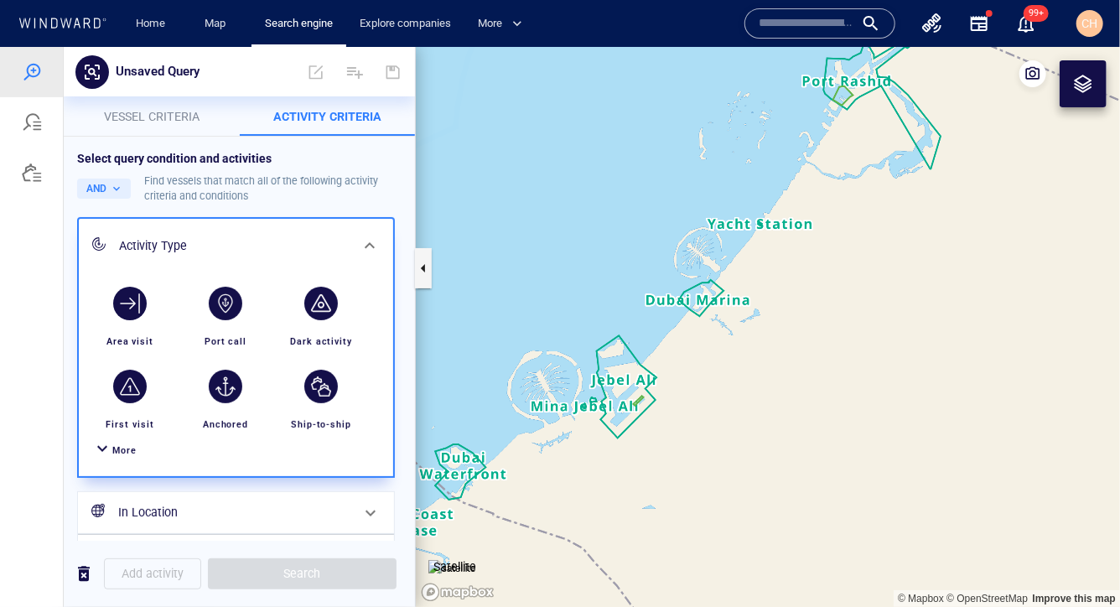
click at [110, 449] on div at bounding box center [102, 450] width 20 height 24
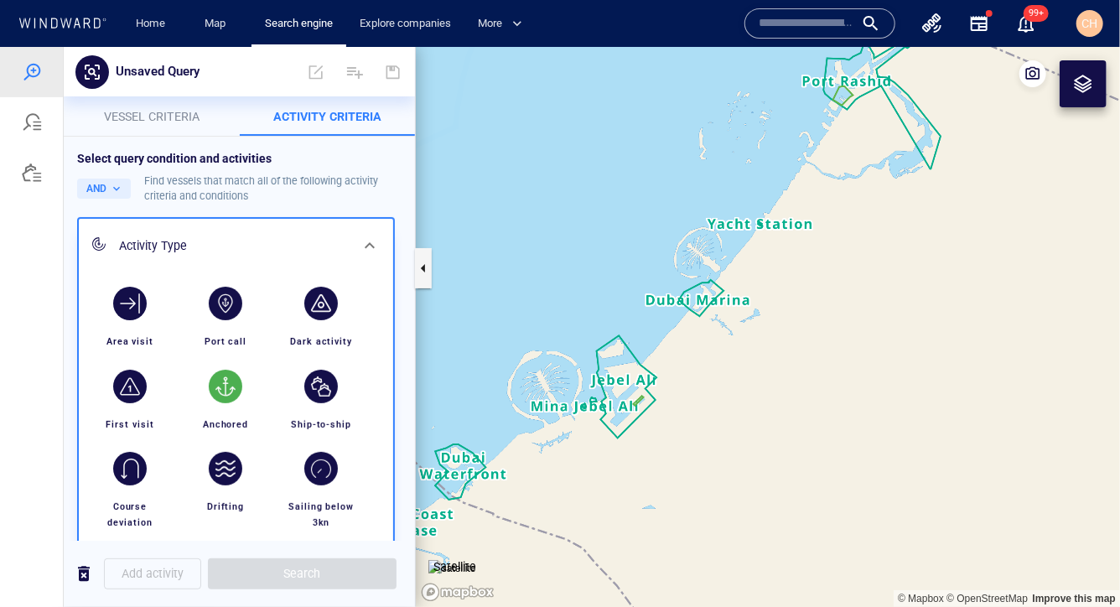
scroll to position [4, 0]
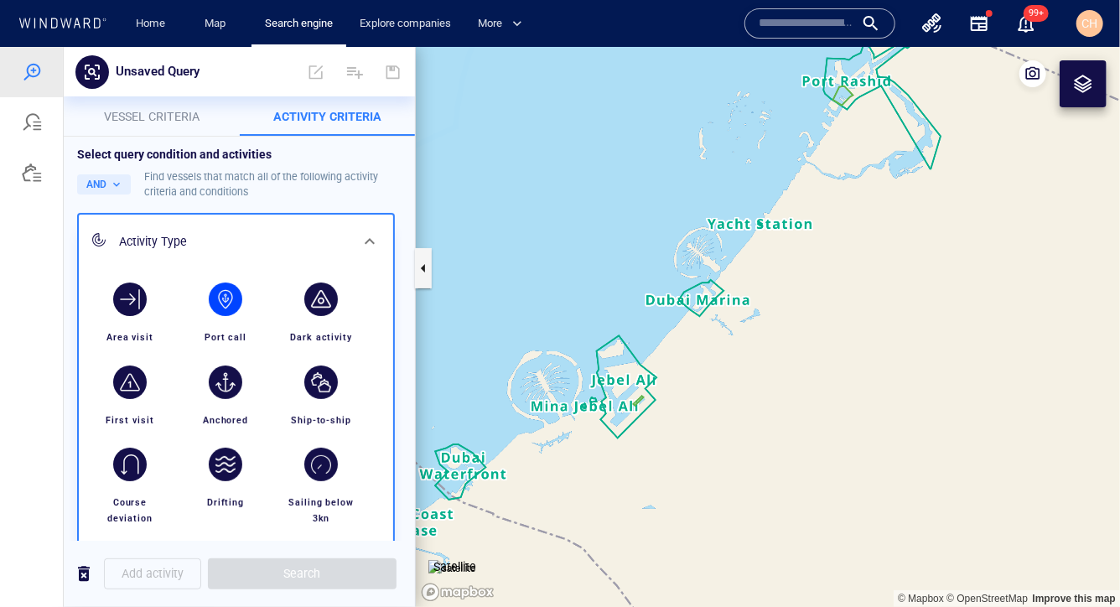
click at [218, 298] on div "button" at bounding box center [226, 299] width 34 height 34
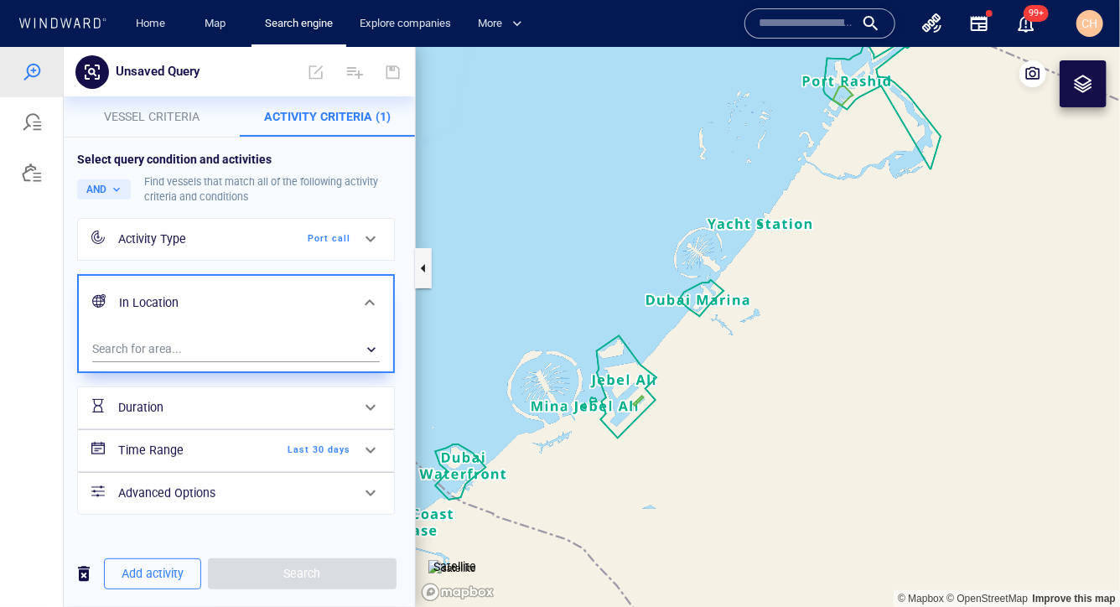
click at [203, 369] on div "Search for area... ​" at bounding box center [236, 349] width 314 height 41
click at [202, 349] on div "​" at bounding box center [236, 348] width 288 height 25
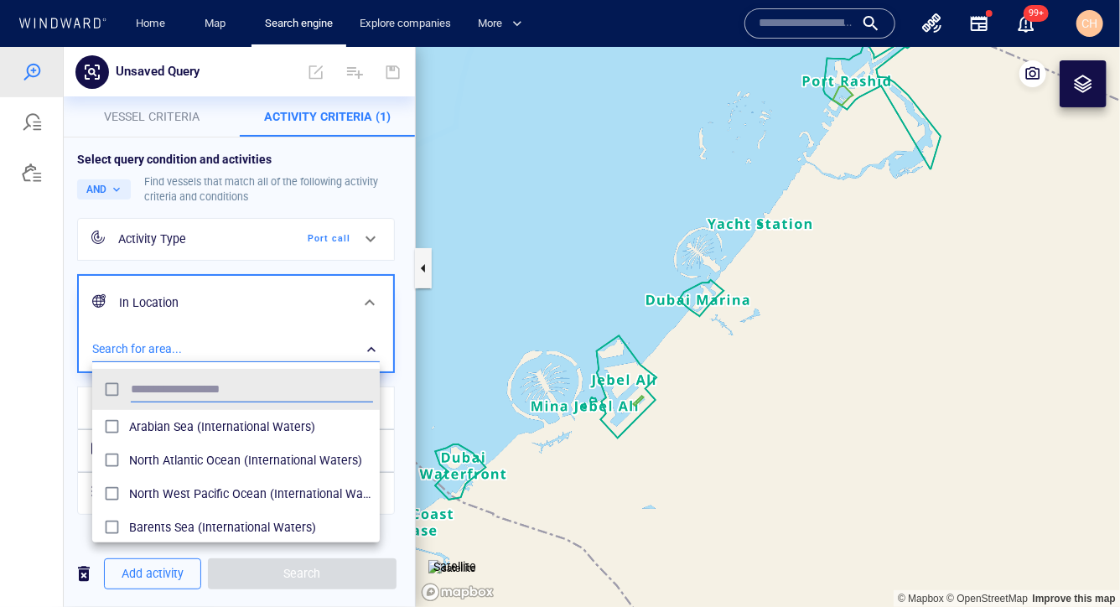
scroll to position [167, 287]
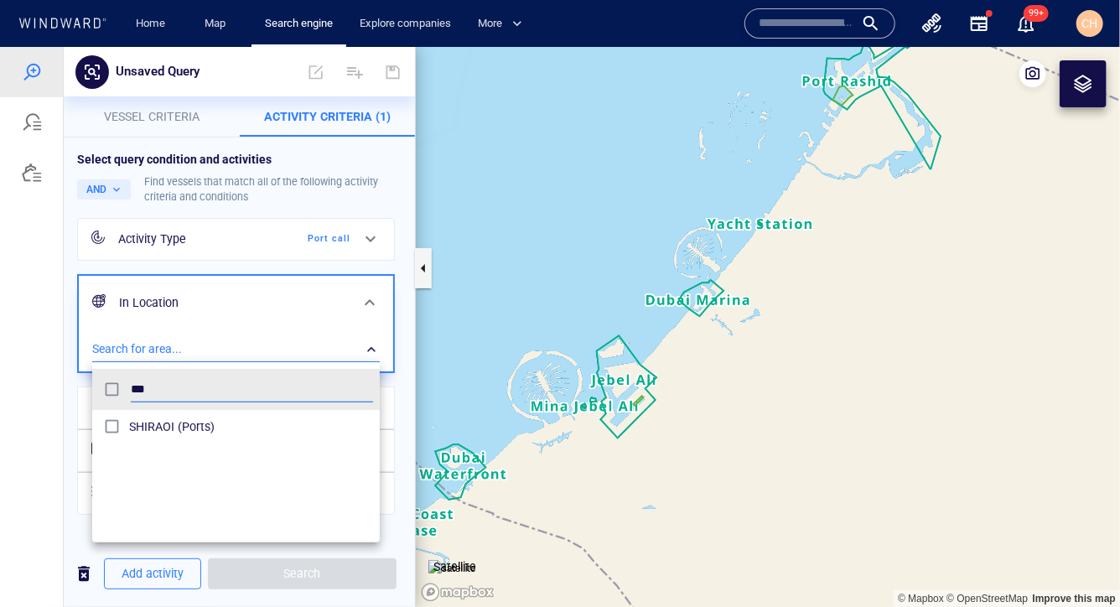
type input "***"
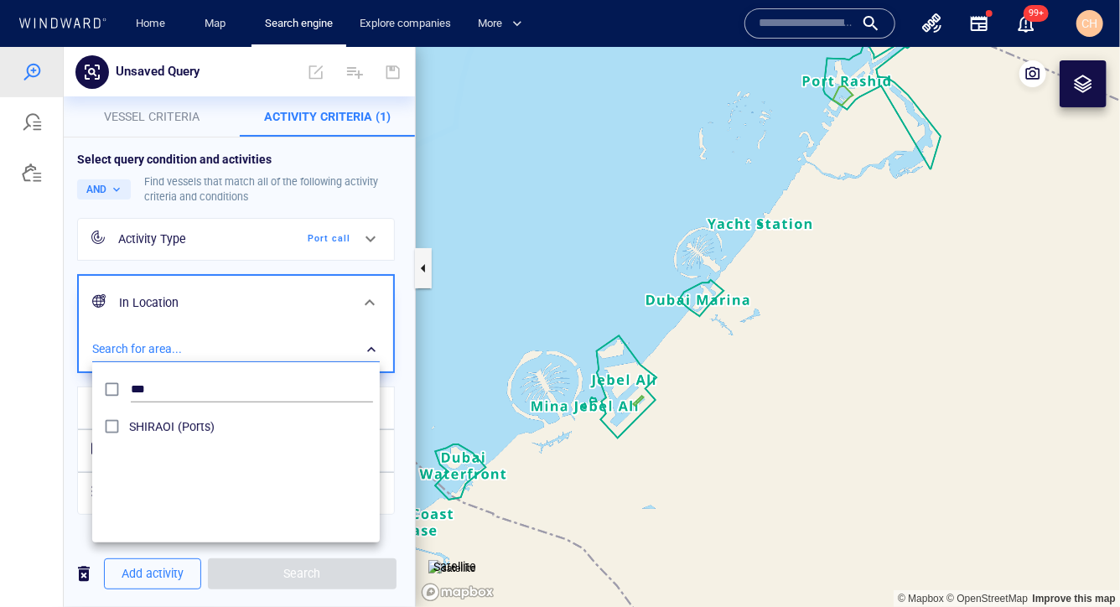
click at [1085, 79] on div at bounding box center [560, 326] width 1120 height 560
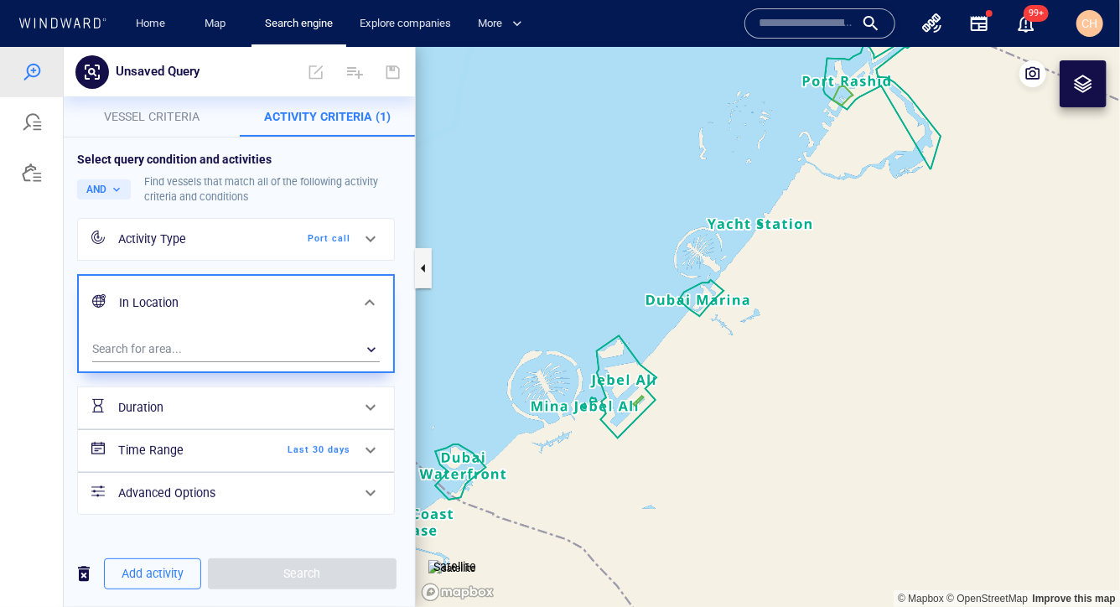
click at [1085, 85] on div at bounding box center [1083, 83] width 20 height 20
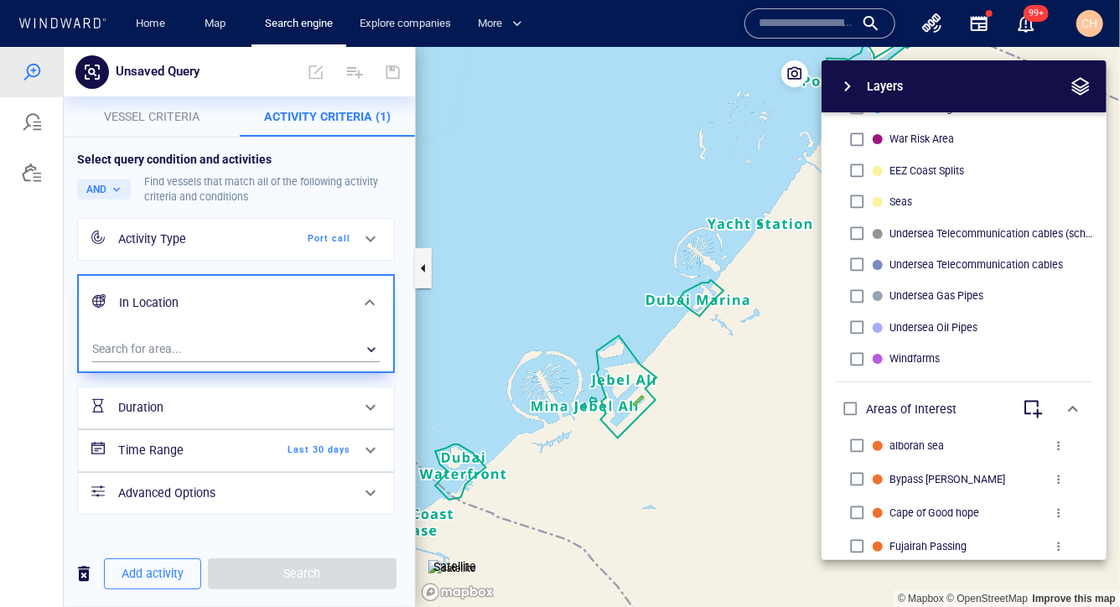
scroll to position [673, 0]
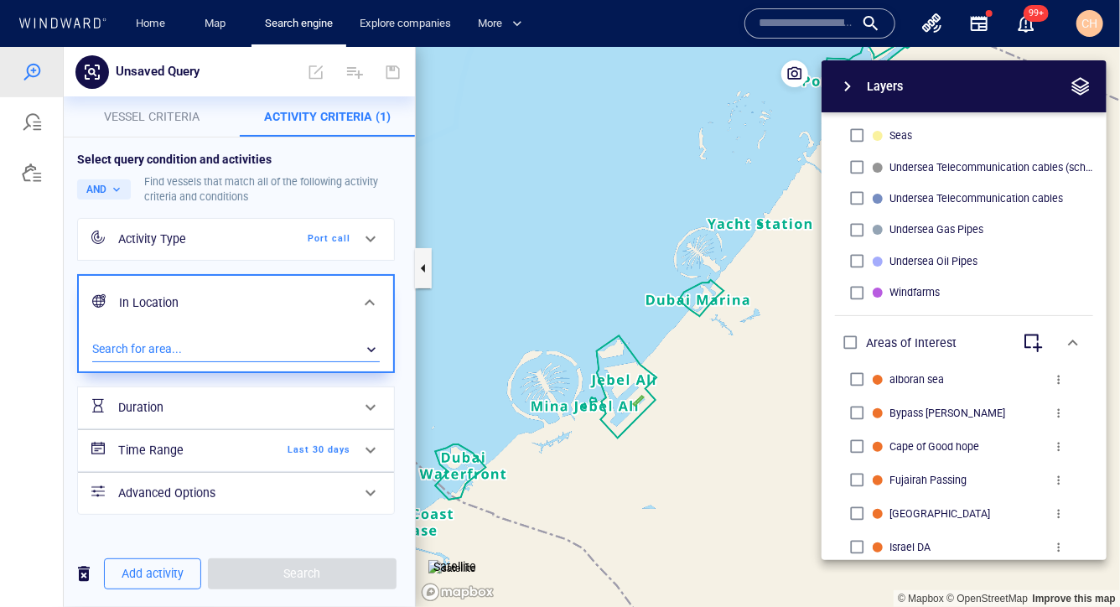
click at [210, 339] on div "​" at bounding box center [236, 348] width 288 height 25
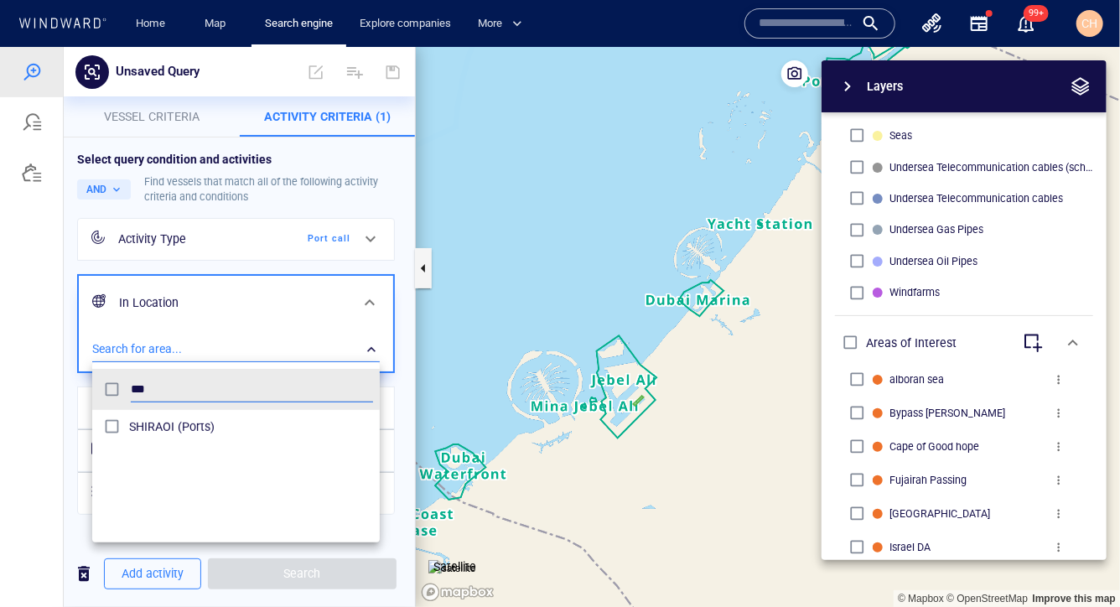
scroll to position [167, 287]
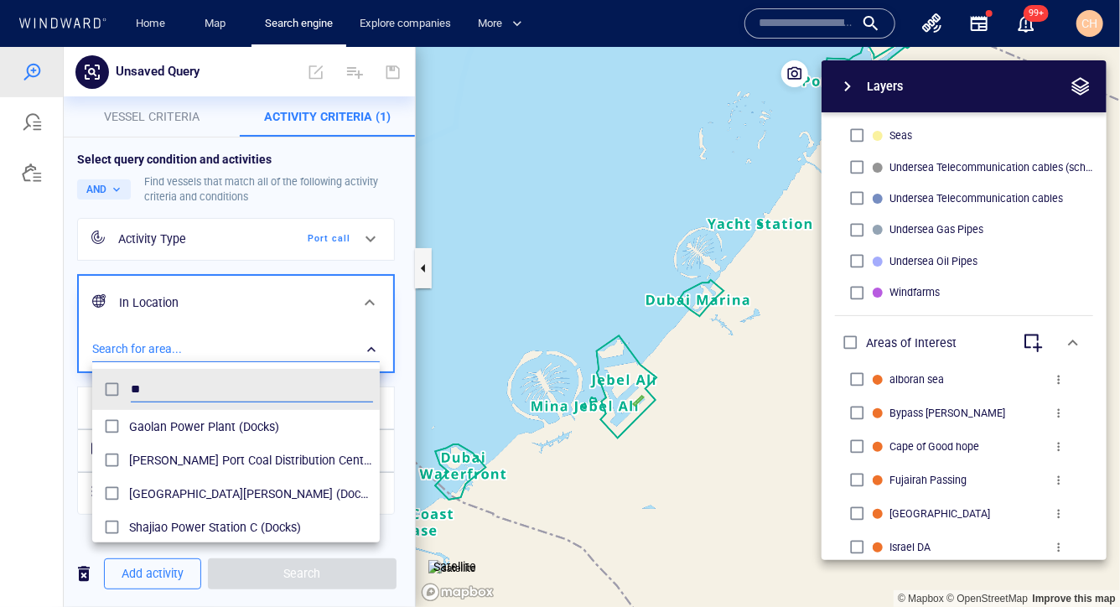
type input "*"
type input "****"
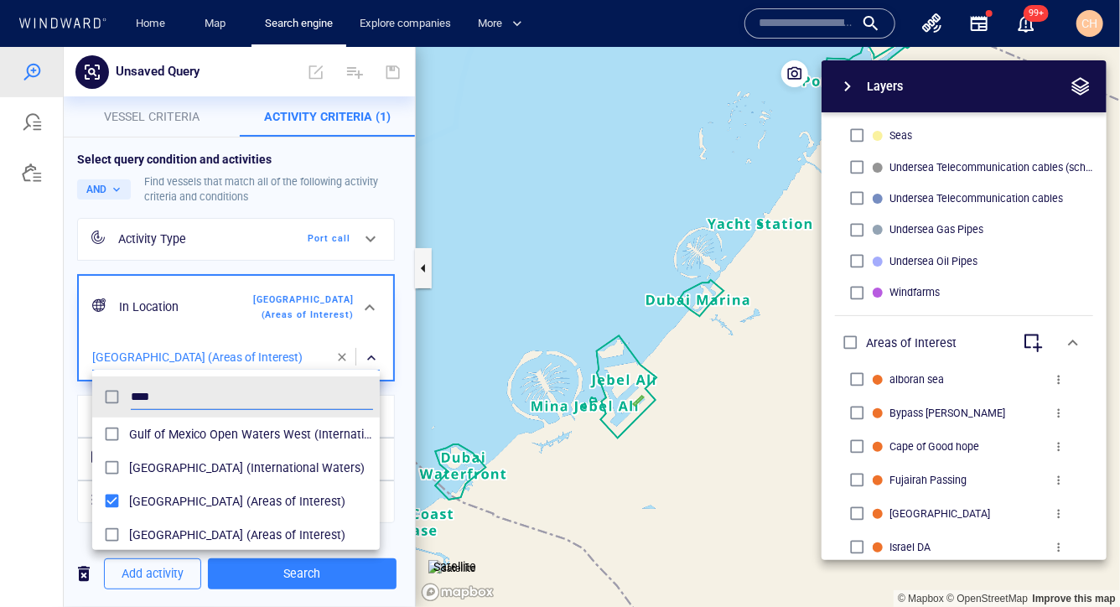
click at [397, 382] on div at bounding box center [560, 326] width 1120 height 560
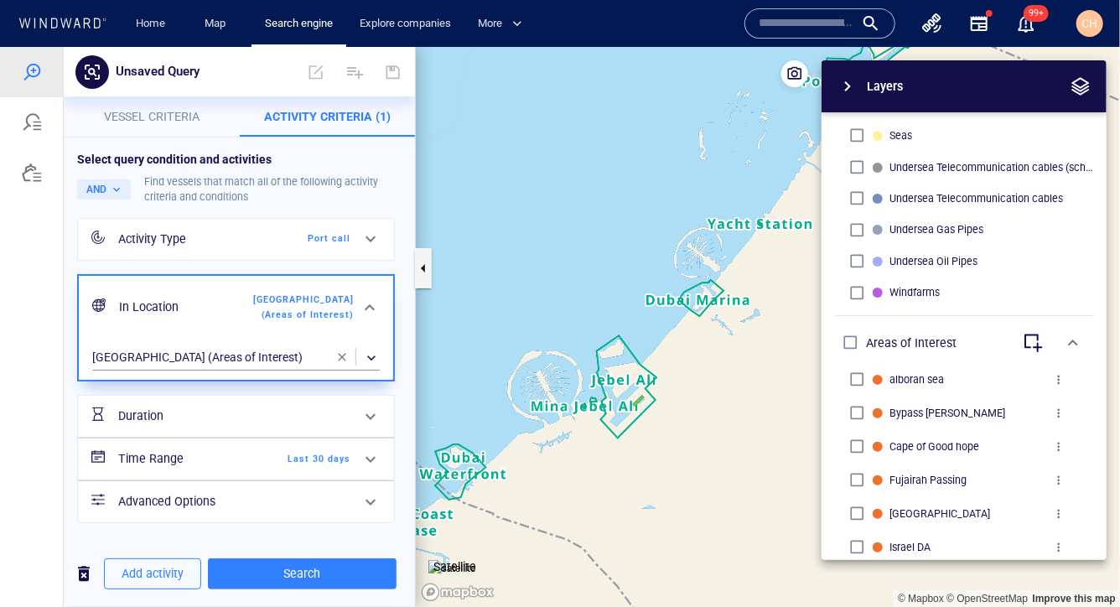
click at [302, 526] on div "Activity Type Port call In Location Gulf of Aden (Areas of Interest) Gulf of Ad…" at bounding box center [236, 370] width 324 height 313
click at [848, 80] on span "button" at bounding box center [847, 85] width 20 height 20
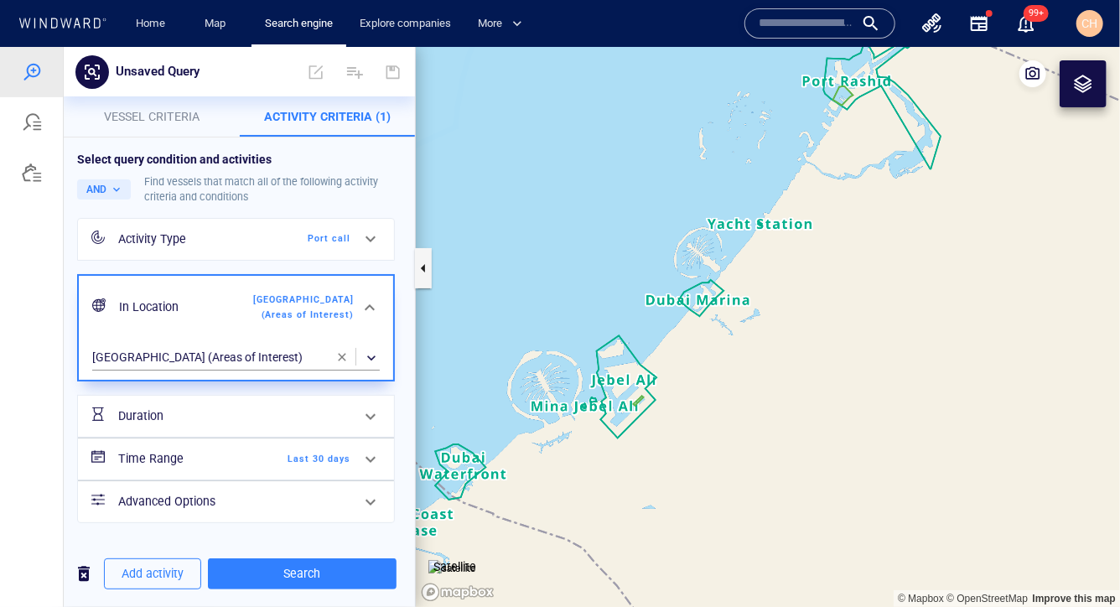
click at [158, 111] on span "Vessel criteria" at bounding box center [152, 115] width 96 height 13
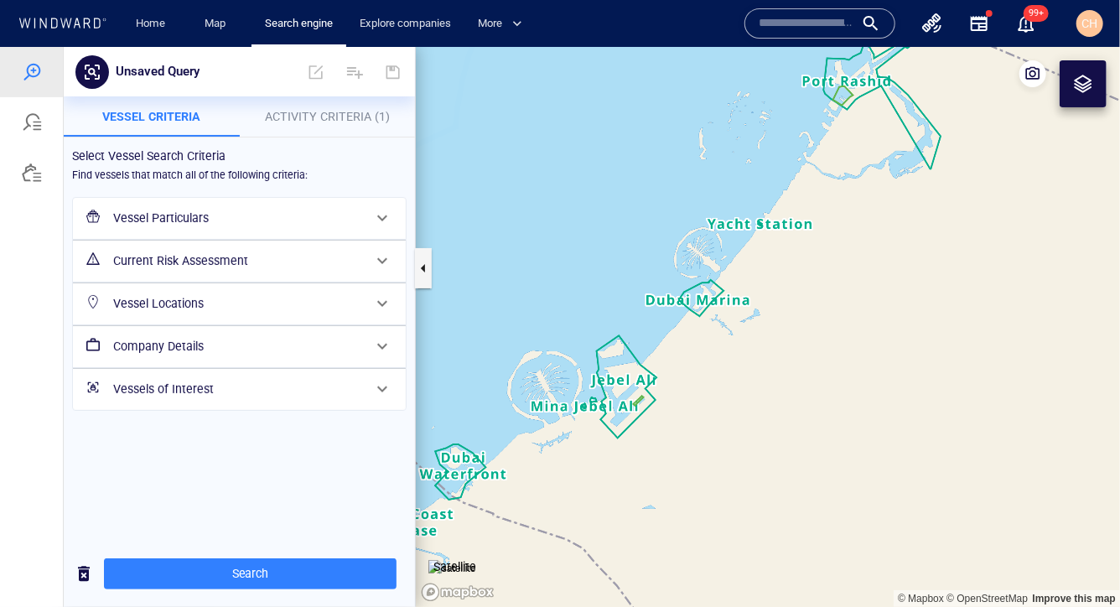
click at [179, 214] on h6 "Vessel Particulars" at bounding box center [237, 217] width 249 height 21
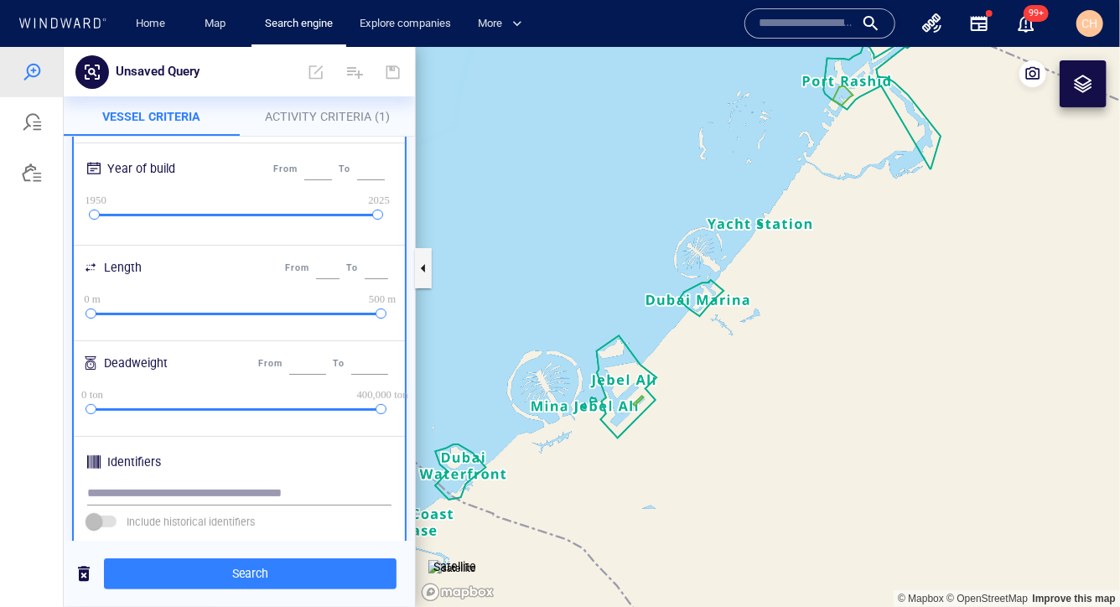
scroll to position [334, 0]
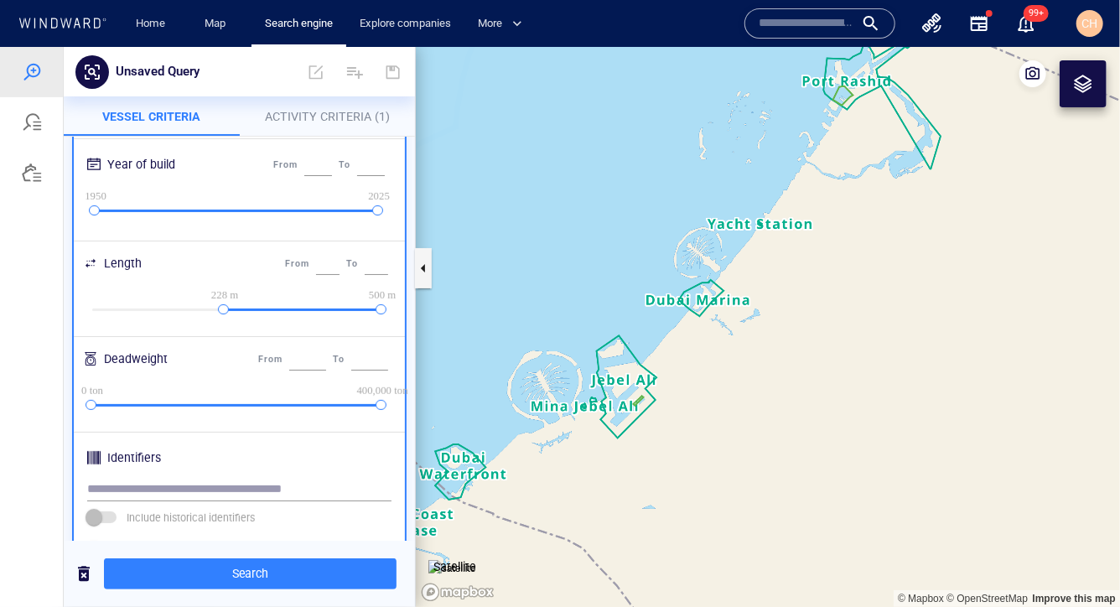
drag, startPoint x: 93, startPoint y: 306, endPoint x: 225, endPoint y: 310, distance: 131.7
click at [225, 311] on div at bounding box center [223, 308] width 11 height 11
drag, startPoint x: 225, startPoint y: 310, endPoint x: 197, endPoint y: 310, distance: 27.7
click at [197, 310] on div at bounding box center [195, 308] width 11 height 11
type input "***"
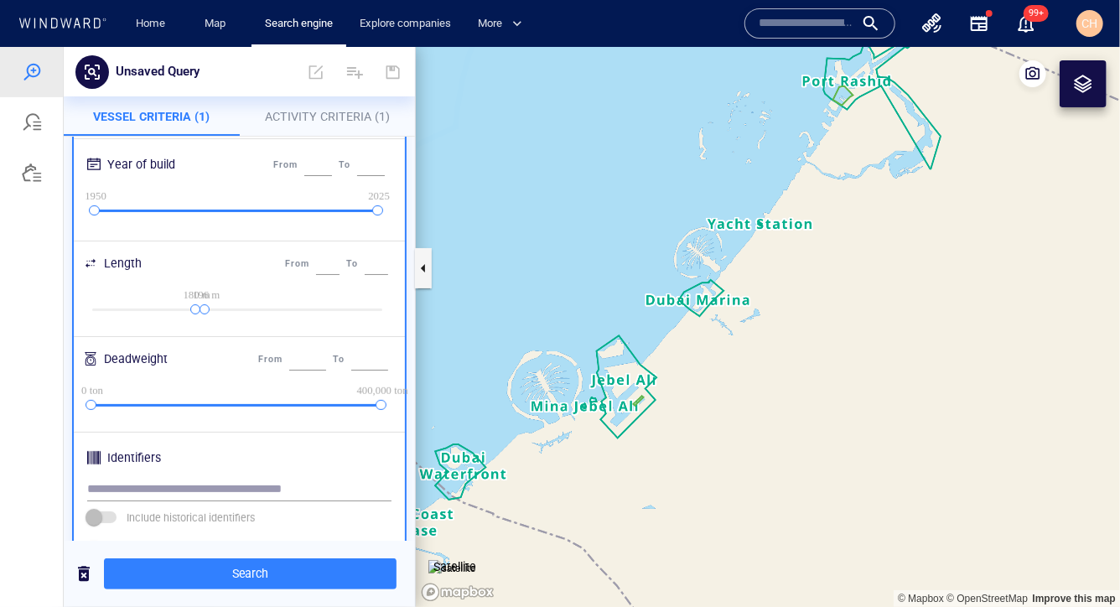
drag, startPoint x: 381, startPoint y: 309, endPoint x: 206, endPoint y: 313, distance: 175.2
click at [206, 313] on div at bounding box center [204, 308] width 11 height 11
type input "***"
drag, startPoint x: 197, startPoint y: 308, endPoint x: 79, endPoint y: 313, distance: 118.3
click at [79, 313] on div "0 m 0 m 196 m 500 m" at bounding box center [239, 309] width 324 height 42
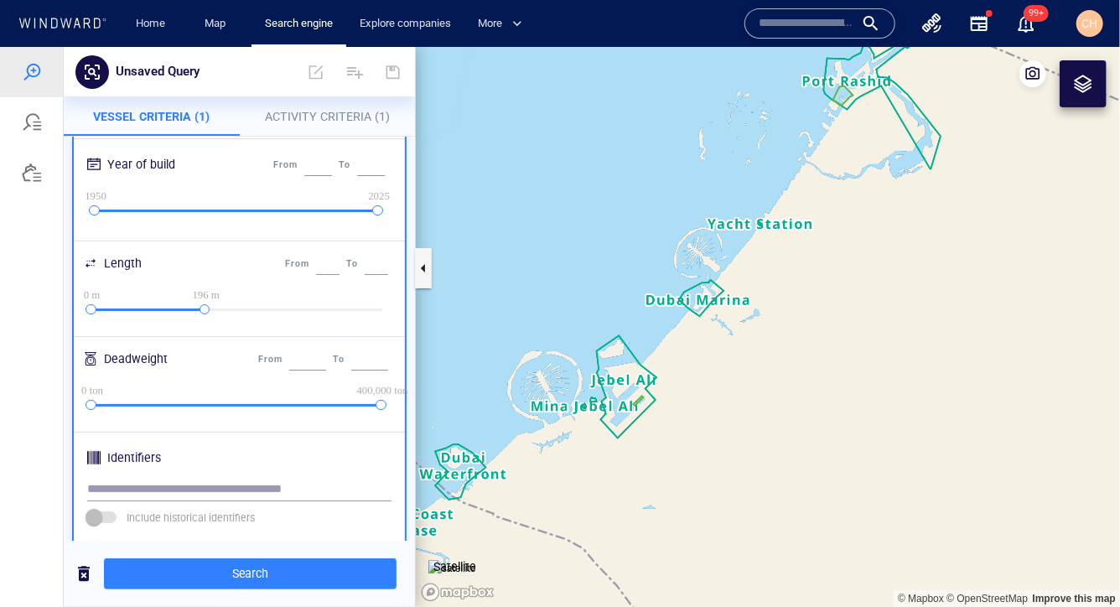
type input "*"
click at [197, 308] on div at bounding box center [195, 308] width 11 height 11
type input "***"
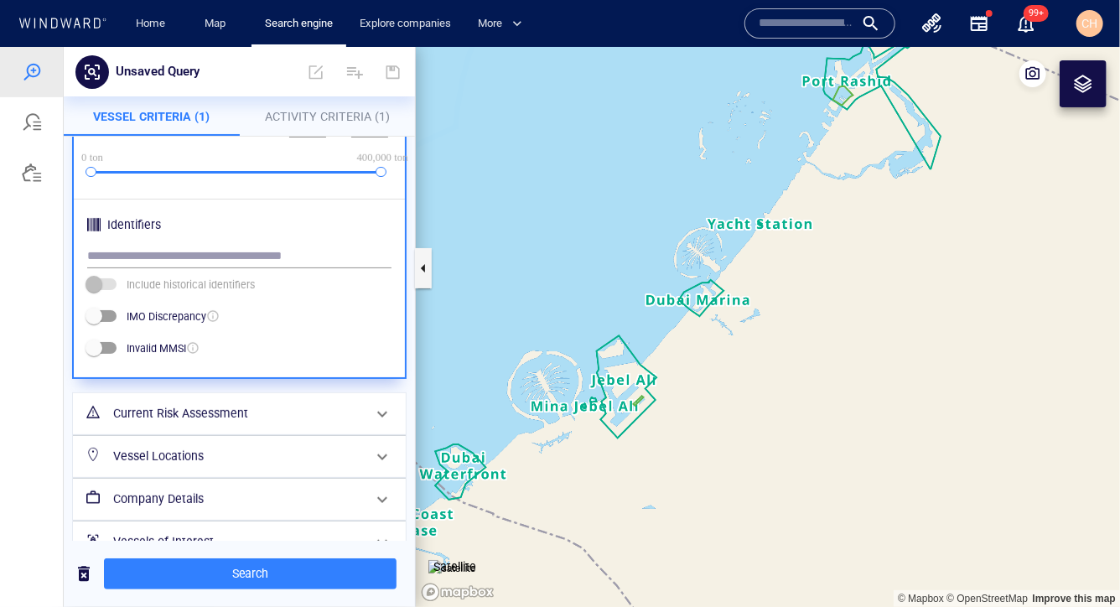
scroll to position [578, 0]
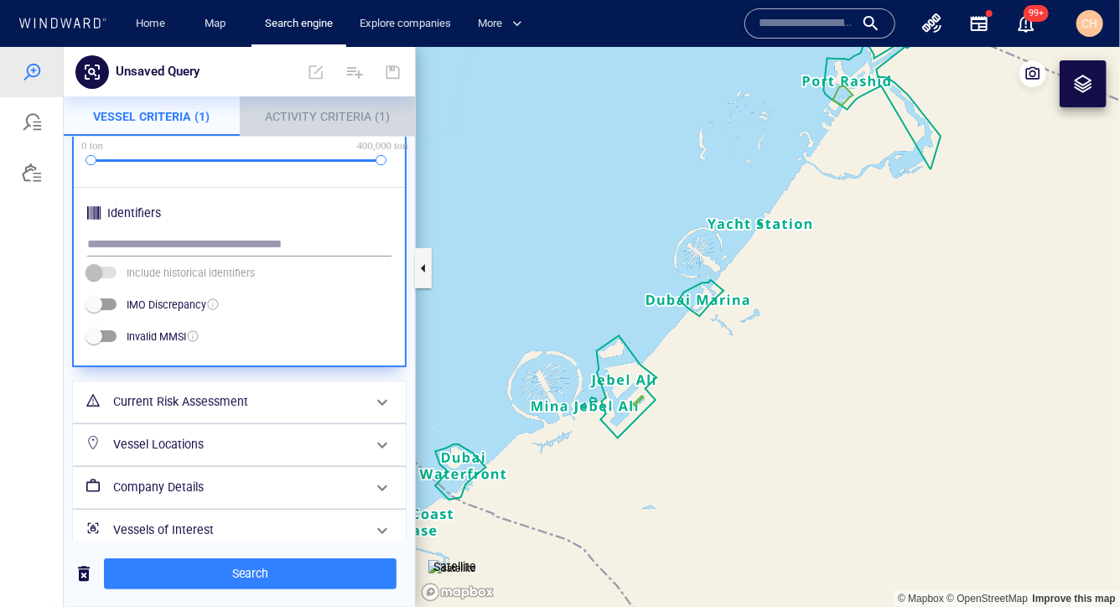
click at [340, 113] on span "Activity Criteria (1)" at bounding box center [327, 115] width 125 height 13
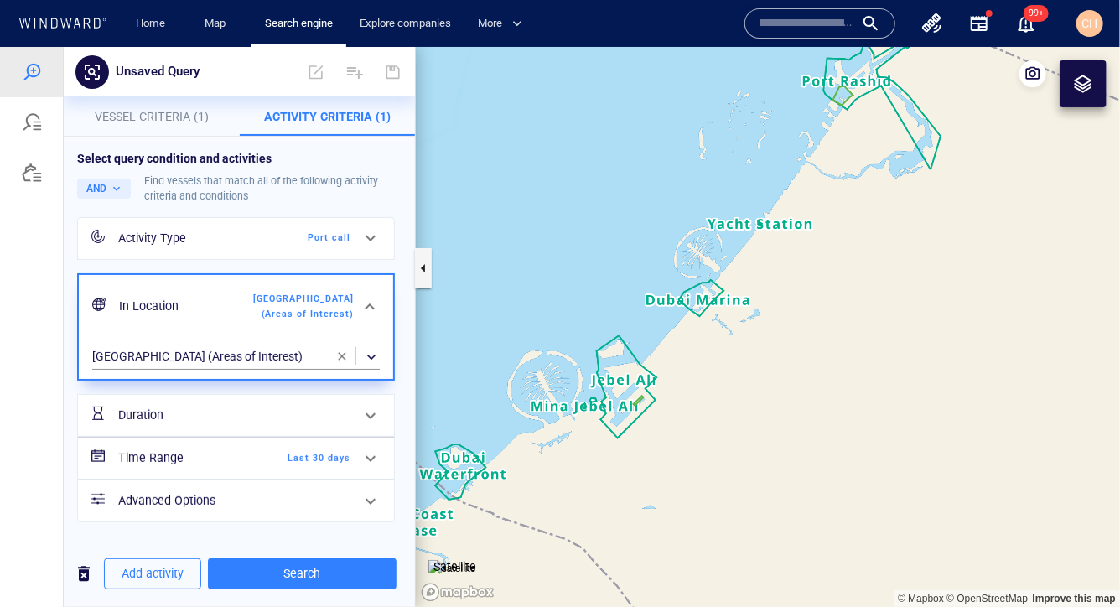
click at [267, 239] on div "Port call" at bounding box center [302, 237] width 96 height 15
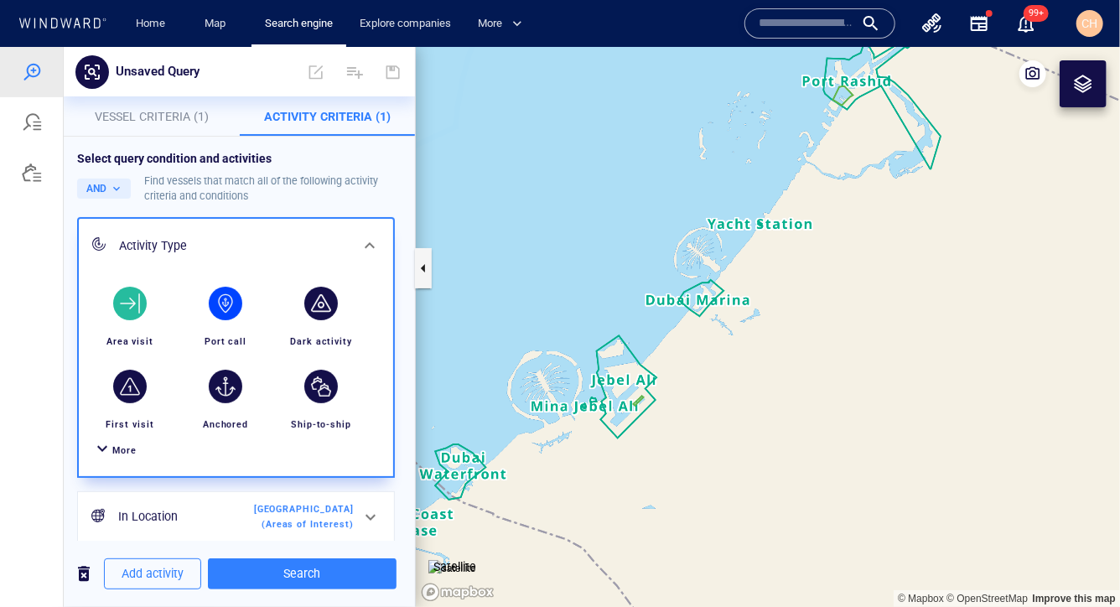
click at [125, 298] on div "button" at bounding box center [130, 303] width 34 height 34
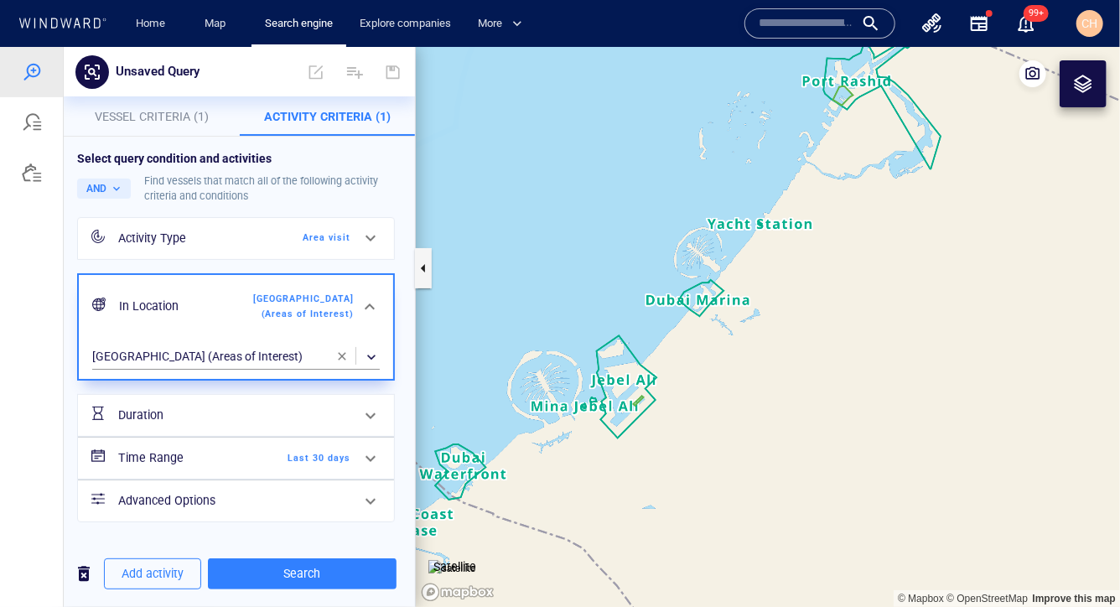
click at [408, 211] on div "Select query condition and activities AND Find vessels that match all of the fo…" at bounding box center [239, 335] width 351 height 399
click at [342, 355] on span "button" at bounding box center [341, 355] width 13 height 13
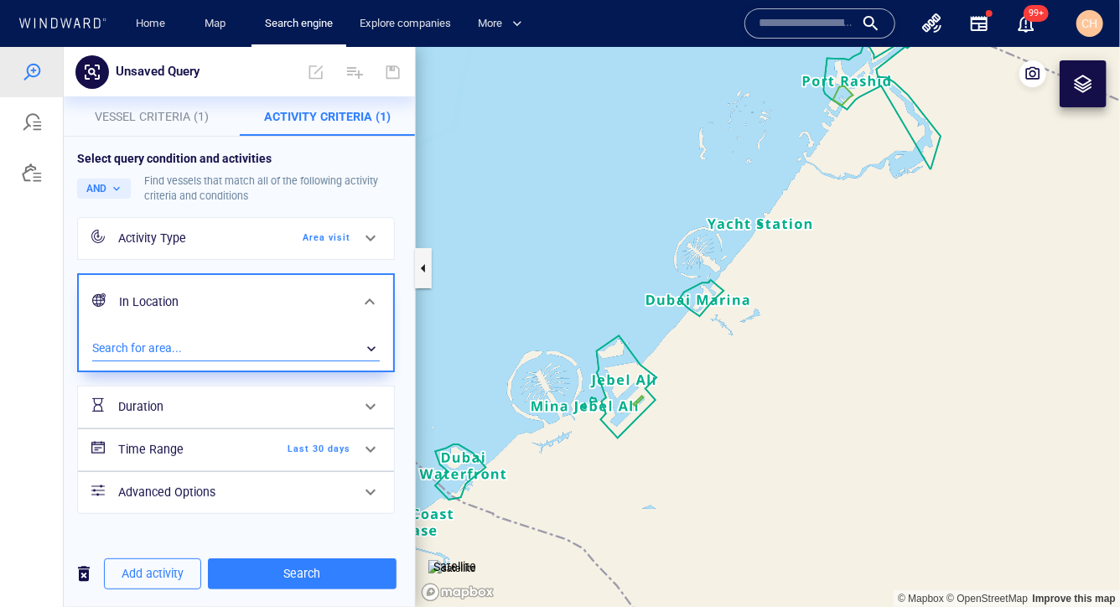
click at [205, 347] on div "​" at bounding box center [236, 347] width 288 height 25
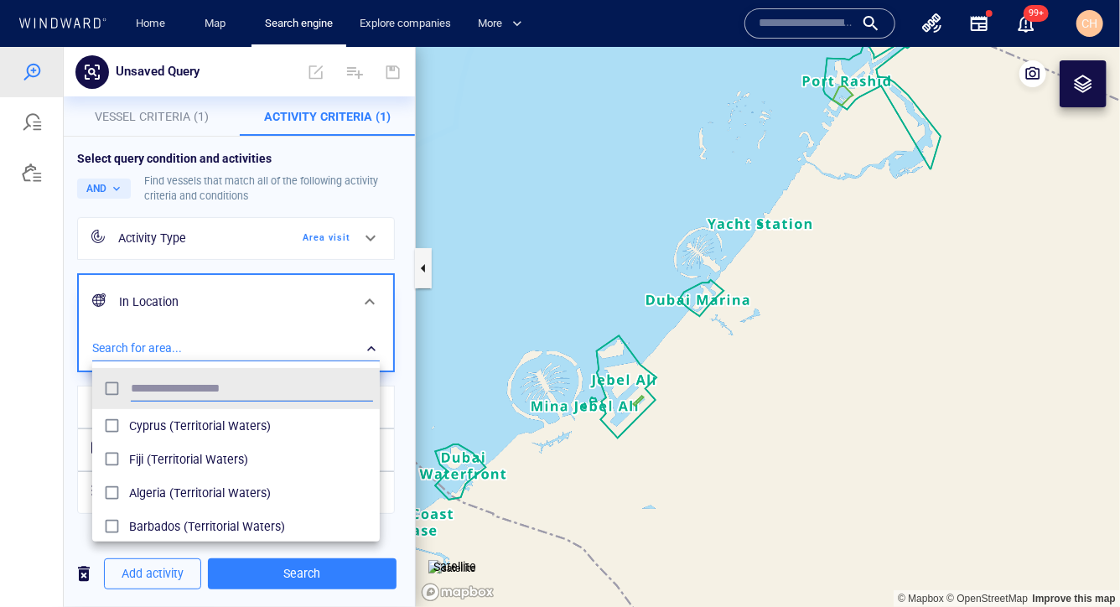
scroll to position [167, 287]
type input "*******"
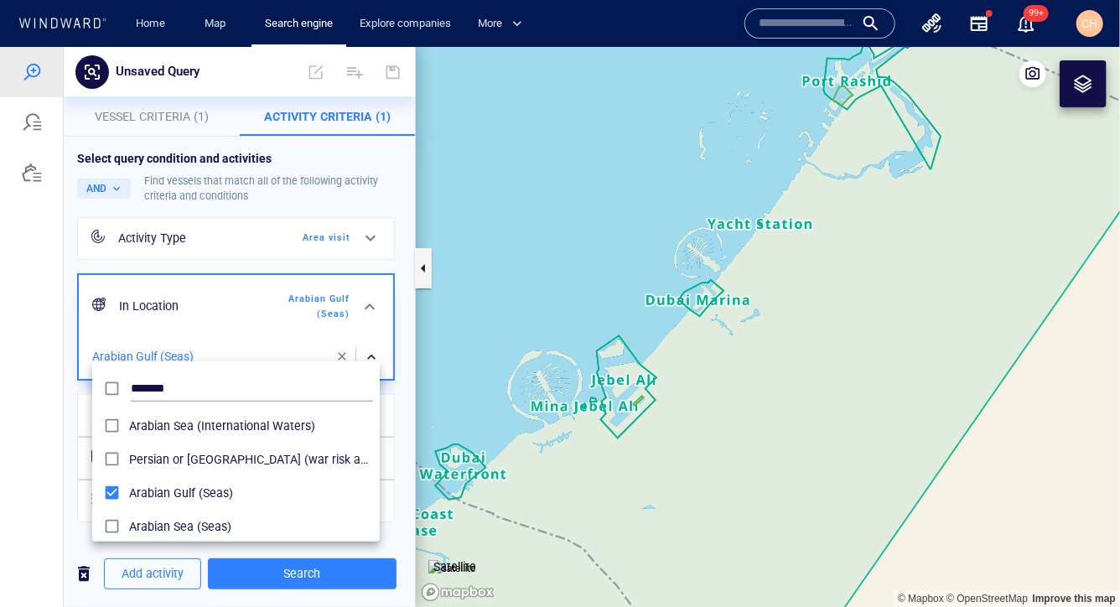
click at [399, 348] on div at bounding box center [560, 326] width 1120 height 560
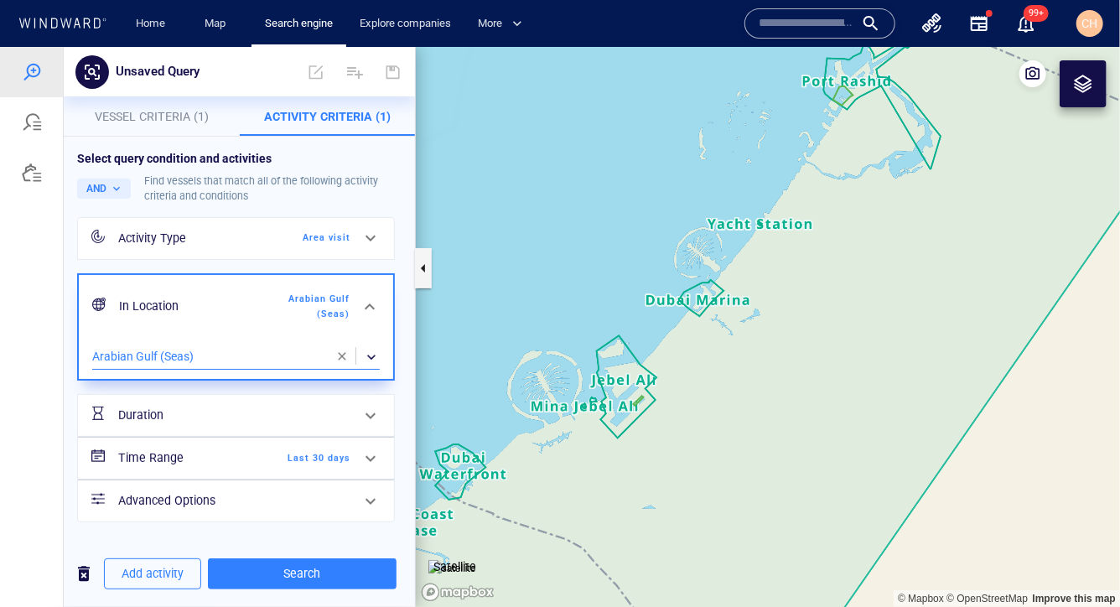
click at [372, 448] on span at bounding box center [370, 458] width 20 height 20
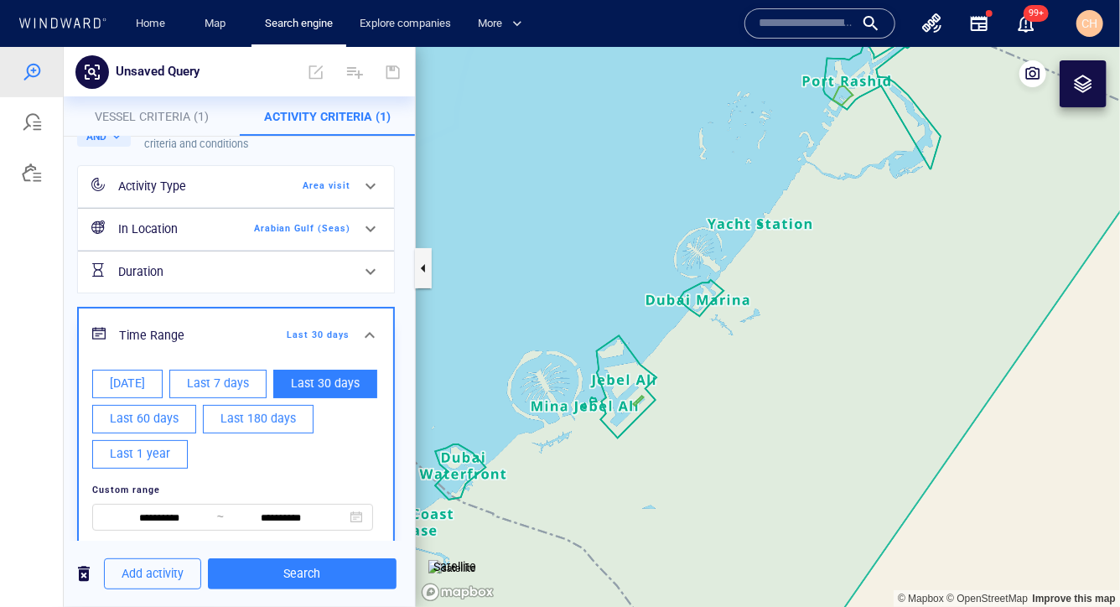
scroll to position [70, 0]
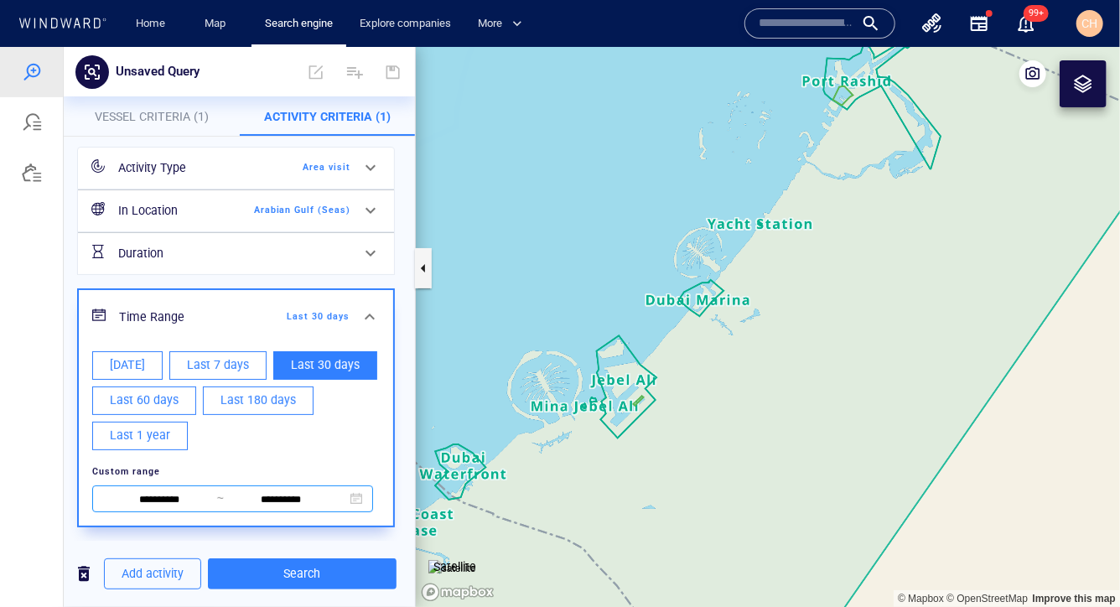
click at [184, 495] on input "**********" at bounding box center [159, 499] width 115 height 18
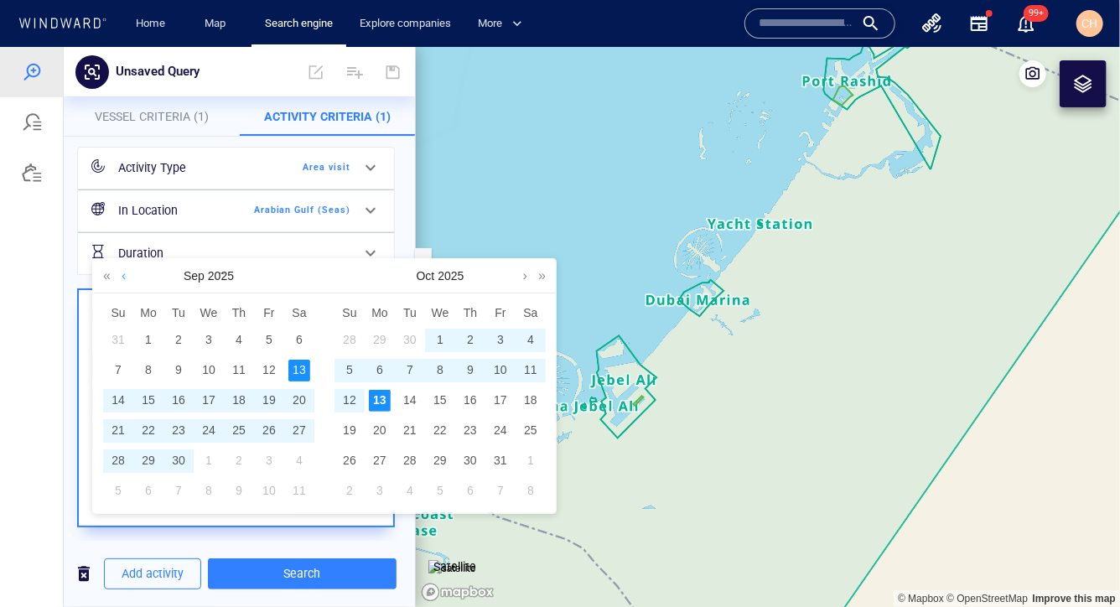
click at [123, 272] on link at bounding box center [123, 275] width 13 height 34
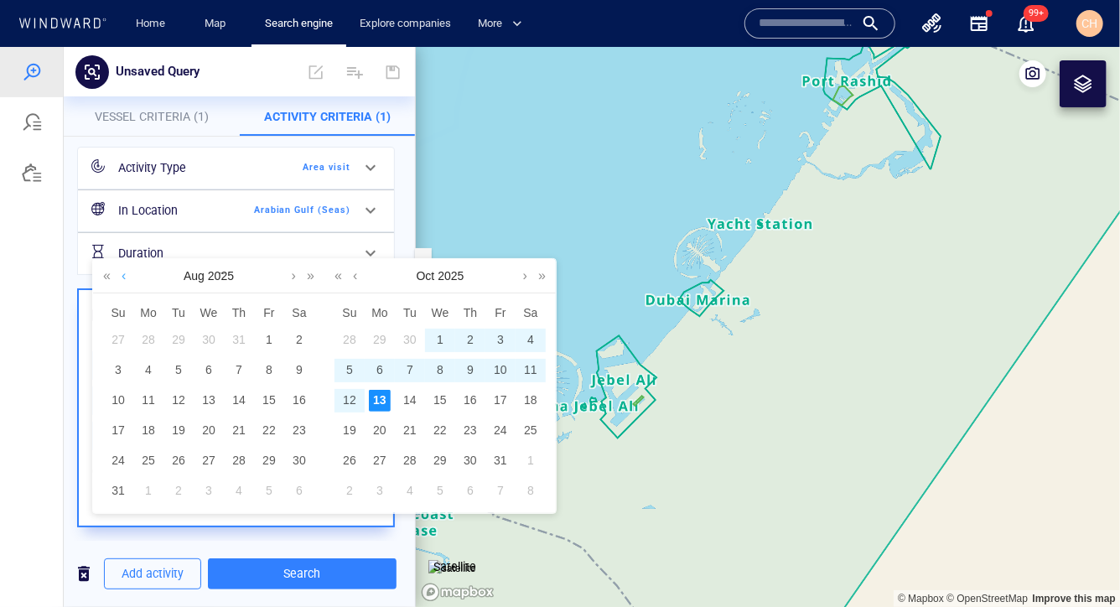
click at [122, 273] on link at bounding box center [123, 275] width 13 height 34
click at [106, 272] on link at bounding box center [107, 275] width 16 height 34
click at [240, 336] on div "1" at bounding box center [239, 340] width 22 height 22
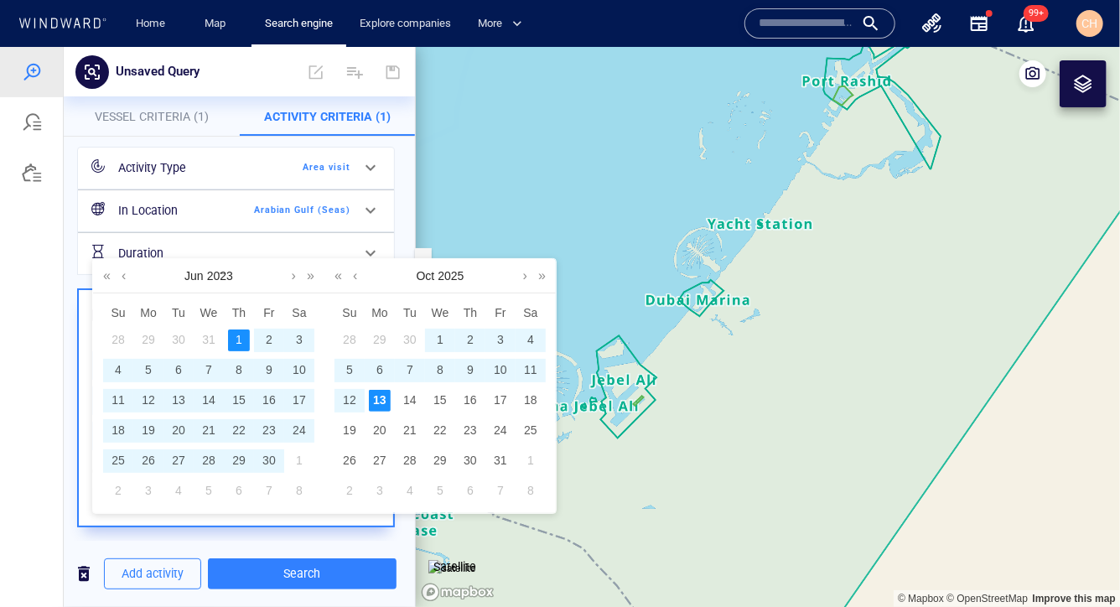
click at [386, 401] on div "13" at bounding box center [380, 400] width 22 height 22
type input "**********"
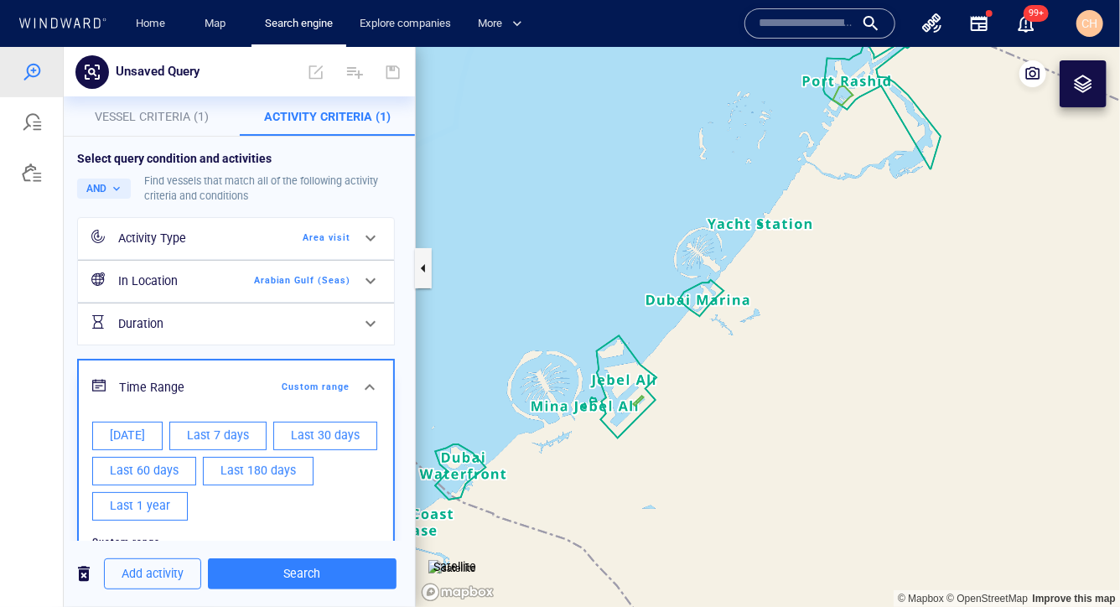
click at [406, 331] on div "**********" at bounding box center [239, 401] width 334 height 514
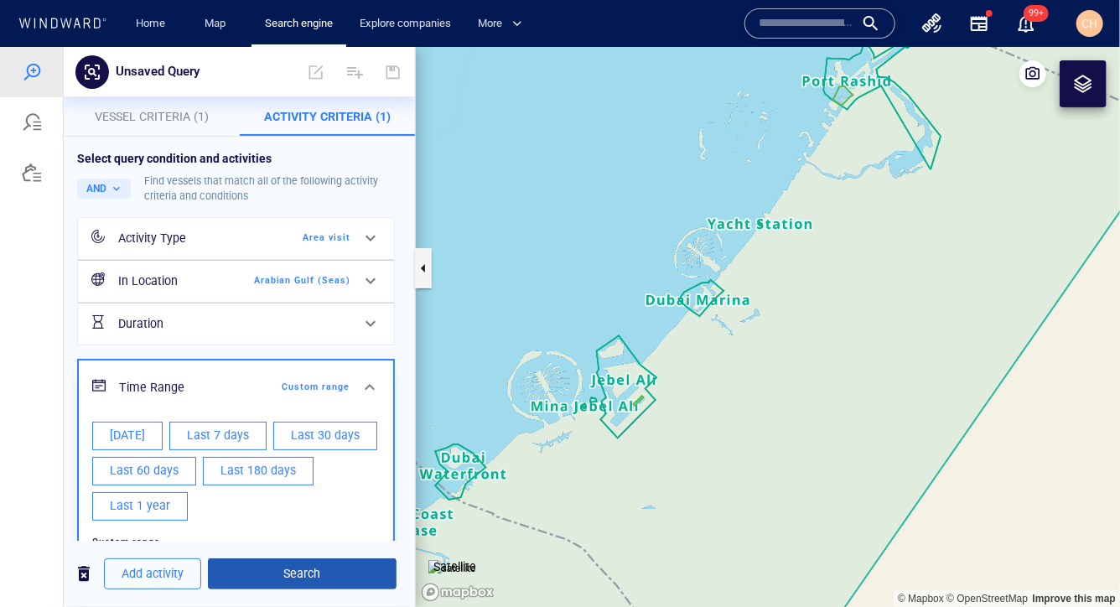
click at [305, 566] on span "Search" at bounding box center [302, 572] width 162 height 21
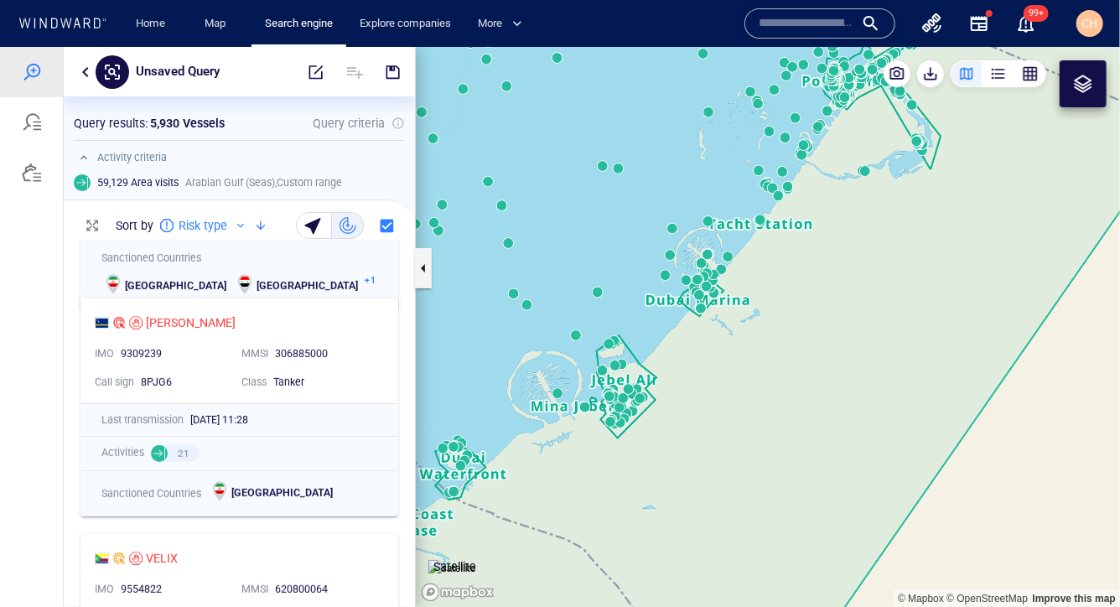
scroll to position [435, 0]
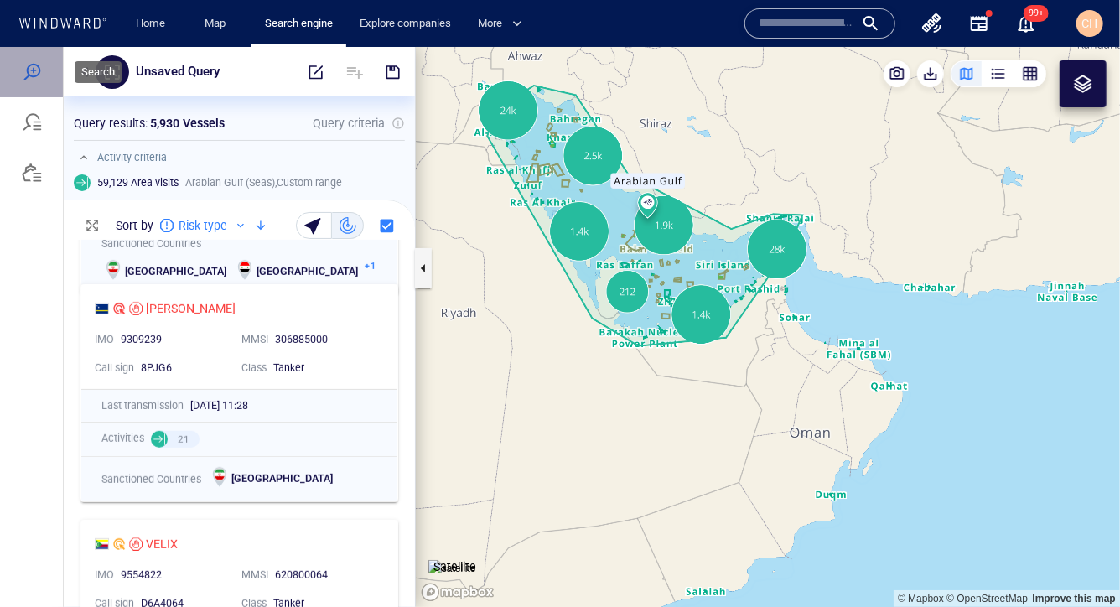
click at [35, 69] on div at bounding box center [32, 71] width 20 height 20
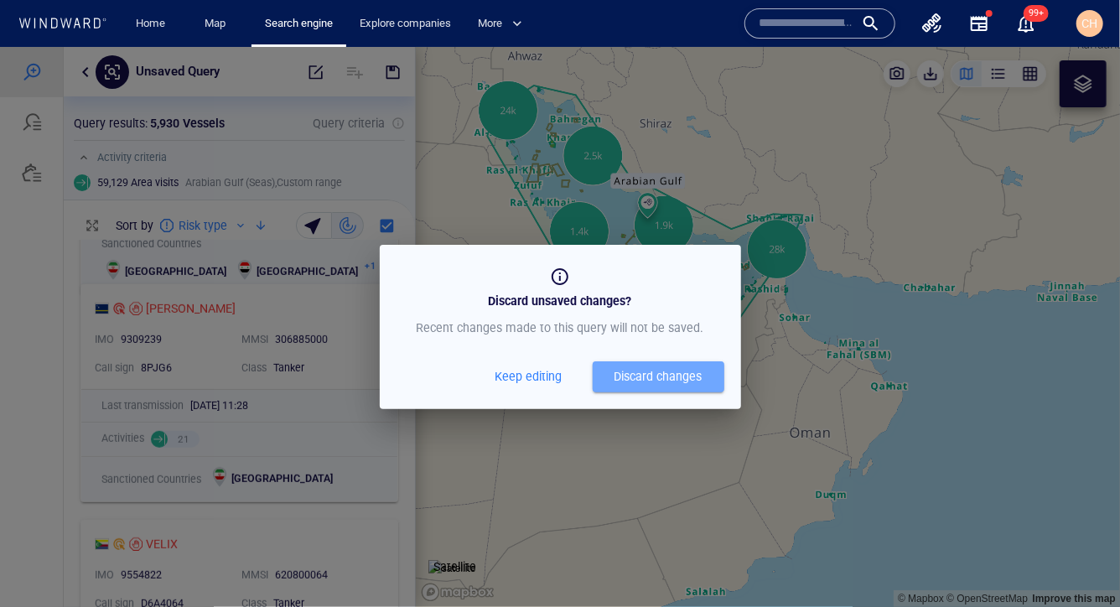
click at [629, 379] on div "Discard changes" at bounding box center [658, 375] width 88 height 21
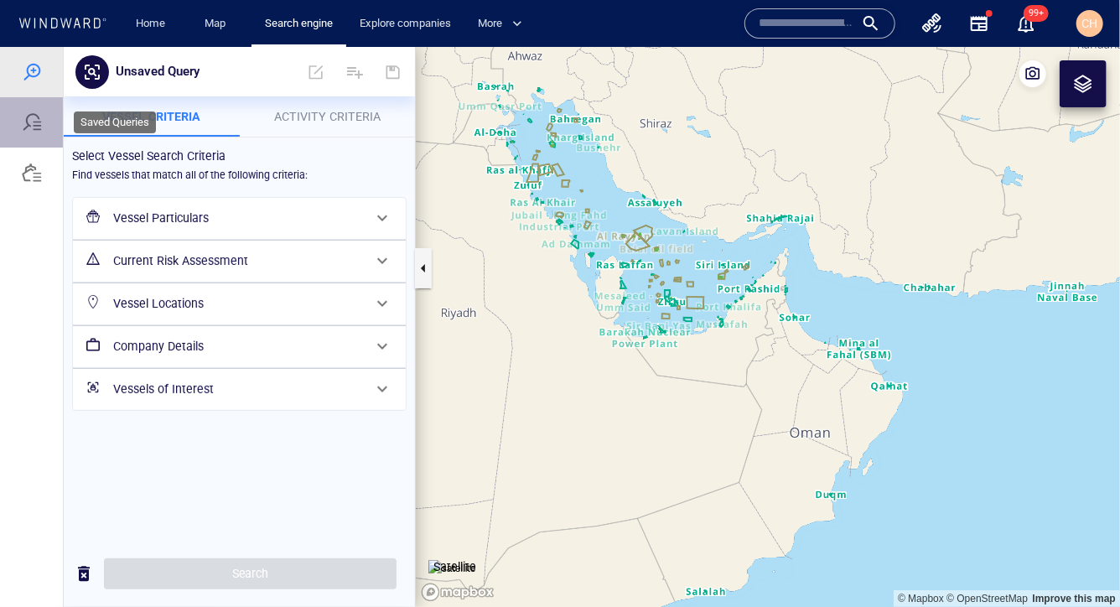
click at [39, 122] on div at bounding box center [32, 121] width 20 height 20
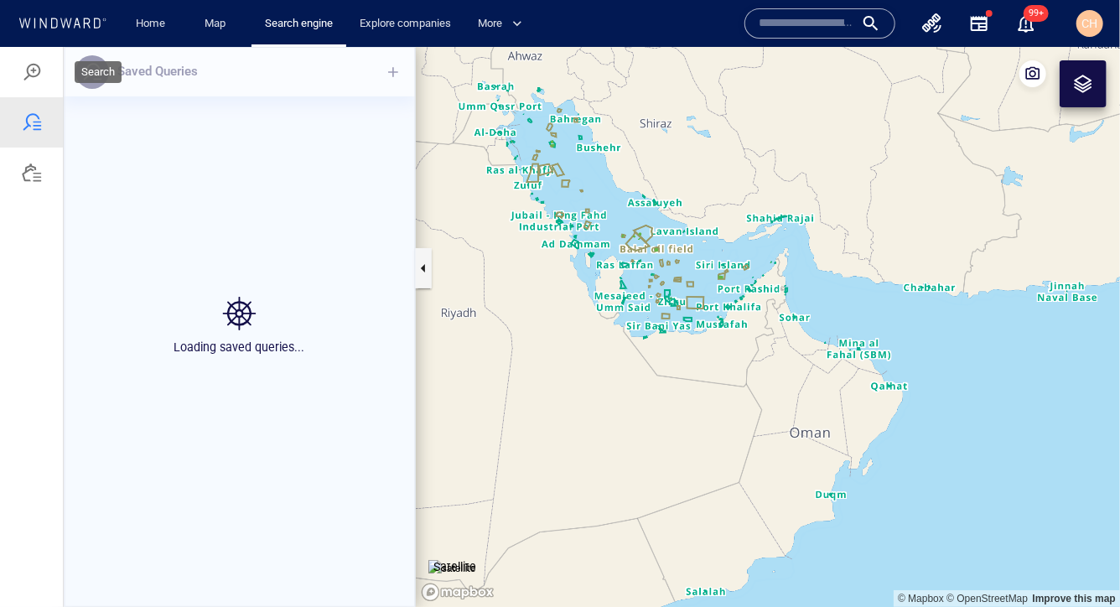
click at [40, 77] on div at bounding box center [32, 71] width 20 height 20
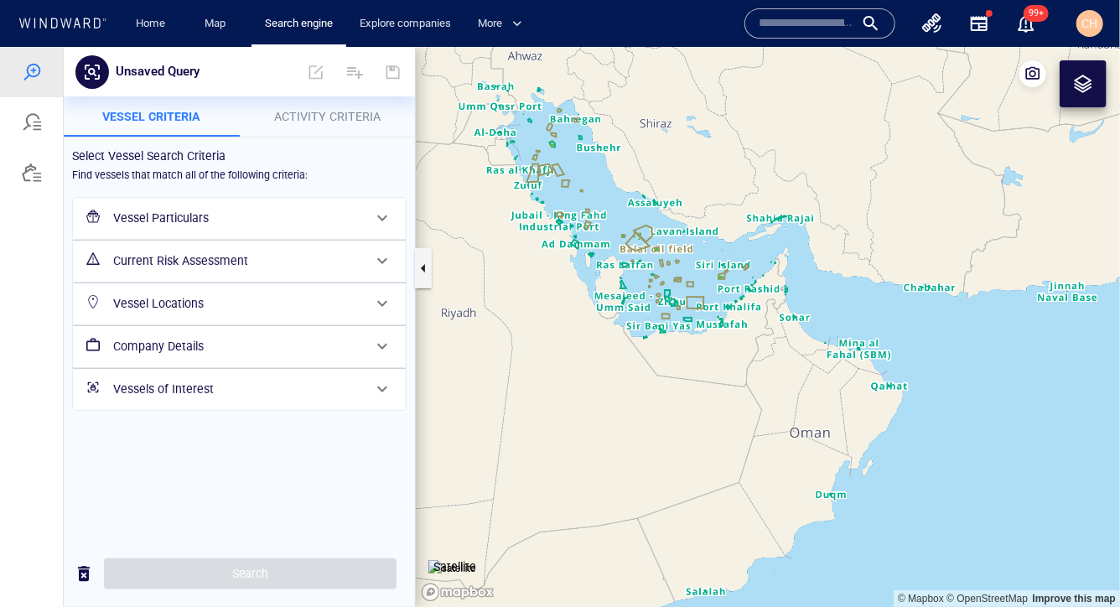
click at [207, 306] on h6 "Vessel Locations" at bounding box center [237, 303] width 249 height 21
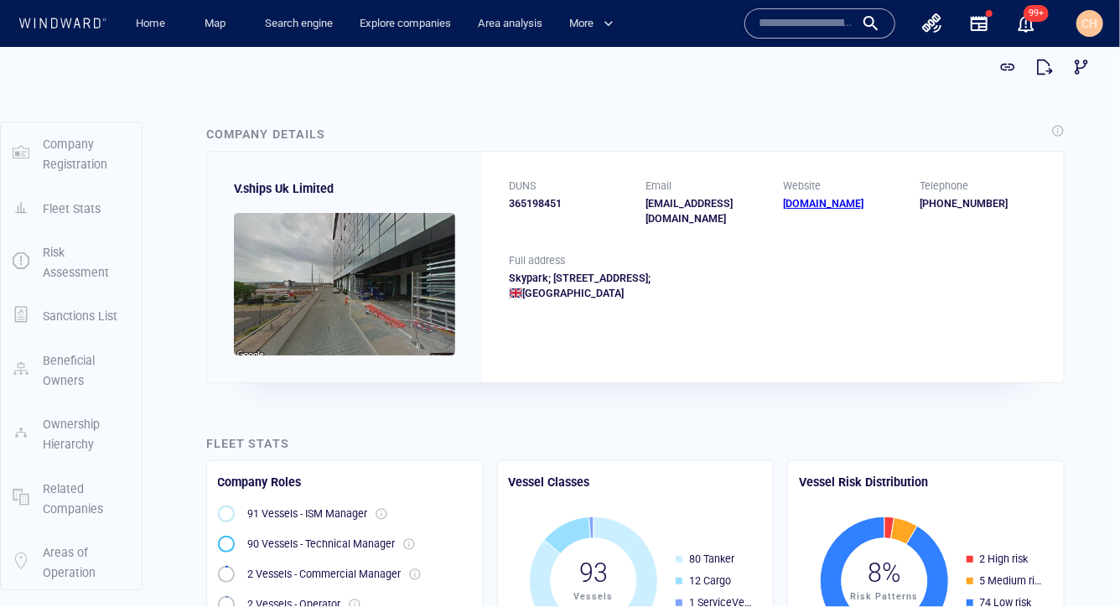
click at [505, 201] on div "DUNS 365198451 Email natops@vships.com Website www.vgrouplimited.com Telephone …" at bounding box center [773, 201] width 582 height 101
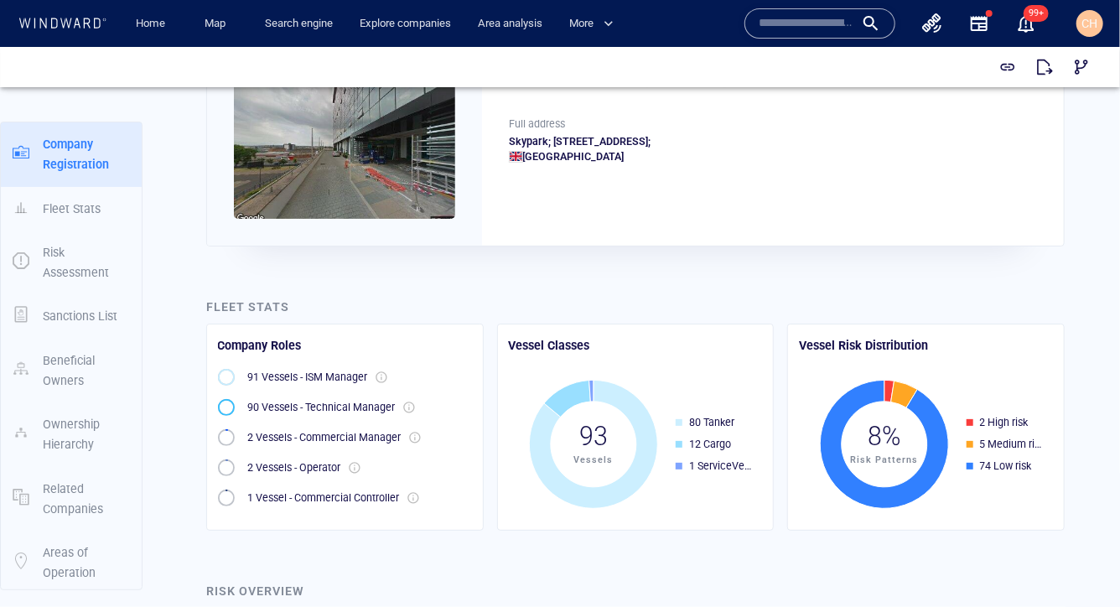
scroll to position [122, 0]
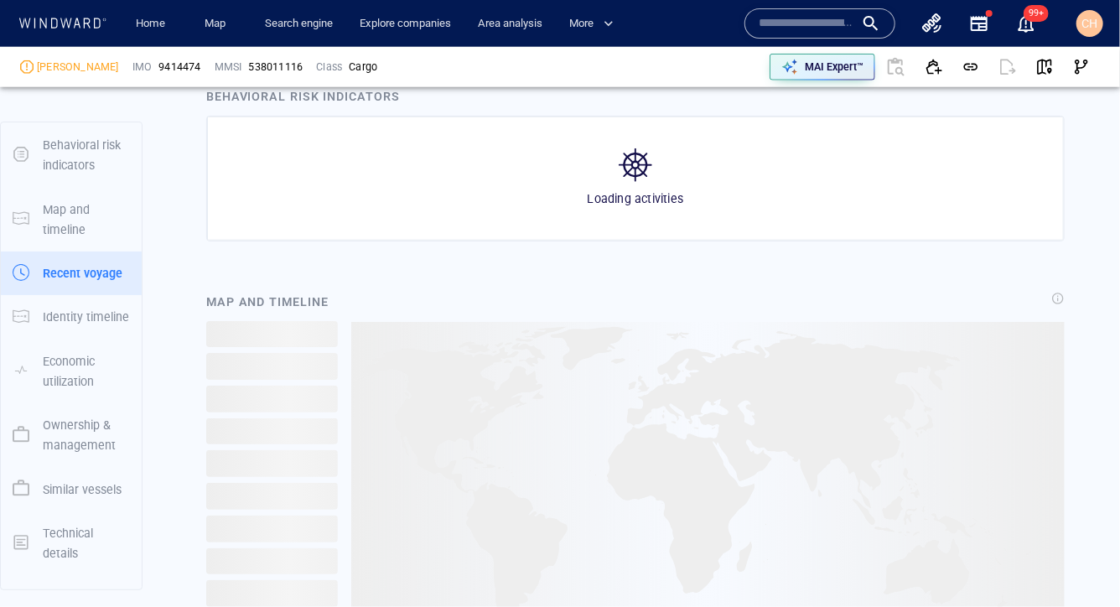
scroll to position [220, 0]
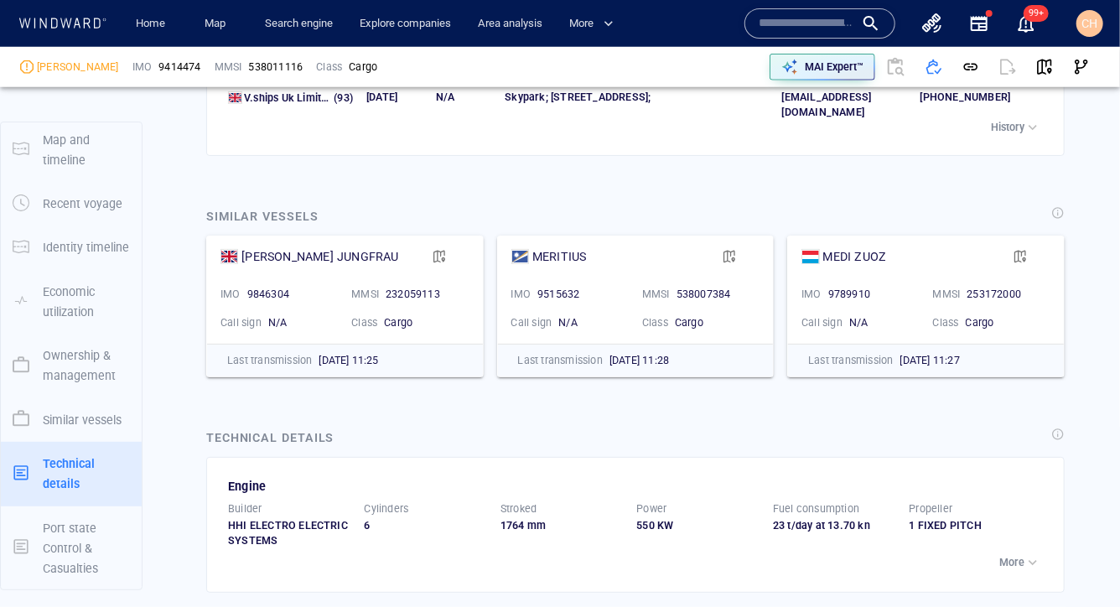
scroll to position [3923, 0]
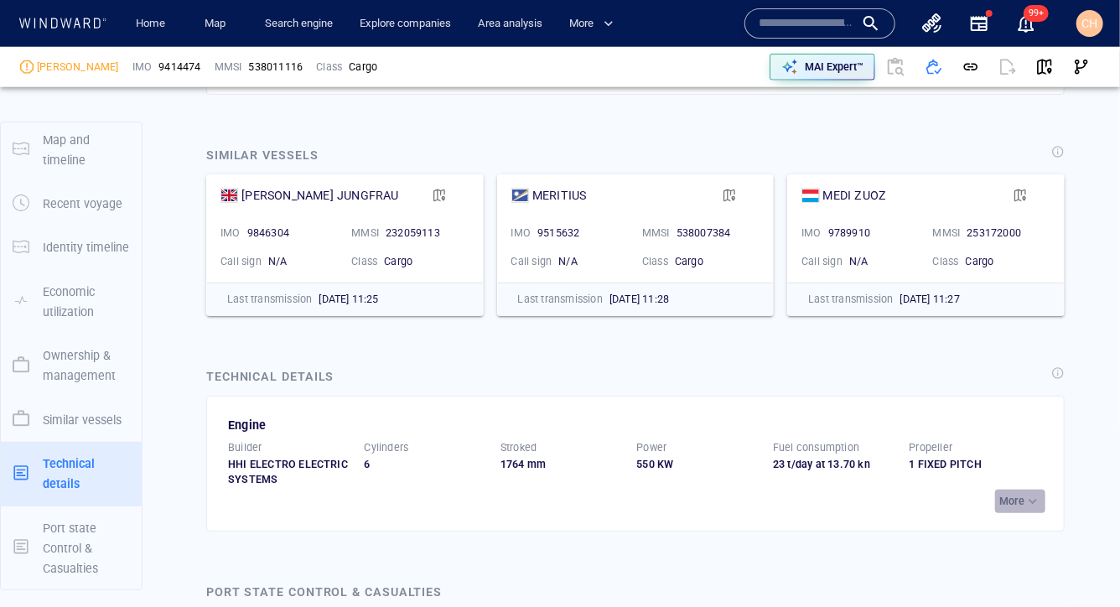
click at [1008, 494] on p "More" at bounding box center [1011, 501] width 25 height 15
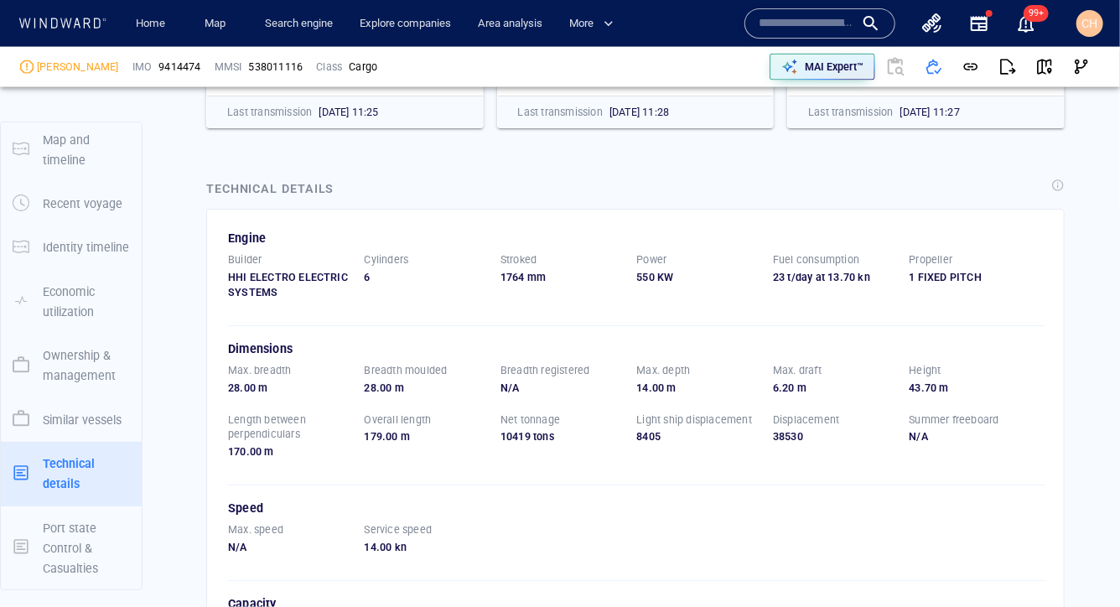
scroll to position [4293, 0]
click at [537, 364] on p "Breadth registered" at bounding box center [545, 371] width 90 height 15
drag, startPoint x: 497, startPoint y: 299, endPoint x: 547, endPoint y: 308, distance: 50.3
click at [547, 364] on div "Breadth registered N/A" at bounding box center [568, 380] width 137 height 33
drag, startPoint x: 422, startPoint y: 311, endPoint x: 236, endPoint y: 295, distance: 187.6
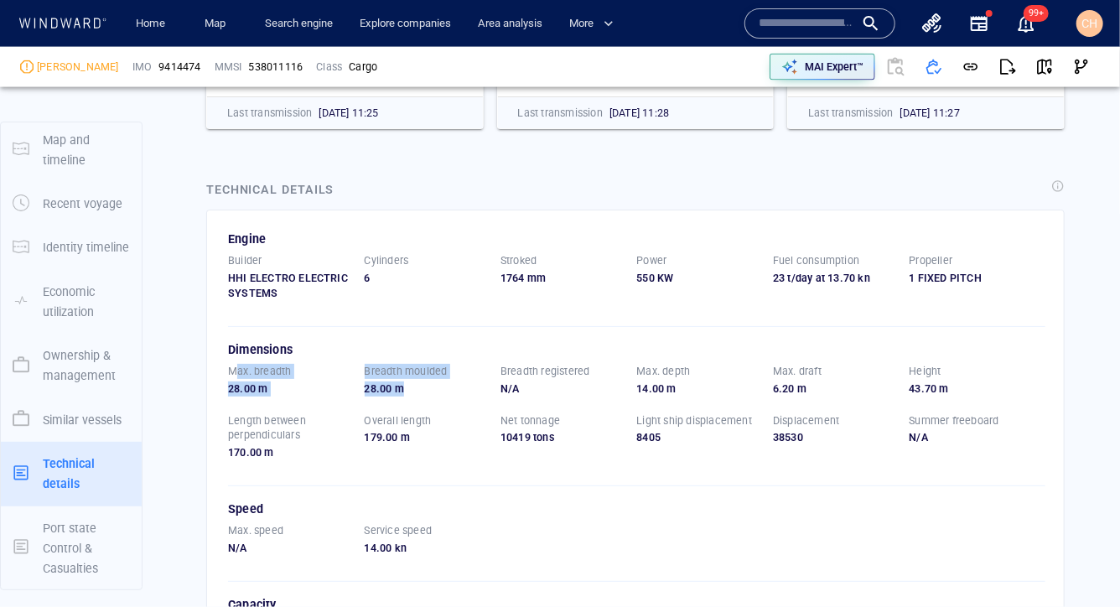
click at [236, 364] on div "Max. breadth 28.00 m Breadth moulded 28.00 m Breadth registered N/A Max. depth …" at bounding box center [636, 420] width 817 height 113
drag, startPoint x: 229, startPoint y: 294, endPoint x: 465, endPoint y: 321, distance: 237.9
click at [465, 364] on div "Max. breadth 28.00 m Breadth moulded 28.00 m Breadth registered N/A Max. depth …" at bounding box center [636, 420] width 817 height 113
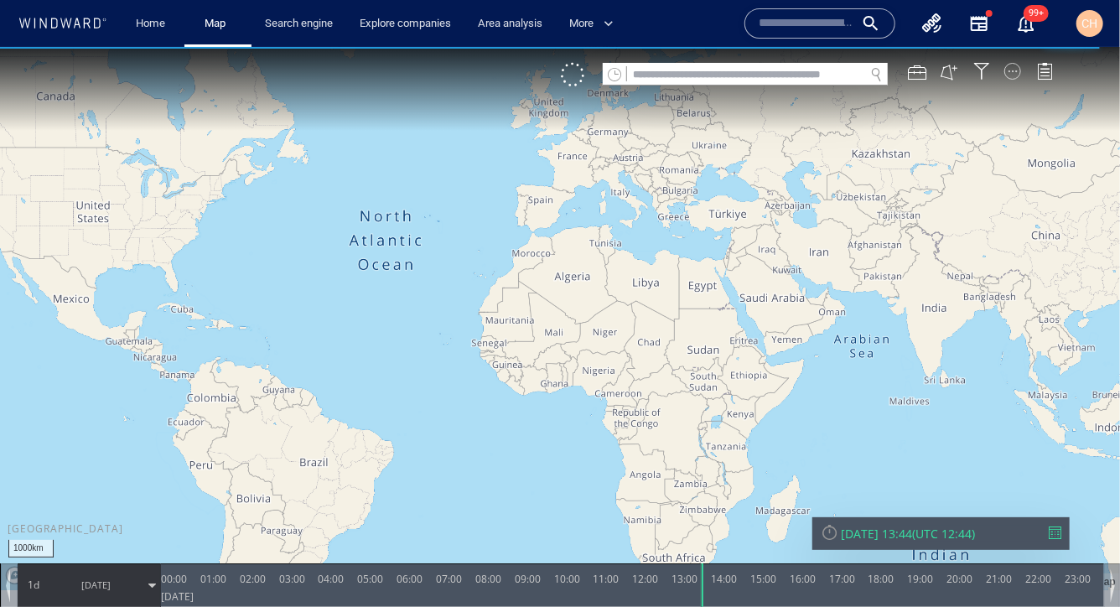
click at [1013, 66] on div at bounding box center [1012, 70] width 17 height 17
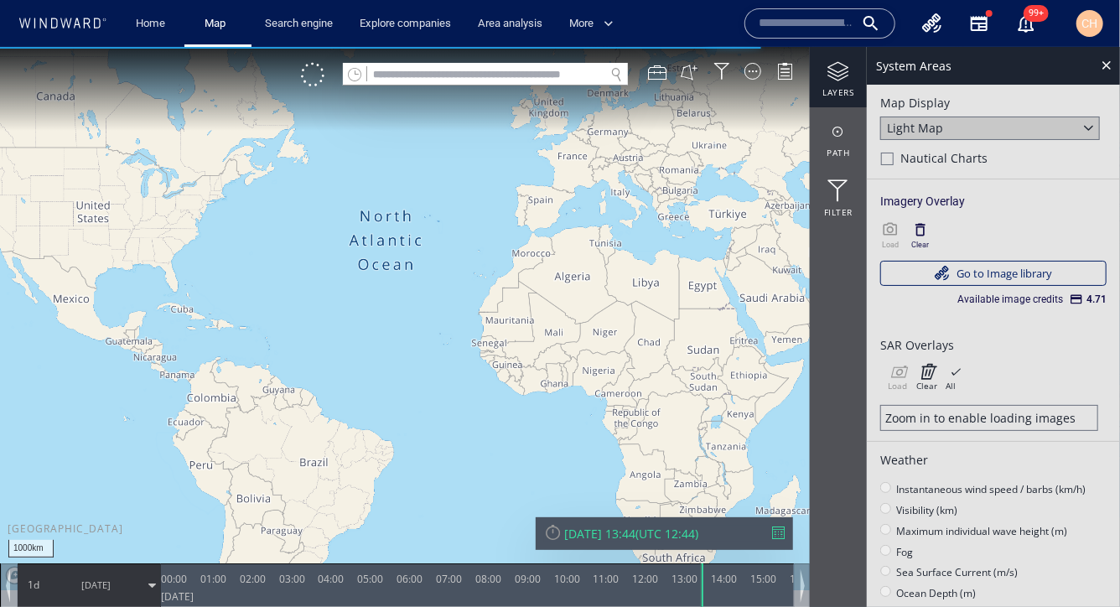
click at [743, 270] on canvas "Map" at bounding box center [560, 318] width 1120 height 544
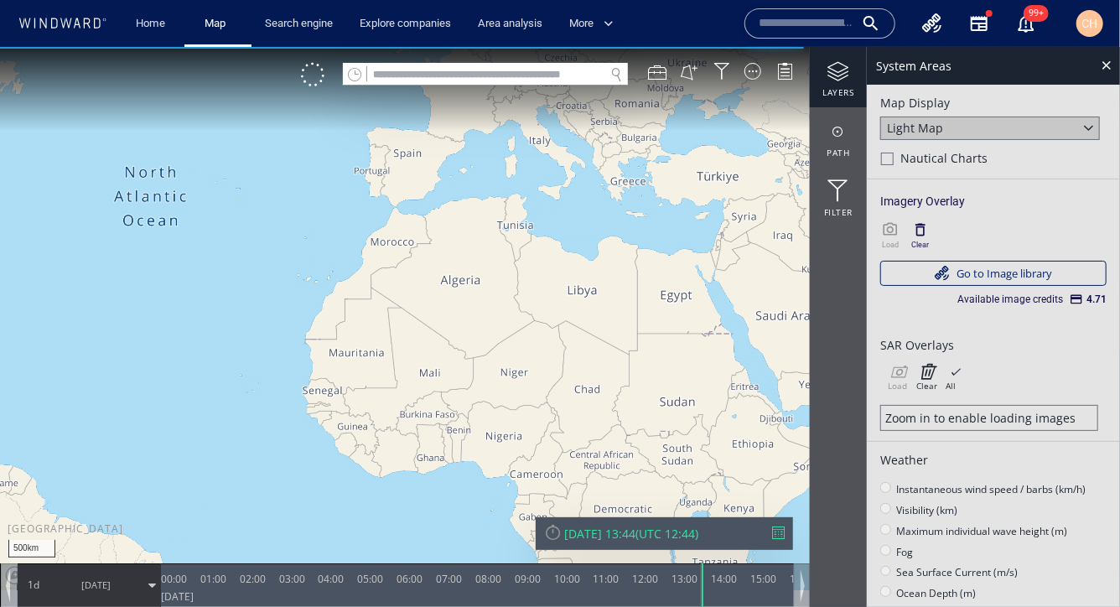
drag, startPoint x: 787, startPoint y: 303, endPoint x: 542, endPoint y: 293, distance: 245.0
click at [542, 293] on canvas "Map" at bounding box center [560, 318] width 1120 height 544
click at [678, 307] on canvas "Map" at bounding box center [560, 318] width 1120 height 544
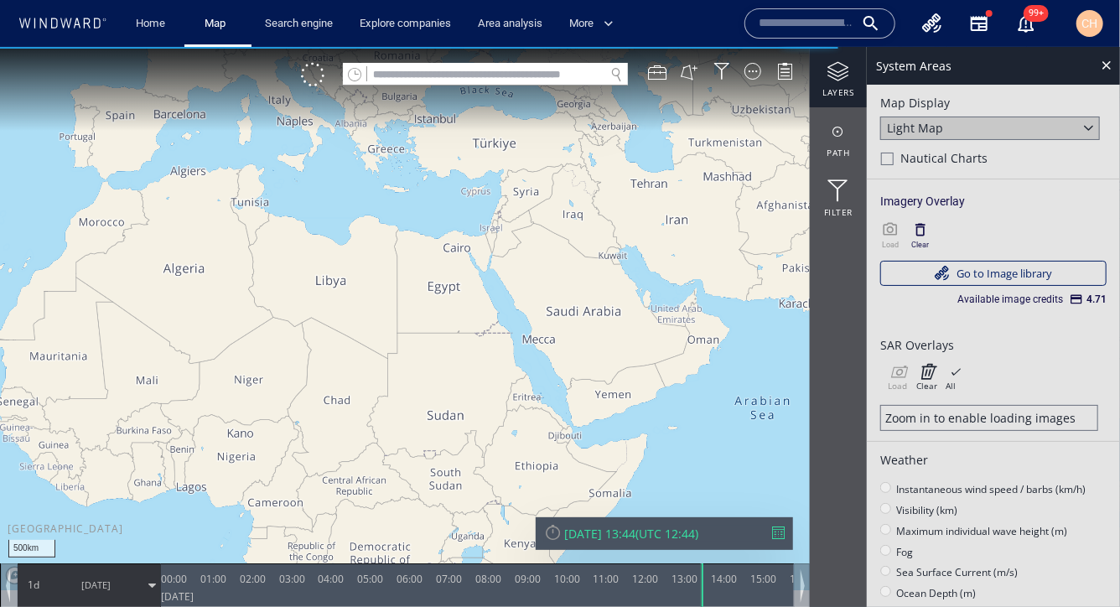
click at [678, 307] on canvas "Map" at bounding box center [560, 318] width 1120 height 544
click at [681, 338] on canvas "Map" at bounding box center [560, 318] width 1120 height 544
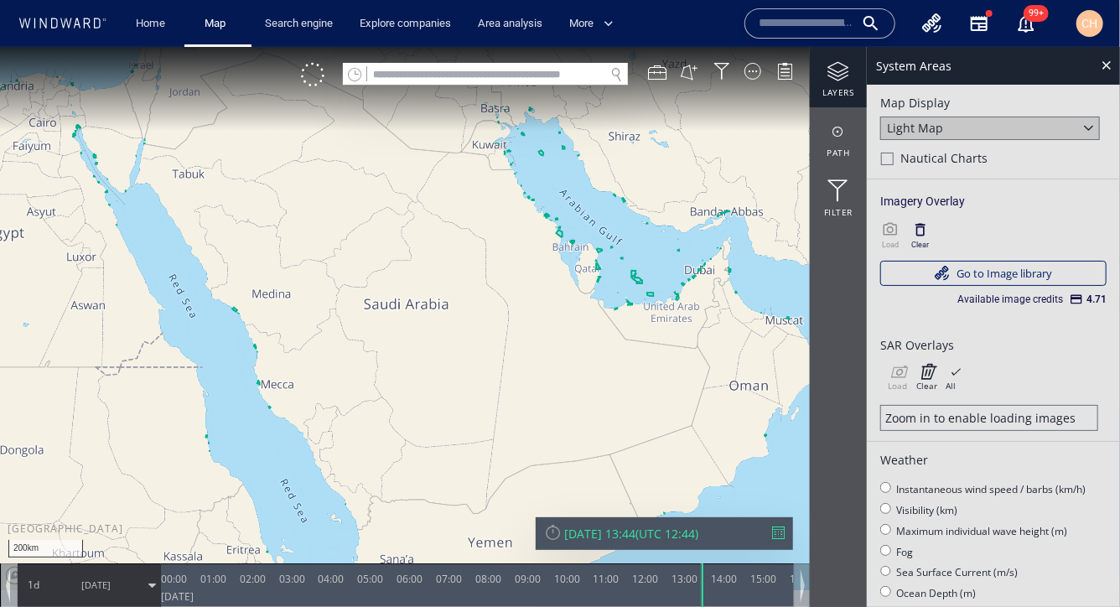
click at [669, 294] on canvas "Map" at bounding box center [560, 318] width 1120 height 544
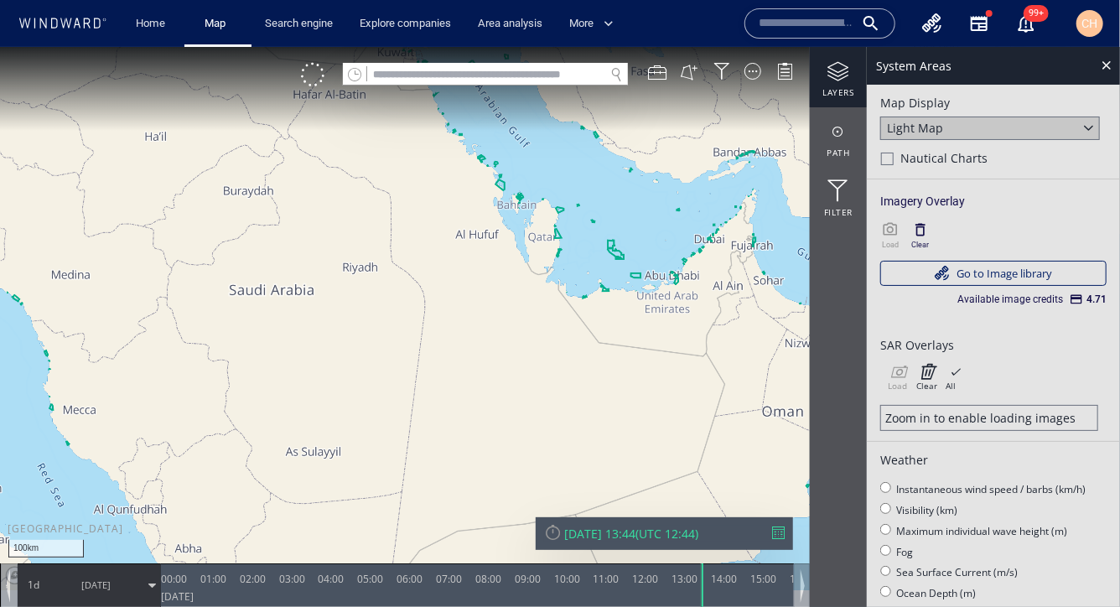
drag, startPoint x: 541, startPoint y: 205, endPoint x: 517, endPoint y: 283, distance: 82.5
click at [517, 284] on canvas "Map" at bounding box center [560, 318] width 1120 height 544
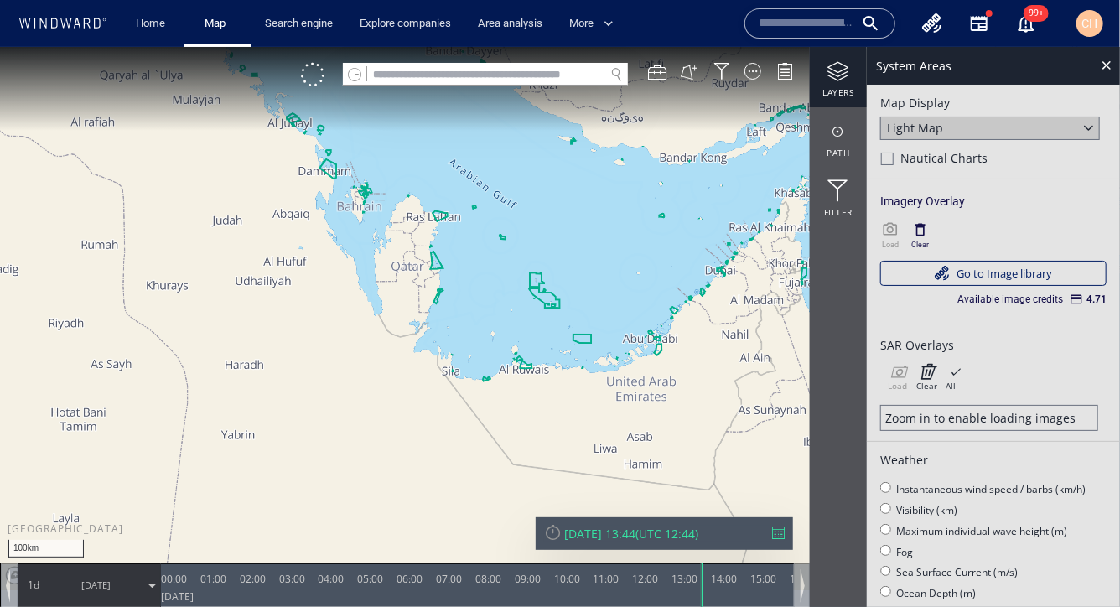
click at [482, 246] on canvas "Map" at bounding box center [560, 318] width 1120 height 544
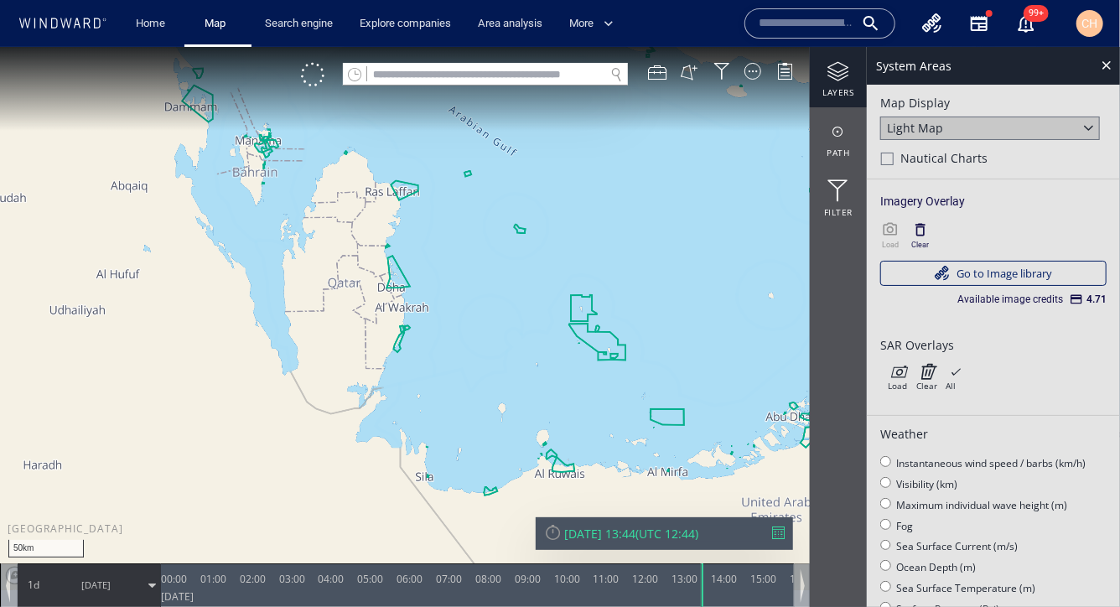
drag, startPoint x: 742, startPoint y: 344, endPoint x: 377, endPoint y: 297, distance: 367.6
click at [378, 297] on canvas "Map" at bounding box center [560, 318] width 1120 height 544
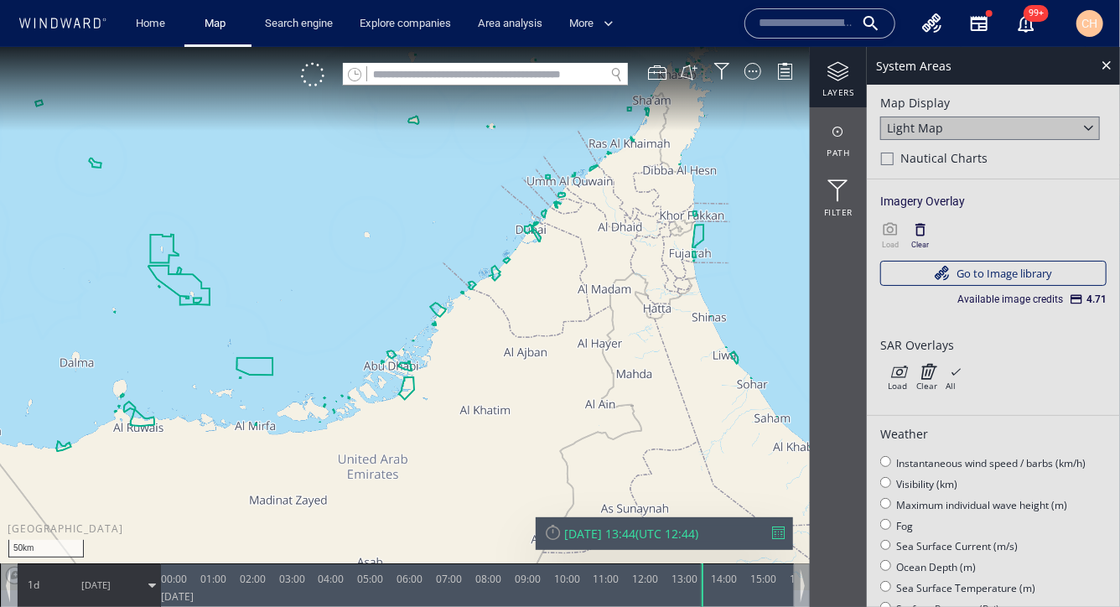
drag, startPoint x: 554, startPoint y: 262, endPoint x: 496, endPoint y: 344, distance: 100.5
click at [496, 344] on canvas "Map" at bounding box center [560, 318] width 1120 height 544
click at [491, 349] on canvas "Map" at bounding box center [560, 318] width 1120 height 544
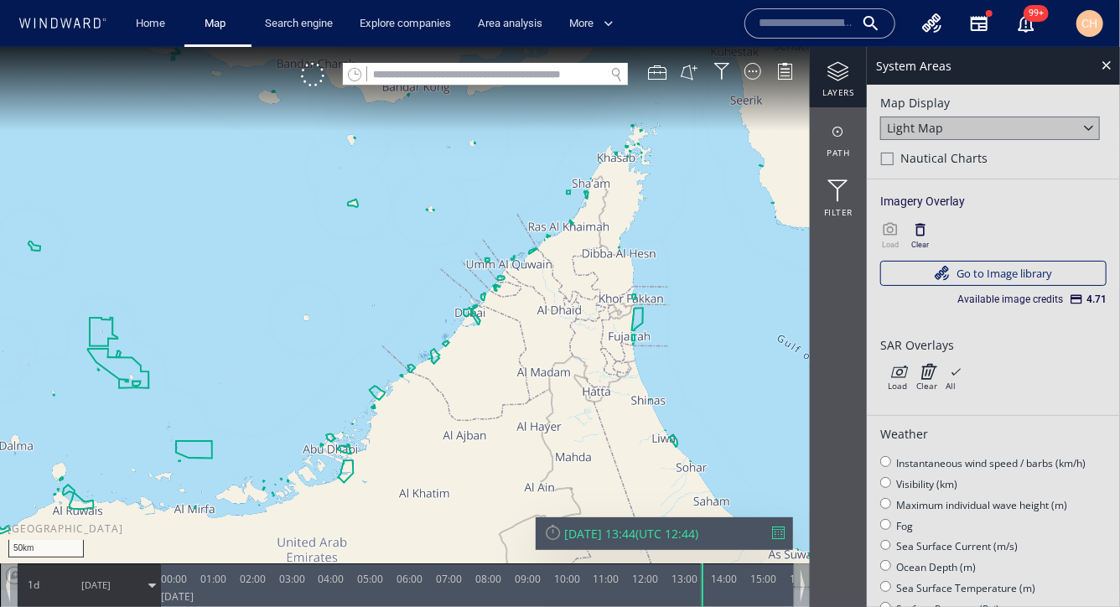
click at [491, 349] on canvas "Map" at bounding box center [560, 318] width 1120 height 544
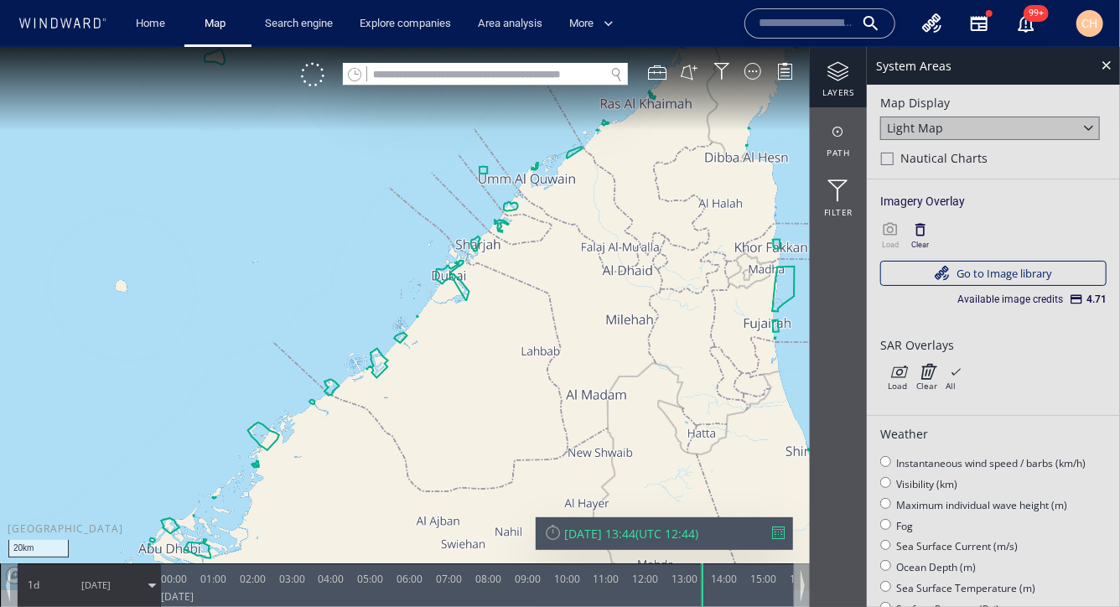
click at [1013, 123] on div "Light Map" at bounding box center [990, 127] width 220 height 23
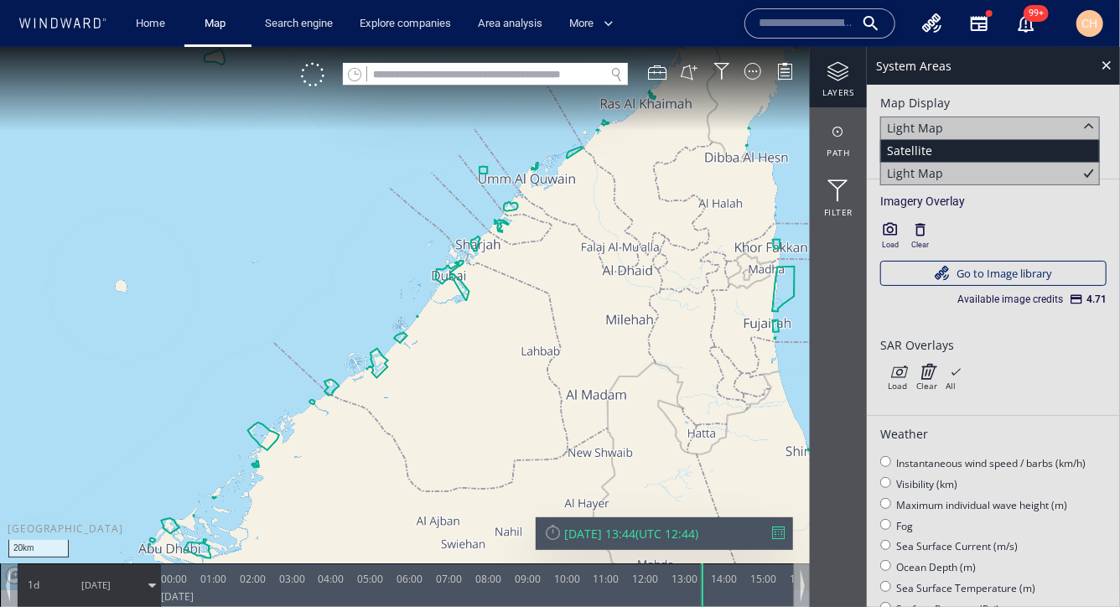
click at [987, 151] on div "Satellite" at bounding box center [990, 150] width 220 height 23
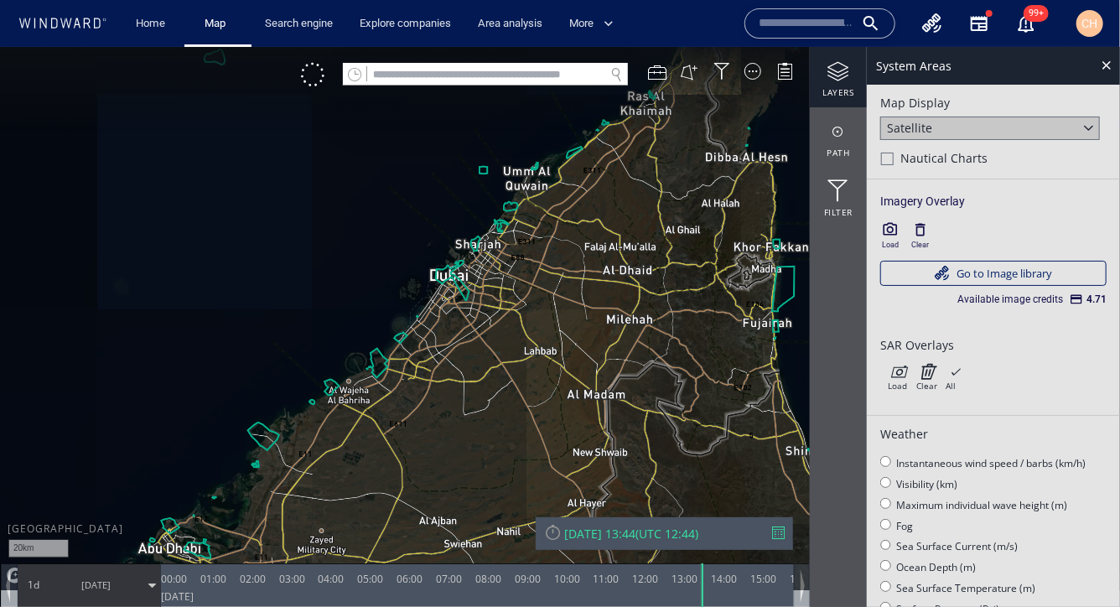
click at [453, 306] on canvas "Map" at bounding box center [560, 318] width 1120 height 544
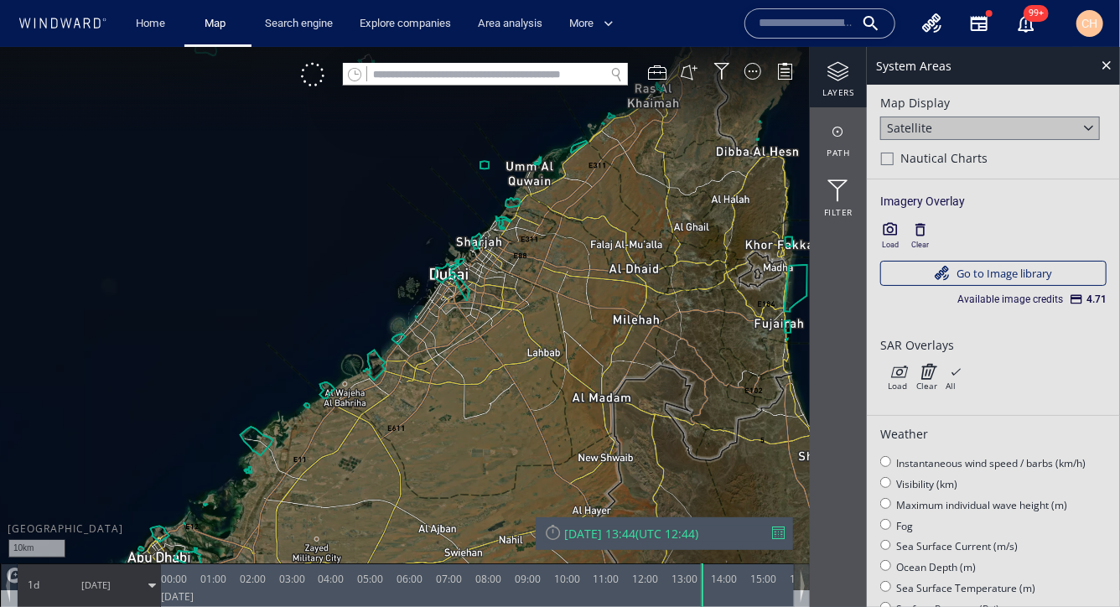
click at [432, 286] on canvas "Map" at bounding box center [560, 318] width 1120 height 544
click at [432, 285] on canvas "Map" at bounding box center [560, 318] width 1120 height 544
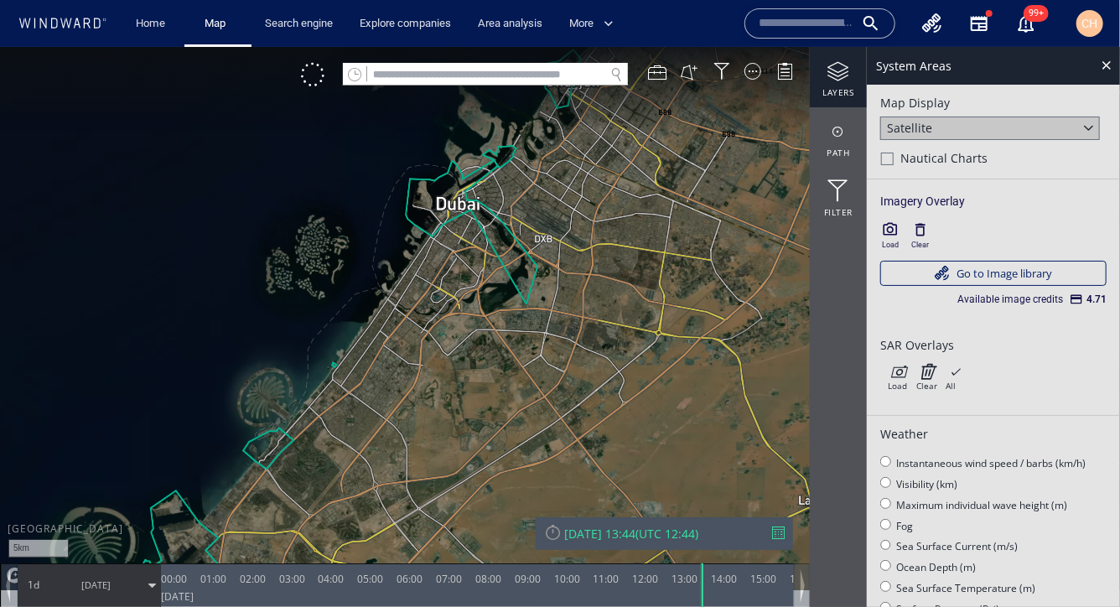
click at [437, 267] on canvas "Map" at bounding box center [560, 318] width 1120 height 544
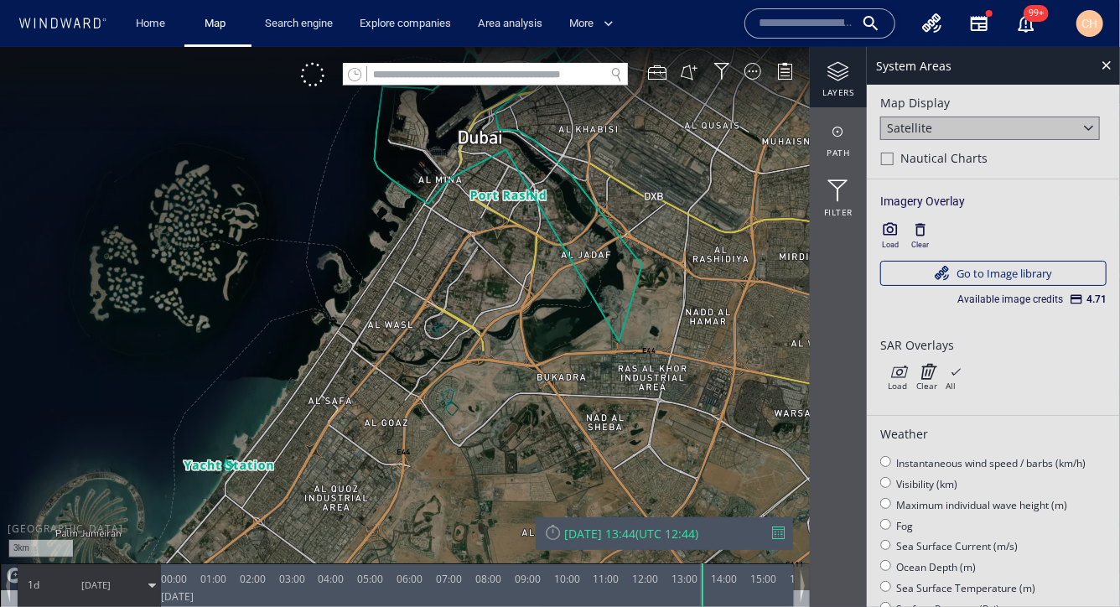
click at [451, 208] on canvas "Map" at bounding box center [560, 318] width 1120 height 544
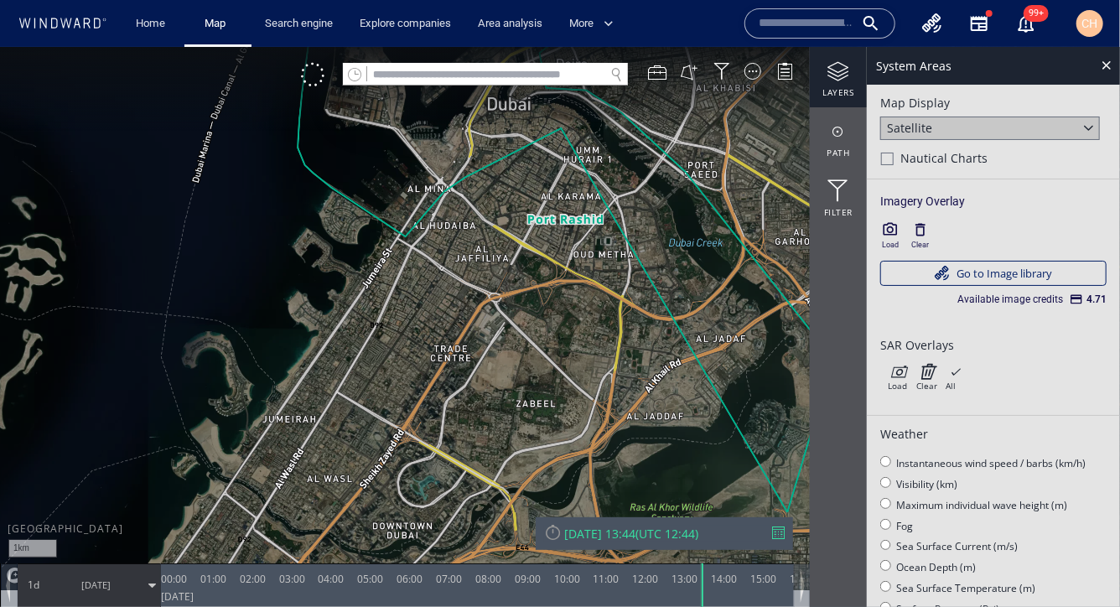
drag, startPoint x: 453, startPoint y: 199, endPoint x: 417, endPoint y: 369, distance: 173.1
click at [417, 369] on canvas "Map" at bounding box center [560, 318] width 1120 height 544
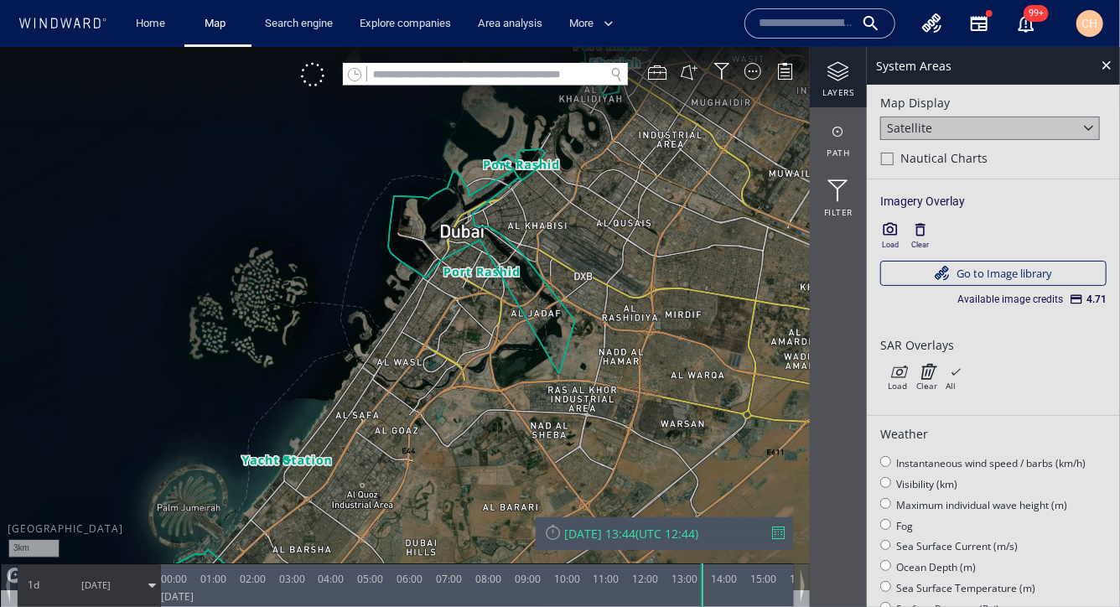
drag, startPoint x: 361, startPoint y: 445, endPoint x: 423, endPoint y: 303, distance: 154.6
click at [423, 303] on canvas "Map" at bounding box center [560, 318] width 1120 height 544
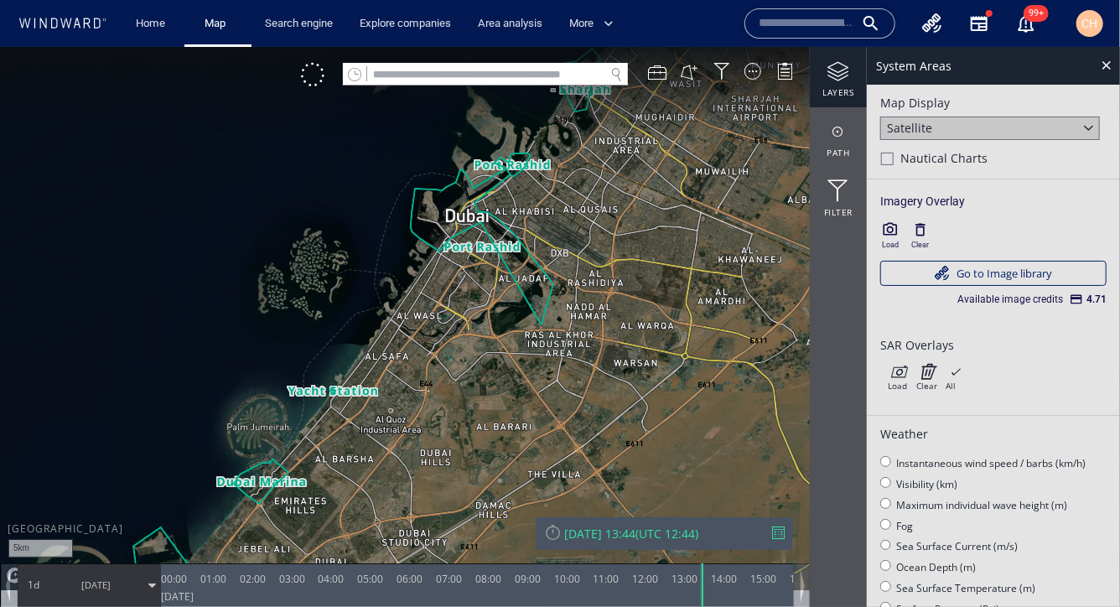
click at [348, 412] on canvas "Map" at bounding box center [560, 318] width 1120 height 544
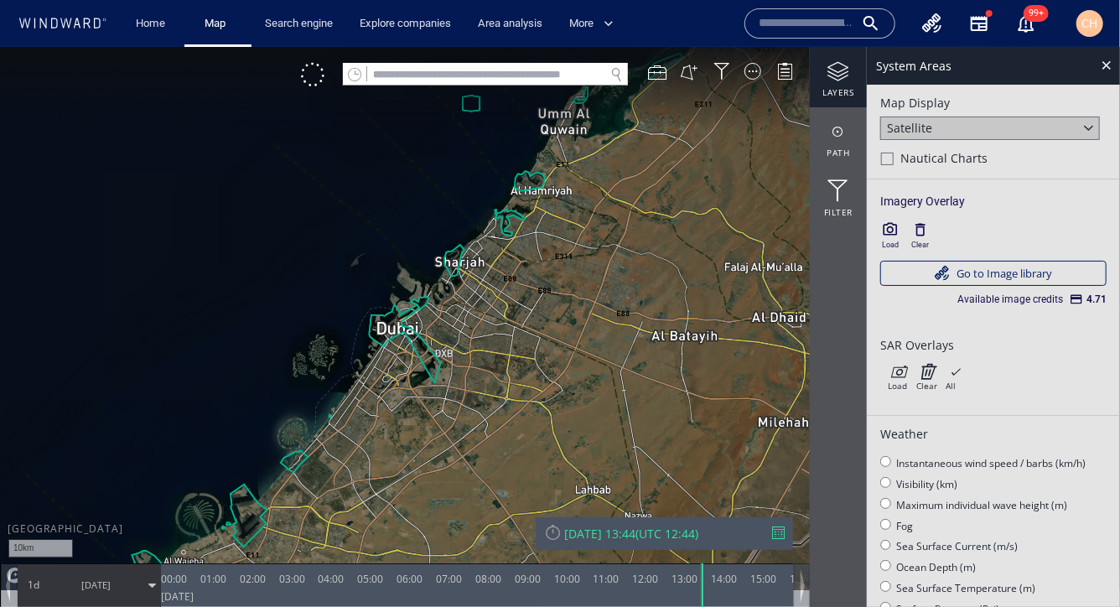
drag, startPoint x: 257, startPoint y: 520, endPoint x: 347, endPoint y: 407, distance: 144.4
click at [347, 407] on canvas "Map" at bounding box center [560, 318] width 1120 height 544
click at [372, 422] on canvas "Map" at bounding box center [560, 318] width 1120 height 544
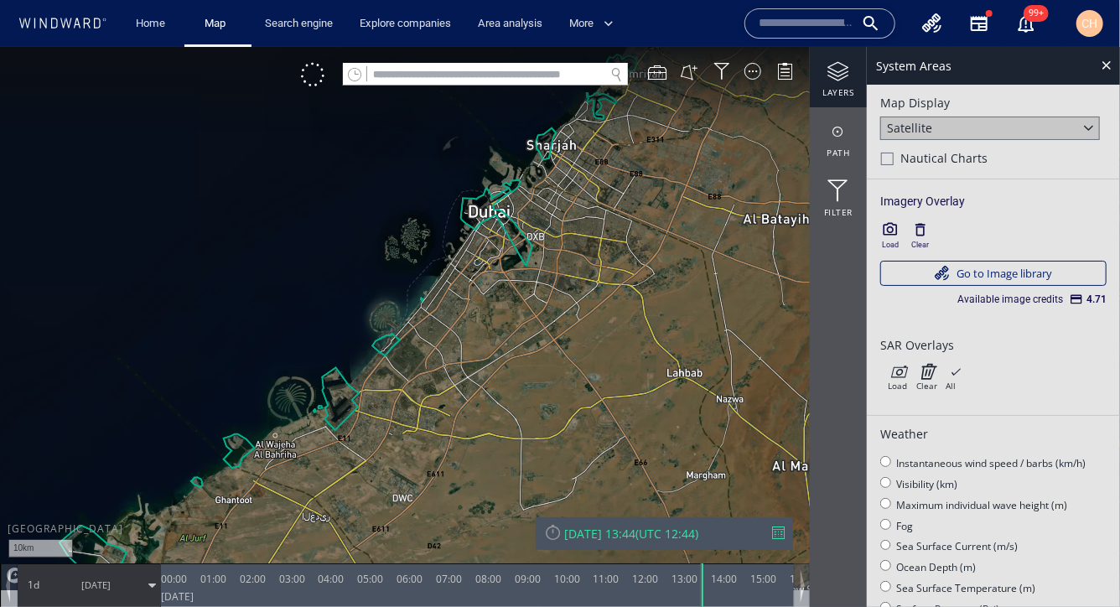
click at [372, 422] on canvas "Map" at bounding box center [560, 318] width 1120 height 544
click at [359, 410] on canvas "Map" at bounding box center [560, 318] width 1120 height 544
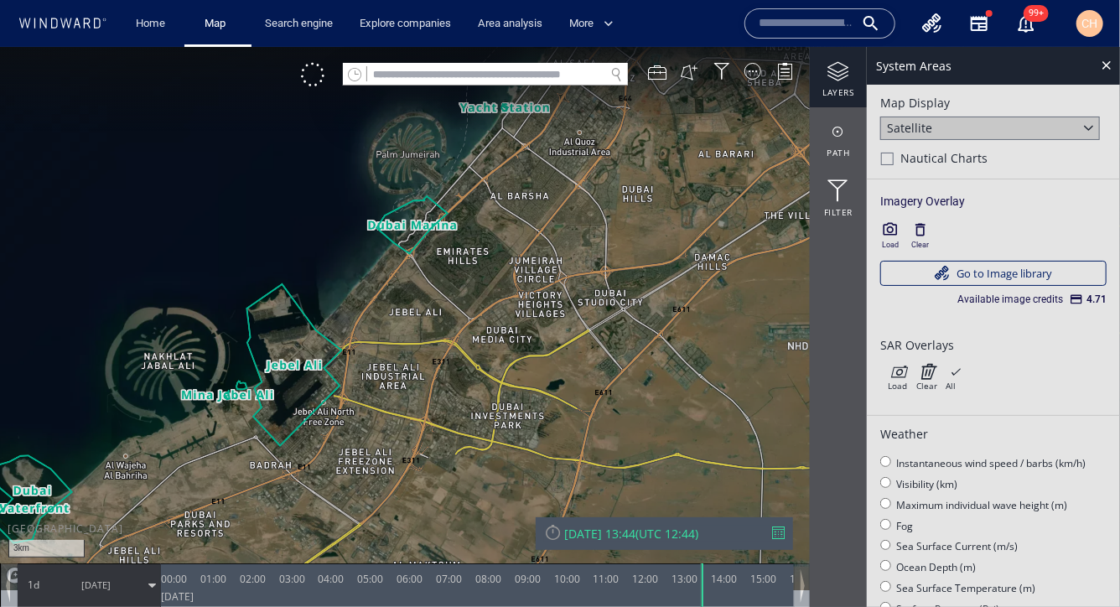
click at [355, 391] on canvas "Map" at bounding box center [560, 318] width 1120 height 544
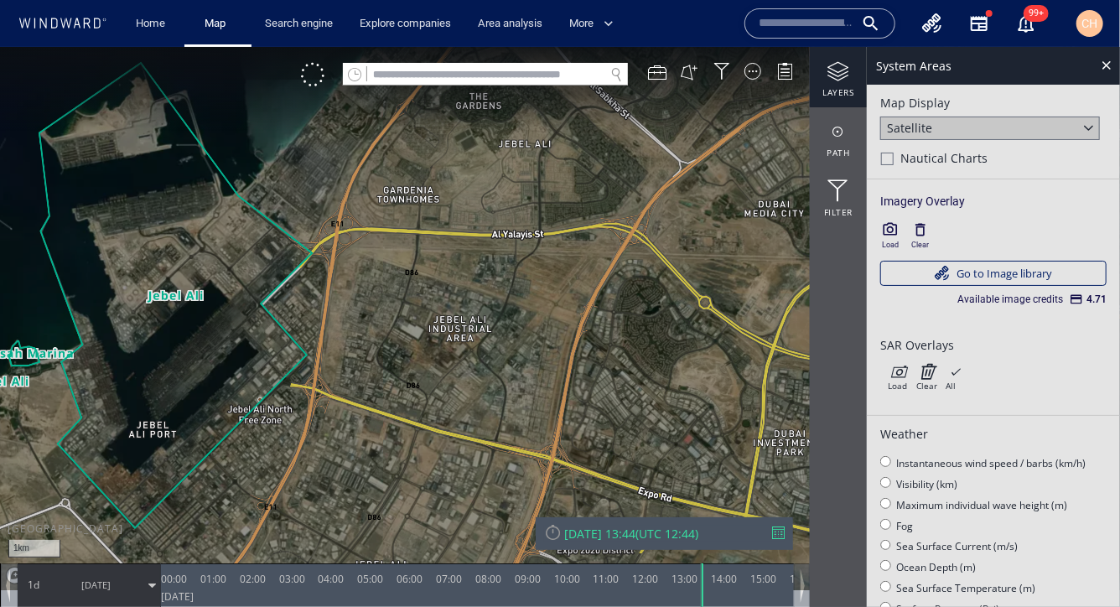
drag, startPoint x: 319, startPoint y: 358, endPoint x: 453, endPoint y: 335, distance: 135.2
click at [453, 335] on canvas "Map" at bounding box center [560, 318] width 1120 height 544
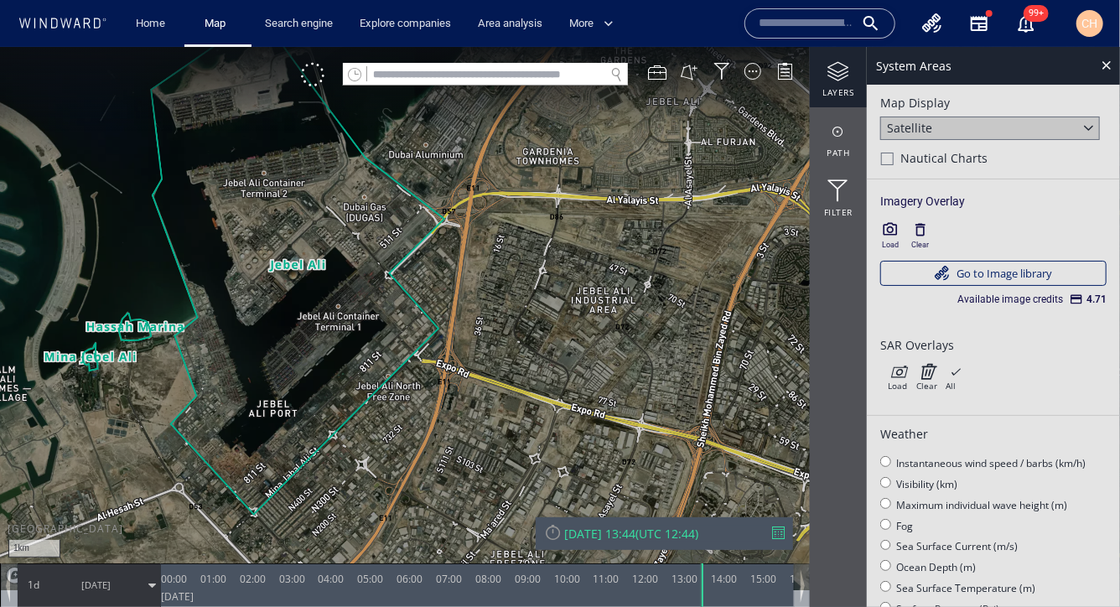
click at [352, 341] on canvas "Map" at bounding box center [560, 318] width 1120 height 544
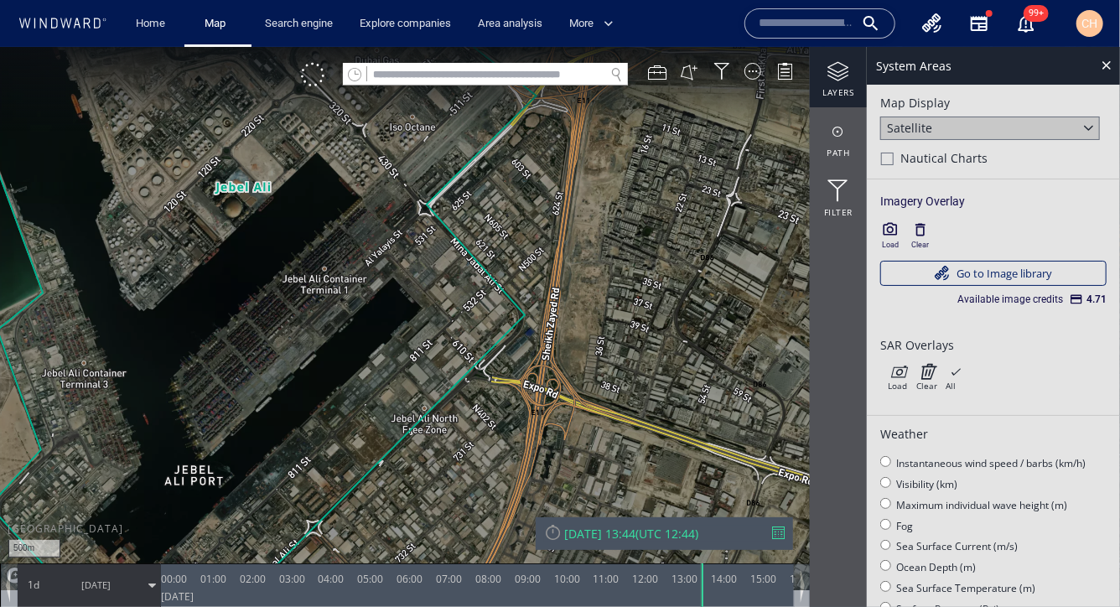
drag, startPoint x: 262, startPoint y: 288, endPoint x: 350, endPoint y: 353, distance: 109.1
click at [350, 355] on canvas "Map" at bounding box center [560, 318] width 1120 height 544
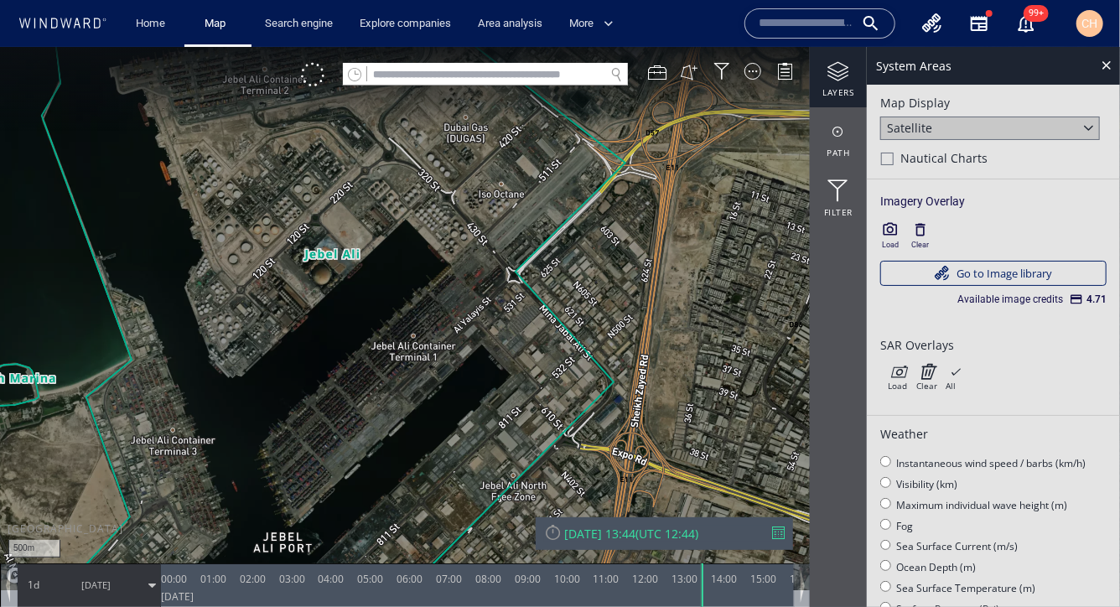
click at [424, 306] on canvas "Map" at bounding box center [560, 318] width 1120 height 544
click at [424, 305] on canvas "Map" at bounding box center [560, 318] width 1120 height 544
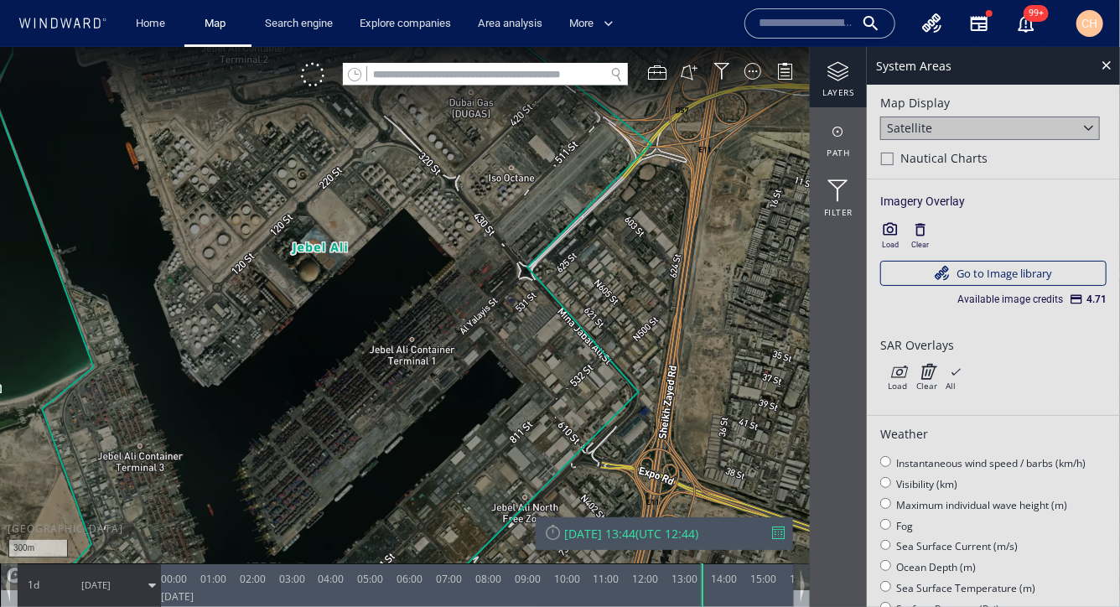
click at [424, 305] on canvas "Map" at bounding box center [560, 318] width 1120 height 544
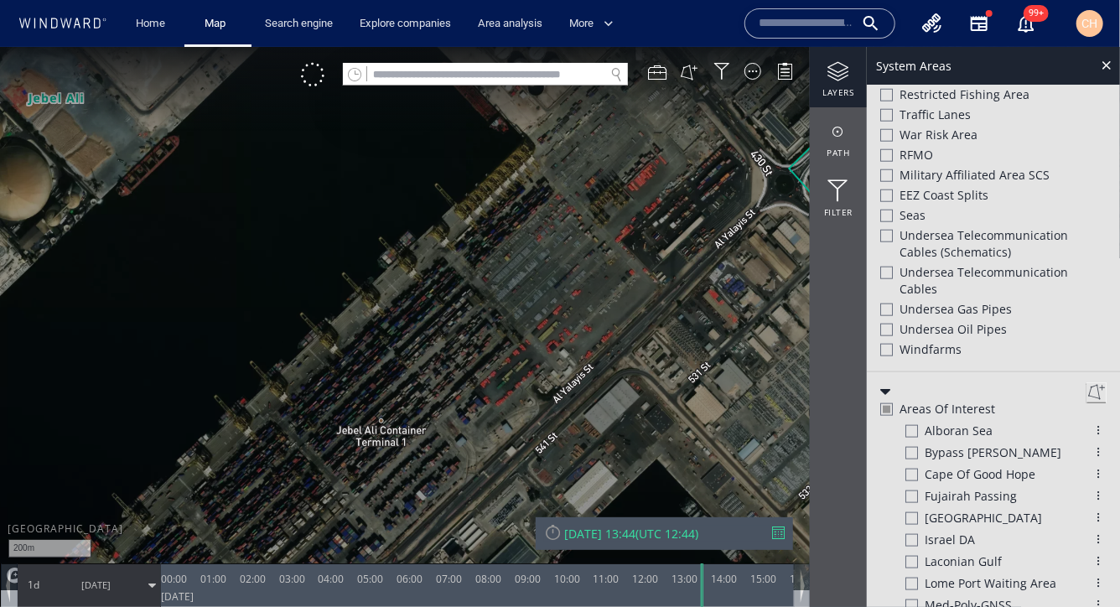
scroll to position [822, 0]
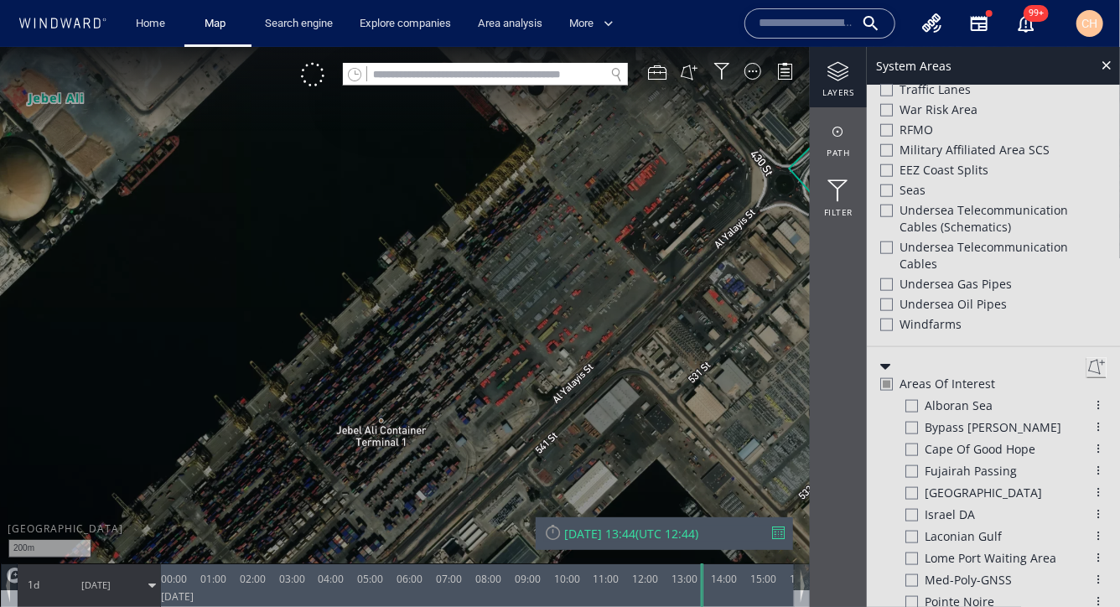
click at [1091, 365] on button at bounding box center [1096, 366] width 20 height 20
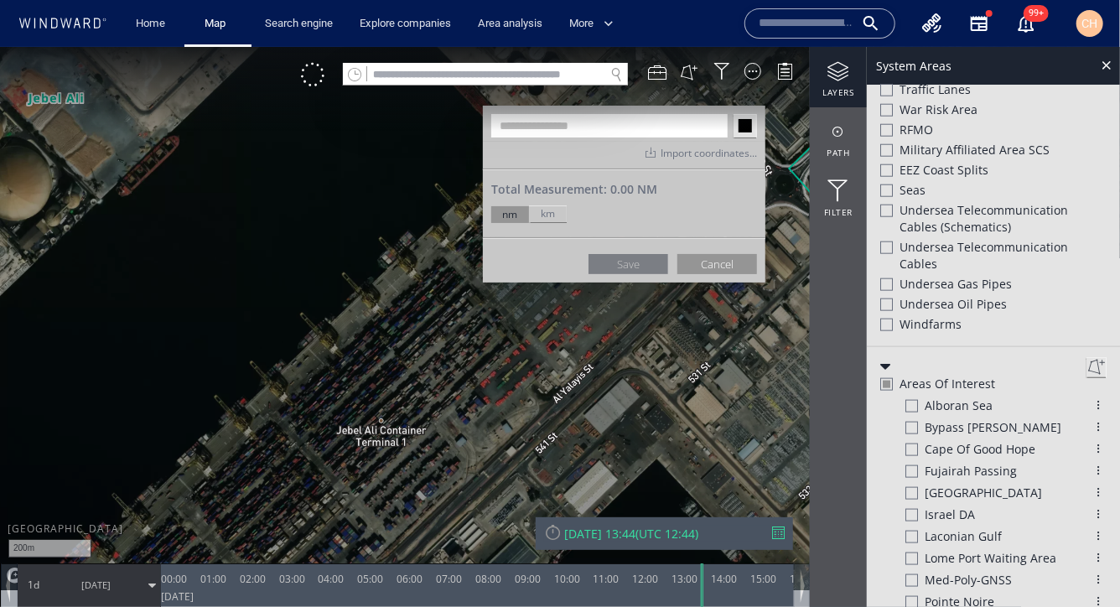
click at [552, 211] on div "km" at bounding box center [548, 213] width 38 height 17
click at [505, 211] on div "nm" at bounding box center [510, 213] width 38 height 17
click at [714, 259] on button "Cancel" at bounding box center [717, 263] width 80 height 20
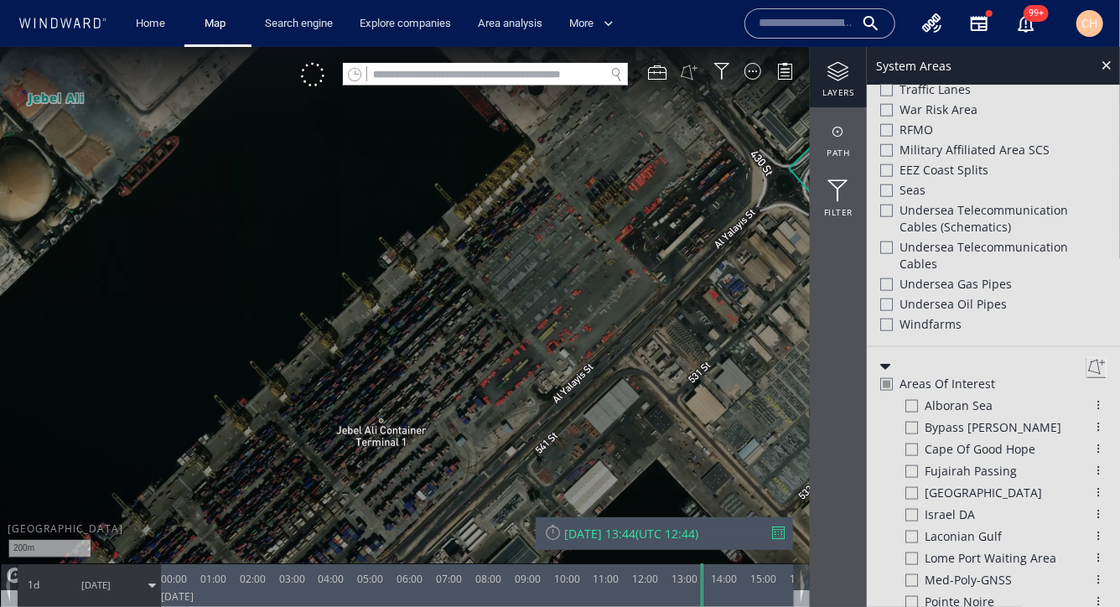
click at [687, 72] on button at bounding box center [689, 71] width 18 height 18
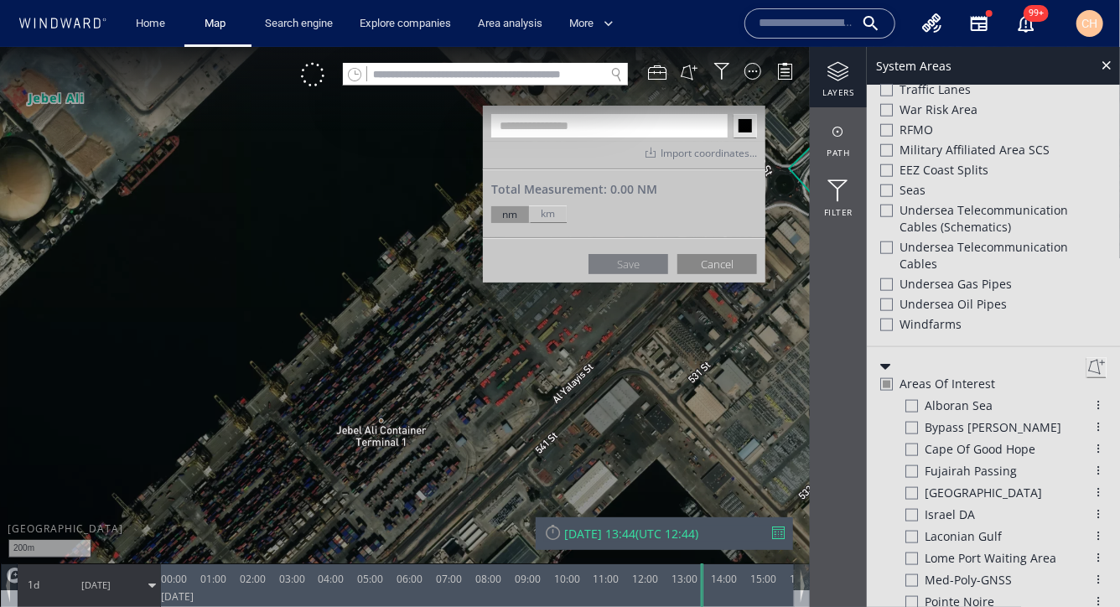
click at [707, 258] on button "Cancel" at bounding box center [717, 263] width 80 height 20
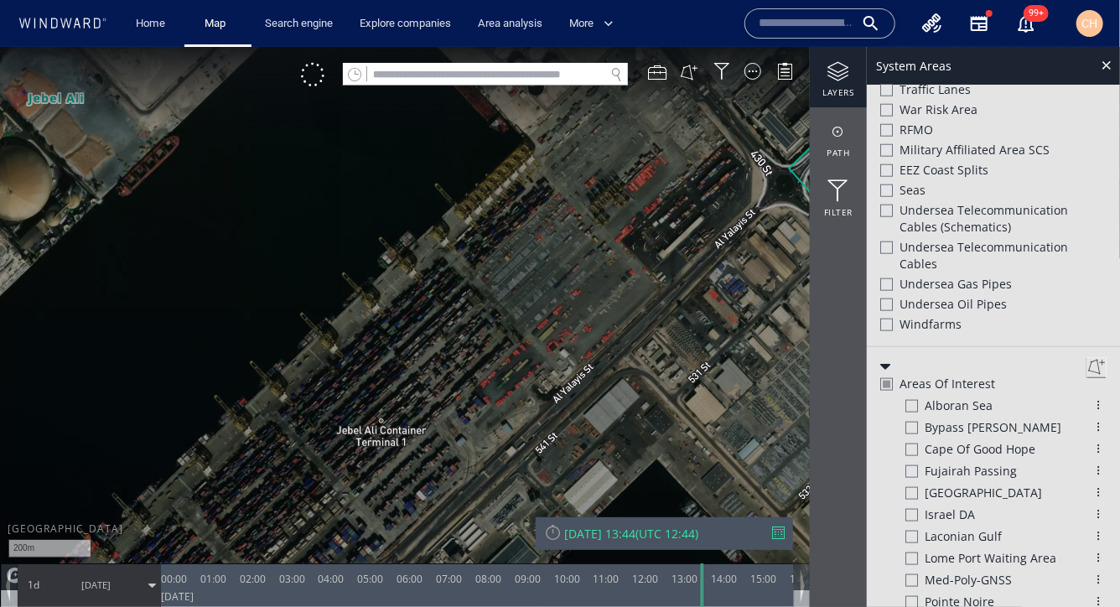
click at [878, 361] on div "Areas of Interest alboran sea Bypass Maritus Cape of Good hope Fujairah Passing…" at bounding box center [993, 572] width 253 height 452
click at [883, 363] on div at bounding box center [885, 365] width 10 height 10
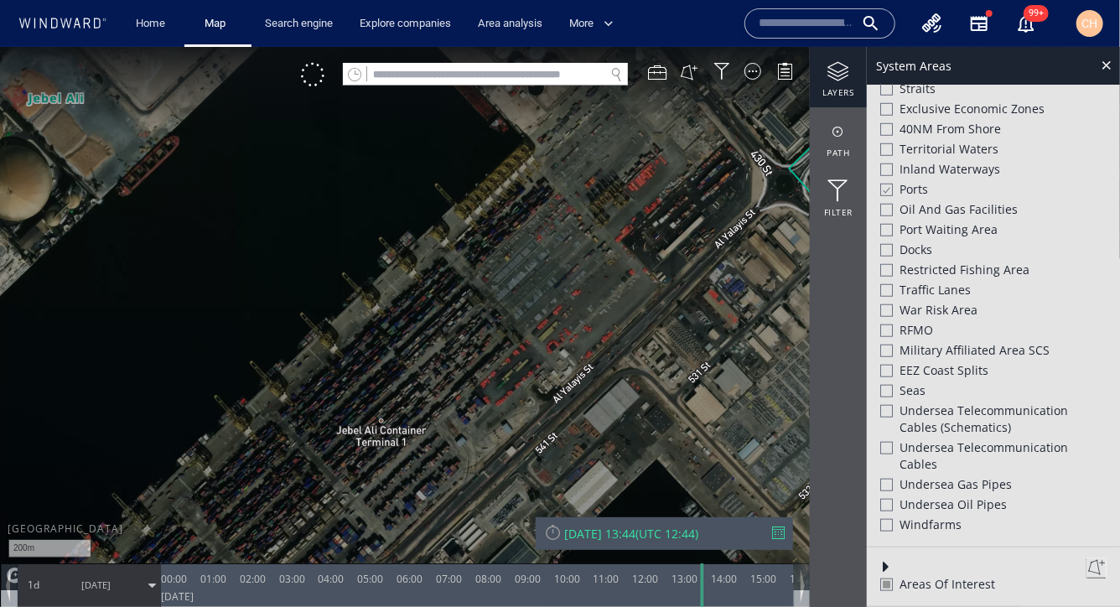
scroll to position [620, 0]
click at [692, 64] on button at bounding box center [689, 71] width 18 height 18
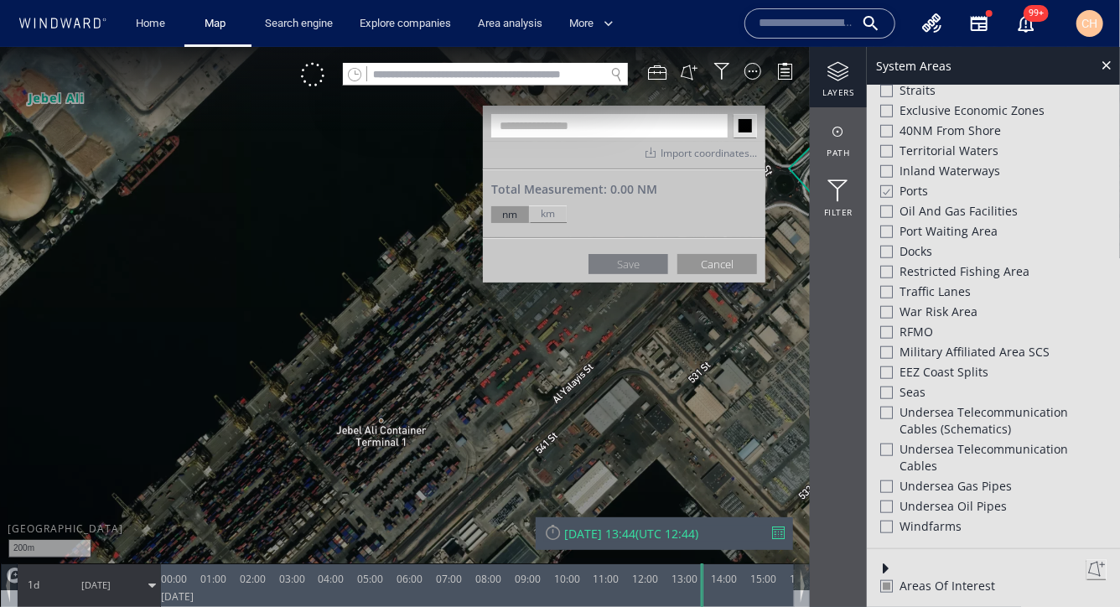
click at [411, 181] on canvas "Map" at bounding box center [560, 318] width 1120 height 544
click at [456, 220] on canvas "Map" at bounding box center [560, 318] width 1120 height 544
click at [383, 299] on canvas "Map" at bounding box center [560, 318] width 1120 height 544
click at [327, 346] on canvas "Map" at bounding box center [560, 318] width 1120 height 544
click at [271, 292] on canvas "Map" at bounding box center [560, 318] width 1120 height 544
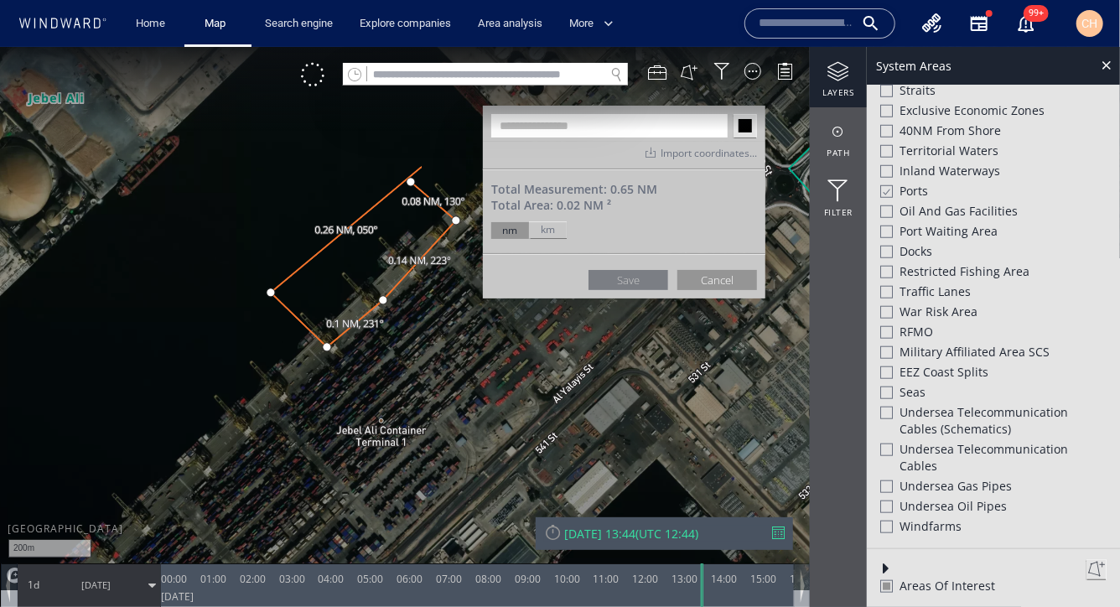
click at [413, 180] on canvas "Map" at bounding box center [560, 318] width 1120 height 544
click at [550, 124] on input "text" at bounding box center [609, 124] width 236 height 23
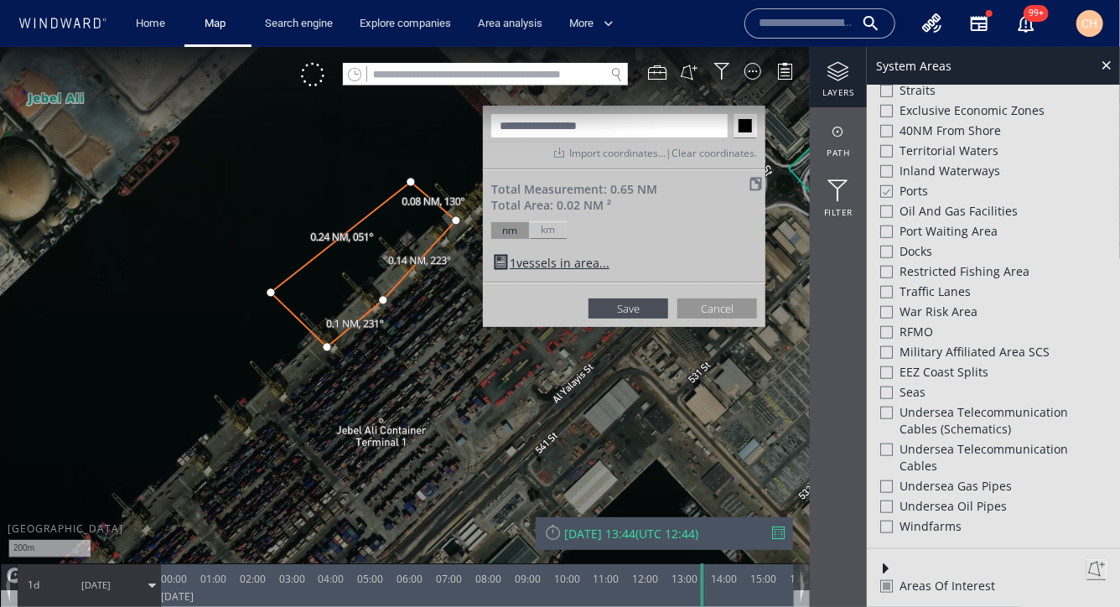
type input "**********"
click at [629, 303] on button "Save" at bounding box center [628, 308] width 80 height 20
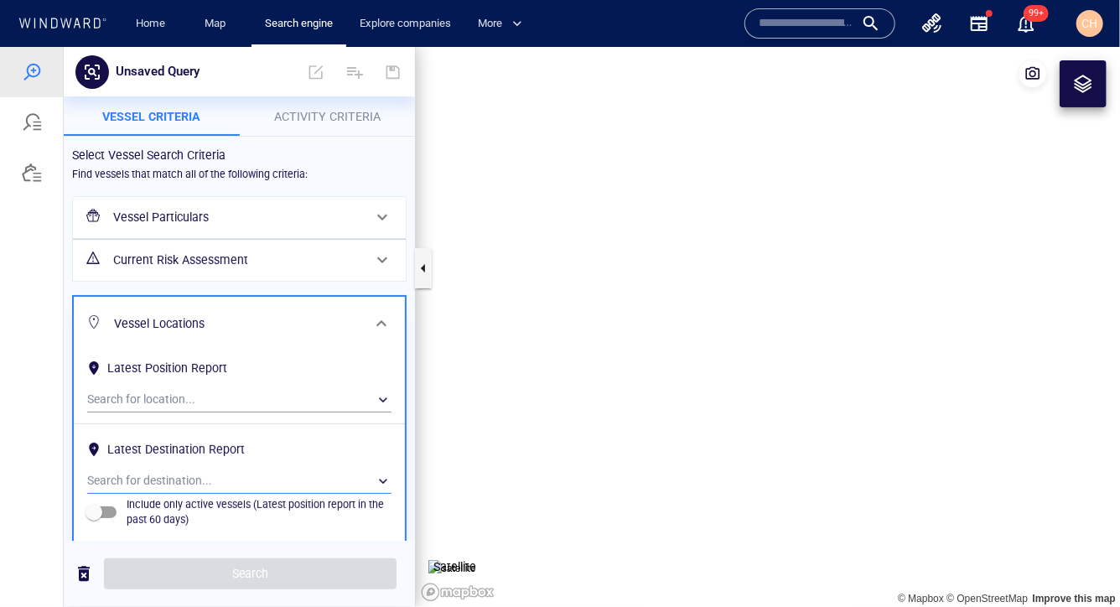
click at [193, 474] on div "​" at bounding box center [239, 480] width 304 height 25
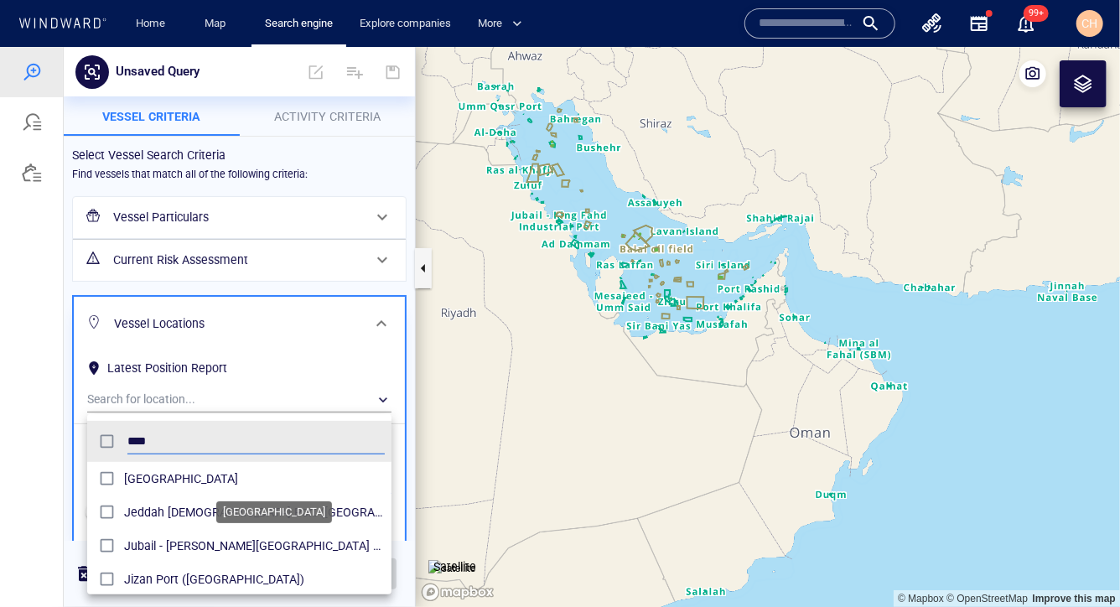
scroll to position [167, 303]
type input "*"
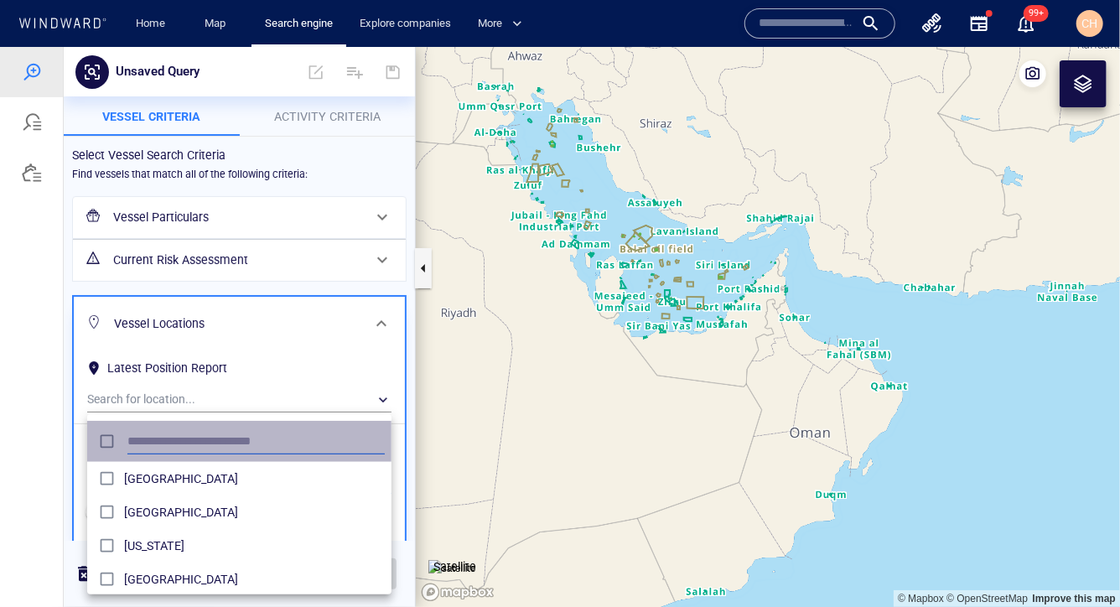
click at [151, 434] on input "text" at bounding box center [255, 440] width 257 height 25
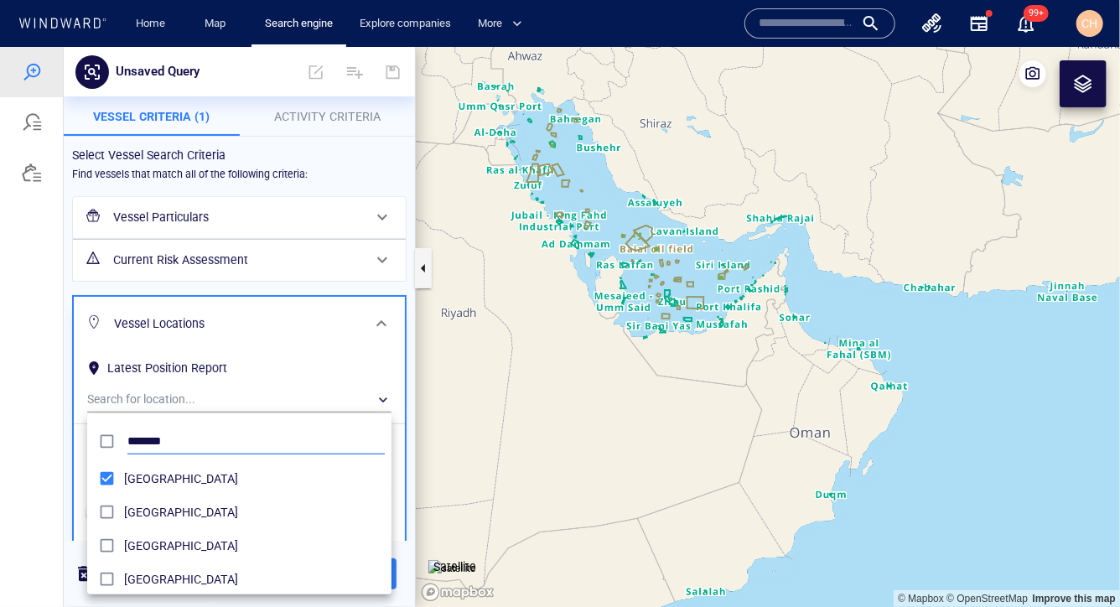
click at [159, 433] on input "******" at bounding box center [255, 440] width 257 height 25
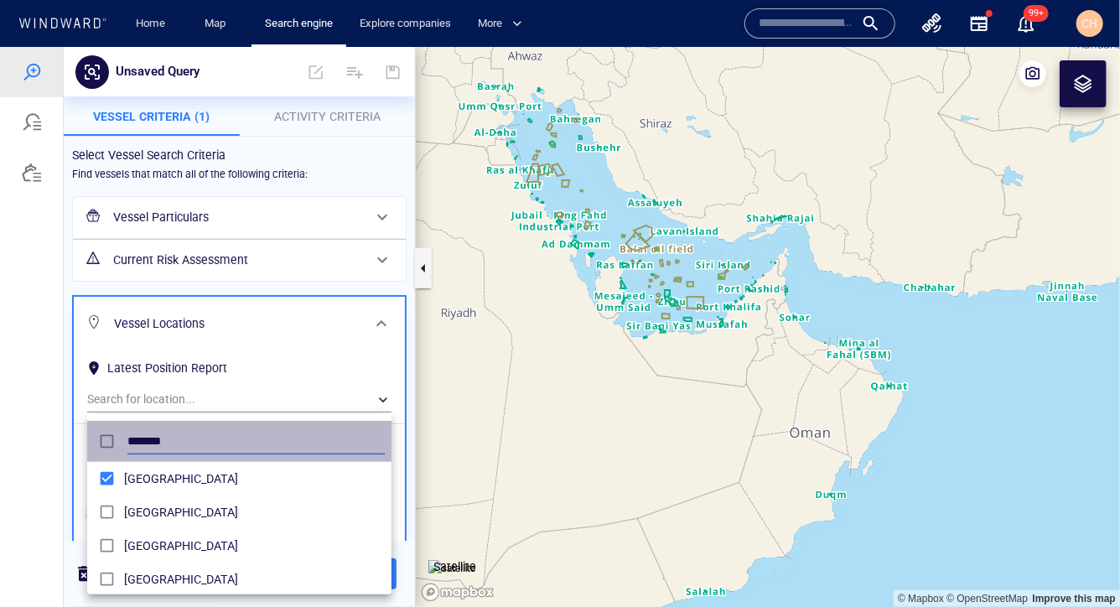
click at [159, 433] on input "******" at bounding box center [255, 440] width 257 height 25
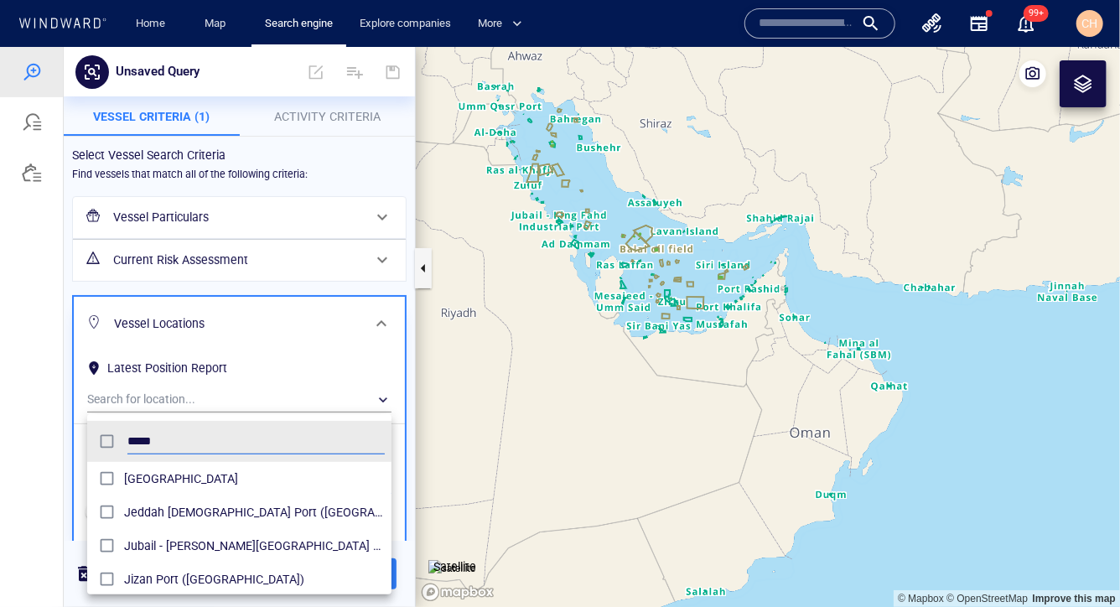
type input "*****"
click at [409, 378] on div at bounding box center [560, 326] width 1120 height 560
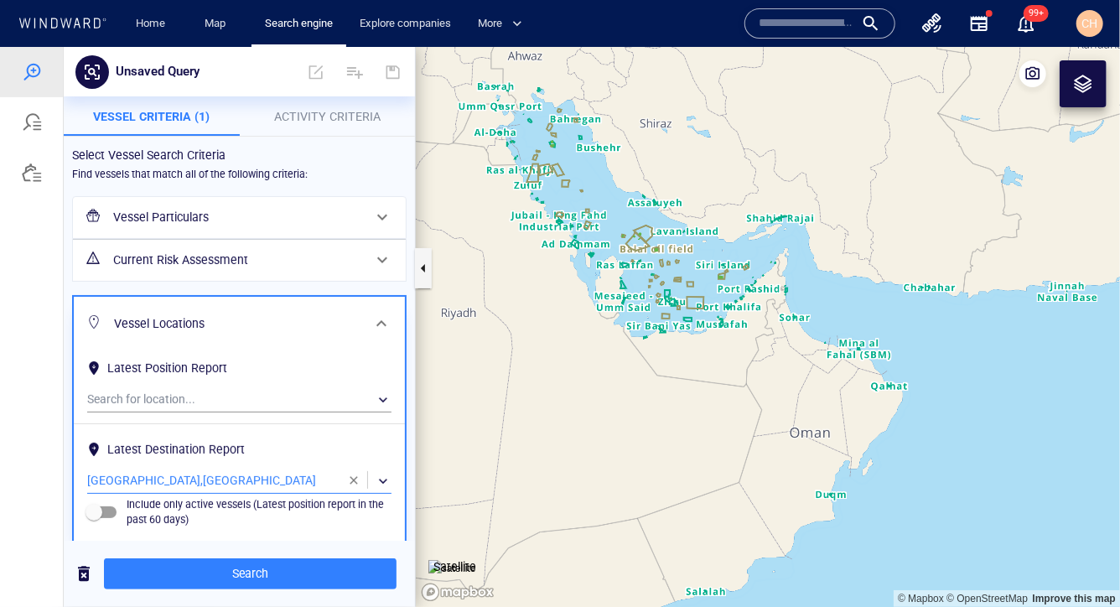
click at [293, 471] on div "​" at bounding box center [239, 480] width 304 height 25
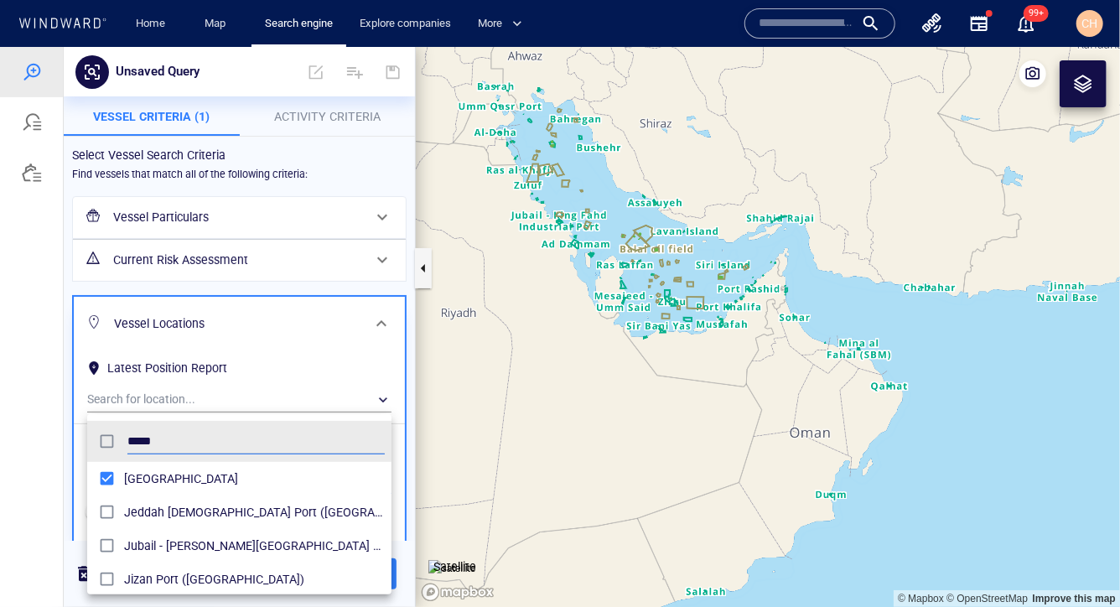
scroll to position [167, 303]
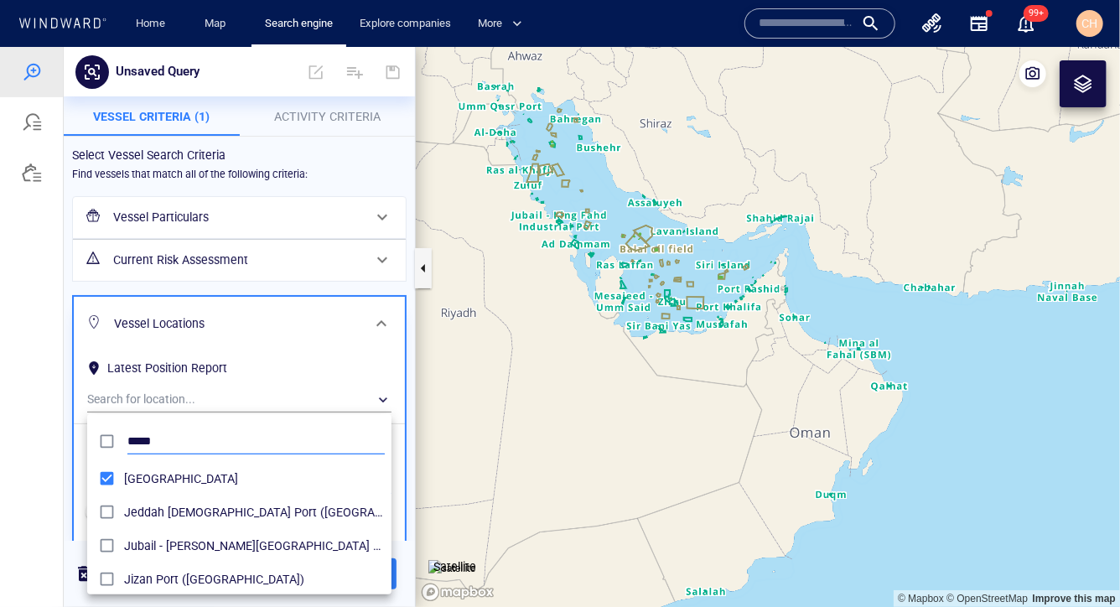
click at [181, 440] on input "*****" at bounding box center [255, 440] width 257 height 25
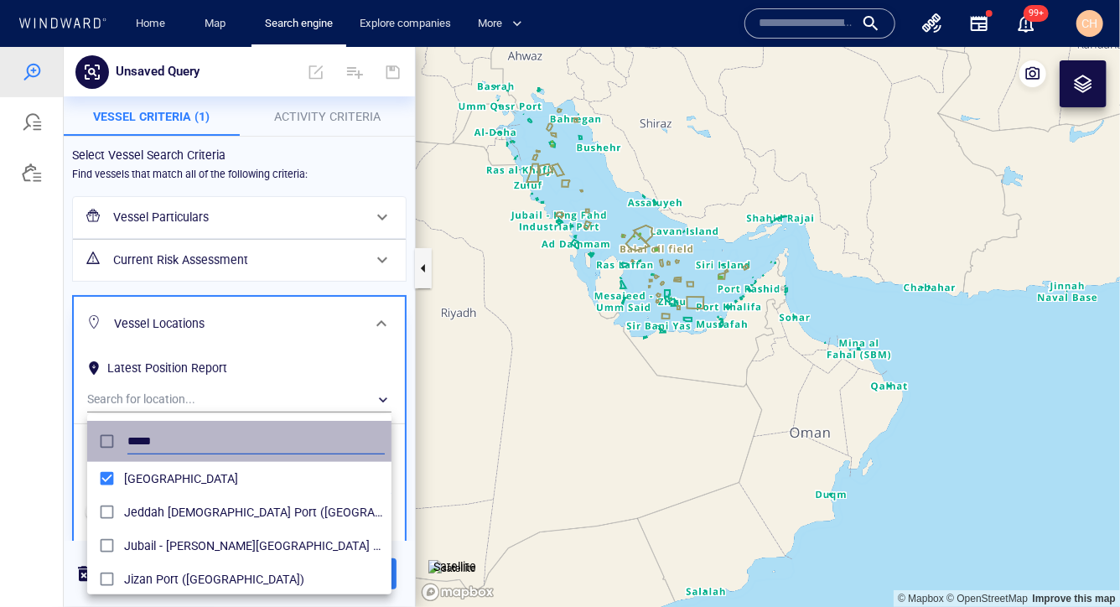
click at [181, 440] on input "*****" at bounding box center [255, 440] width 257 height 25
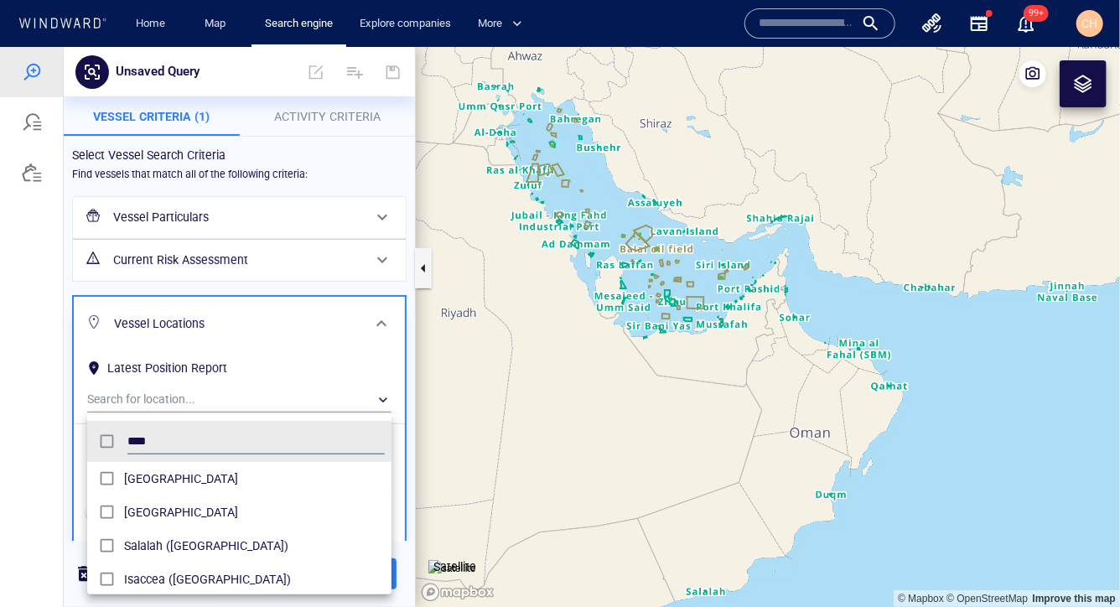
type input "****"
click at [412, 386] on div at bounding box center [560, 326] width 1120 height 560
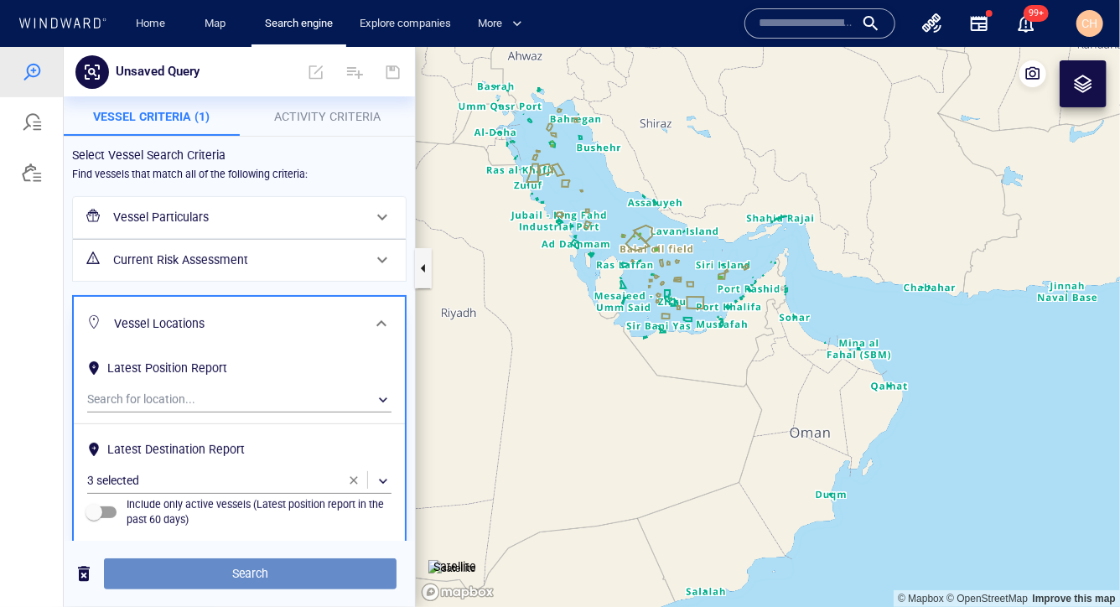
click at [252, 583] on span "Search" at bounding box center [250, 572] width 266 height 21
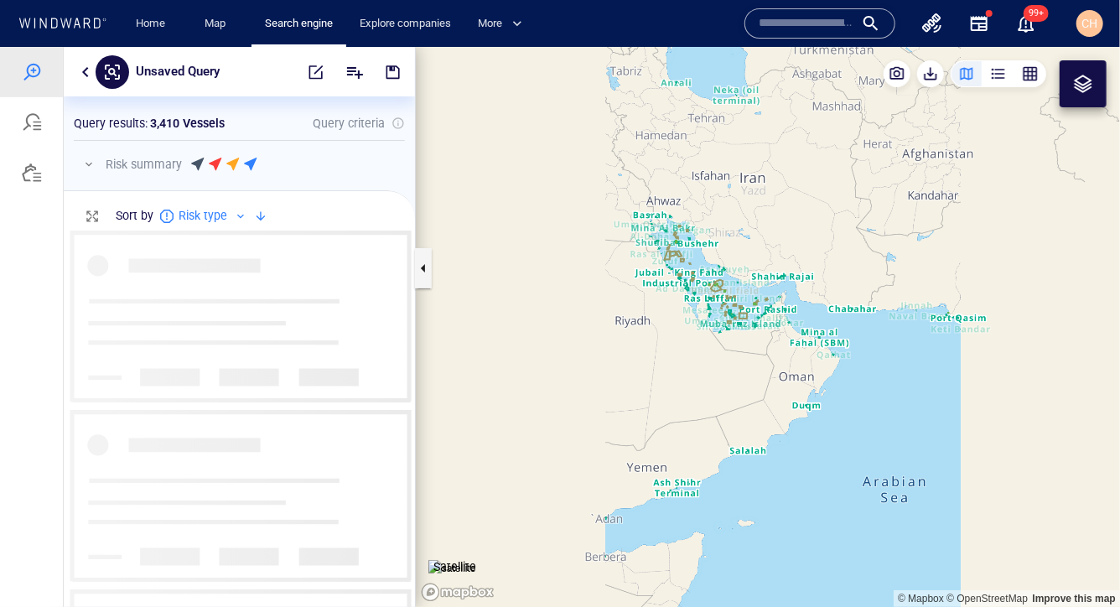
scroll to position [377, 351]
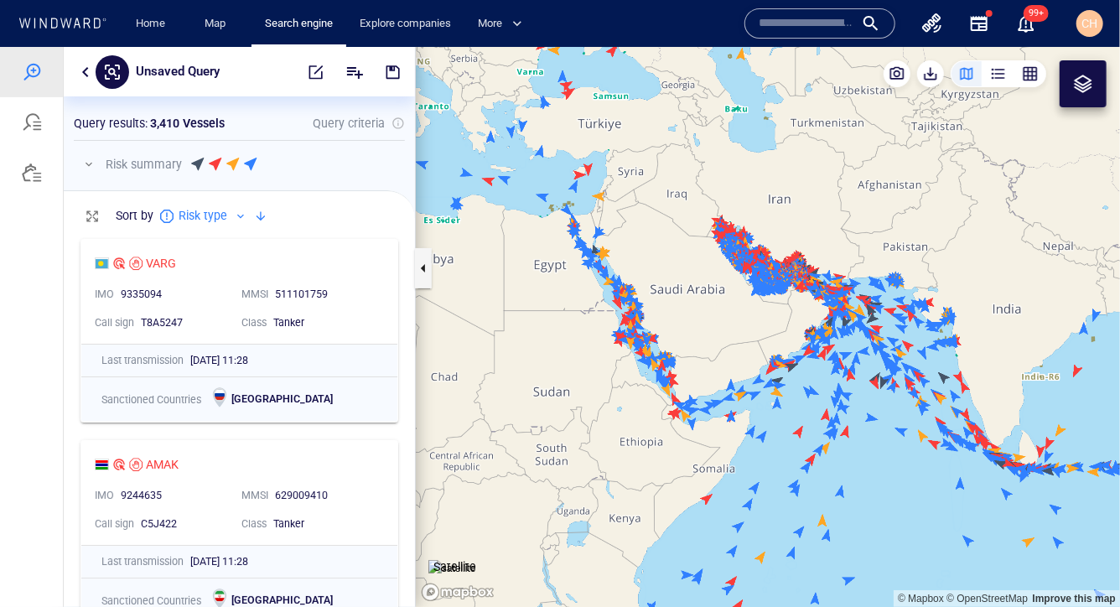
drag, startPoint x: 827, startPoint y: 349, endPoint x: 808, endPoint y: 217, distance: 133.0
click at [808, 217] on canvas "Map" at bounding box center [768, 326] width 704 height 561
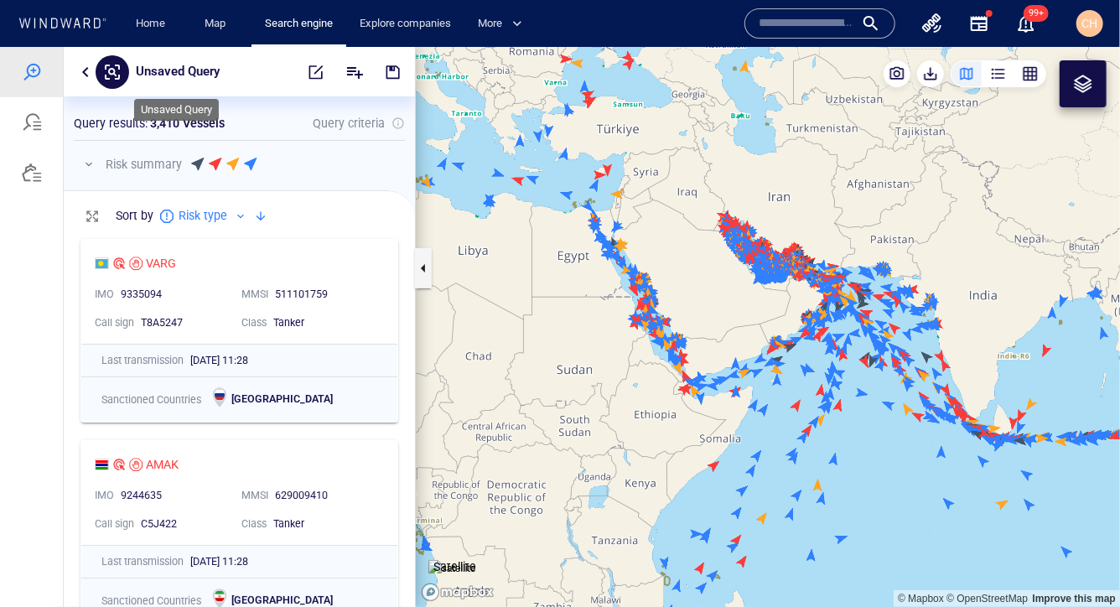
click at [170, 66] on p "Unsaved Query" at bounding box center [178, 71] width 84 height 22
type input "**********"
click at [392, 70] on span "button" at bounding box center [393, 71] width 17 height 17
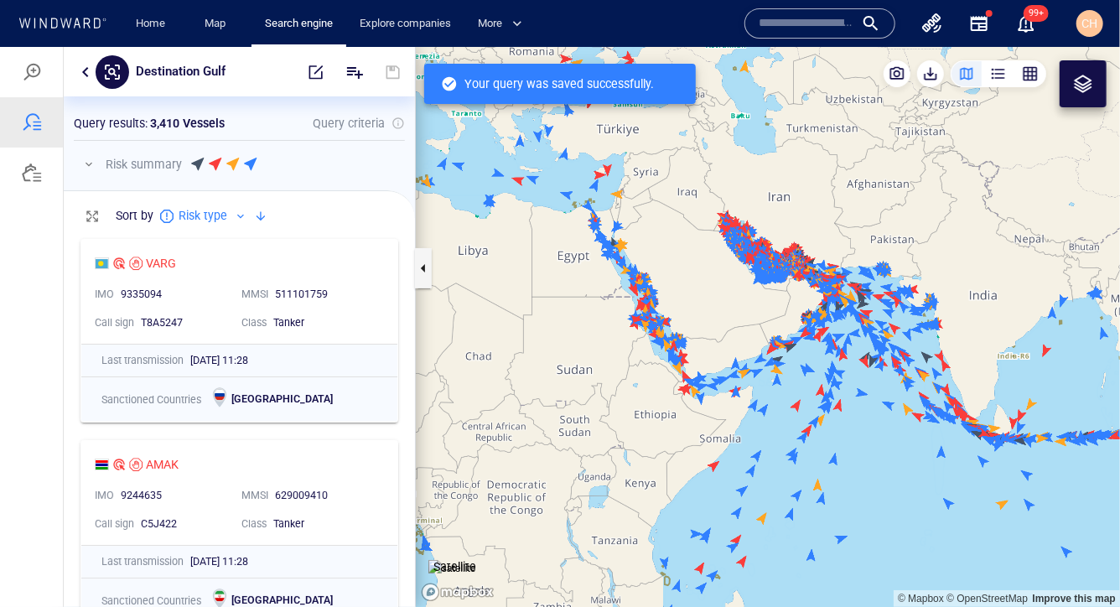
scroll to position [377, 351]
click at [1031, 72] on div "button" at bounding box center [1030, 73] width 17 height 17
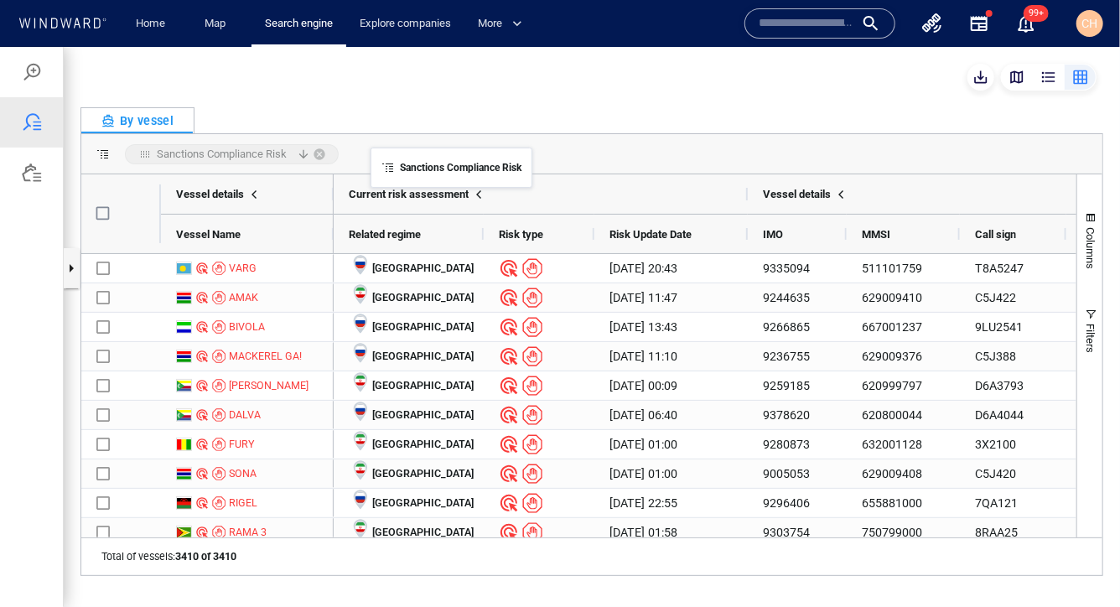
drag, startPoint x: 577, startPoint y: 231, endPoint x: 374, endPoint y: 156, distance: 216.4
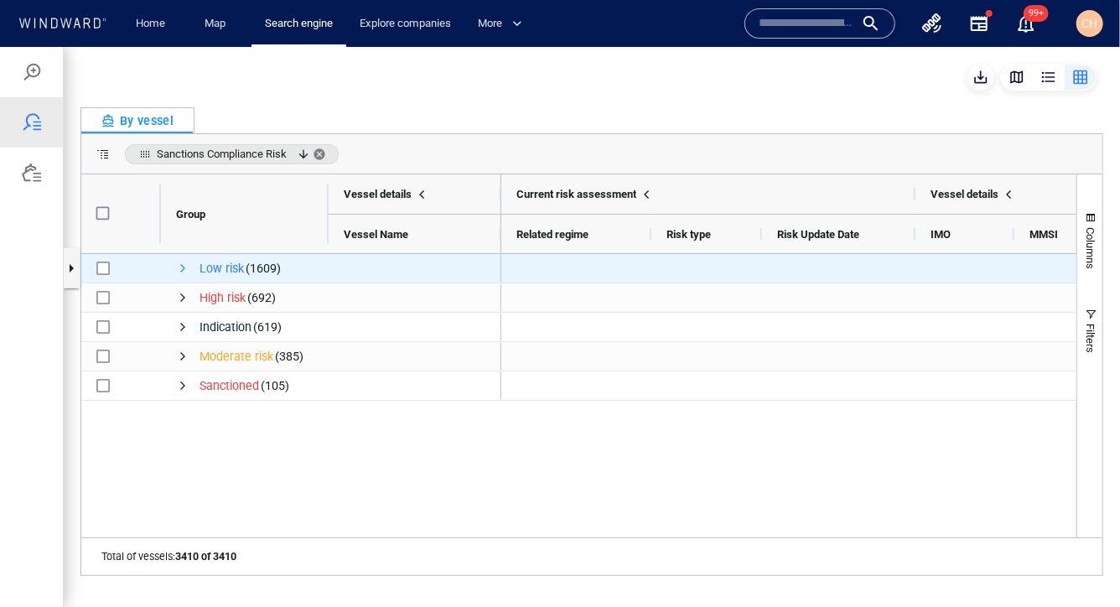
click at [179, 263] on span "Press SPACE to select this row." at bounding box center [182, 267] width 13 height 13
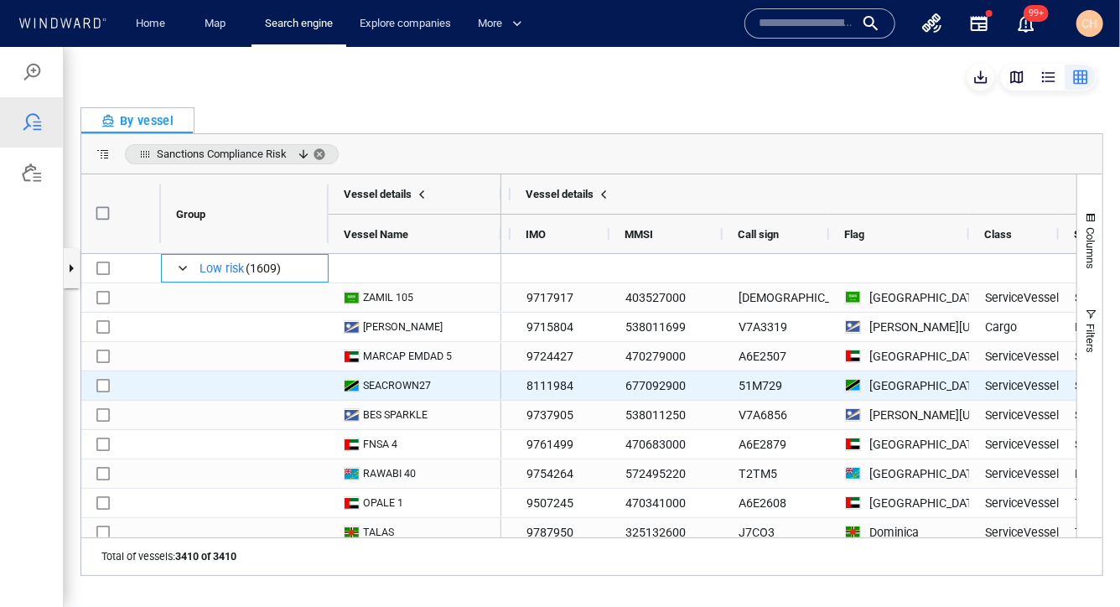
scroll to position [0, 0]
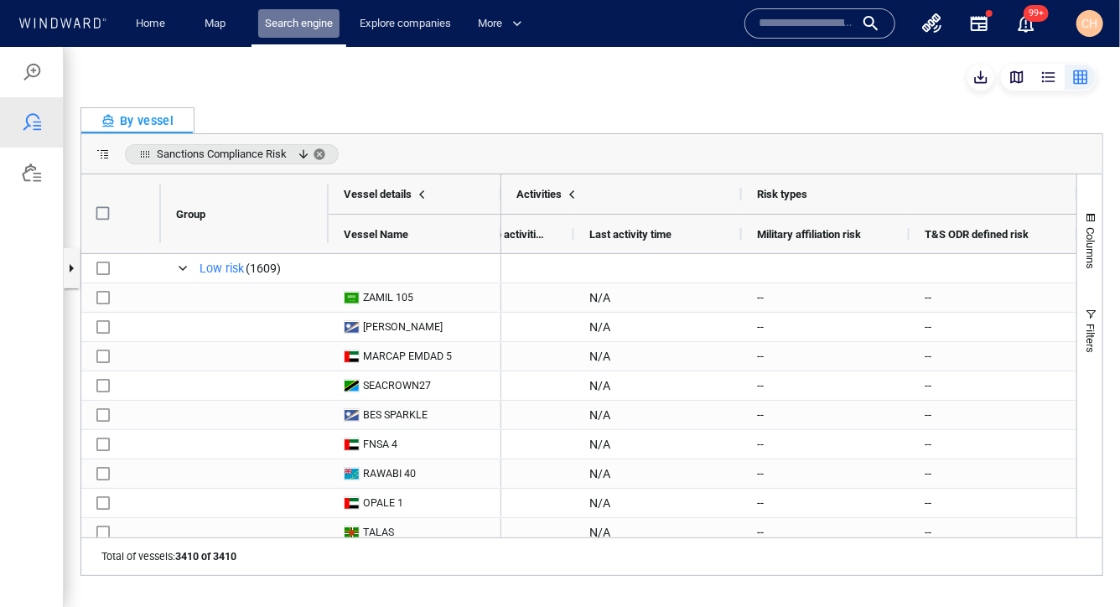
click at [308, 19] on link "Search engine" at bounding box center [298, 23] width 81 height 29
click at [70, 264] on button "button" at bounding box center [71, 267] width 17 height 40
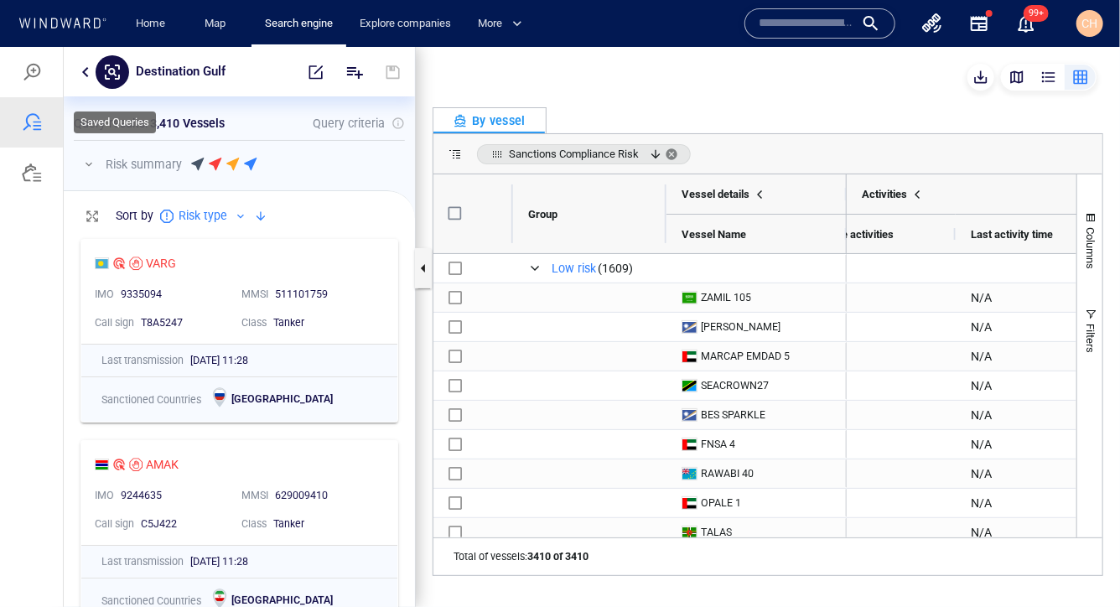
click at [33, 118] on div at bounding box center [32, 121] width 20 height 20
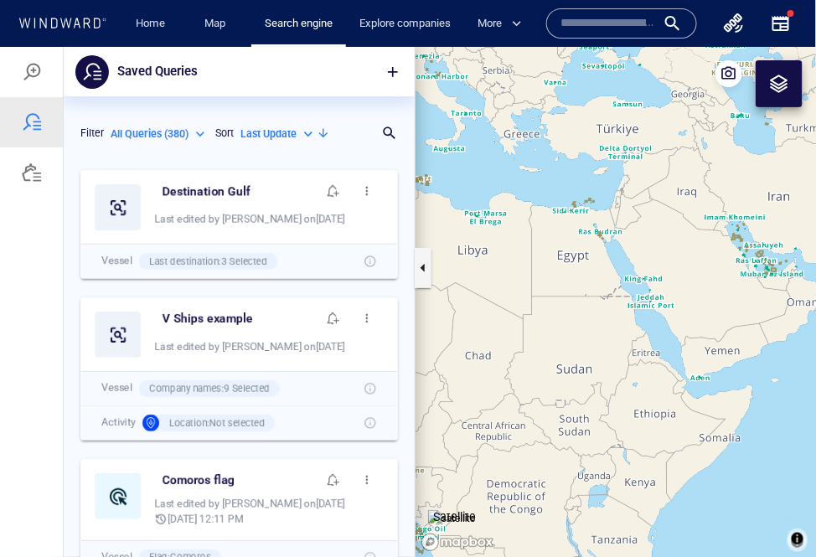
scroll to position [396, 351]
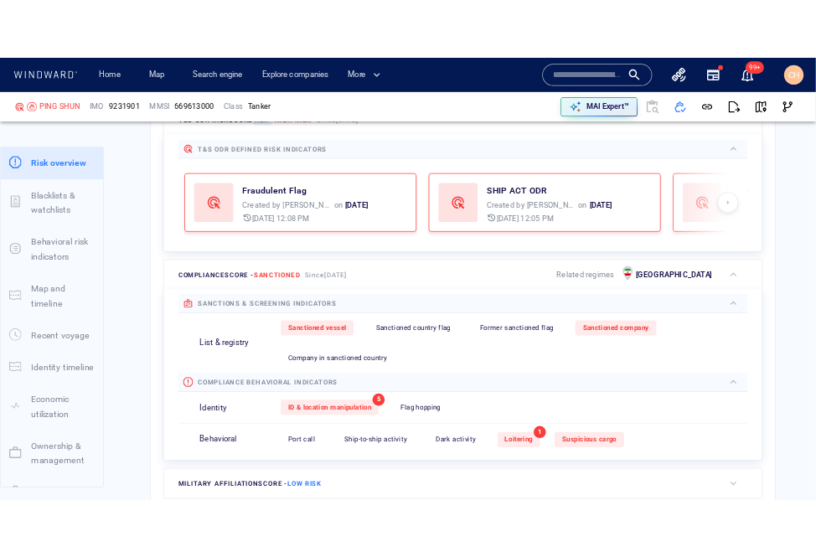
scroll to position [525, 0]
